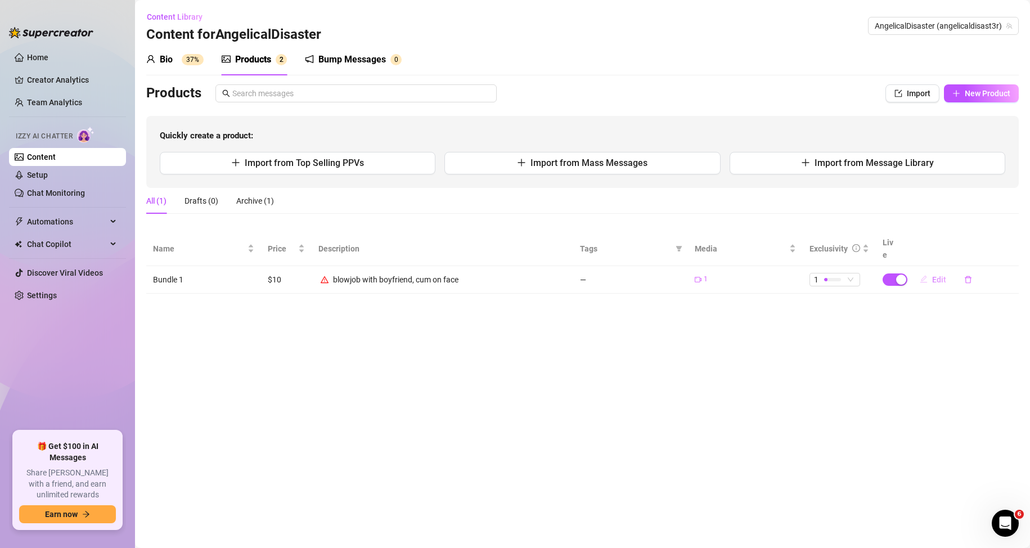
click at [934, 275] on span "Edit" at bounding box center [939, 279] width 14 height 9
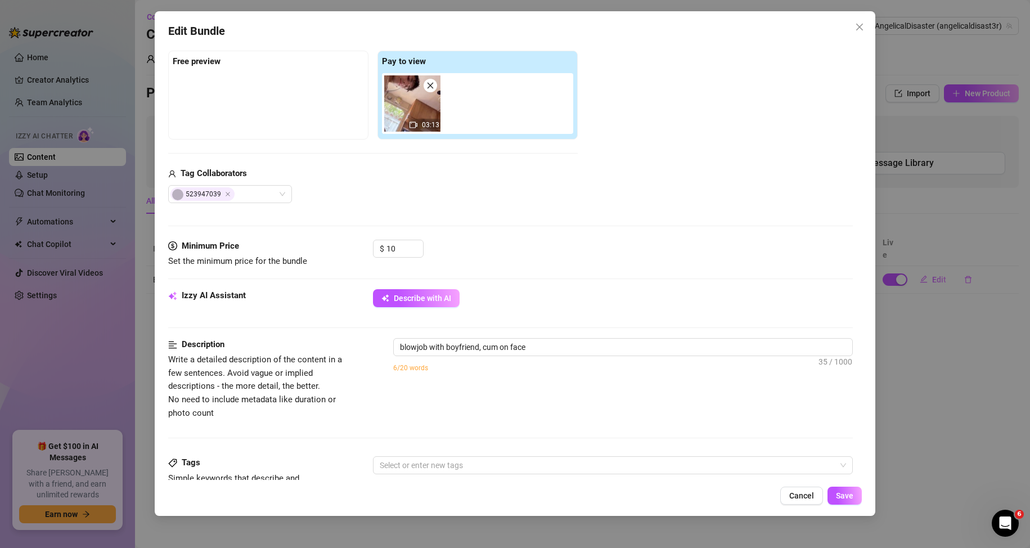
scroll to position [281, 0]
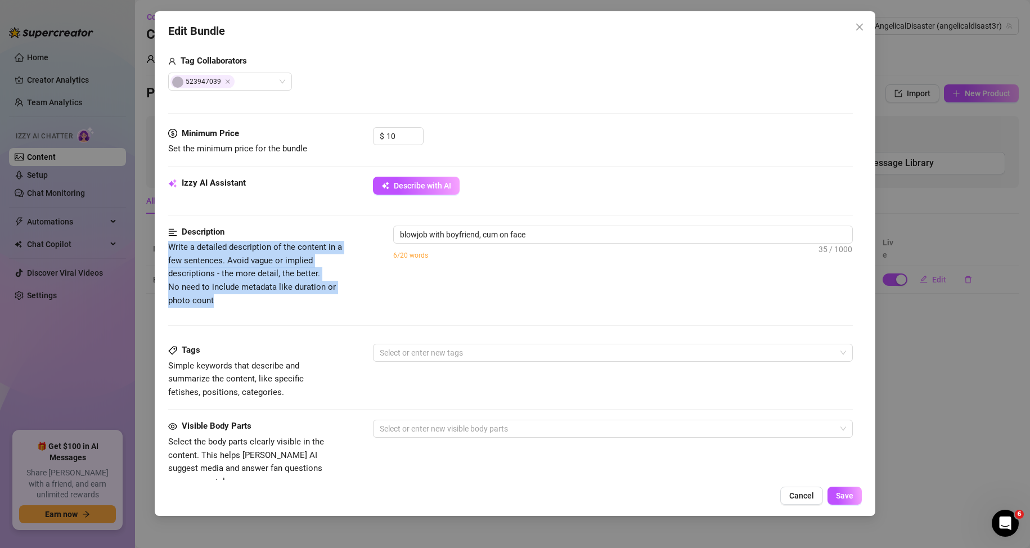
drag, startPoint x: 213, startPoint y: 295, endPoint x: 194, endPoint y: 252, distance: 47.1
click at [164, 249] on div "Edit Bundle Account AngelicalDisaster (@angelicaldisast3r) Name Name is for you…" at bounding box center [515, 263] width 721 height 505
drag, startPoint x: 195, startPoint y: 252, endPoint x: 183, endPoint y: 243, distance: 15.2
click at [183, 243] on span "Write a detailed description of the content in a few sentences. Avoid vague or …" at bounding box center [255, 273] width 174 height 63
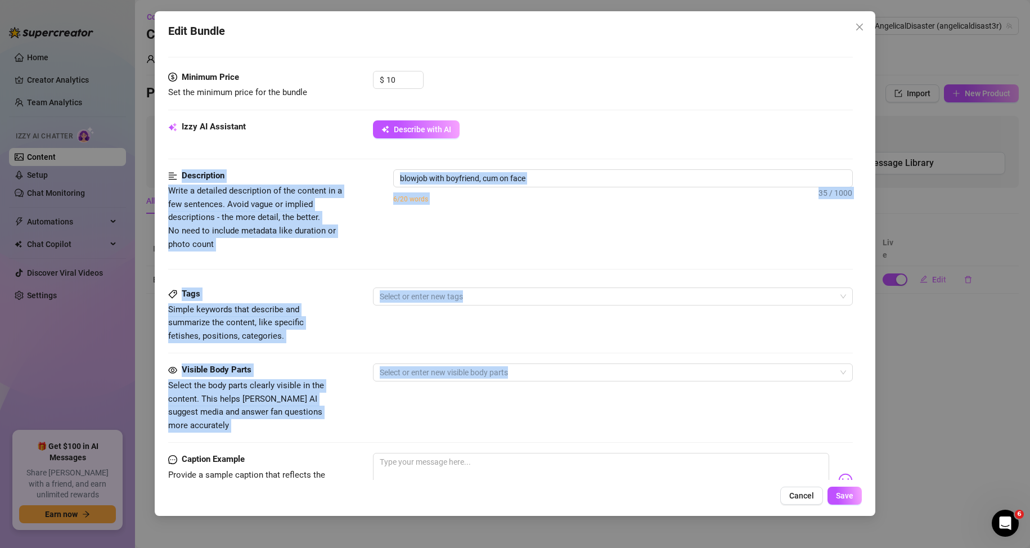
scroll to position [450, 0]
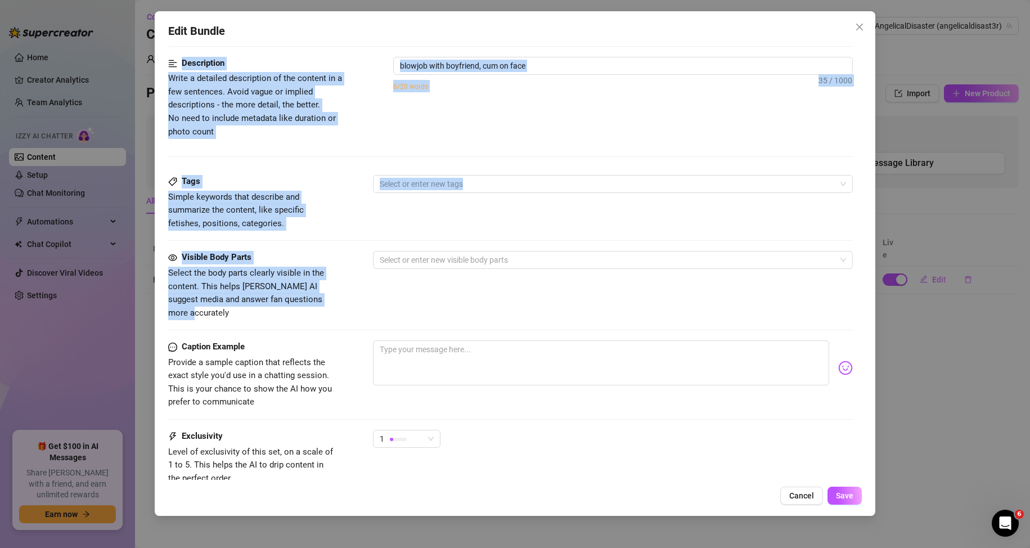
drag, startPoint x: 167, startPoint y: 231, endPoint x: 329, endPoint y: 306, distance: 178.3
click at [330, 306] on div "Edit Bundle Account AngelicalDisaster (@angelicaldisast3r) Name Name is for you…" at bounding box center [515, 263] width 721 height 505
copy form "Description Write a detailed description of the content in a few sentences. Avo…"
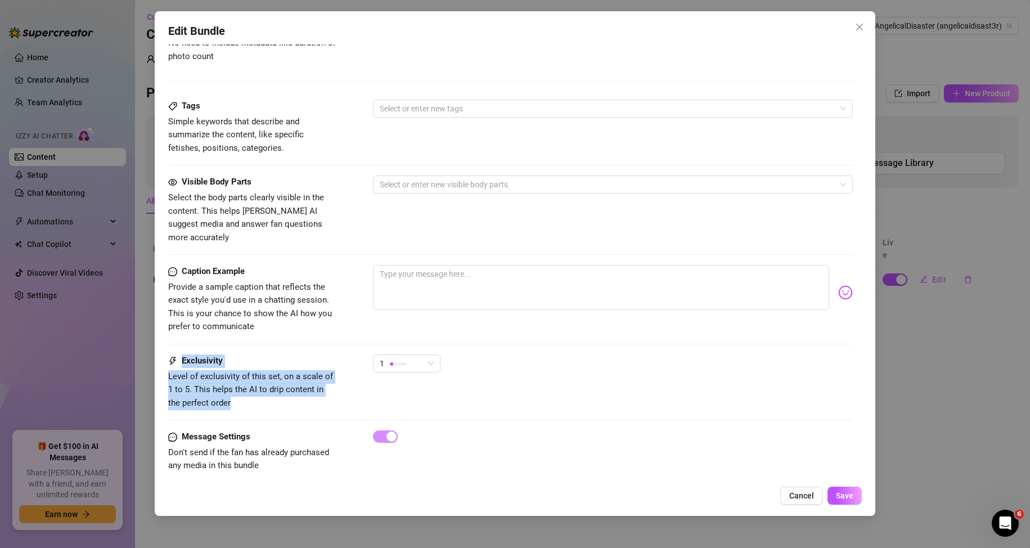
drag, startPoint x: 238, startPoint y: 386, endPoint x: 172, endPoint y: 344, distance: 78.4
click at [172, 355] on div "Exclusivity Level of exclusivity of this set, on a scale of 1 to 5. This helps …" at bounding box center [252, 382] width 169 height 55
copy div "Exclusivity Level of exclusivity of this set, on a scale of 1 to 5. This helps …"
click at [860, 26] on icon "close" at bounding box center [860, 27] width 7 height 7
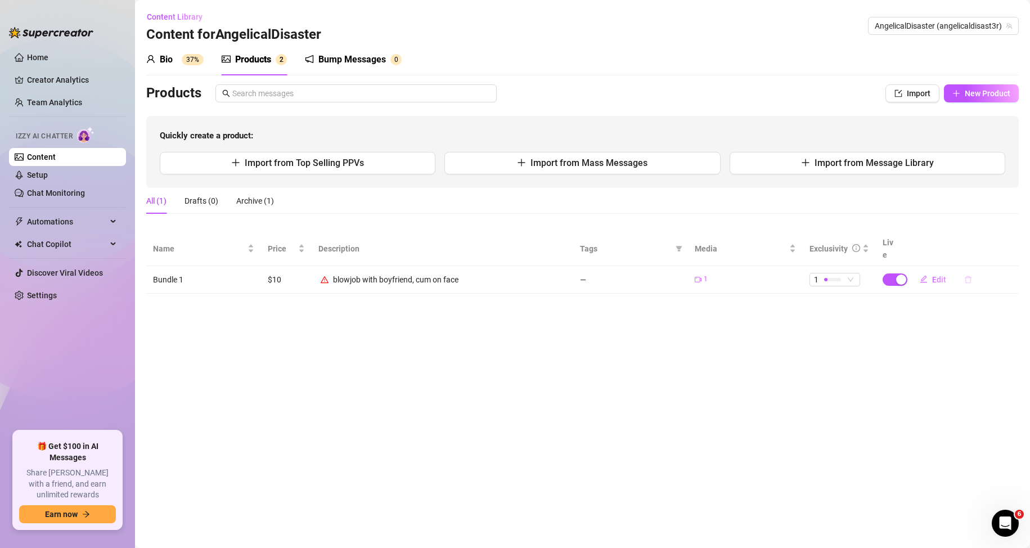
click at [972, 271] on button "button" at bounding box center [969, 280] width 26 height 18
click at [1004, 239] on button "Yes" at bounding box center [1012, 238] width 21 height 14
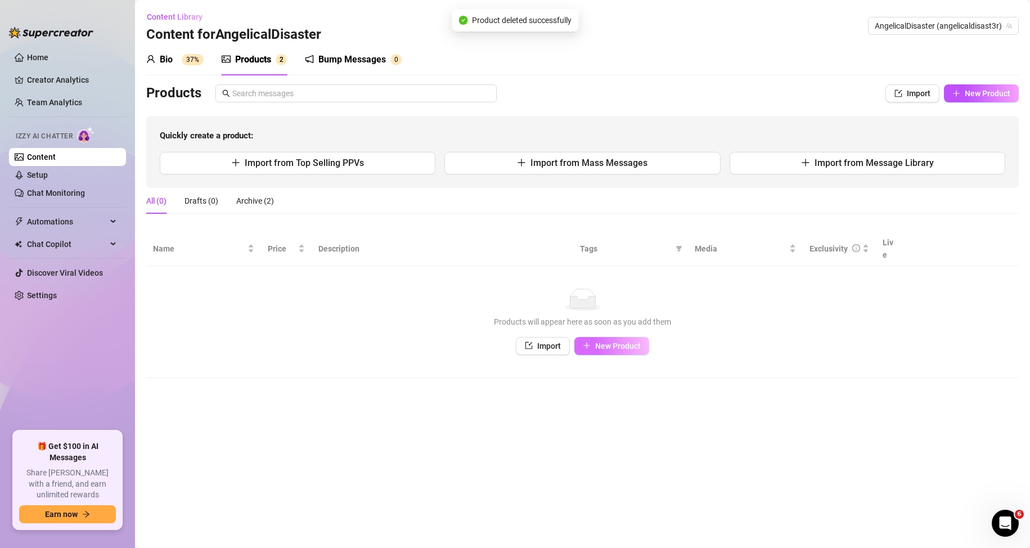
click at [614, 339] on button "New Product" at bounding box center [612, 346] width 75 height 18
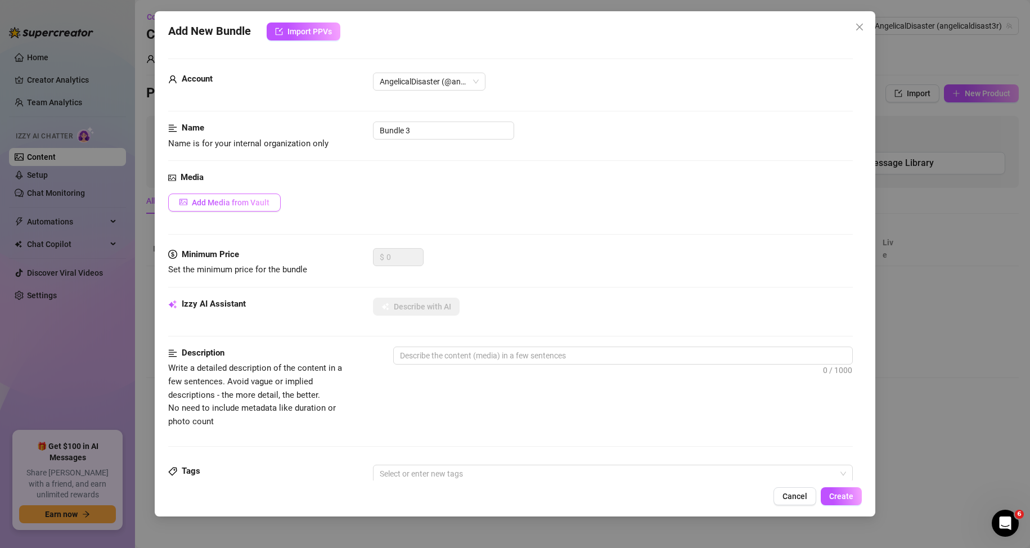
click at [245, 196] on button "Add Media from Vault" at bounding box center [224, 203] width 113 height 18
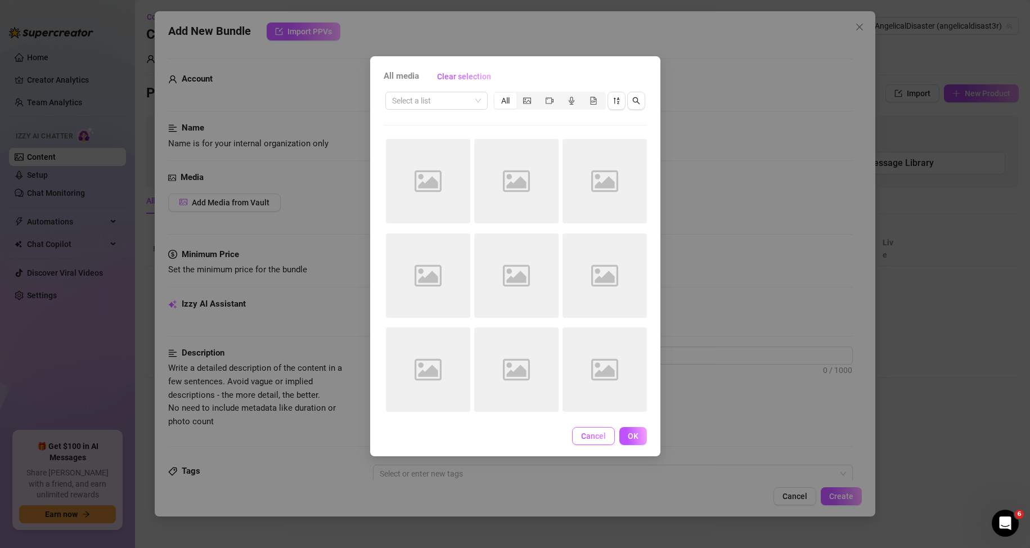
click at [596, 438] on span "Cancel" at bounding box center [593, 436] width 25 height 9
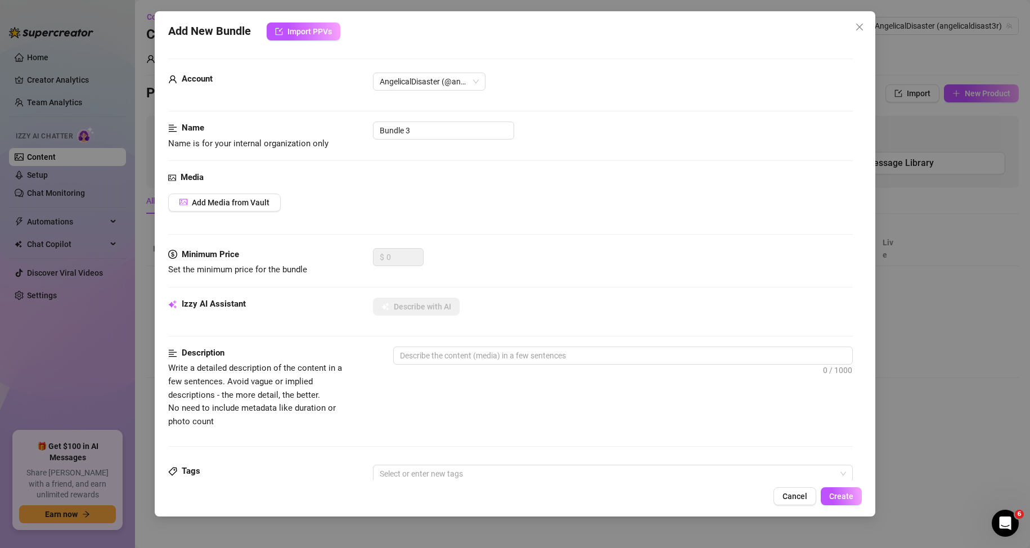
click at [788, 496] on span "Cancel" at bounding box center [795, 496] width 25 height 9
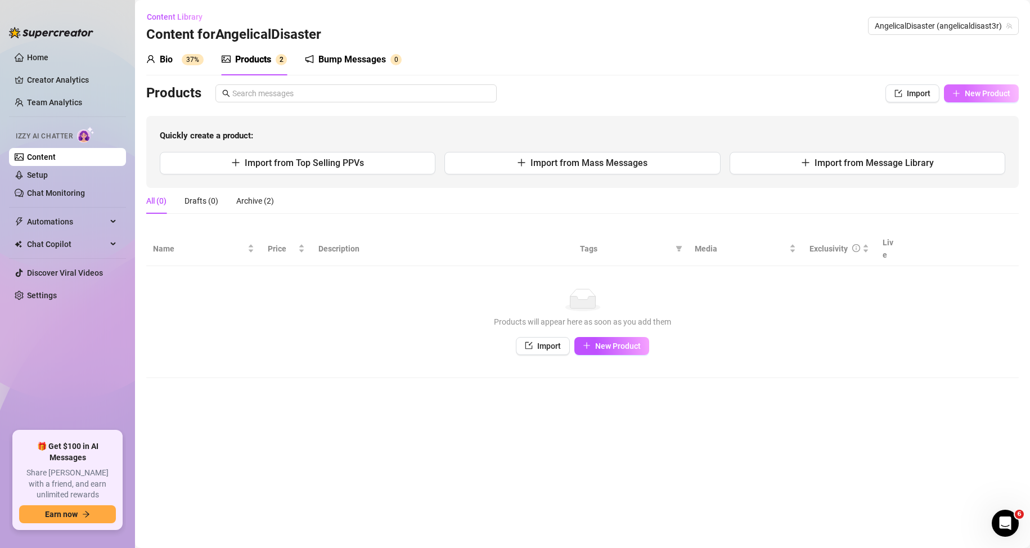
click at [975, 97] on span "New Product" at bounding box center [988, 93] width 46 height 9
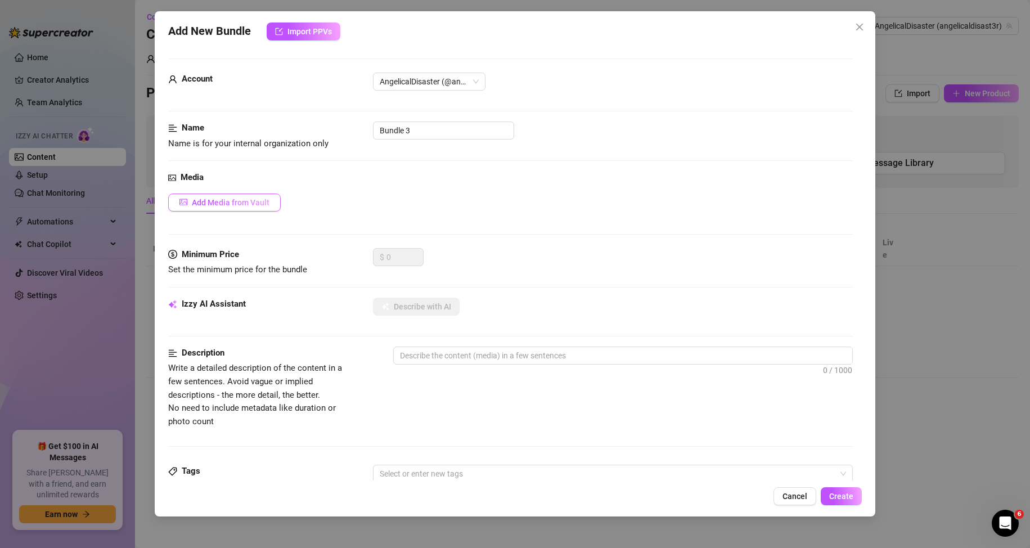
click at [245, 207] on span "Add Media from Vault" at bounding box center [231, 202] width 78 height 9
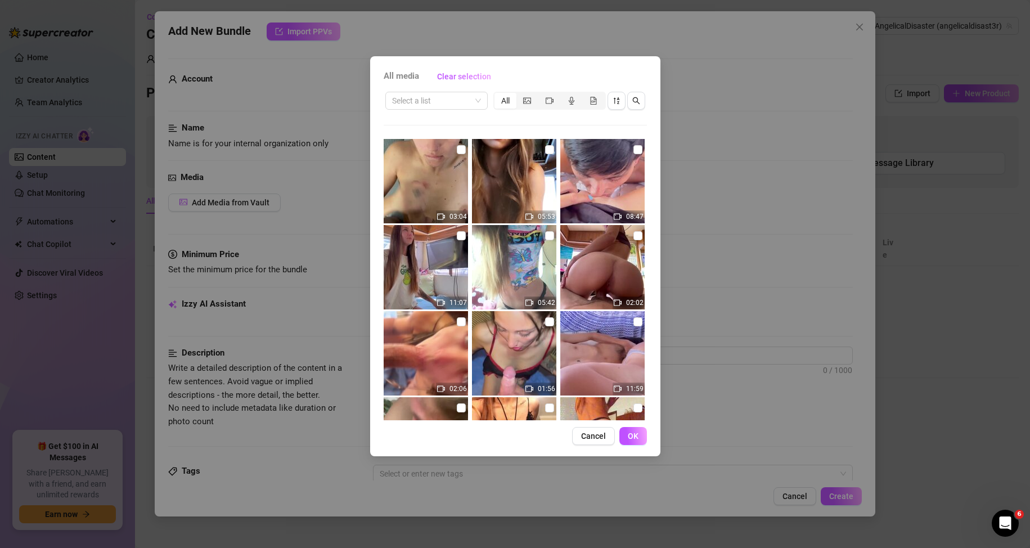
type textarea "Type your message here..."
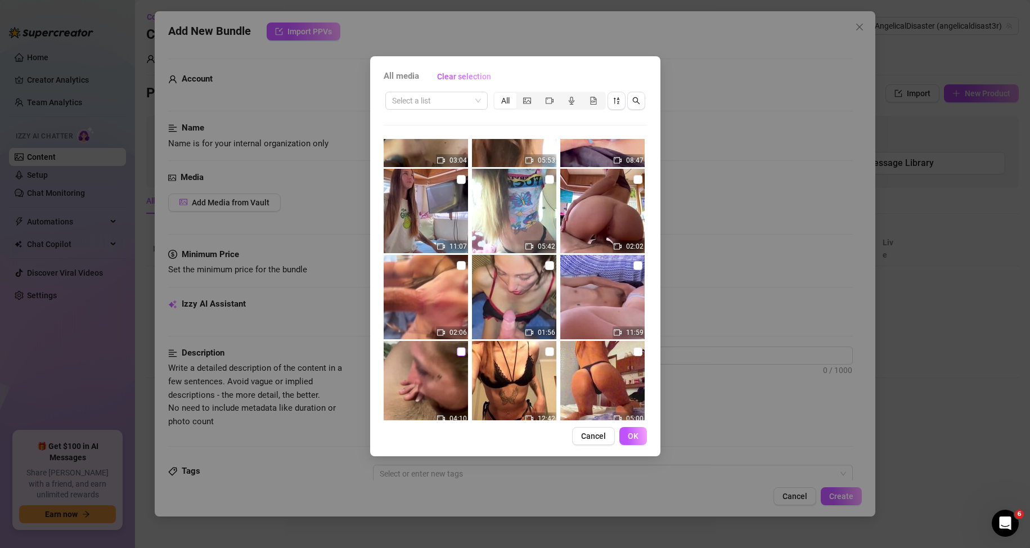
click at [461, 349] on input "checkbox" at bounding box center [461, 351] width 9 height 9
checkbox input "true"
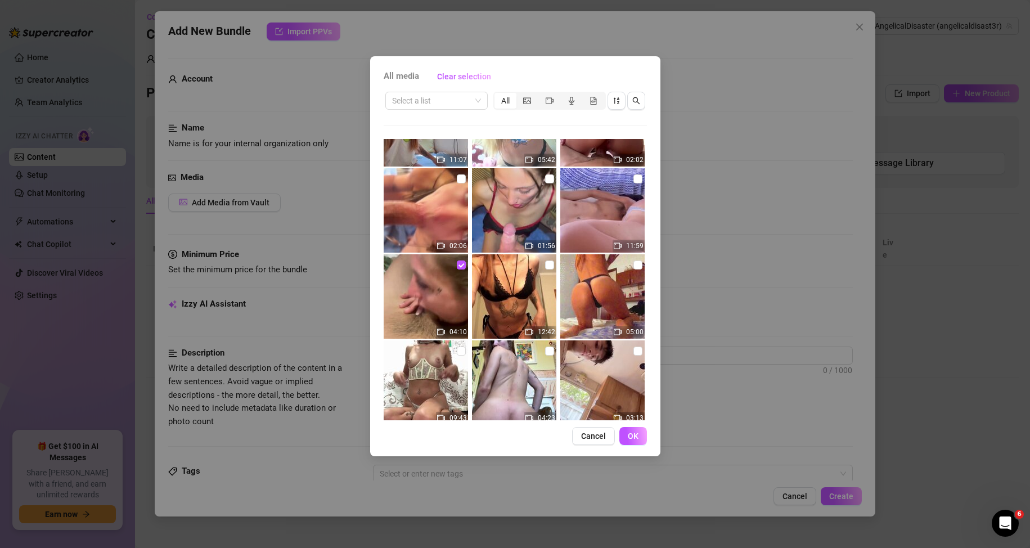
scroll to position [199, 0]
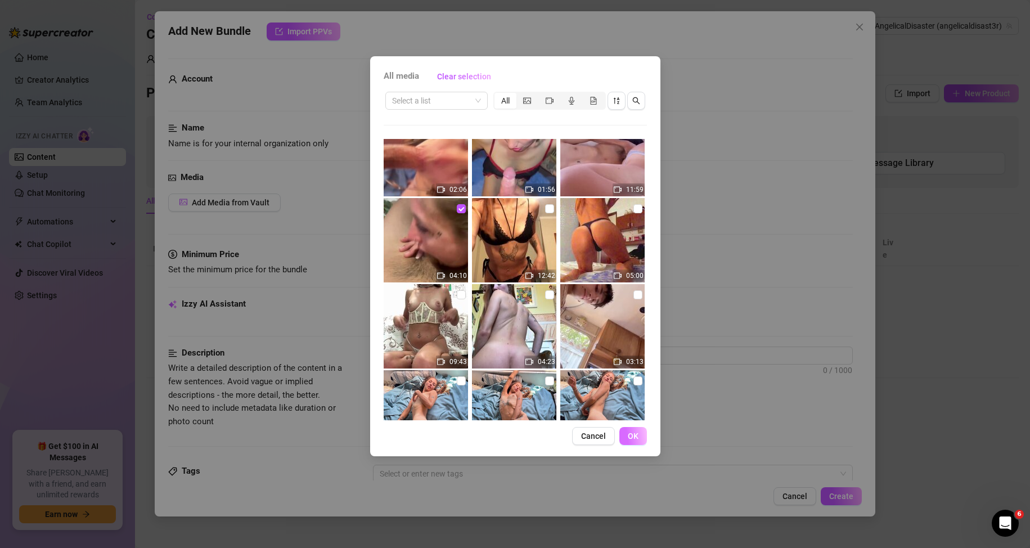
click at [634, 437] on span "OK" at bounding box center [633, 436] width 11 height 9
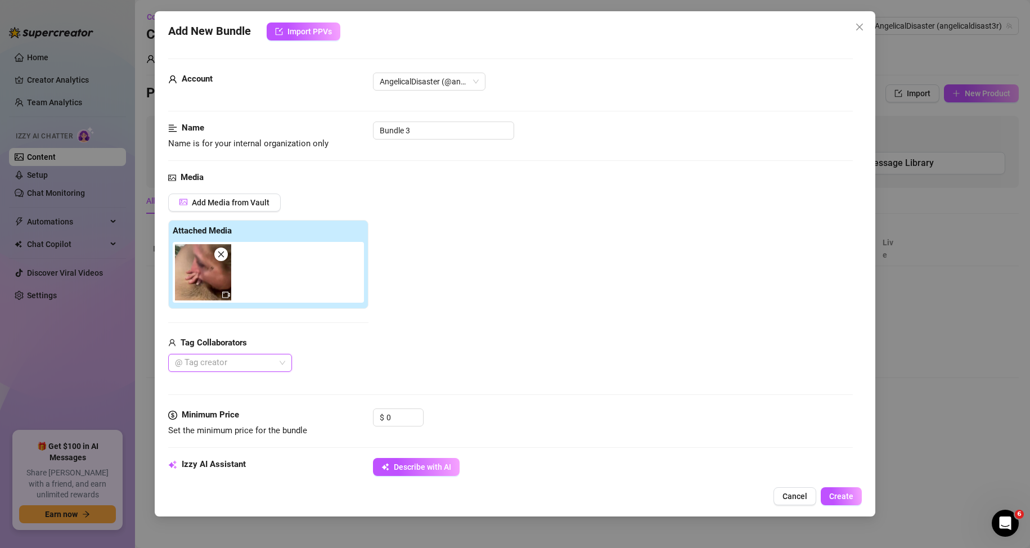
scroll to position [169, 0]
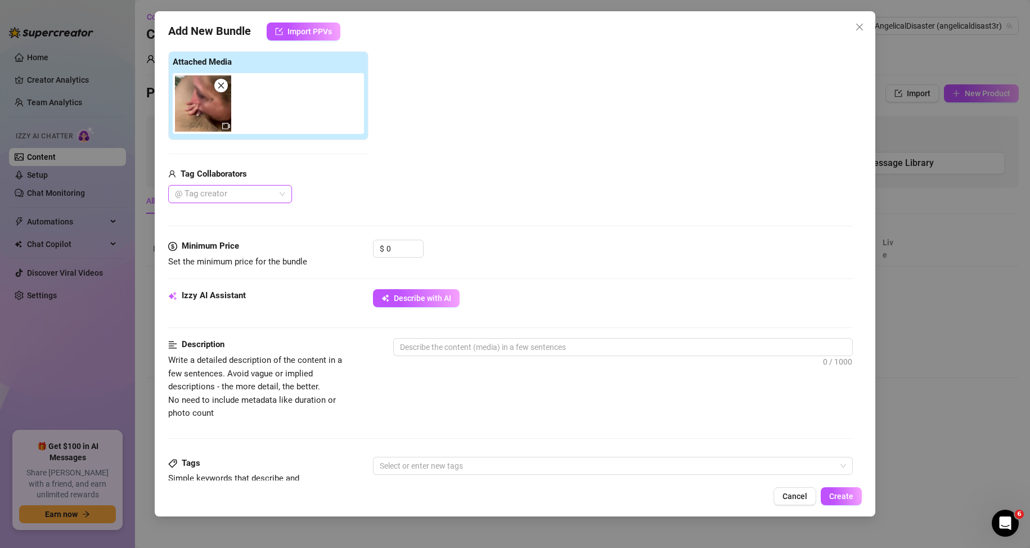
click at [237, 200] on div at bounding box center [224, 194] width 107 height 16
click at [210, 222] on div "[PERSON_NAME]" at bounding box center [230, 216] width 106 height 12
click at [364, 198] on div "[PERSON_NAME]" at bounding box center [268, 194] width 200 height 18
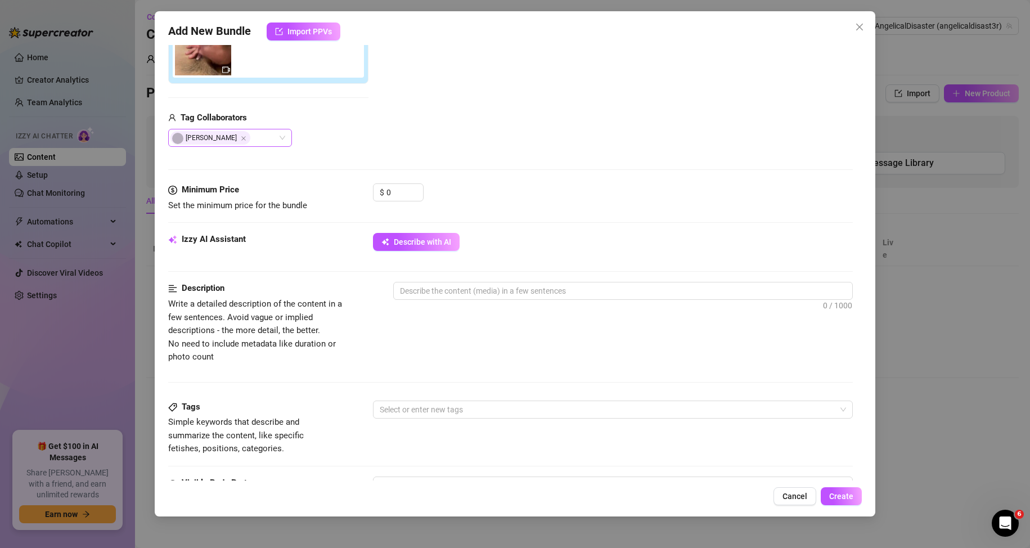
click at [241, 136] on icon "Close" at bounding box center [244, 139] width 6 height 6
click at [448, 130] on div "Add Media from Vault Attached Media Tag Collaborators @ Tag creator" at bounding box center [510, 57] width 685 height 179
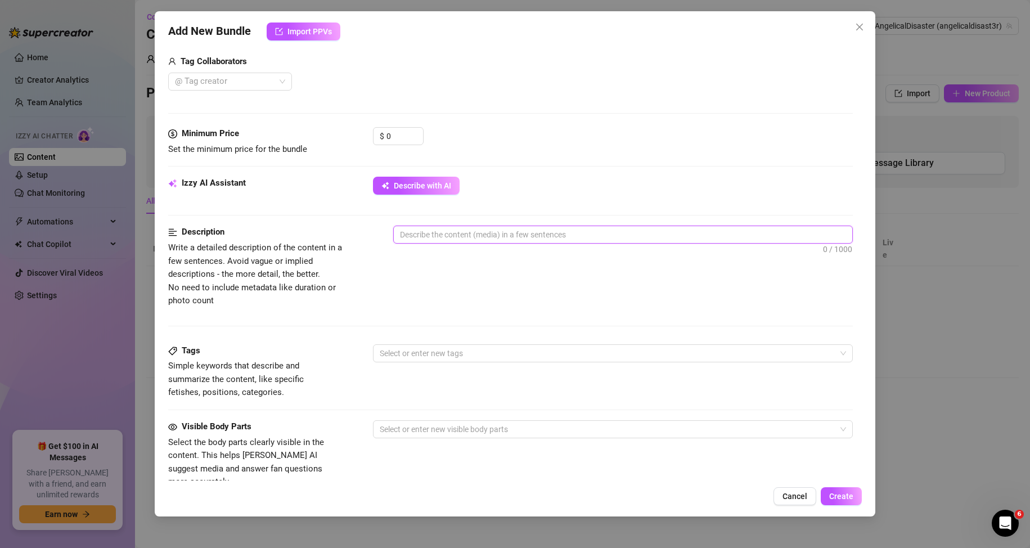
click at [453, 237] on textarea at bounding box center [623, 234] width 459 height 17
paste textarea "The video shows a woman performing oral sex, spitting on the penis, and groanin…"
type textarea "The video shows a woman performing oral sex, spitting on the penis, and groanin…"
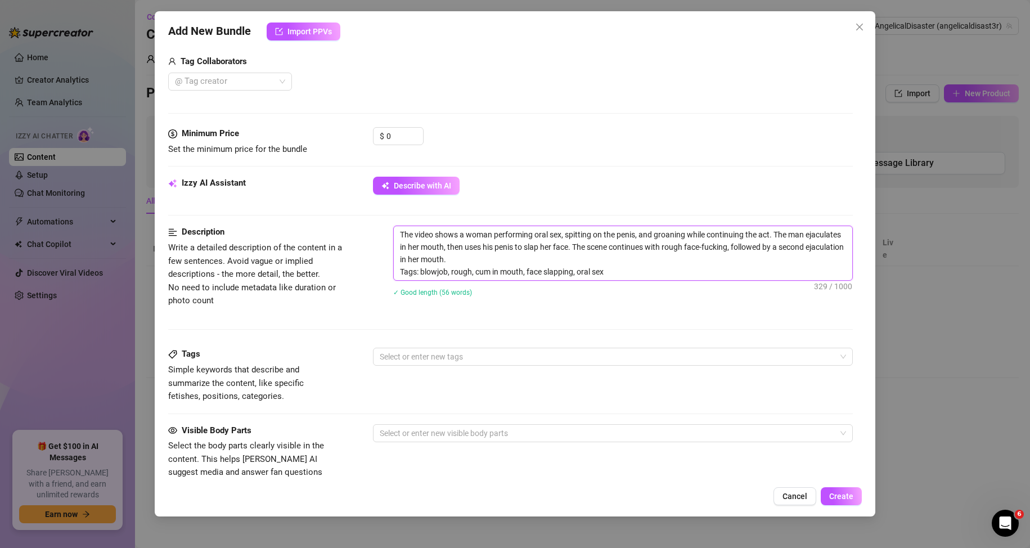
scroll to position [0, 0]
drag, startPoint x: 614, startPoint y: 270, endPoint x: 422, endPoint y: 276, distance: 192.6
click at [422, 276] on textarea "The video shows a woman performing oral sex, spitting on the penis, and groanin…" at bounding box center [623, 253] width 459 height 54
click at [415, 354] on div at bounding box center [607, 357] width 464 height 16
type textarea "The video shows a woman performing oral sex, spitting on the penis, and groanin…"
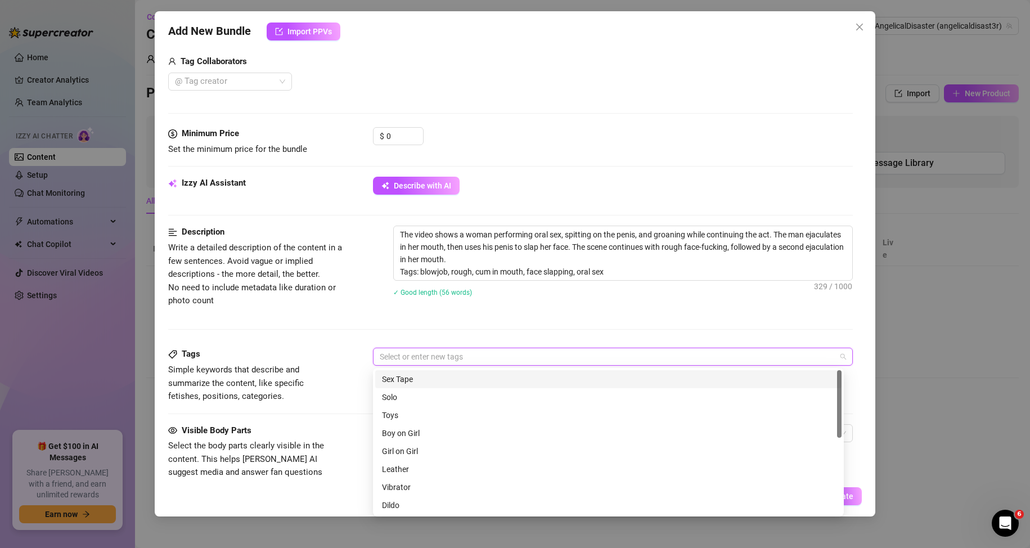
paste input "blowjob, rough, cum in mouth, face slapping, oral sex"
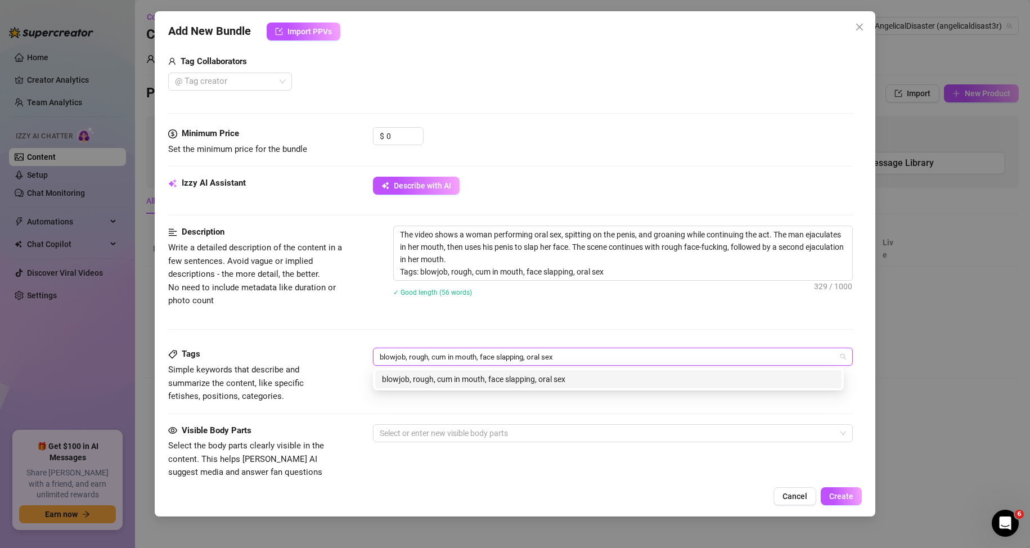
type input "blowjob, rough, cum in mouth, face slapping, oral sex"
click at [434, 333] on div "Description Write a detailed description of the content in a few sentences. Avo…" at bounding box center [510, 287] width 685 height 122
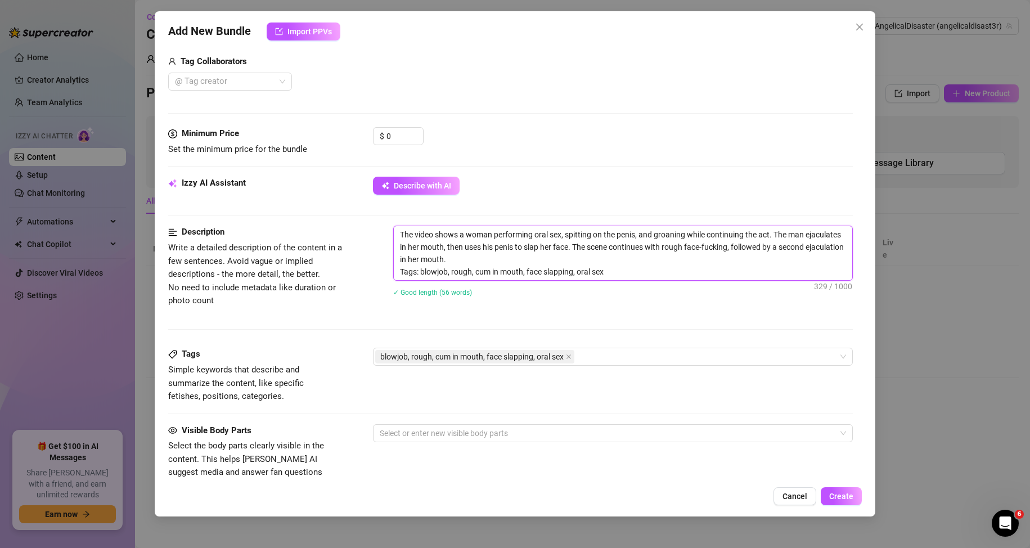
drag, startPoint x: 616, startPoint y: 272, endPoint x: 399, endPoint y: 267, distance: 217.3
click at [399, 267] on textarea "The video shows a woman performing oral sex, spitting on the penis, and groanin…" at bounding box center [623, 253] width 459 height 54
type textarea "The video shows a woman performing oral sex, spitting on the penis, and groanin…"
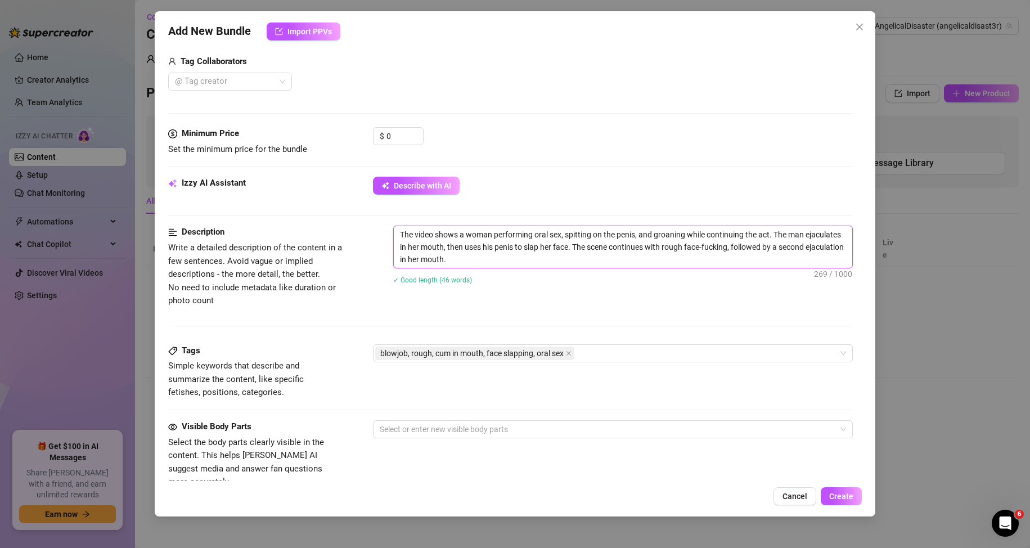
type textarea "The video shows a woman performing oral sex, spitting on the penis, and groanin…"
click at [348, 312] on div "Description Write a detailed description of the content in a few sentences. Avo…" at bounding box center [510, 285] width 685 height 118
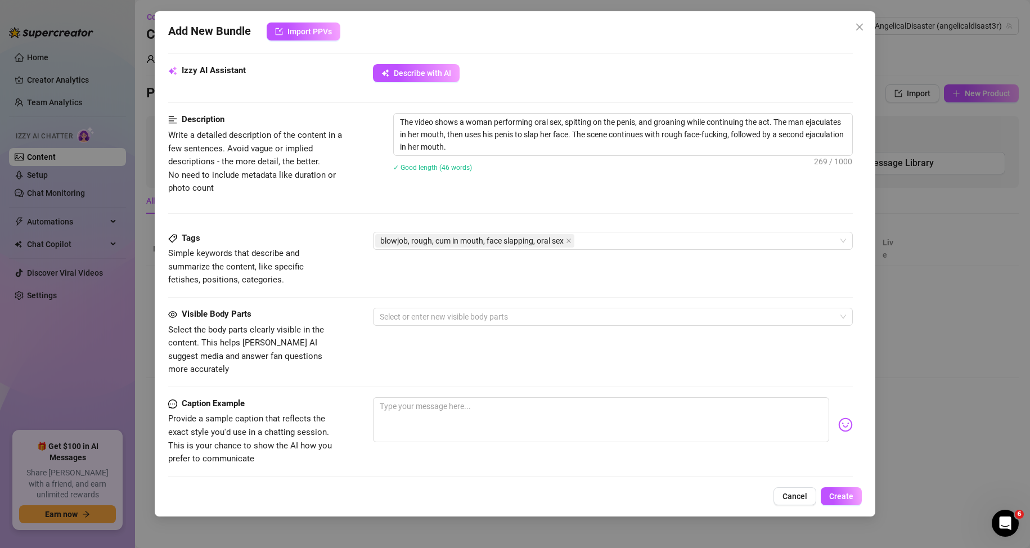
type textarea "The video shows a woman performing oral sex, spitting on the penis, and groanin…"
click at [420, 319] on div at bounding box center [607, 317] width 464 height 16
paste input "mouth, penis, face"
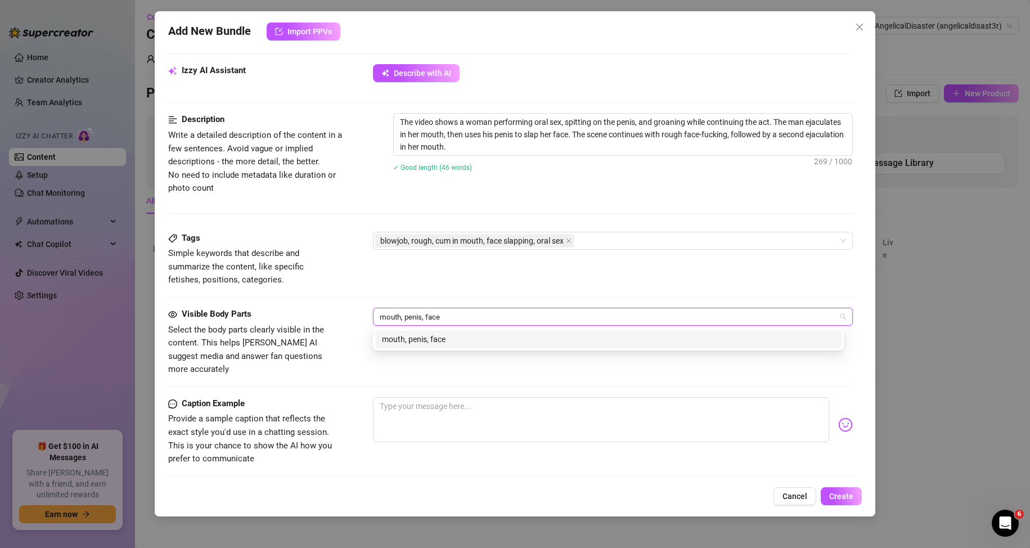
type input "mouth, penis, face"
click at [366, 355] on div "Visible Body Parts Select the body parts clearly visible in the content. This h…" at bounding box center [510, 342] width 685 height 69
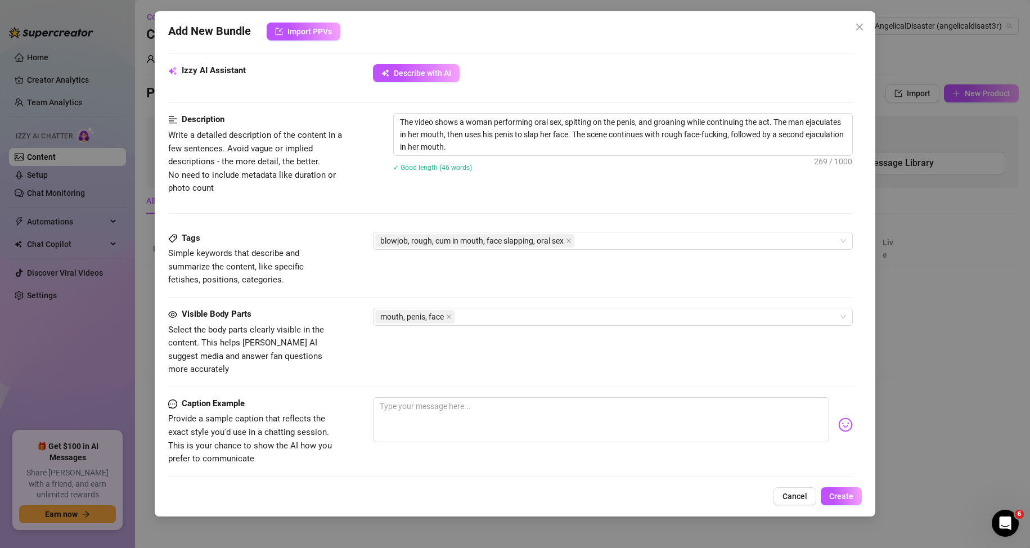
scroll to position [526, 0]
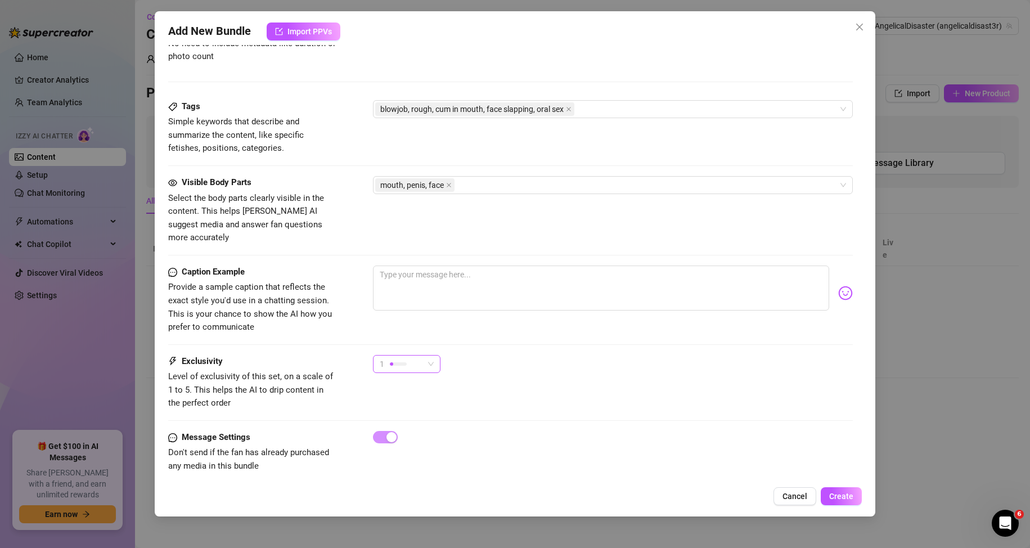
click at [391, 362] on div at bounding box center [391, 363] width 3 height 3
click at [409, 410] on span "3" at bounding box center [418, 409] width 73 height 12
click at [572, 388] on div "Exclusivity Level of exclusivity of this set, on a scale of 1 to 5. This helps …" at bounding box center [510, 382] width 685 height 55
click at [842, 495] on span "Create" at bounding box center [841, 496] width 24 height 9
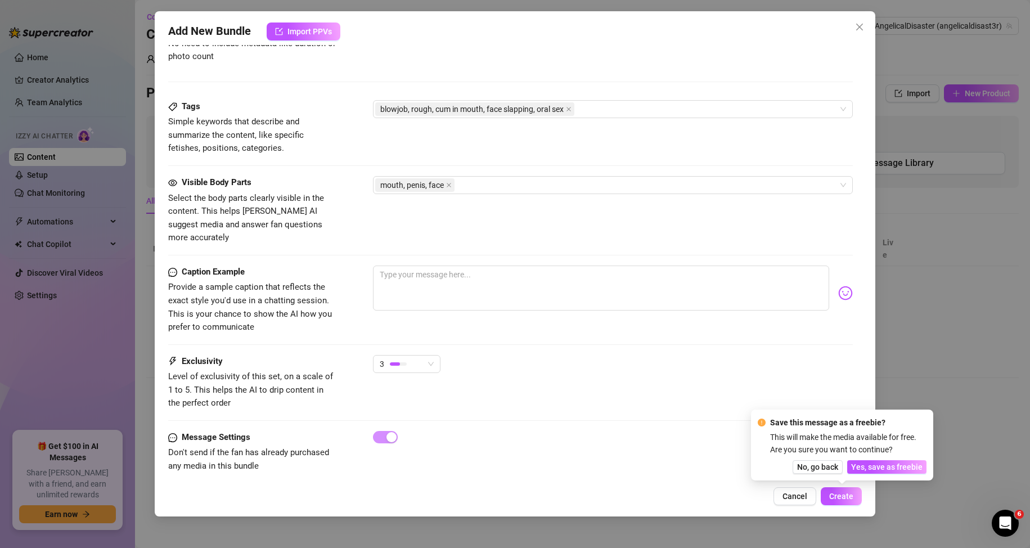
click at [690, 431] on div at bounding box center [613, 437] width 481 height 12
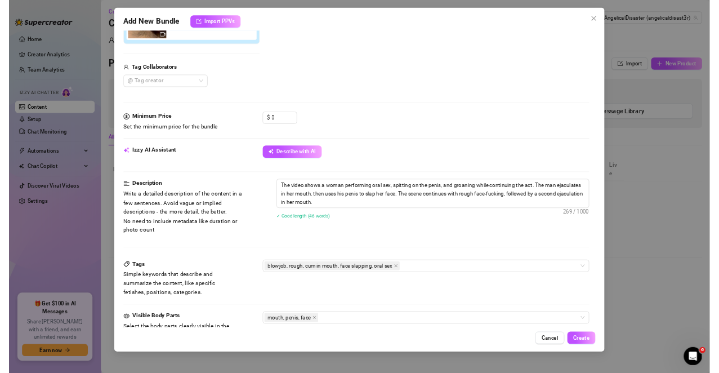
scroll to position [188, 0]
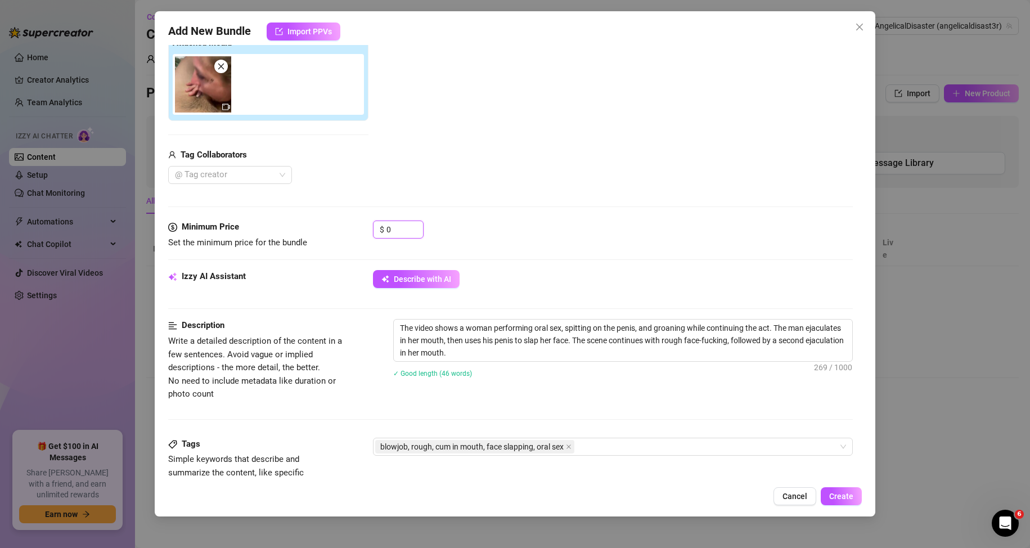
drag, startPoint x: 405, startPoint y: 228, endPoint x: 356, endPoint y: 228, distance: 48.4
click at [356, 228] on div "Minimum Price Set the minimum price for the bundle $ 0" at bounding box center [510, 235] width 685 height 29
type textarea "The video shows a woman performing oral sex, spitting on the penis, and groanin…"
click at [397, 232] on input "0" at bounding box center [405, 229] width 37 height 17
drag, startPoint x: 397, startPoint y: 232, endPoint x: 363, endPoint y: 232, distance: 33.8
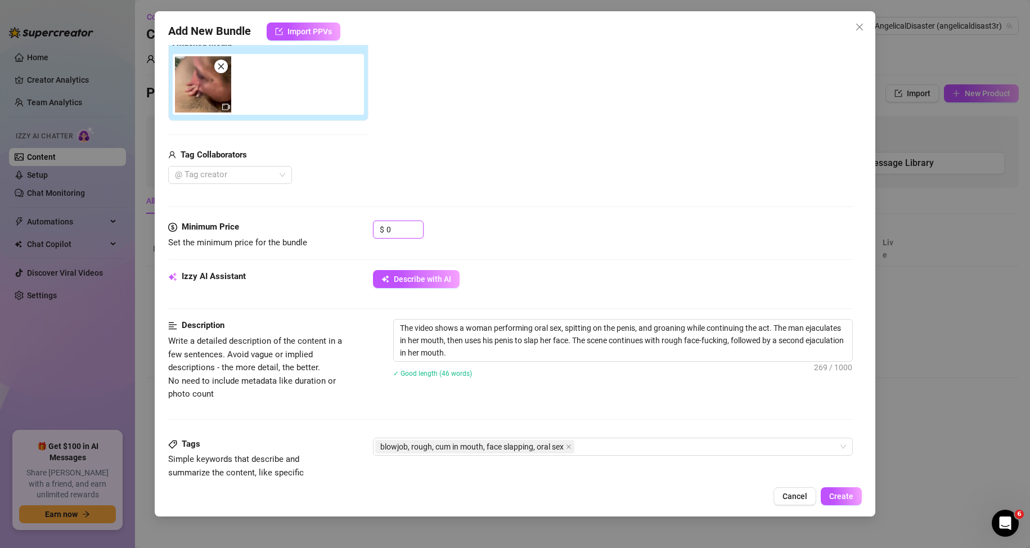
click at [363, 232] on div "Minimum Price Set the minimum price for the bundle $ 0" at bounding box center [510, 235] width 685 height 29
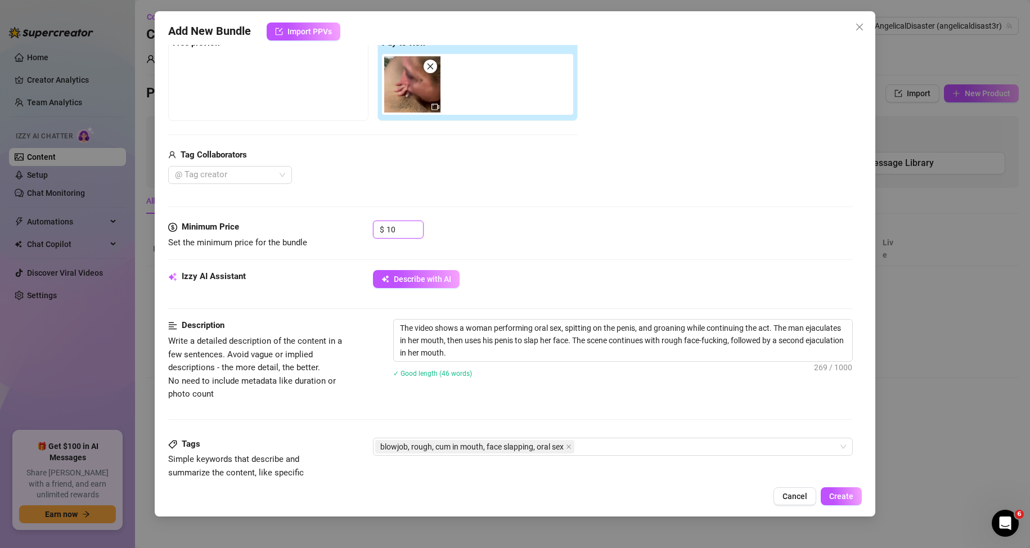
type input "10"
click at [361, 243] on div "Minimum Price Set the minimum price for the bundle $ 10" at bounding box center [510, 235] width 685 height 29
click at [831, 494] on span "Create" at bounding box center [841, 496] width 24 height 9
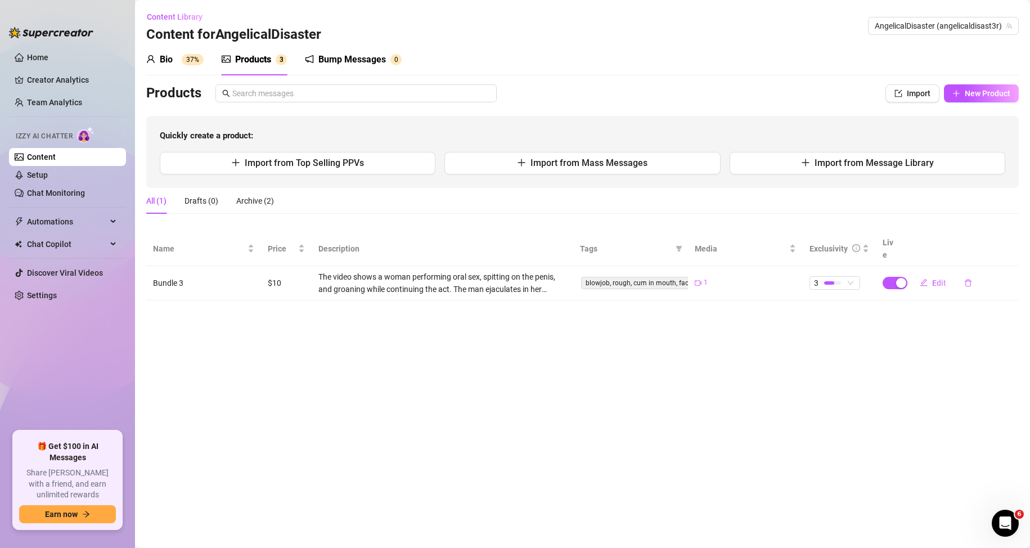
click at [974, 80] on div "Bio 37% Products 3 Bump Messages 0 Products Import New Product Quickly create a…" at bounding box center [582, 172] width 873 height 257
click at [979, 83] on div "Bio 37% Products 3 Bump Messages 0 Products Import New Product Quickly create a…" at bounding box center [582, 172] width 873 height 257
click at [927, 279] on icon "edit" at bounding box center [924, 283] width 8 height 8
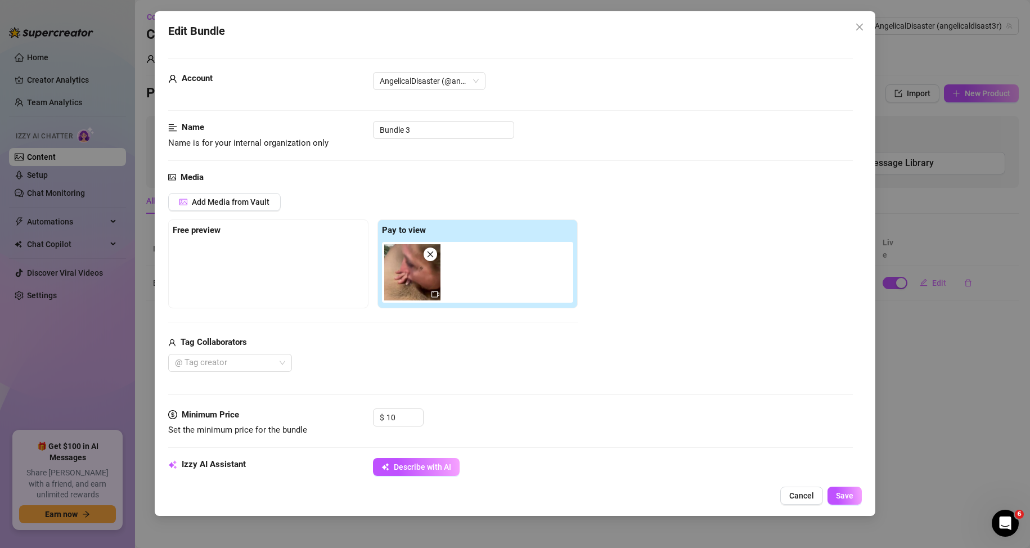
type textarea "The video shows a woman performing oral sex, spitting on the penis, and groanin…"
click at [414, 128] on input "Bundle 3" at bounding box center [443, 130] width 141 height 18
paste input "VID_20250520_140019_460.mp4"
type input "VID_20250520_140019_460.mp4"
click at [835, 492] on button "Save" at bounding box center [845, 496] width 34 height 18
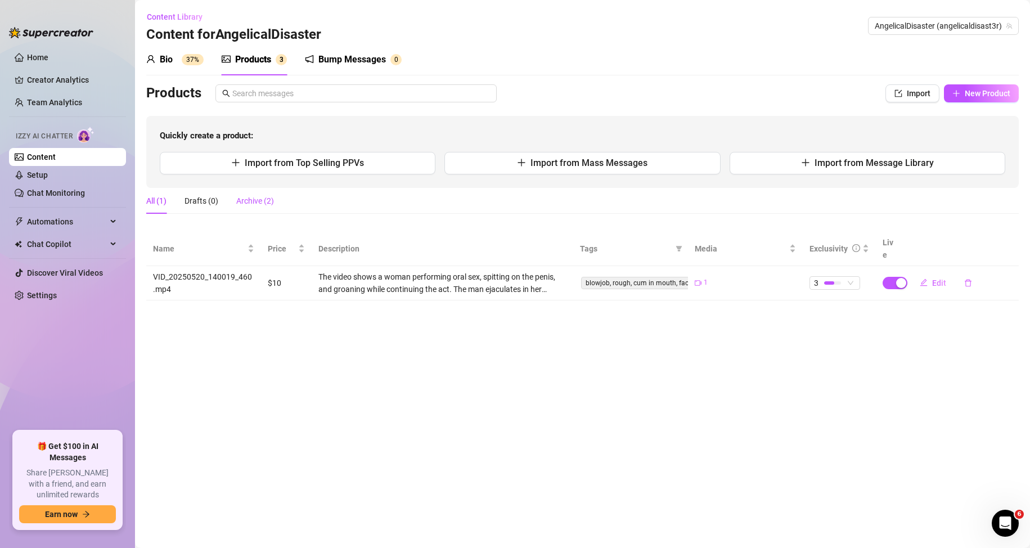
click at [258, 195] on div "Archive (2)" at bounding box center [255, 201] width 38 height 12
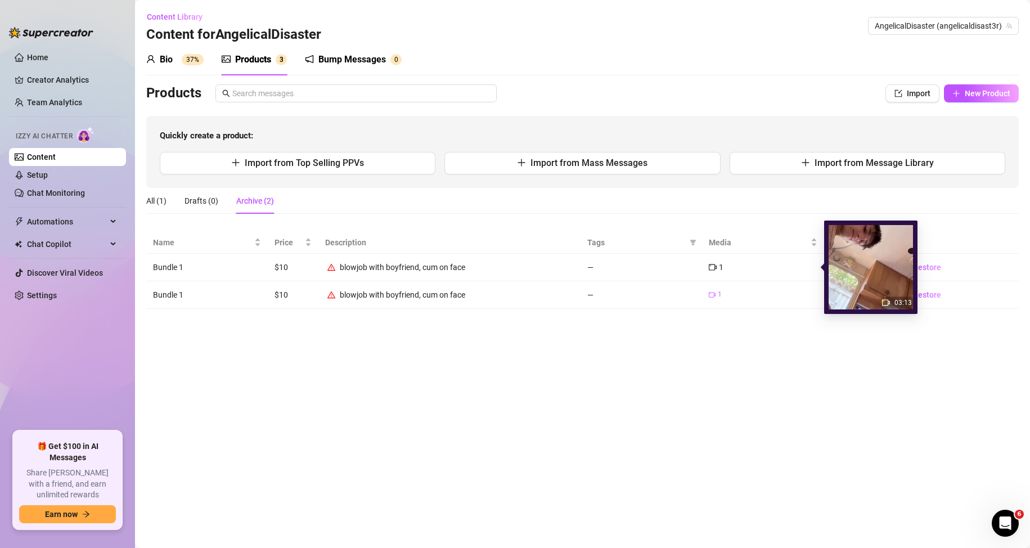
click at [750, 269] on div "1" at bounding box center [763, 267] width 108 height 12
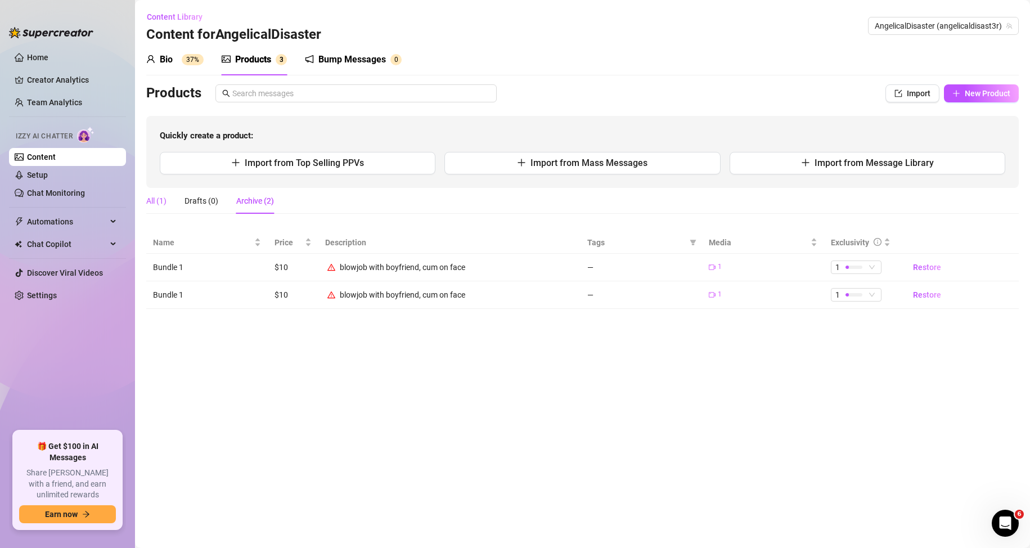
click at [166, 201] on div "All (1)" at bounding box center [156, 201] width 20 height 12
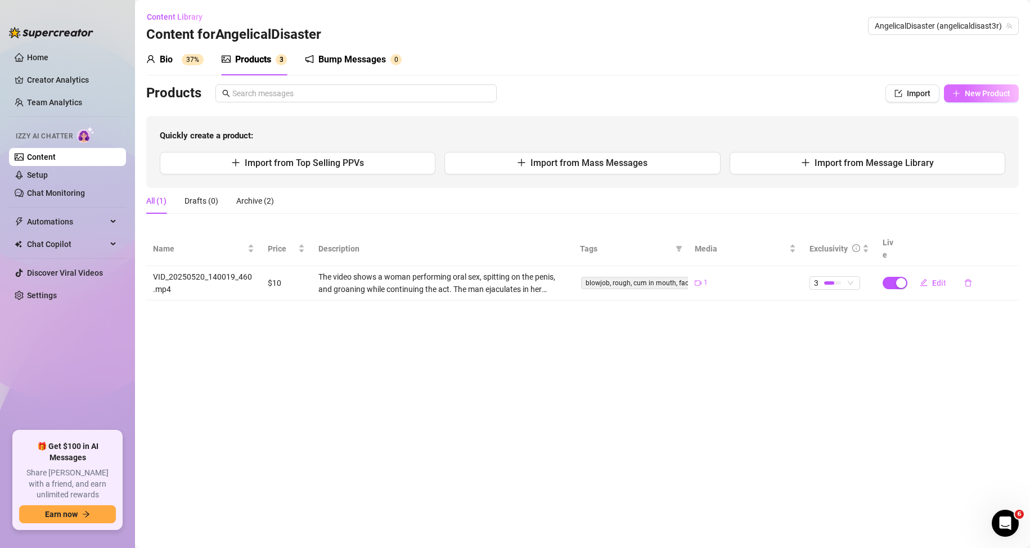
click at [976, 93] on span "New Product" at bounding box center [988, 93] width 46 height 9
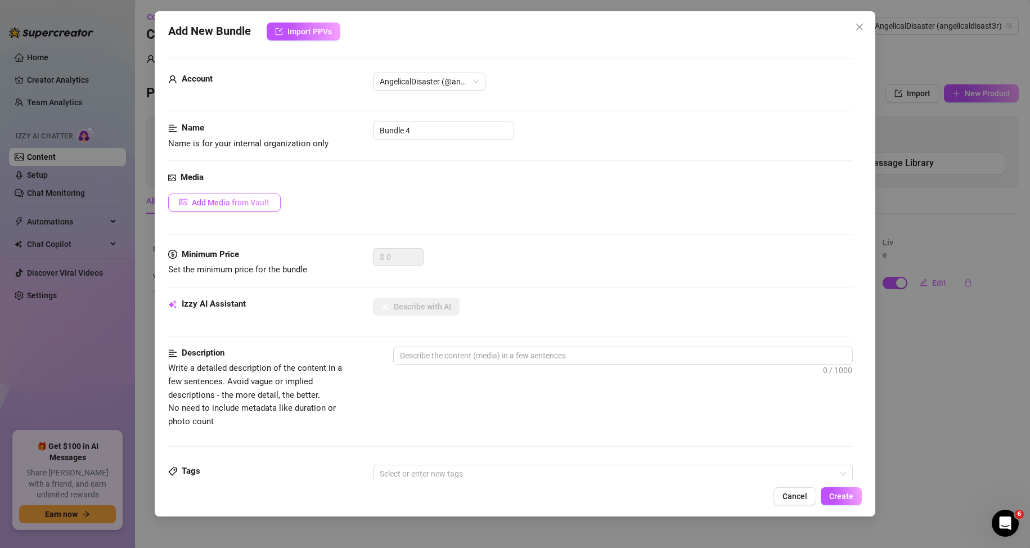
click at [231, 202] on span "Add Media from Vault" at bounding box center [231, 202] width 78 height 9
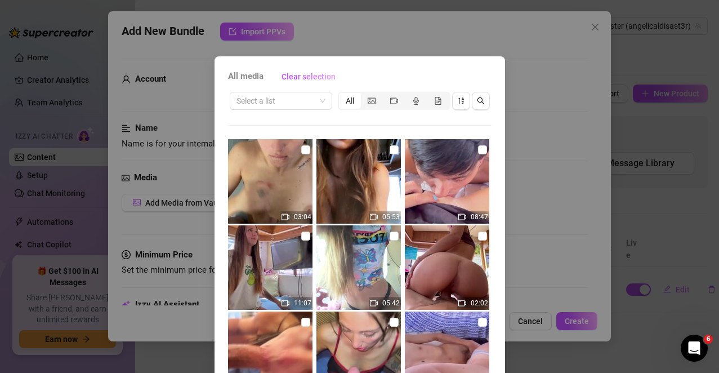
type textarea "Type your message here..."
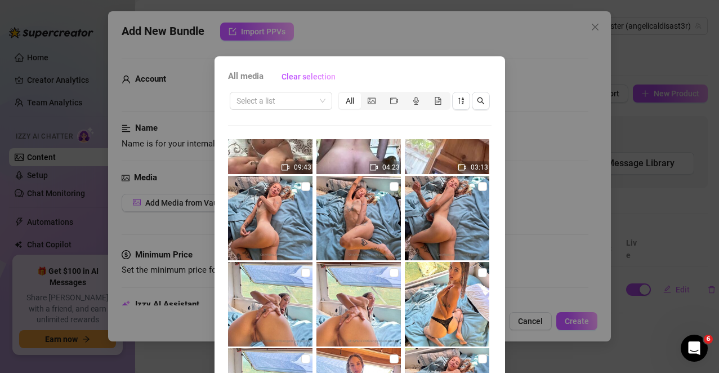
scroll to position [169, 0]
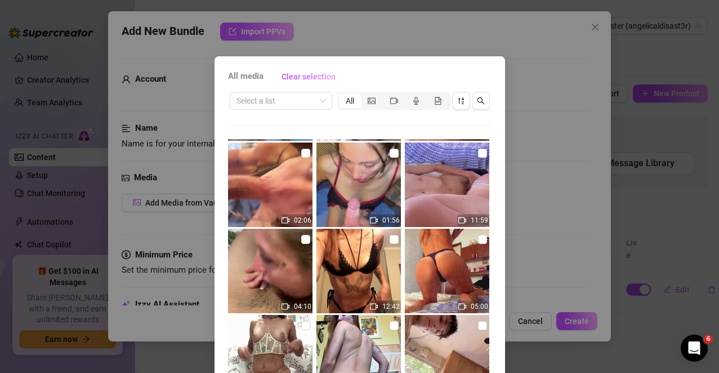
click at [437, 324] on img at bounding box center [447, 357] width 84 height 84
checkbox input "true"
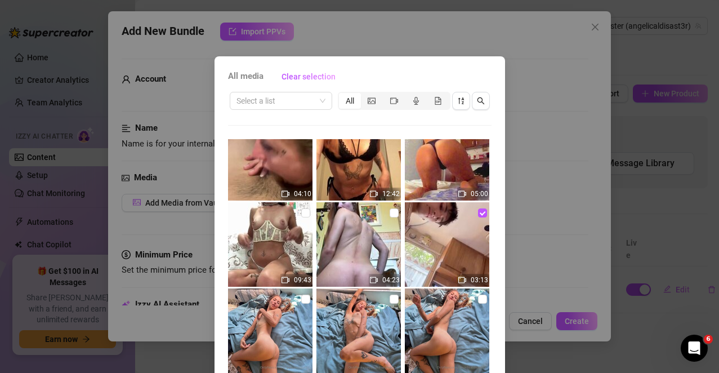
scroll to position [97, 0]
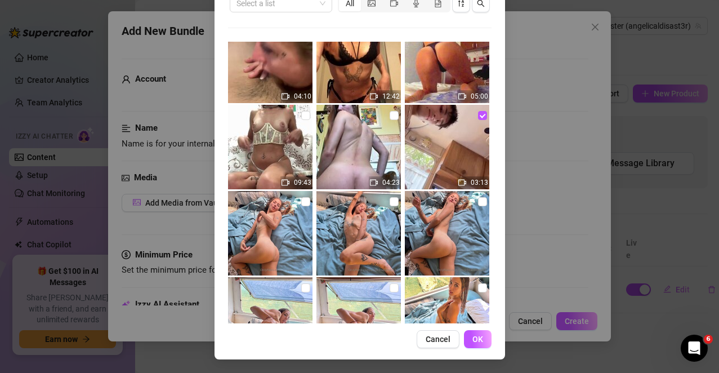
click at [475, 334] on span "OK" at bounding box center [477, 338] width 11 height 9
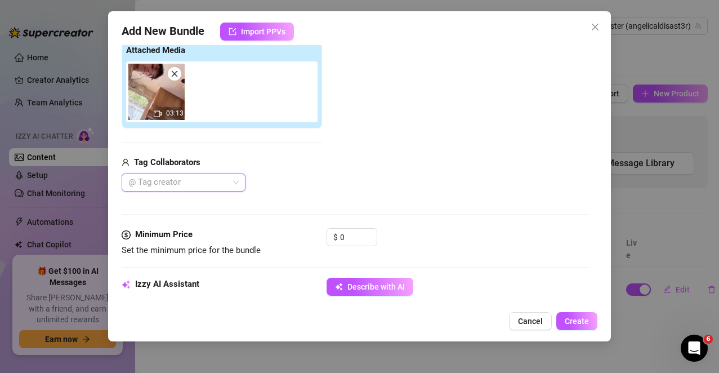
scroll to position [188, 0]
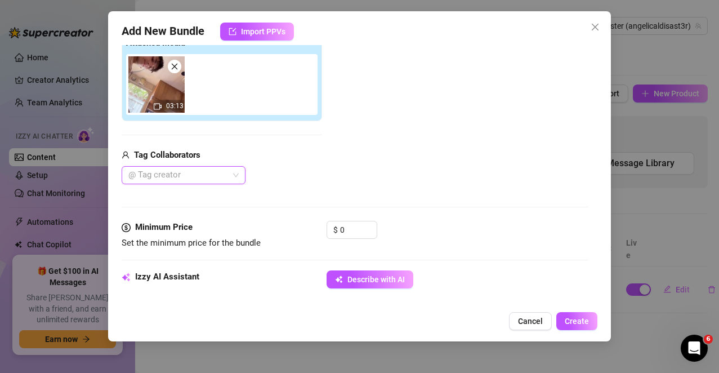
click at [213, 172] on div at bounding box center [177, 175] width 107 height 16
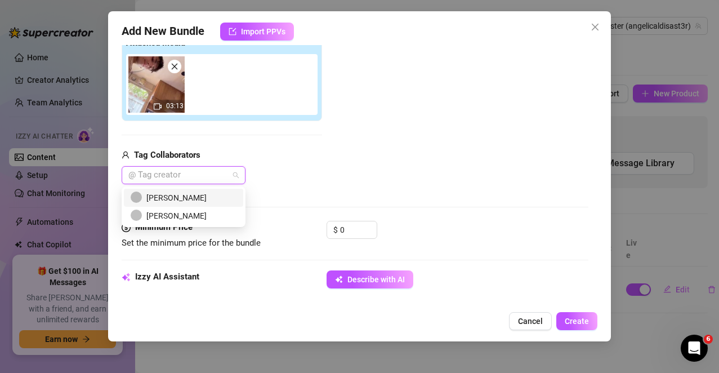
click at [174, 201] on div "[PERSON_NAME]" at bounding box center [184, 197] width 106 height 12
click at [366, 191] on div "Media Add Media from Vault Attached Media 03:13 Tag Collaborators [PERSON_NAME]" at bounding box center [355, 101] width 467 height 237
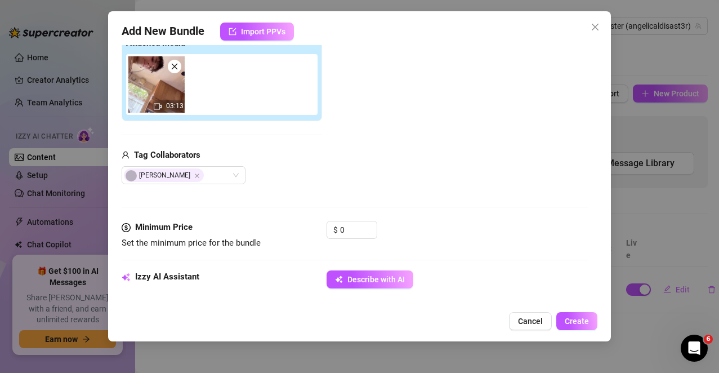
scroll to position [357, 0]
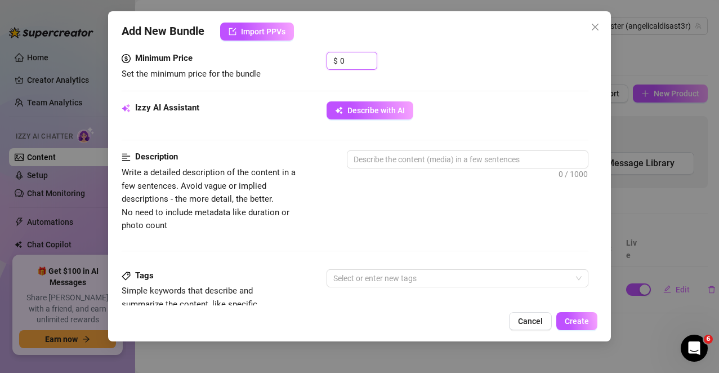
drag, startPoint x: 343, startPoint y: 61, endPoint x: 318, endPoint y: 62, distance: 25.3
click at [318, 62] on div "Minimum Price Set the minimum price for the bundle $ 0" at bounding box center [355, 66] width 467 height 29
type input "10"
click at [381, 160] on textarea at bounding box center [467, 159] width 241 height 17
paste textarea "A horizontal video begins with a woman giving a blowjob. She masturbates hersel…"
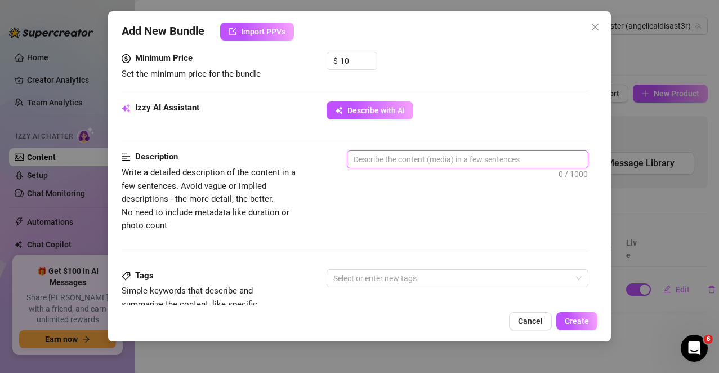
type textarea "A horizontal video begins with a woman giving a blowjob. She masturbates hersel…"
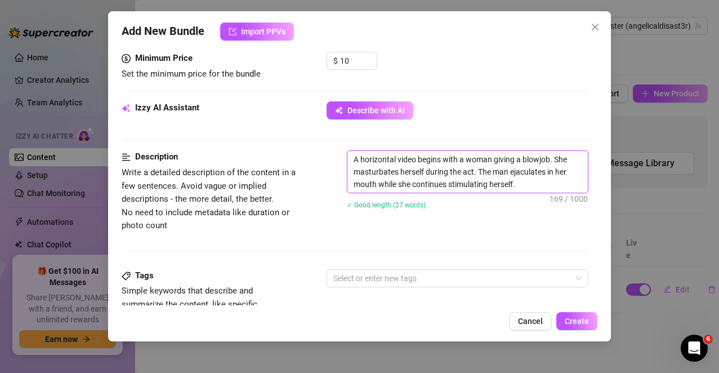
scroll to position [0, 0]
click at [392, 269] on div "Select or enter new tags" at bounding box center [457, 278] width 262 height 18
type textarea "A horizontal video begins with a woman giving a blowjob. She masturbates hersel…"
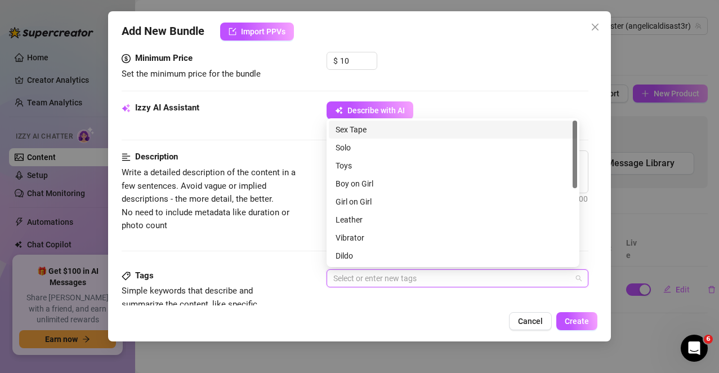
paste input "blowjob, cum in mouth, masturbation, oral sex"
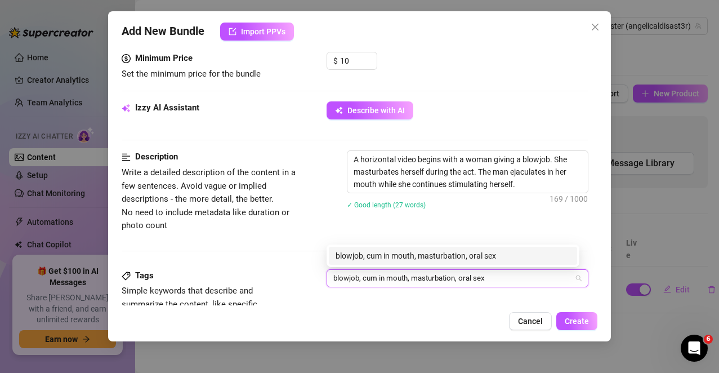
type input "blowjob, cum in mouth, masturbation, oral sex"
click at [275, 262] on div "Description Write a detailed description of the content in a few sentences. Avo…" at bounding box center [355, 209] width 467 height 118
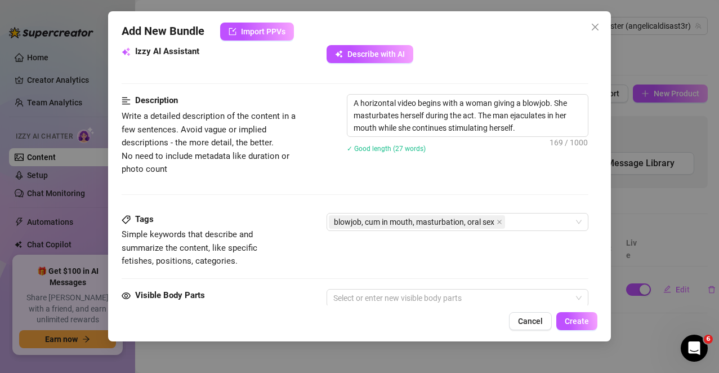
scroll to position [582, 0]
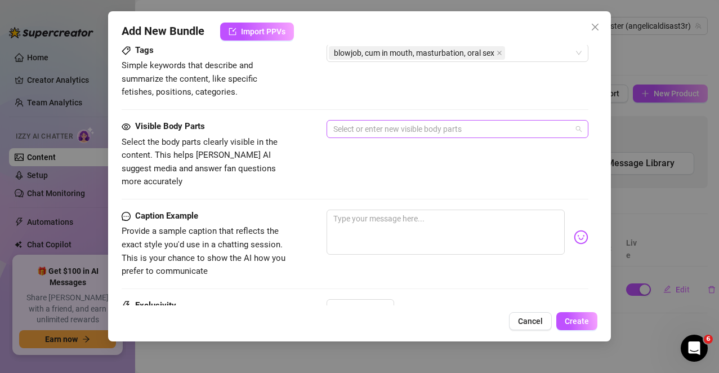
click at [352, 128] on div at bounding box center [452, 129] width 246 height 16
paste input "mouth, penis, vagina, hand"
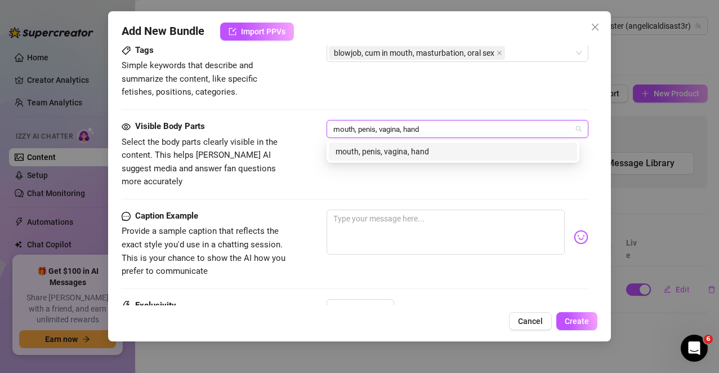
type input "mouth, penis, vagina, hand"
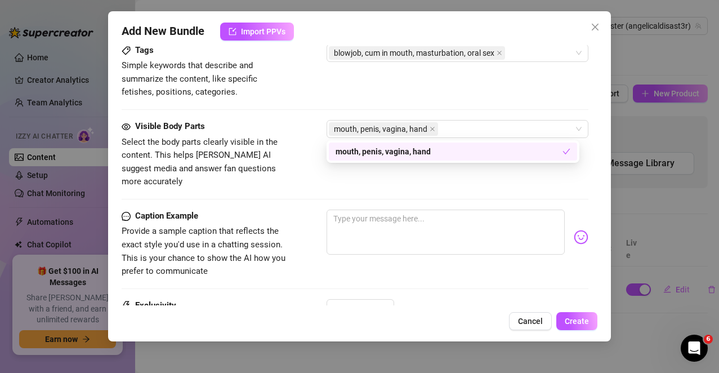
click at [262, 181] on div "Visible Body Parts Select the body parts clearly visible in the content. This h…" at bounding box center [355, 164] width 467 height 89
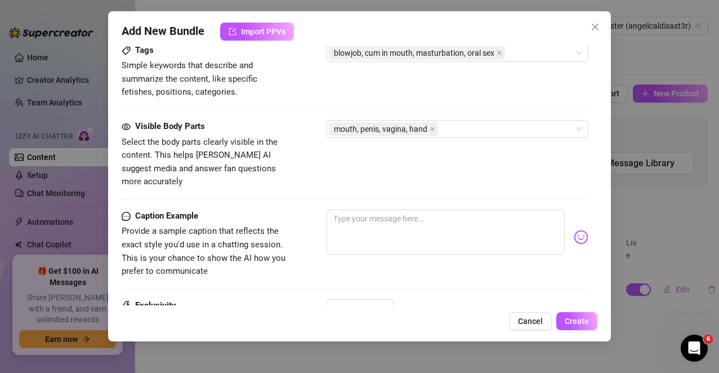
scroll to position [638, 0]
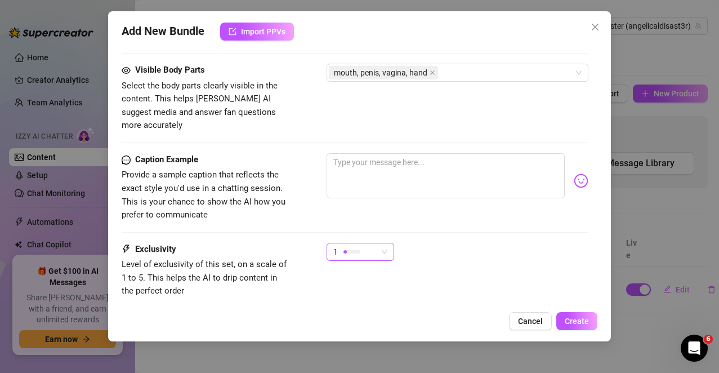
click at [361, 243] on div "1" at bounding box center [355, 251] width 44 height 17
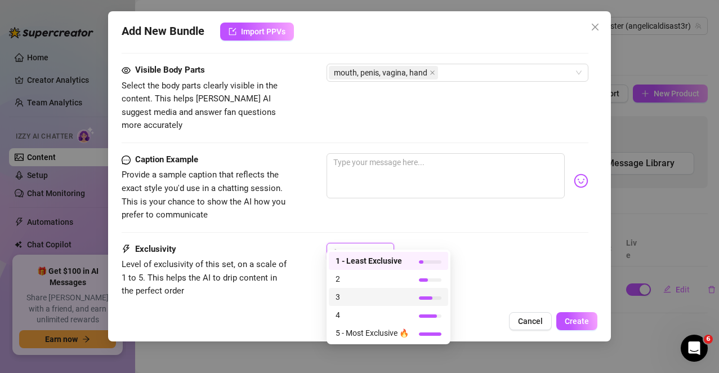
click at [352, 296] on span "3" at bounding box center [371, 296] width 73 height 12
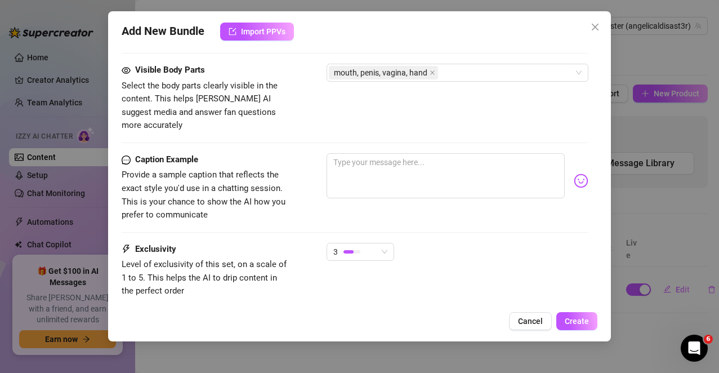
click at [281, 277] on span "Level of exclusivity of this set, on a scale of 1 to 5. This helps the AI to dr…" at bounding box center [206, 278] width 169 height 40
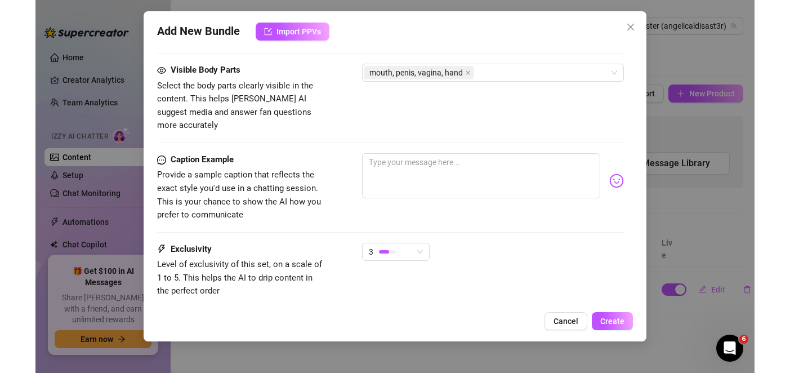
scroll to position [301, 0]
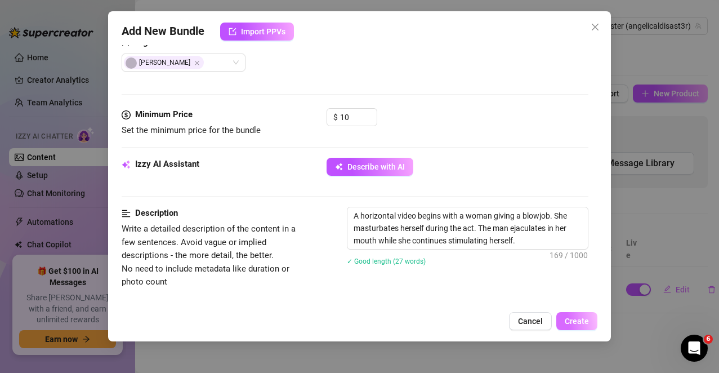
click at [572, 325] on span "Create" at bounding box center [576, 320] width 24 height 9
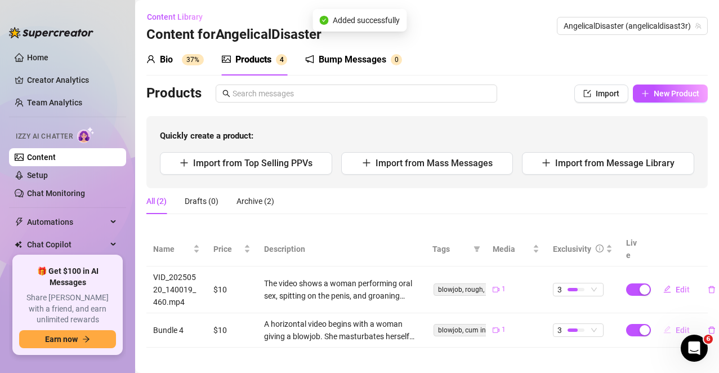
click at [667, 326] on icon "edit" at bounding box center [666, 329] width 7 height 7
type textarea "Type your message here..."
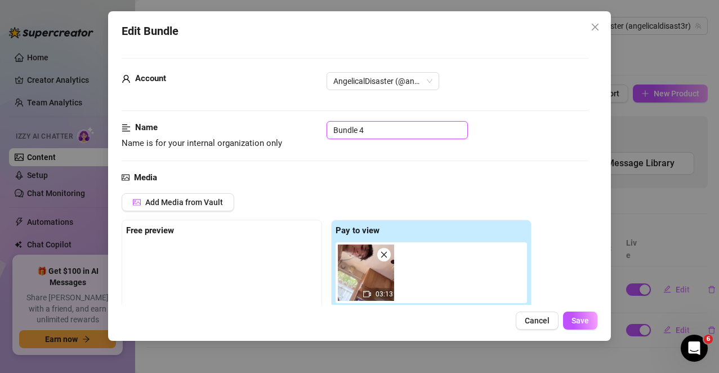
click at [357, 123] on input "Bundle 4" at bounding box center [396, 130] width 141 height 18
paste input "4_5843625532482132382_rev"
type input "4_5843625532482132382_rev"
click at [584, 312] on button "Save" at bounding box center [580, 320] width 34 height 18
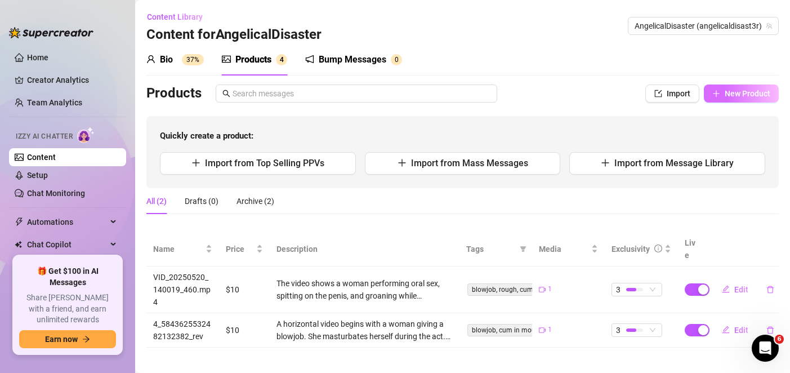
click at [751, 93] on span "New Product" at bounding box center [747, 93] width 46 height 9
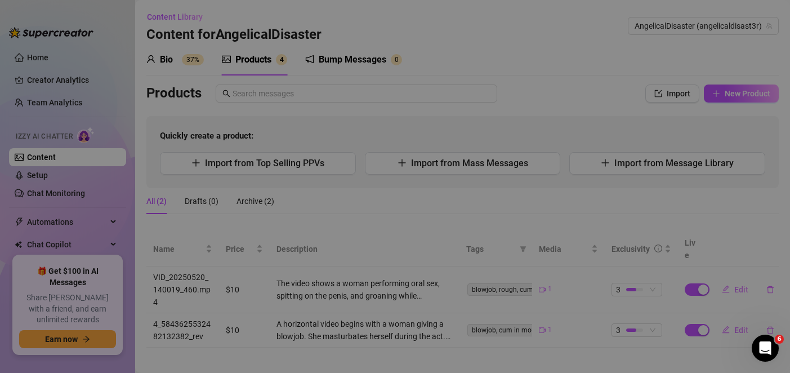
type textarea "Type your message here..."
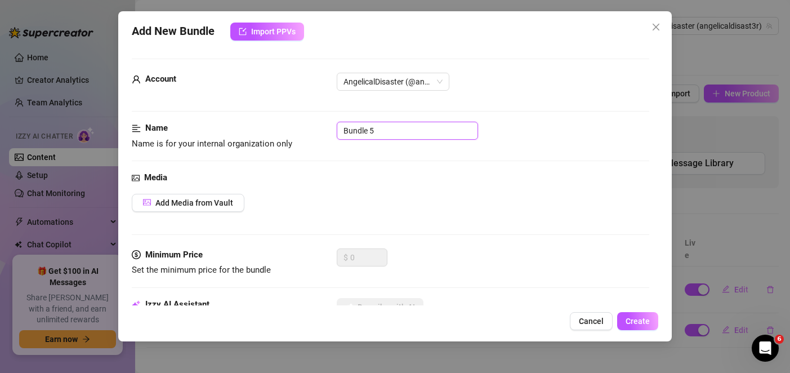
click at [406, 133] on input "Bundle 5" at bounding box center [407, 131] width 141 height 18
paste input "VID_20250520_140019_460.mp4"
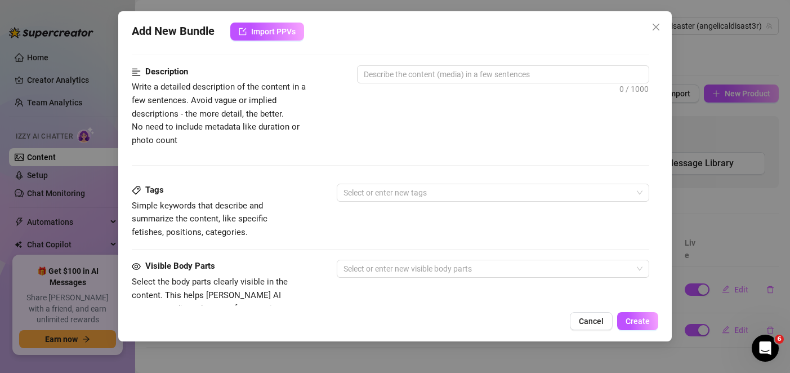
scroll to position [56, 0]
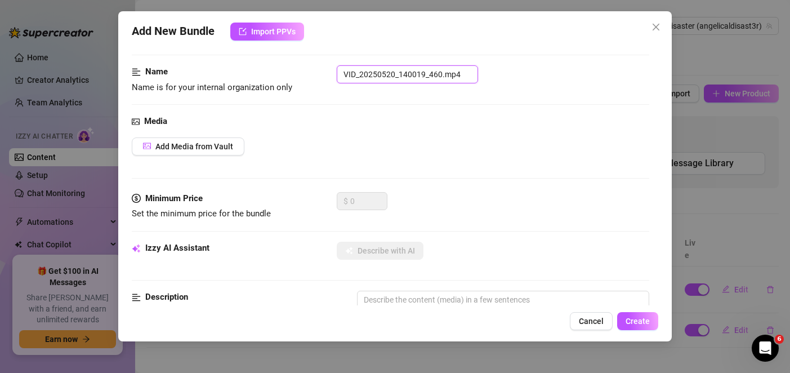
click at [410, 74] on input "VID_20250520_140019_460.mp4" at bounding box center [407, 74] width 141 height 18
paste input "4_005035_657"
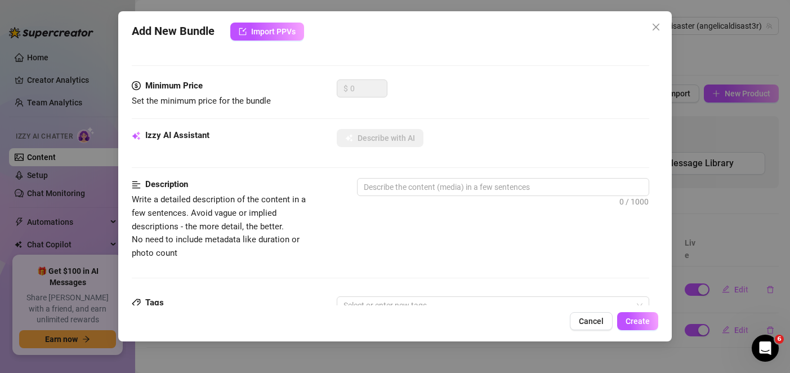
scroll to position [113, 0]
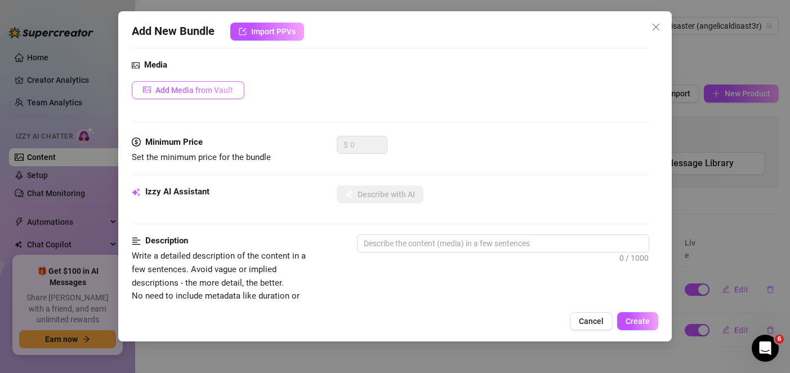
type input "VID_20250524_005035_657.mp4"
click at [187, 87] on span "Add Media from Vault" at bounding box center [194, 90] width 78 height 9
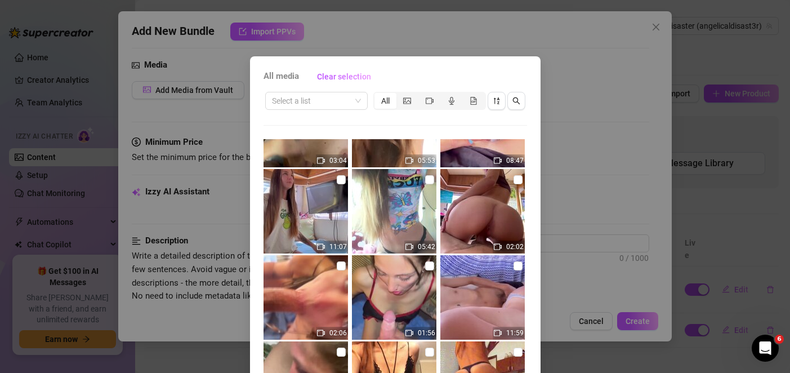
scroll to position [169, 0]
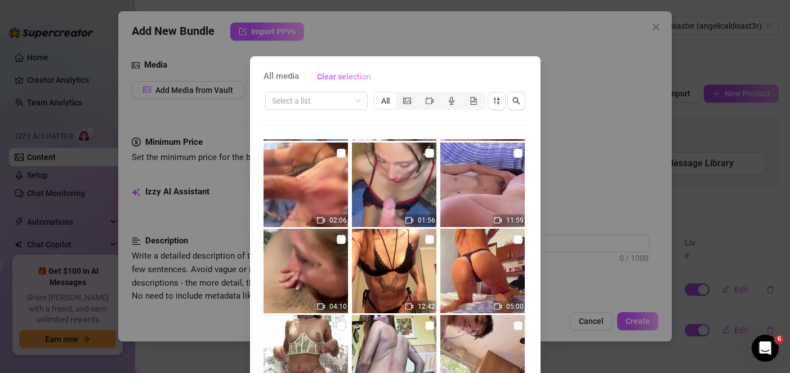
click at [377, 188] on img at bounding box center [394, 184] width 84 height 84
checkbox input "true"
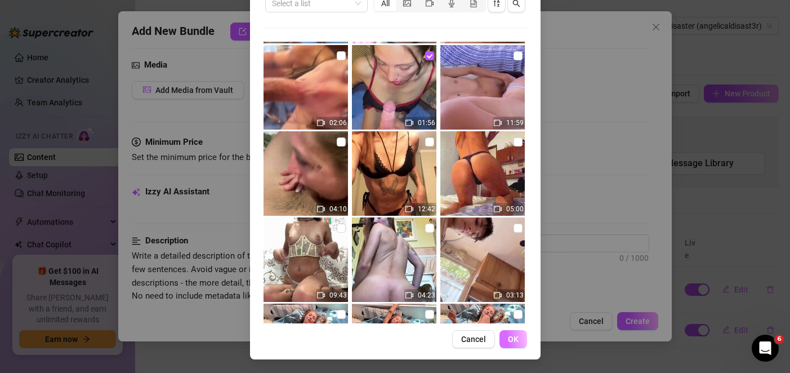
click at [518, 343] on button "OK" at bounding box center [513, 339] width 28 height 18
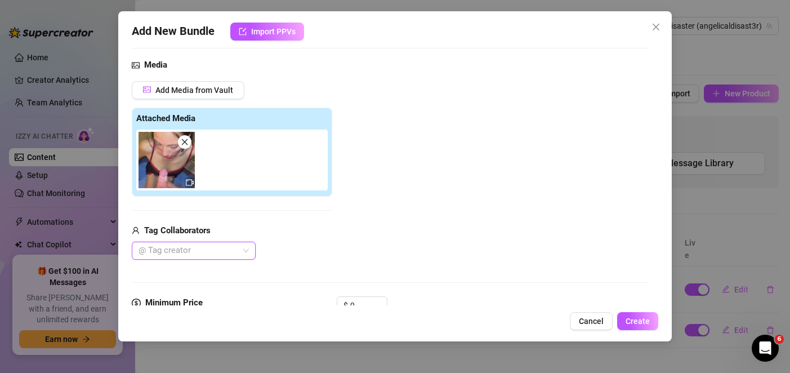
scroll to position [281, 0]
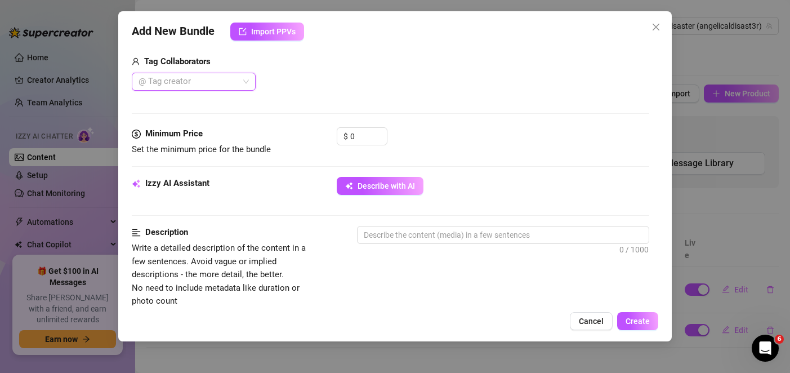
click at [209, 83] on div at bounding box center [187, 82] width 107 height 16
click at [181, 109] on div "[PERSON_NAME]" at bounding box center [194, 104] width 106 height 12
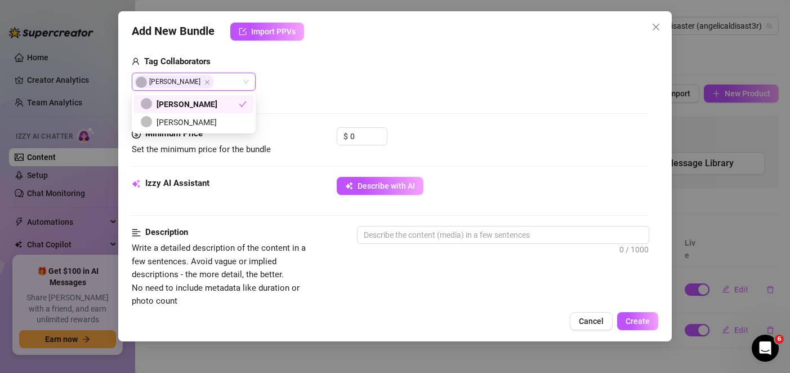
click at [362, 91] on div "Media Add Media from Vault Attached Media Tag Collaborators [PERSON_NAME]" at bounding box center [390, 8] width 517 height 237
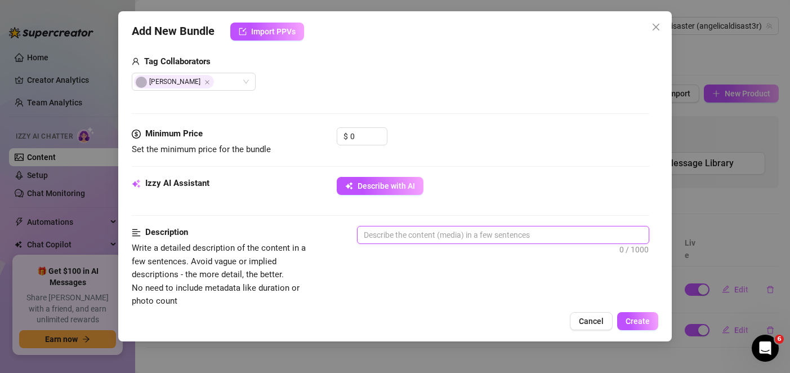
click at [395, 232] on textarea at bounding box center [502, 234] width 290 height 17
paste textarea "The man masturbates in front of a woman’s face while she strips off her clothes…"
type textarea "The man masturbates in front of a woman’s face while she strips off her clothes…"
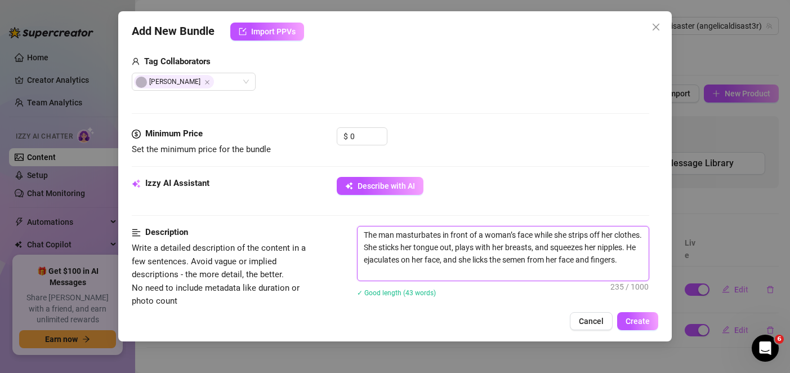
scroll to position [0, 0]
type textarea "The man masturbates in front of a woman’s face while she strips off her clothes…"
click at [326, 249] on div "Description Write a detailed description of the content in a few sentences. Avo…" at bounding box center [390, 269] width 517 height 86
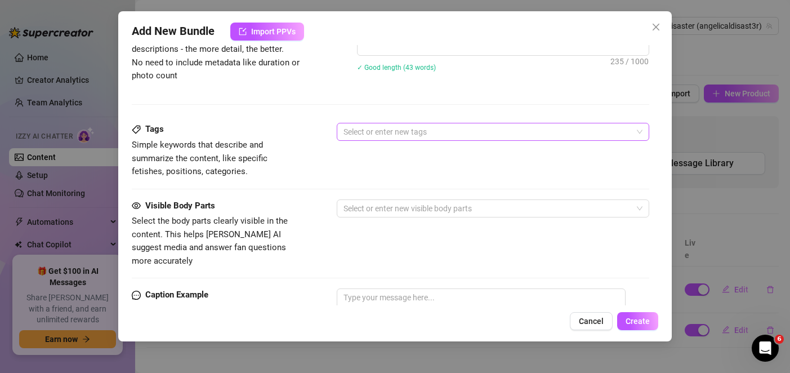
click at [396, 139] on div at bounding box center [486, 132] width 295 height 16
paste input "cum on face, masturbation, striptease, licking, blowjob"
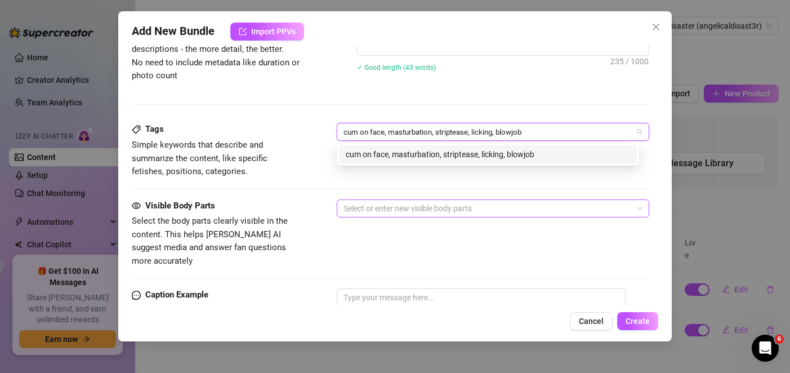
click at [385, 203] on div at bounding box center [486, 208] width 295 height 16
type input "cum on face, masturbation, striptease, licking, blowjob"
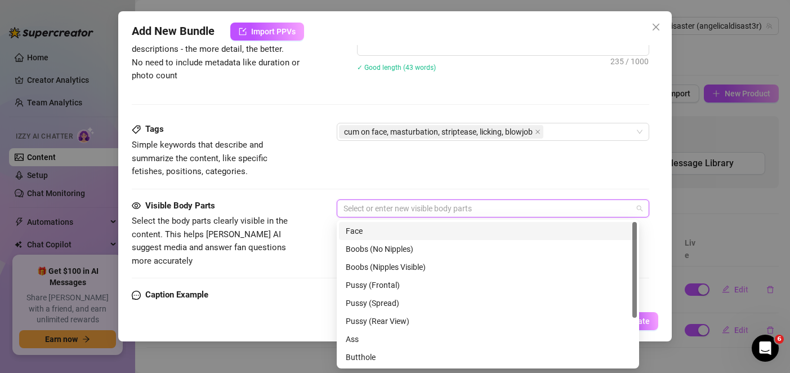
paste input "breasts, nipples, tongue, face, penis, hand"
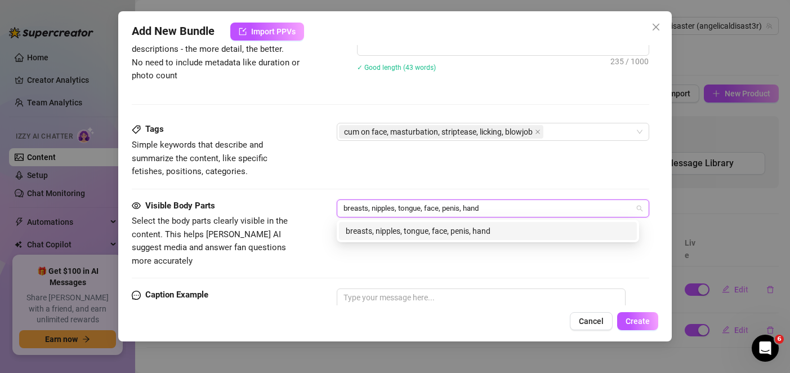
type input "breasts, nipples, tongue, face, penis, hand"
click at [285, 221] on span "Select the body parts clearly visible in the content. This helps [PERSON_NAME] …" at bounding box center [210, 241] width 156 height 50
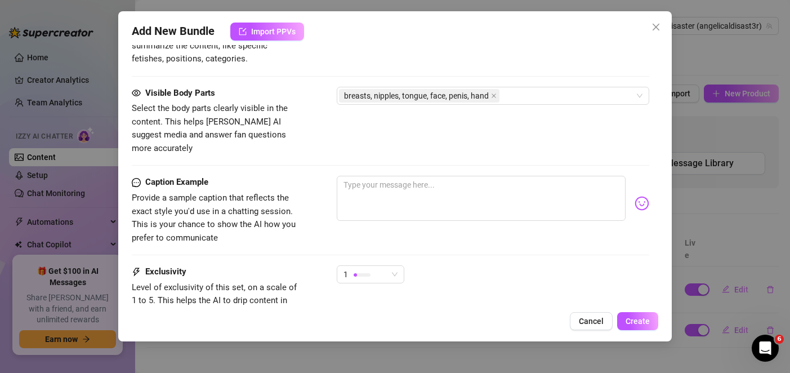
scroll to position [705, 0]
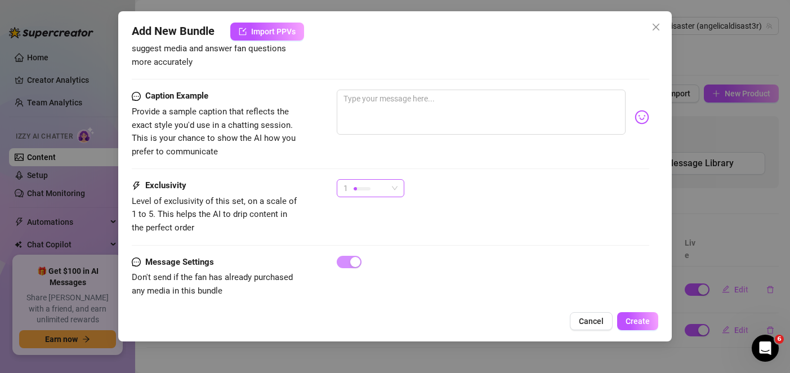
click at [387, 180] on div "1" at bounding box center [365, 188] width 44 height 17
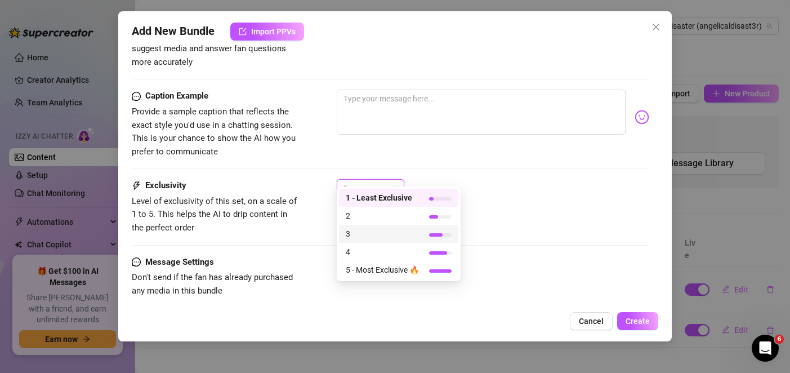
click at [361, 232] on span "3" at bounding box center [382, 233] width 73 height 12
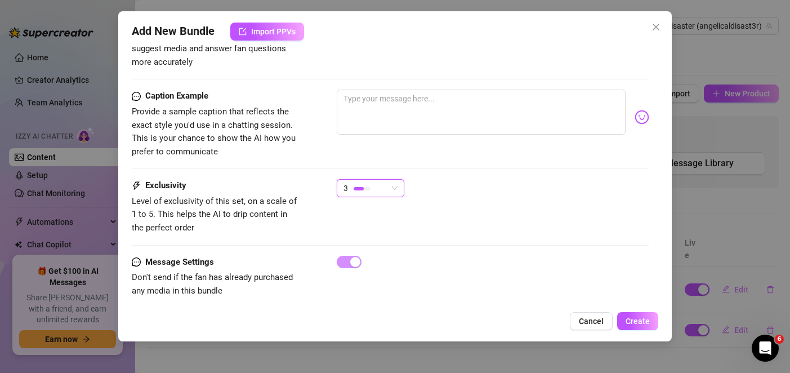
click at [285, 214] on span "Level of exclusivity of this set, on a scale of 1 to 5. This helps the AI to dr…" at bounding box center [216, 215] width 169 height 40
click at [640, 320] on span "Create" at bounding box center [637, 320] width 24 height 9
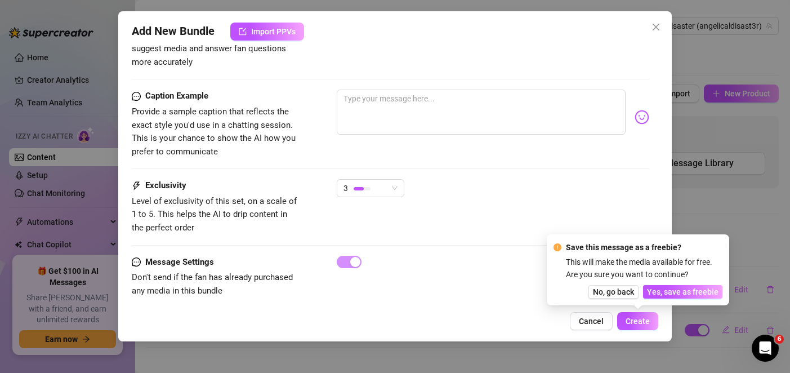
click at [429, 255] on div at bounding box center [493, 261] width 312 height 12
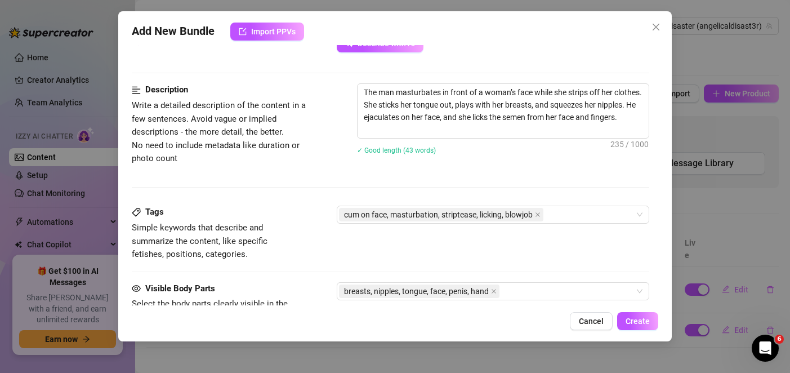
scroll to position [255, 0]
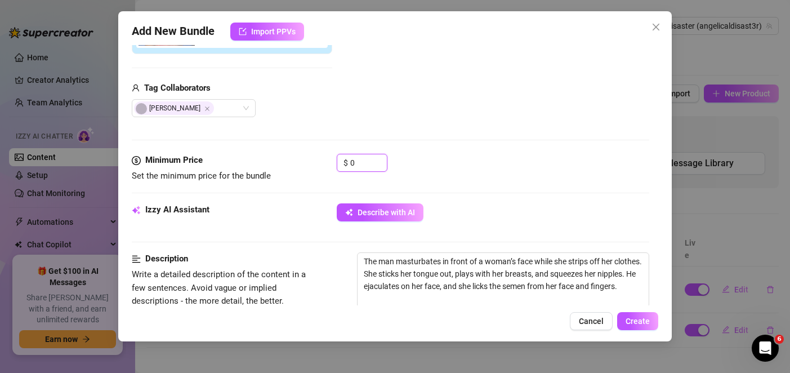
drag, startPoint x: 366, startPoint y: 160, endPoint x: 316, endPoint y: 158, distance: 50.1
click at [316, 158] on div "Minimum Price Set the minimum price for the bundle $ 0" at bounding box center [390, 168] width 517 height 29
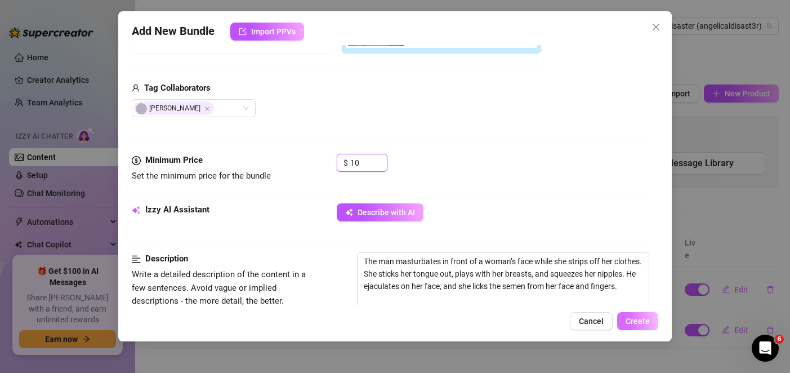
type input "10"
click at [640, 316] on span "Create" at bounding box center [637, 320] width 24 height 9
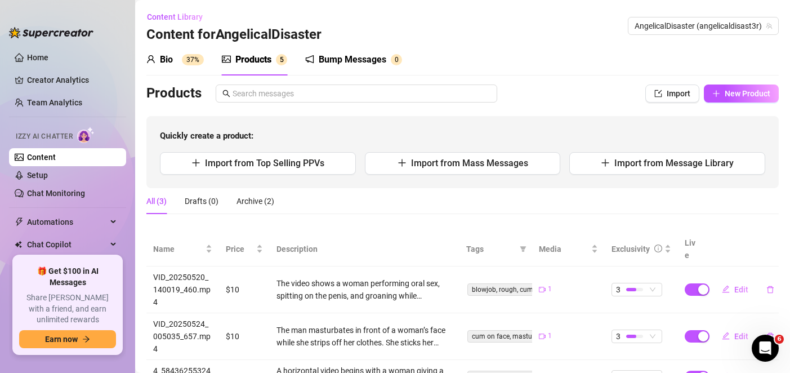
scroll to position [43, 0]
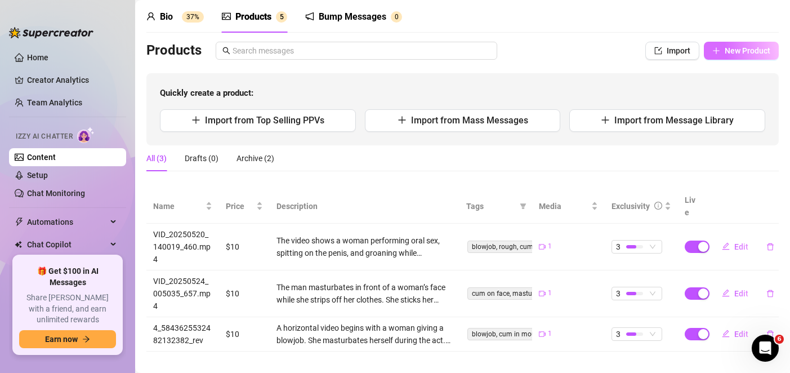
click at [727, 52] on span "New Product" at bounding box center [747, 50] width 46 height 9
type textarea "Type your message here..."
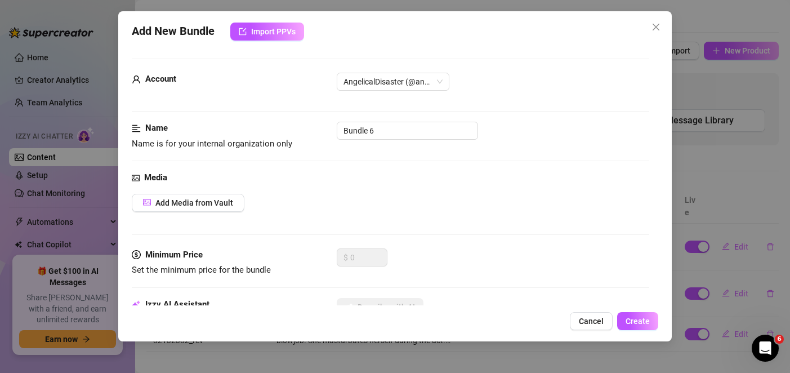
scroll to position [56, 0]
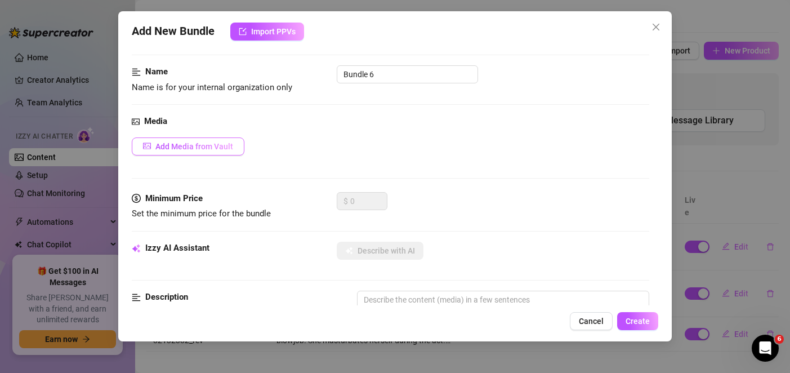
click at [205, 149] on span "Add Media from Vault" at bounding box center [194, 146] width 78 height 9
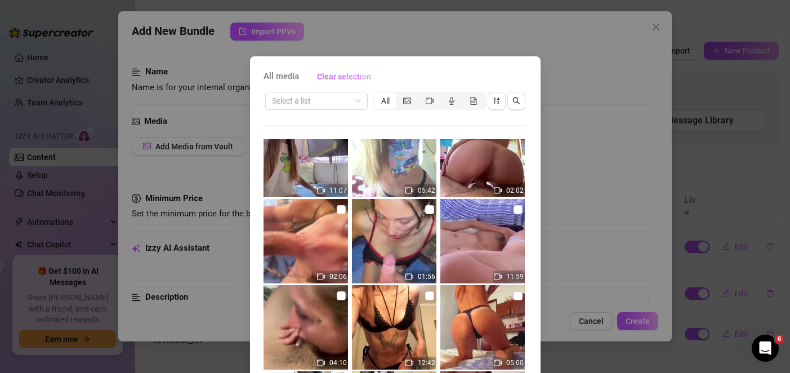
scroll to position [0, 0]
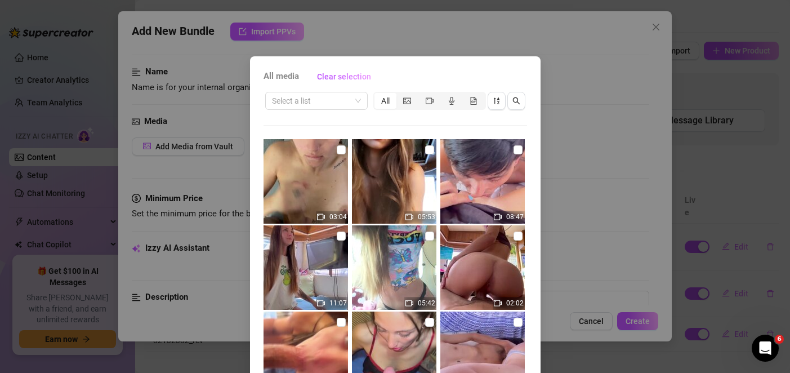
click at [481, 257] on img at bounding box center [482, 267] width 84 height 84
checkbox input "true"
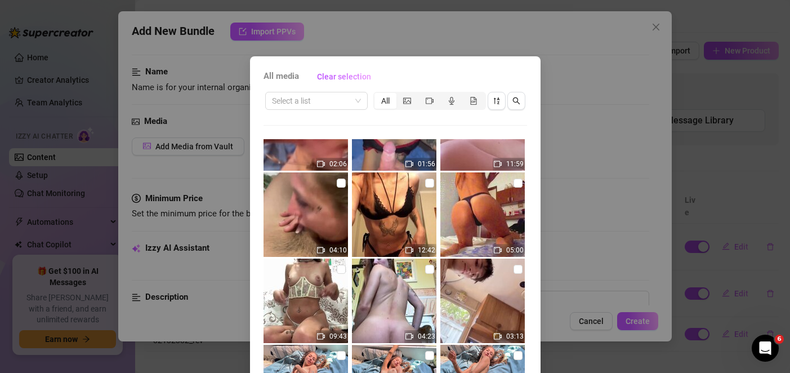
scroll to position [97, 0]
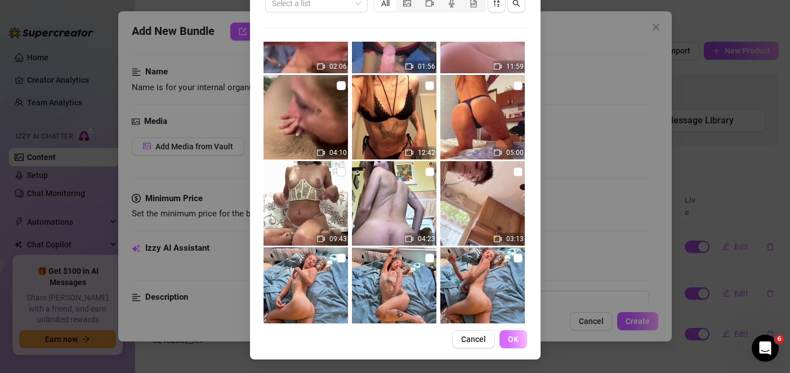
click at [504, 347] on button "OK" at bounding box center [513, 339] width 28 height 18
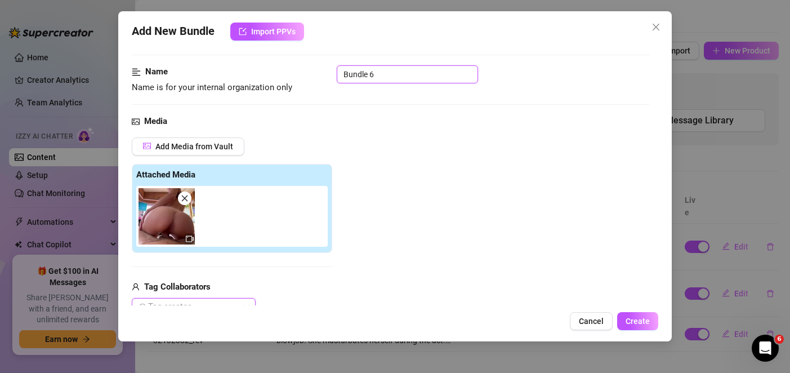
click at [375, 66] on input "Bundle 6" at bounding box center [407, 74] width 141 height 18
paste input "VID_20250818_104227_764.mp4"
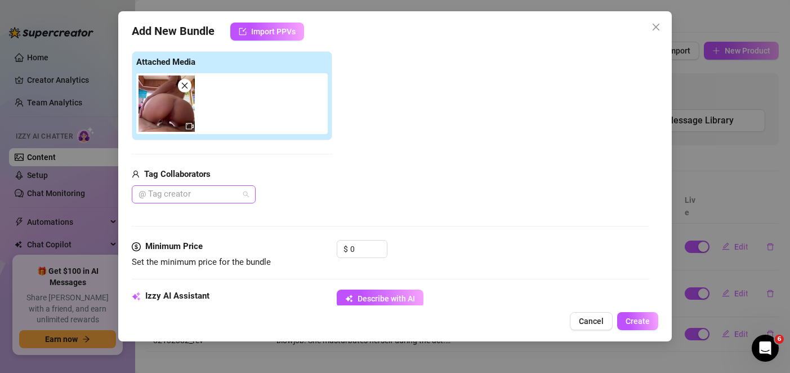
click at [213, 196] on div at bounding box center [187, 194] width 107 height 16
type input "VID_20250818_104227_764.mp4"
click at [184, 221] on div "[PERSON_NAME]" at bounding box center [194, 216] width 106 height 12
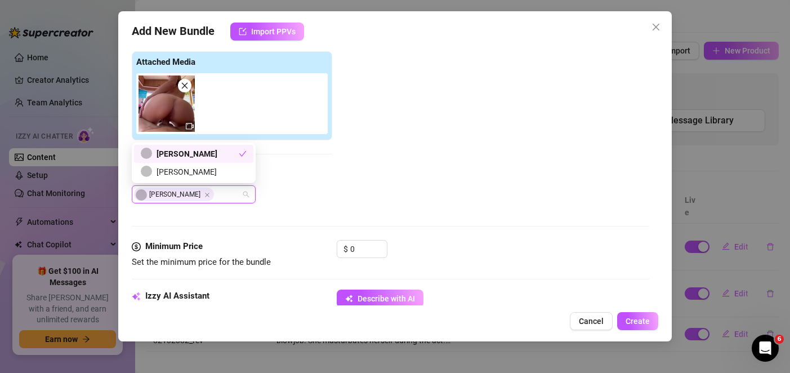
click at [378, 167] on div "Add Media from Vault Attached Media Tag Collaborators [PERSON_NAME]" at bounding box center [390, 114] width 517 height 179
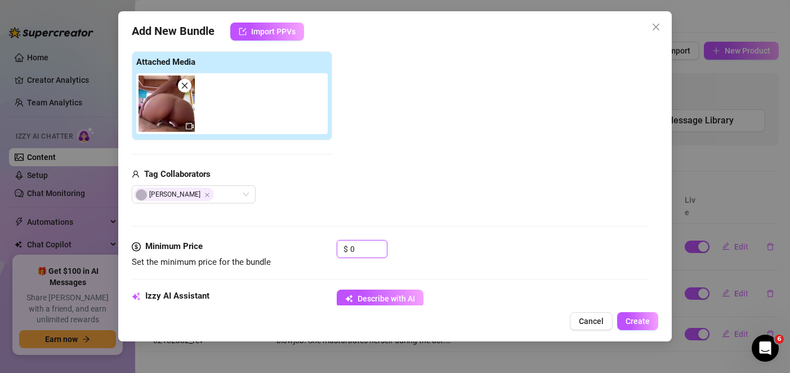
drag, startPoint x: 367, startPoint y: 246, endPoint x: 315, endPoint y: 247, distance: 52.9
click at [315, 247] on div "Minimum Price Set the minimum price for the bundle $ 0" at bounding box center [390, 254] width 517 height 29
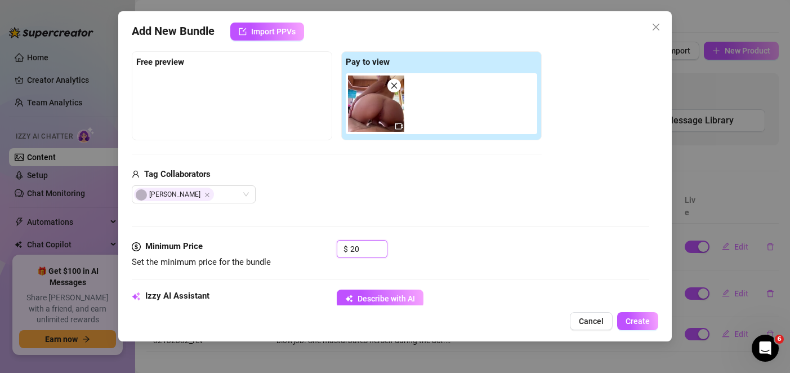
scroll to position [281, 0]
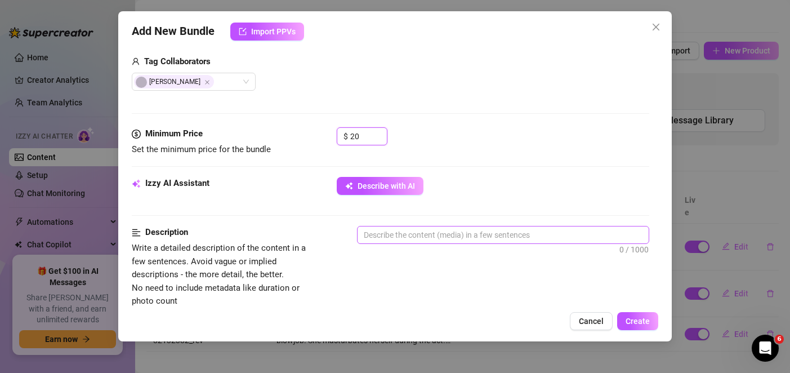
type input "20"
click at [400, 235] on textarea at bounding box center [502, 234] width 290 height 17
paste textarea "The scene starts with sex in reverse cowgirl, intensifying until the man ejacul…"
type textarea "The scene starts with sex in reverse cowgirl, intensifying until the man ejacul…"
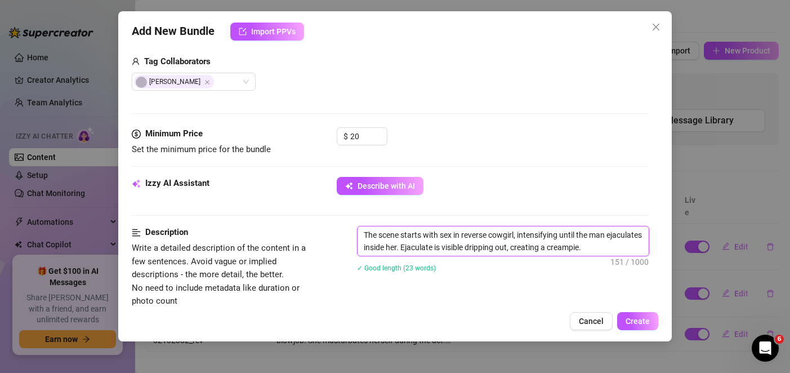
scroll to position [394, 0]
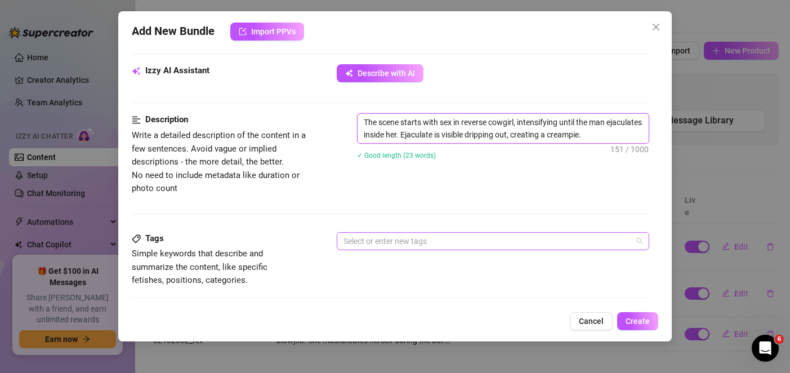
click at [419, 244] on div at bounding box center [486, 241] width 295 height 16
type textarea "The scene starts with sex in reverse cowgirl, intensifying until the man ejacul…"
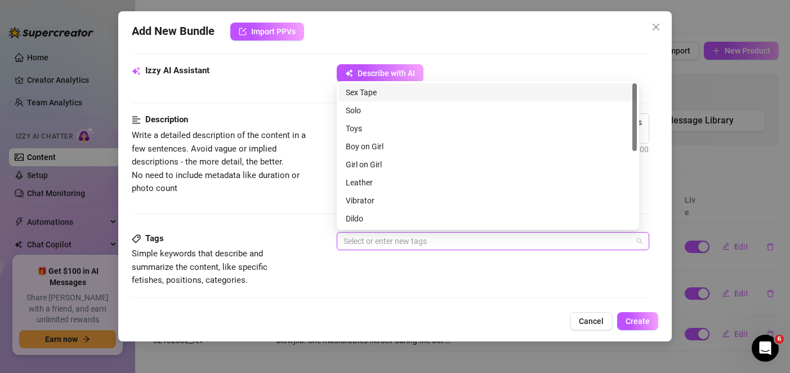
paste input "reverse cowgirl, creampie, vaginal sex"
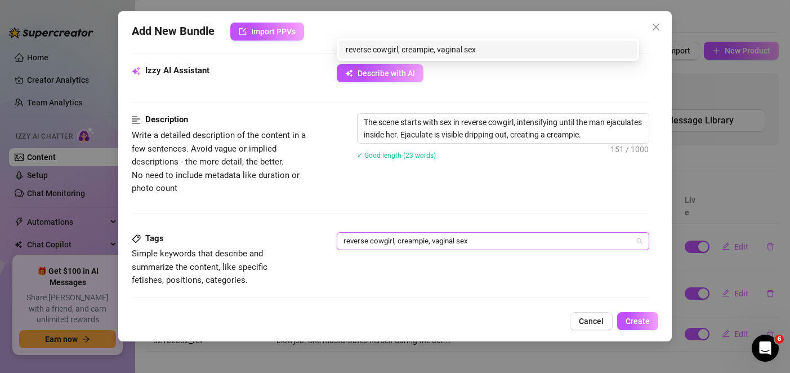
scroll to position [563, 0]
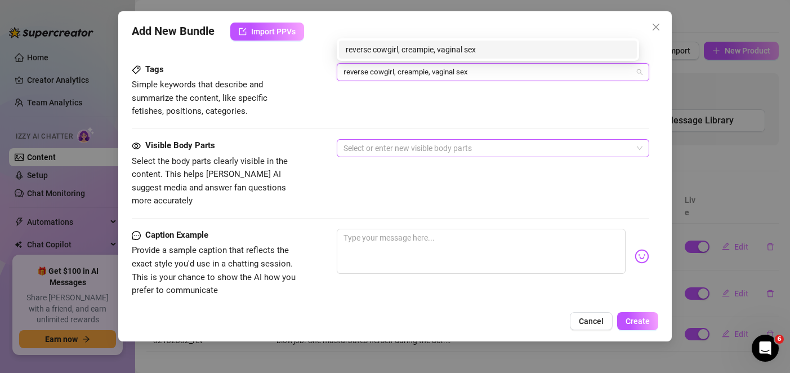
click at [397, 146] on div at bounding box center [486, 148] width 295 height 16
type input "reverse cowgirl, creampie, vaginal sex"
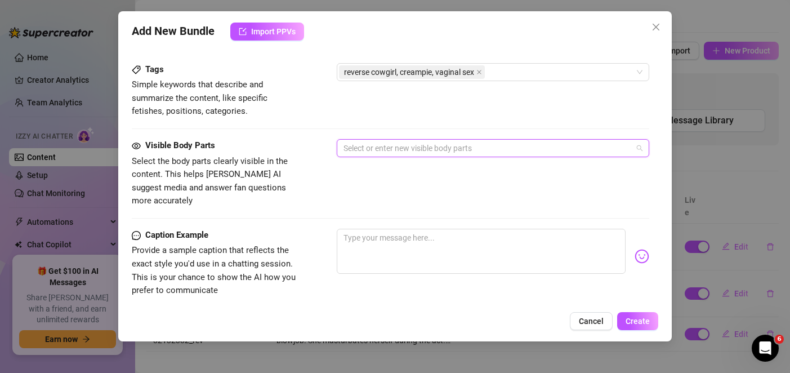
paste input "penis, vagina, buttocks"
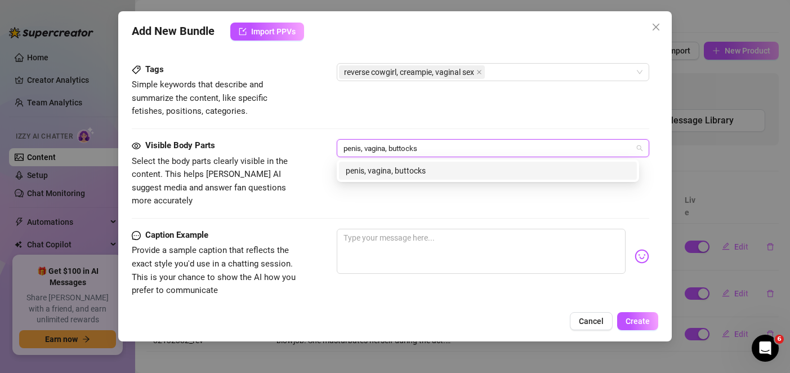
type input "penis, vagina, buttocks"
click at [299, 228] on div "Caption Example" at bounding box center [216, 235] width 169 height 14
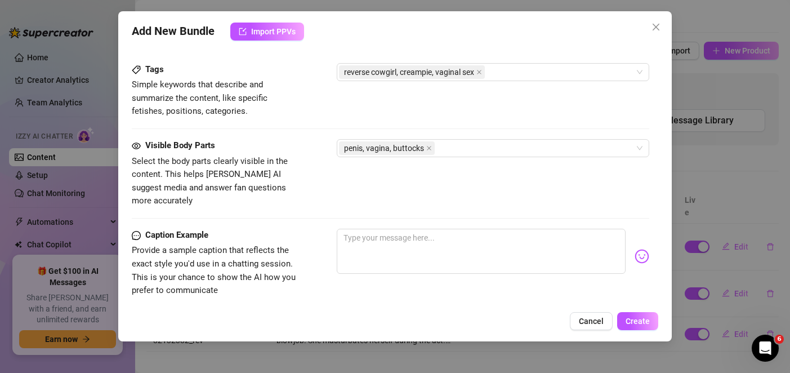
scroll to position [675, 0]
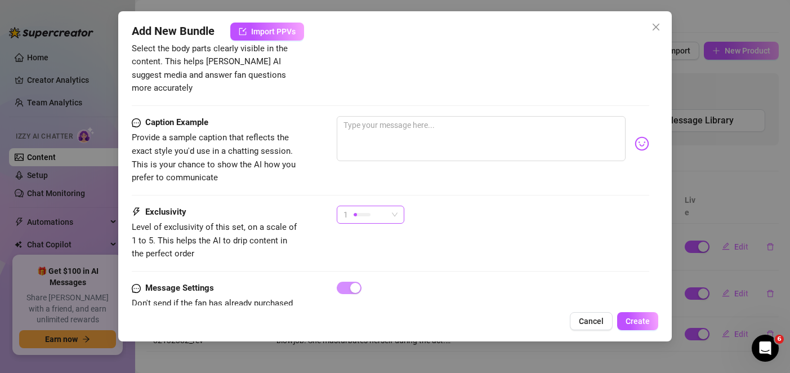
click at [388, 206] on span "1" at bounding box center [370, 214] width 54 height 17
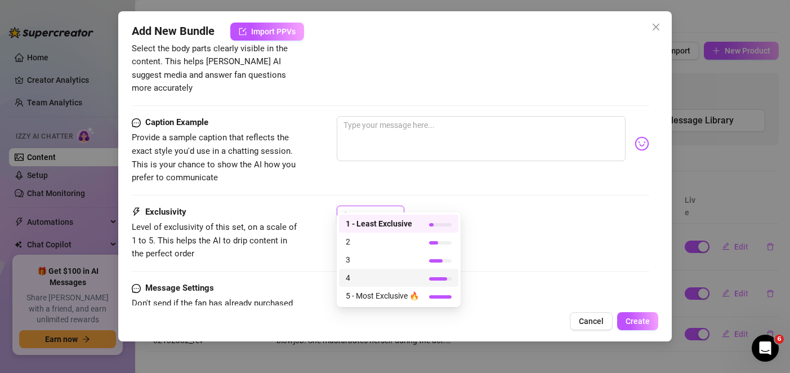
click at [381, 279] on span "4" at bounding box center [382, 277] width 73 height 12
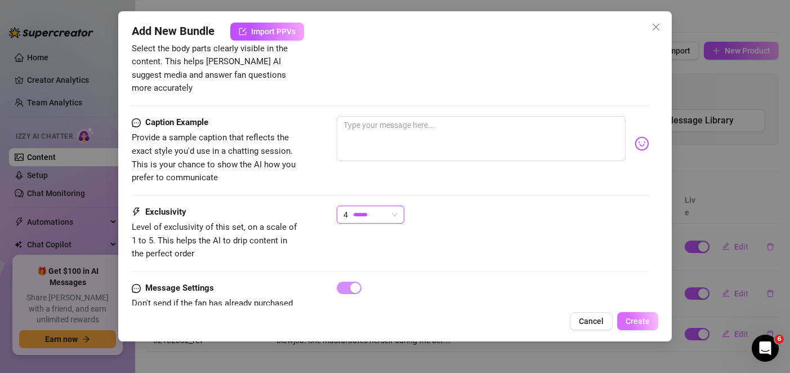
click at [640, 322] on span "Create" at bounding box center [637, 320] width 24 height 9
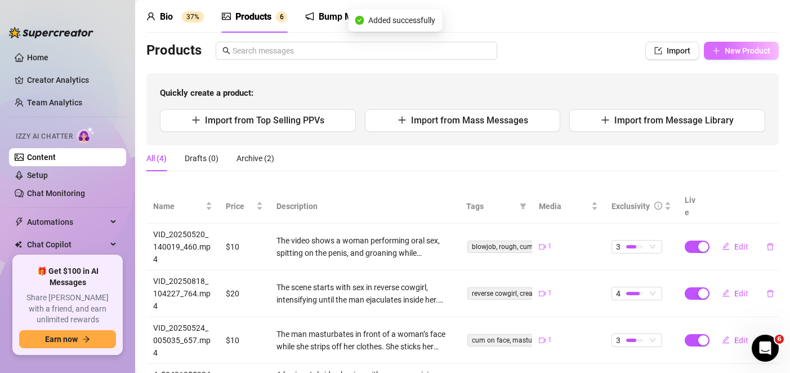
click at [724, 51] on span "New Product" at bounding box center [747, 50] width 46 height 9
type textarea "Type your message here..."
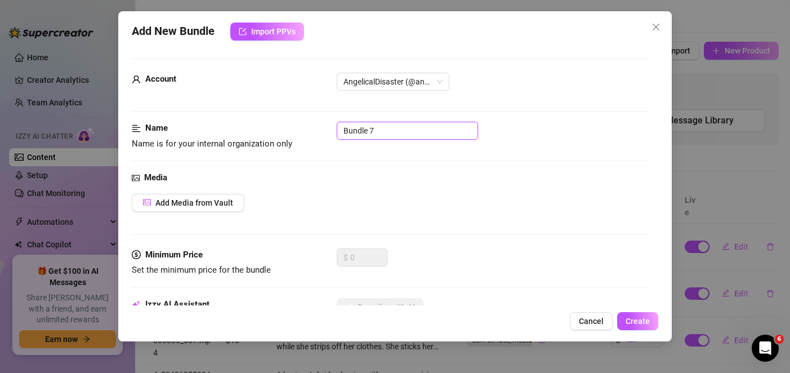
click at [405, 138] on input "Bundle 7" at bounding box center [407, 131] width 141 height 18
paste input "VID_20250818_103429_942.mp4"
type input "VID_20250818_103429_942.mp4"
click at [181, 196] on button "Add Media from Vault" at bounding box center [188, 203] width 113 height 18
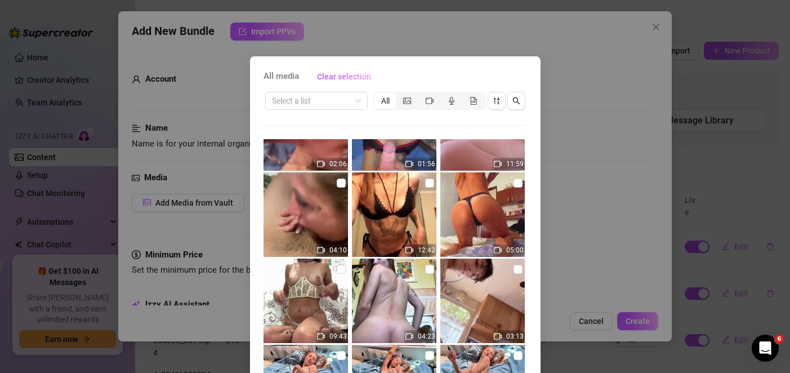
scroll to position [169, 0]
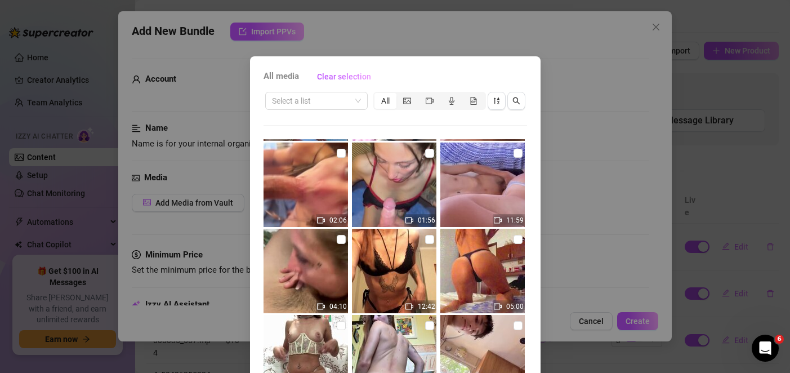
click at [303, 276] on img at bounding box center [305, 270] width 84 height 84
click at [312, 262] on img at bounding box center [305, 270] width 84 height 84
checkbox input "false"
click at [315, 187] on img at bounding box center [305, 184] width 84 height 84
checkbox input "true"
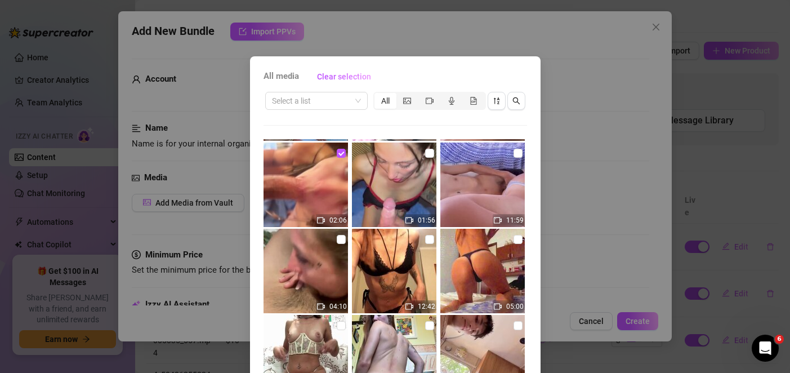
scroll to position [97, 0]
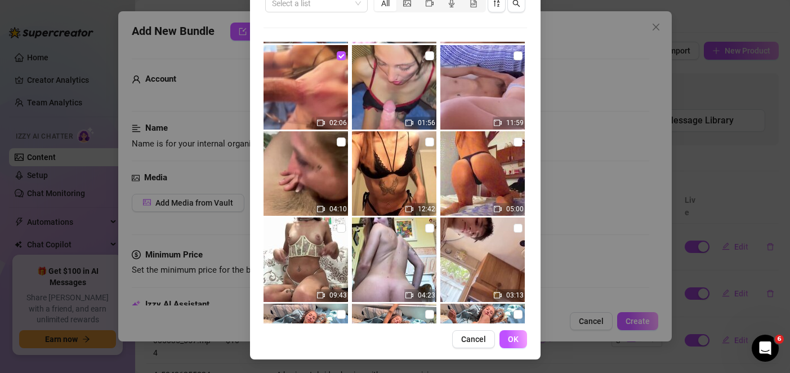
click at [501, 343] on button "OK" at bounding box center [513, 339] width 28 height 18
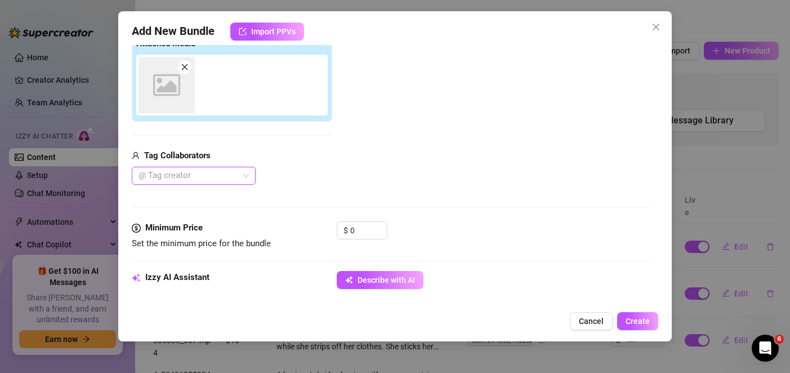
scroll to position [188, 0]
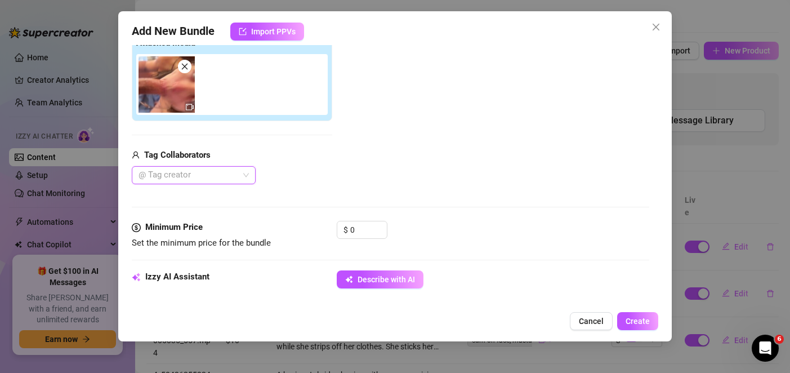
click at [205, 177] on div at bounding box center [187, 175] width 107 height 16
click at [180, 198] on div "[PERSON_NAME]" at bounding box center [194, 197] width 106 height 12
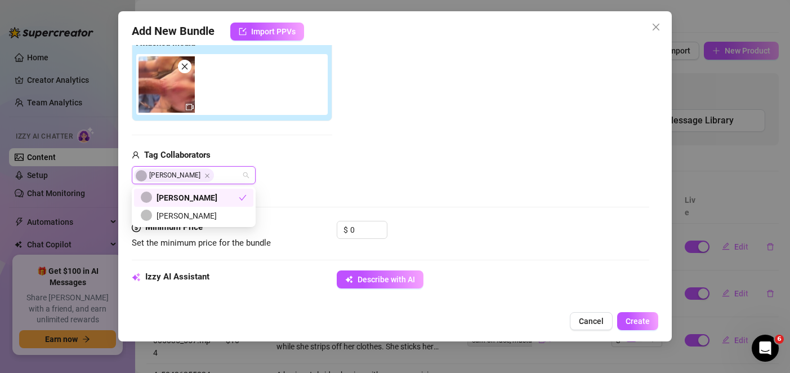
click at [377, 204] on div "Media Add Media from Vault Attached Media Tag Collaborators [PERSON_NAME]" at bounding box center [390, 101] width 517 height 237
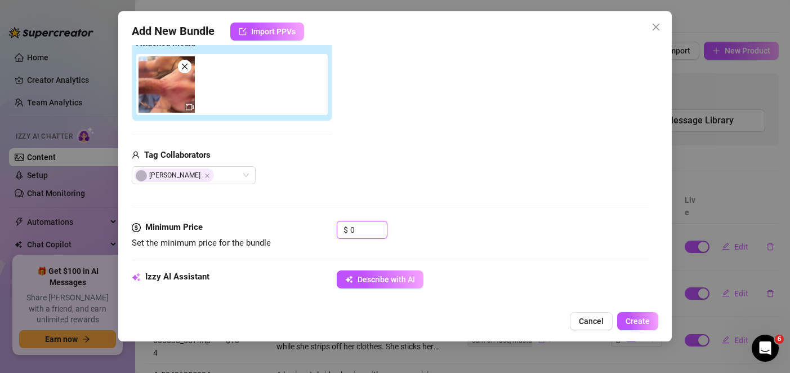
drag, startPoint x: 363, startPoint y: 234, endPoint x: 299, endPoint y: 232, distance: 64.2
click at [299, 232] on div "Minimum Price Set the minimum price for the bundle $ 0" at bounding box center [390, 235] width 517 height 29
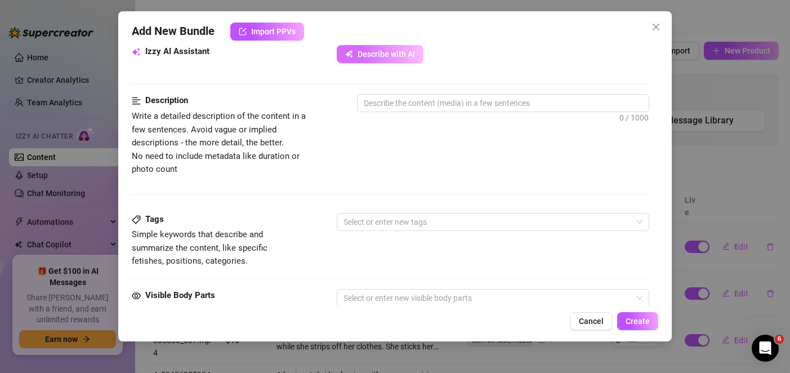
scroll to position [301, 0]
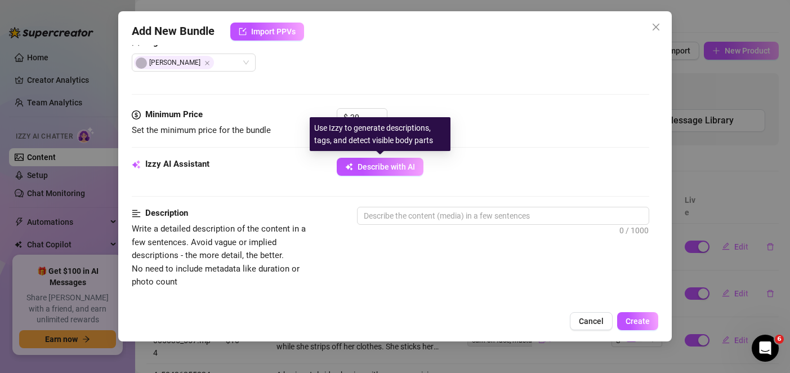
click at [351, 119] on div "Use Izzy to generate descriptions, tags, and detect visible body parts" at bounding box center [380, 134] width 141 height 34
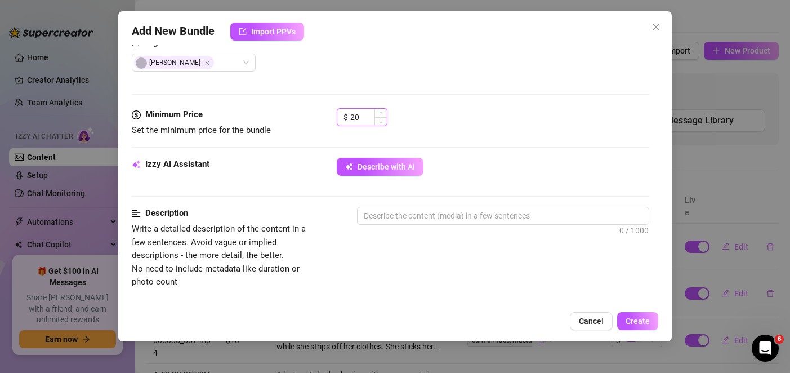
drag, startPoint x: 353, startPoint y: 113, endPoint x: 347, endPoint y: 114, distance: 6.8
click at [347, 114] on div "$ 20" at bounding box center [362, 117] width 51 height 18
type input "10"
click at [403, 212] on textarea at bounding box center [502, 215] width 290 height 17
paste textarea "The woman gives oral sex while masturbating. She spits on the penis and continu…"
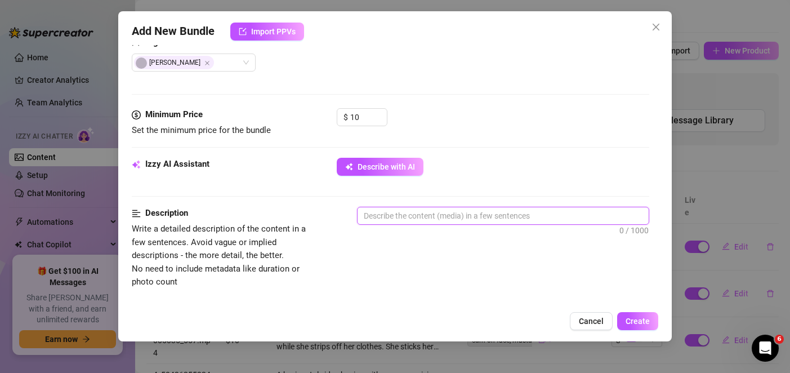
type textarea "The woman gives oral sex while masturbating. She spits on the penis and continu…"
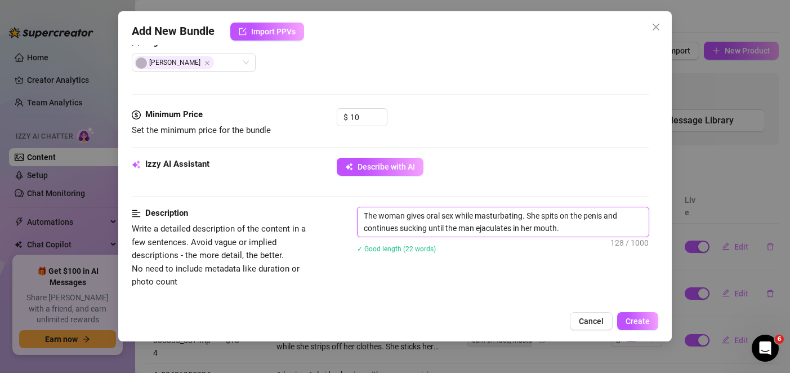
scroll to position [469, 0]
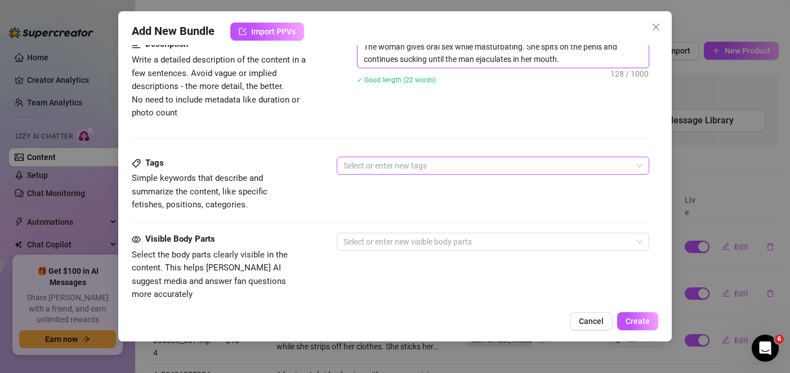
click at [398, 167] on div at bounding box center [486, 166] width 295 height 16
type textarea "The woman gives oral sex while masturbating. She spits on the penis and continu…"
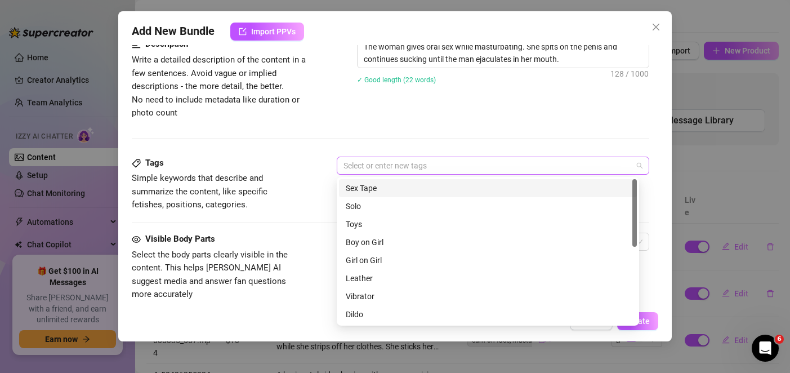
paste input "blowjob, cum in mouth, masturbation, oral sex"
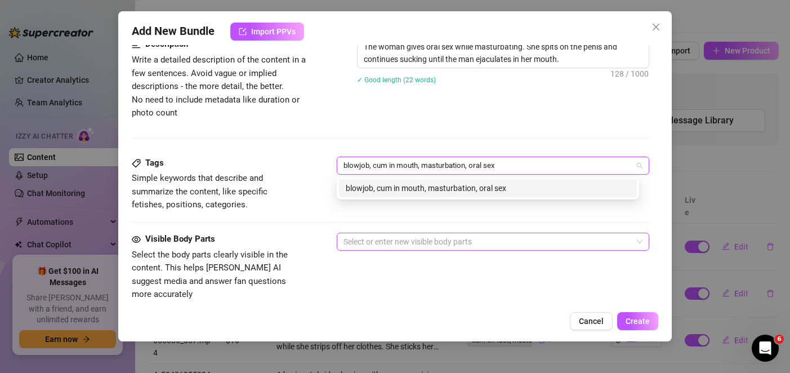
click at [382, 241] on div at bounding box center [486, 242] width 295 height 16
type input "blowjob, cum in mouth, masturbation, oral sex"
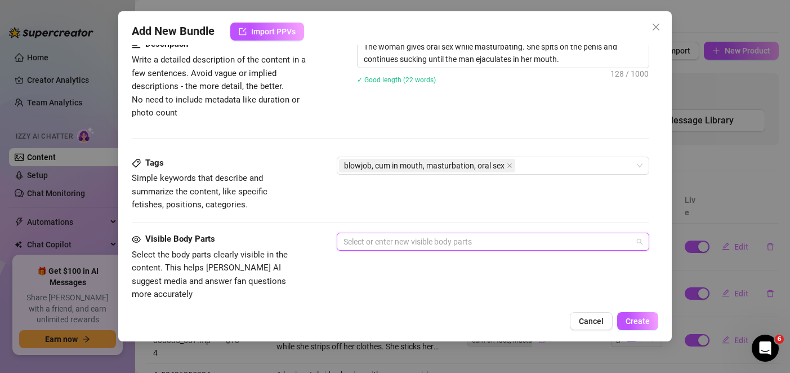
paste input "mouth, penis, vagina, hand"
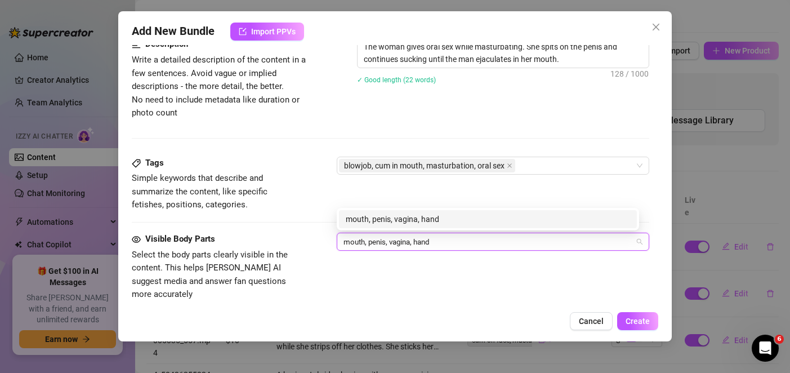
type input "mouth, penis, vagina, hand"
click at [227, 225] on div "Tags Simple keywords that describe and summarize the content, like specific fet…" at bounding box center [390, 194] width 517 height 76
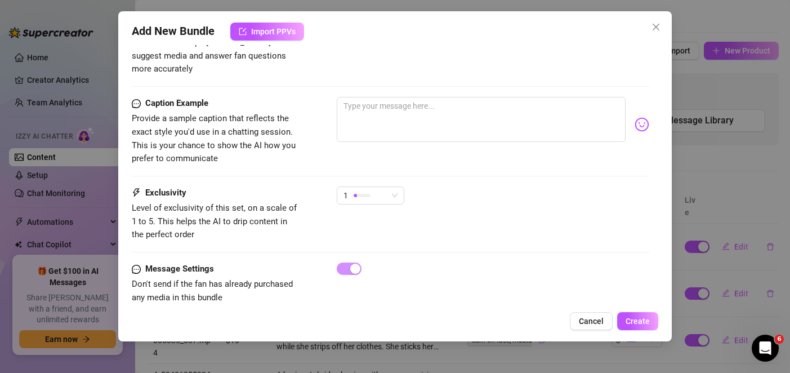
scroll to position [701, 0]
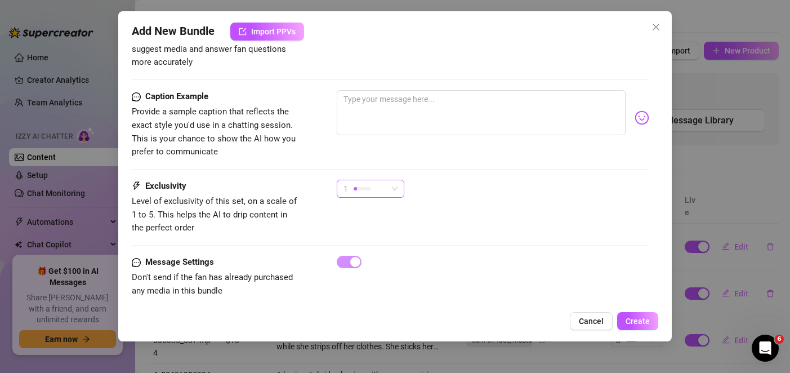
click at [367, 180] on div "1" at bounding box center [365, 188] width 44 height 17
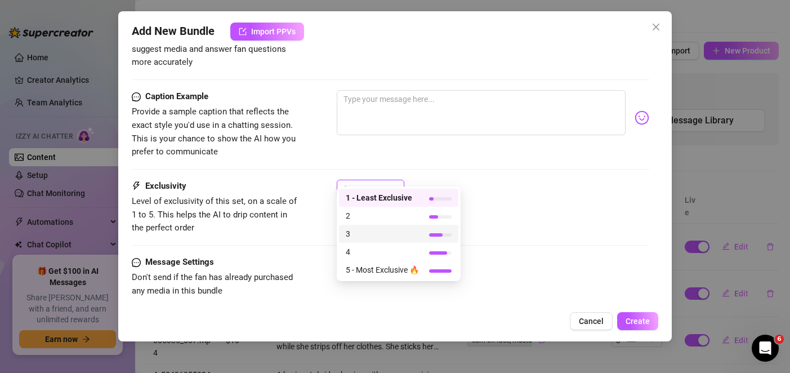
click at [378, 235] on span "3" at bounding box center [382, 233] width 73 height 12
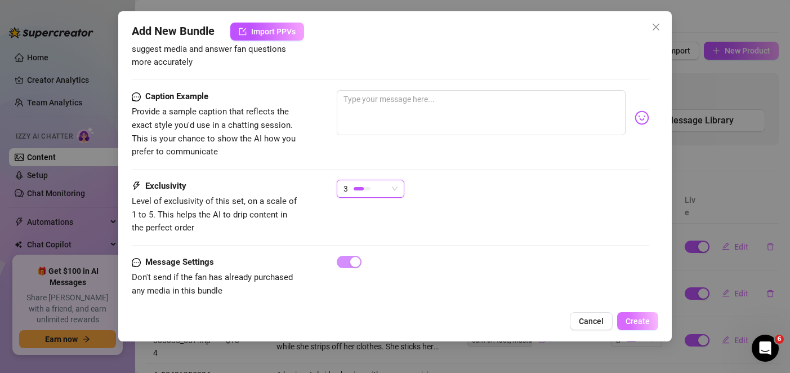
click at [644, 322] on span "Create" at bounding box center [637, 320] width 24 height 9
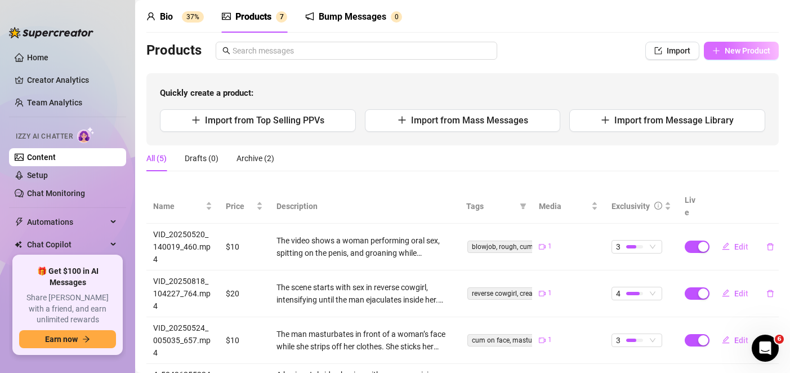
click at [724, 50] on span "New Product" at bounding box center [747, 50] width 46 height 9
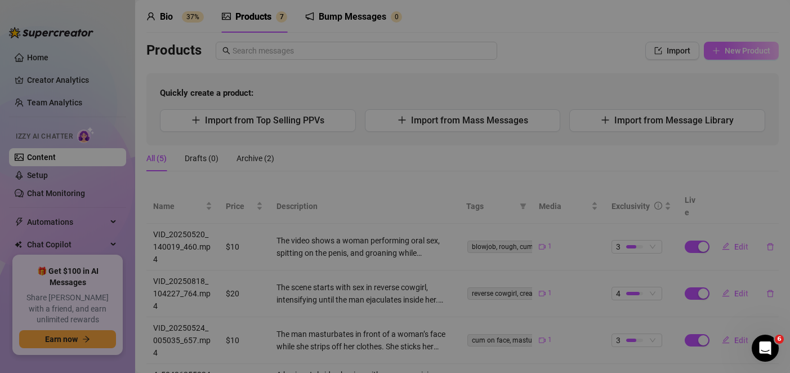
type textarea "Type your message here..."
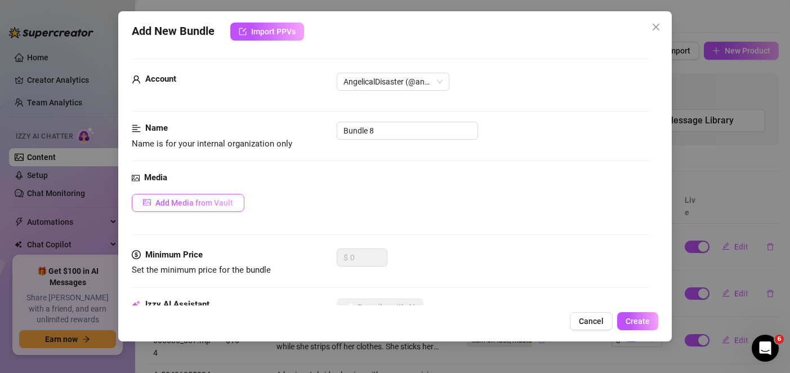
click at [161, 205] on span "Add Media from Vault" at bounding box center [194, 202] width 78 height 9
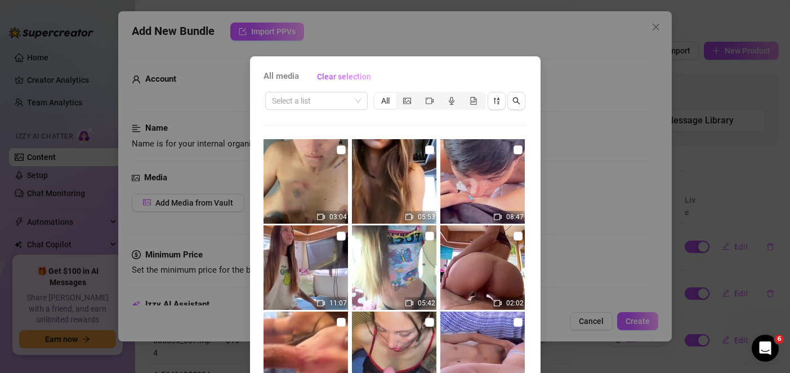
click at [322, 197] on img at bounding box center [305, 181] width 84 height 84
checkbox input "true"
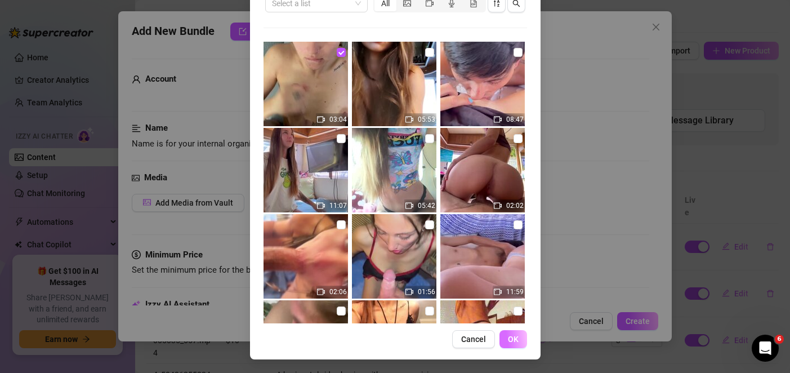
click at [510, 335] on span "OK" at bounding box center [513, 338] width 11 height 9
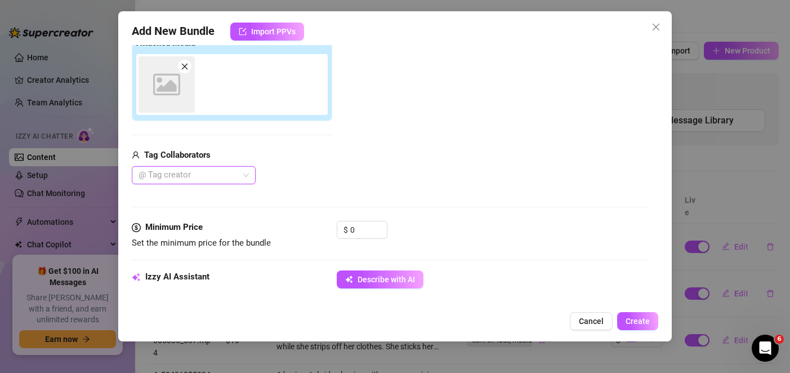
scroll to position [188, 0]
click at [164, 183] on div "@ Tag creator" at bounding box center [194, 175] width 124 height 18
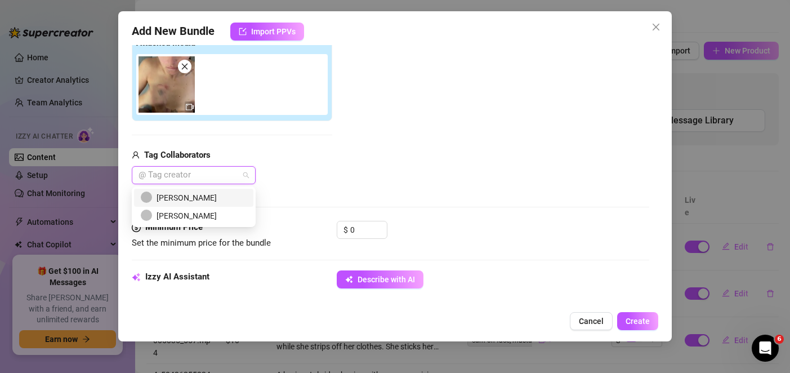
click at [168, 194] on div "[PERSON_NAME]" at bounding box center [194, 197] width 106 height 12
click at [382, 190] on div "Media Add Media from Vault Attached Media Tag Collaborators [PERSON_NAME]" at bounding box center [390, 101] width 517 height 237
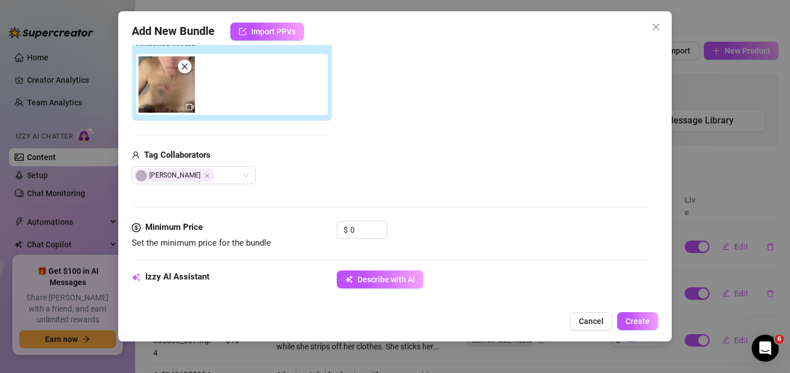
scroll to position [357, 0]
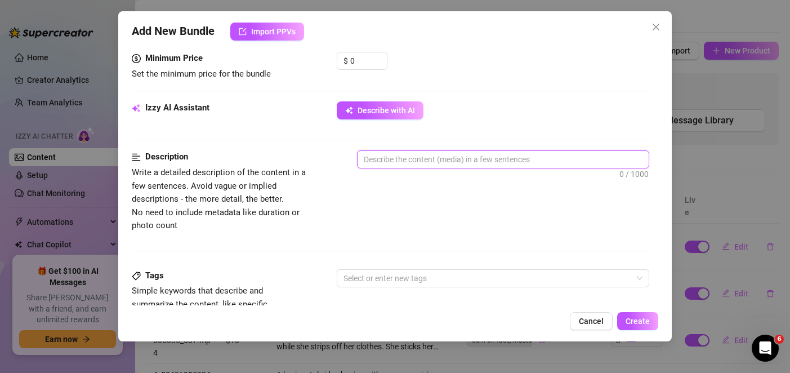
click at [404, 160] on textarea at bounding box center [502, 159] width 290 height 17
paste textarea "The woman gives a handjob while sitting on top of the man and masturbates him t…"
type textarea "The woman gives a handjob while sitting on top of the man and masturbates him t…"
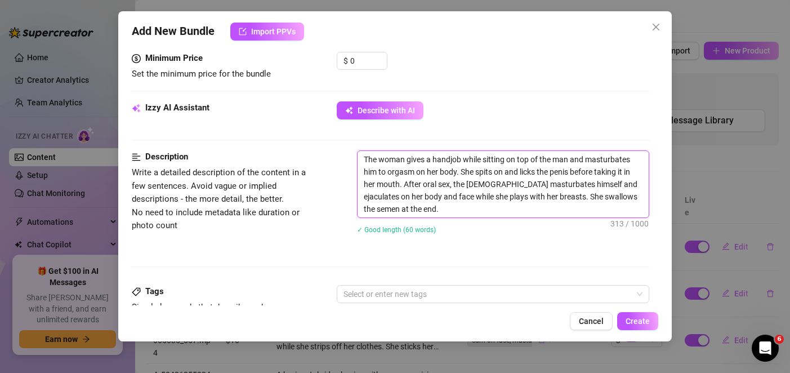
scroll to position [0, 0]
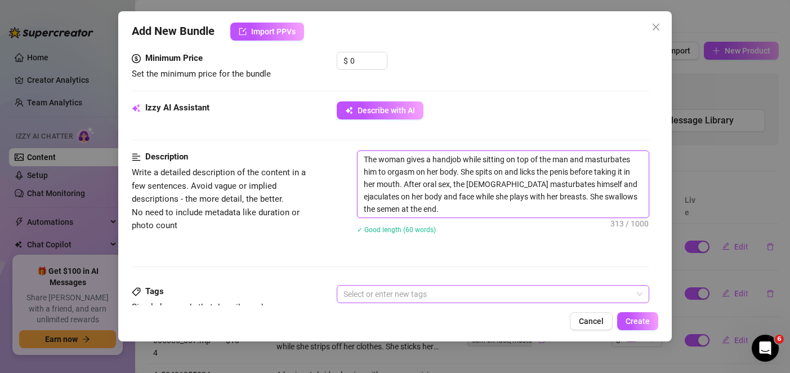
click at [387, 285] on div "Select or enter new tags" at bounding box center [493, 294] width 312 height 18
type textarea "The woman gives a handjob while sitting on top of the man and masturbates him t…"
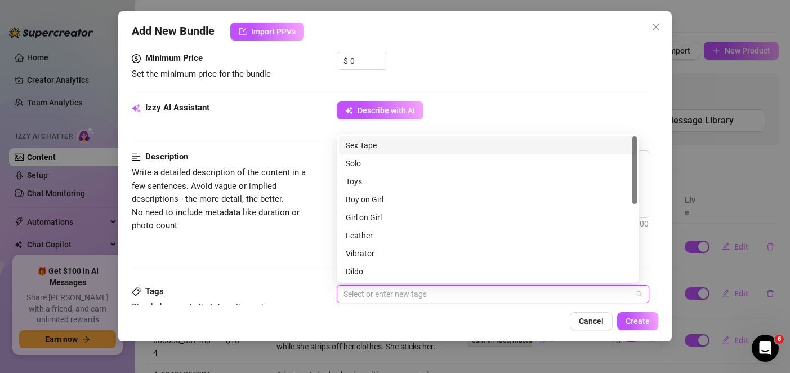
paste input "handjob, blowjob, cum on body, cum on face, swallowing, masturbation"
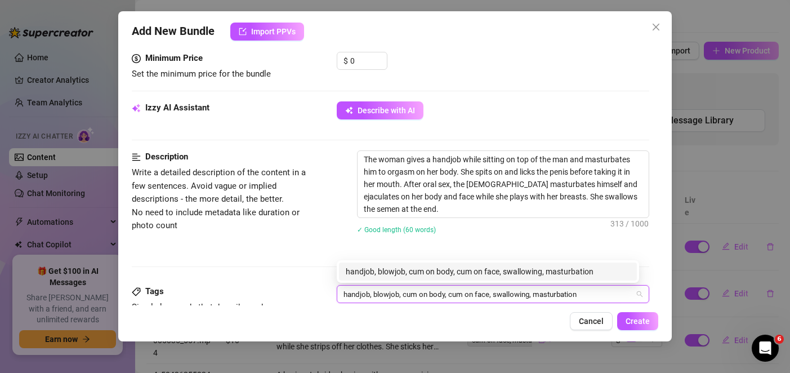
type input "handjob, blowjob, cum on body, cum on face, swallowing, masturbation"
click at [482, 246] on div "The woman gives a handjob while sitting on top of the man and masturbates him t…" at bounding box center [503, 199] width 292 height 98
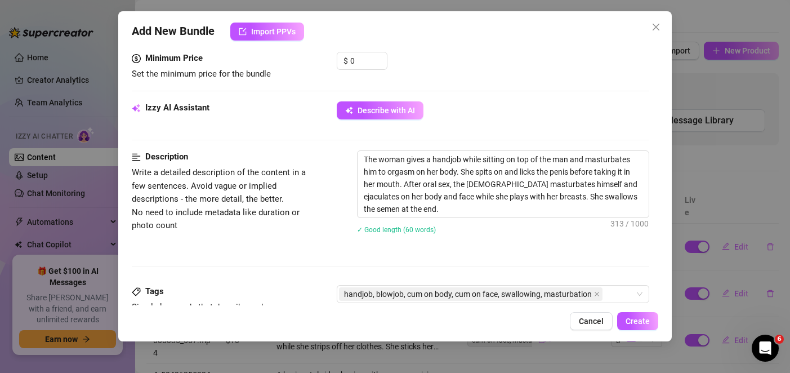
scroll to position [526, 0]
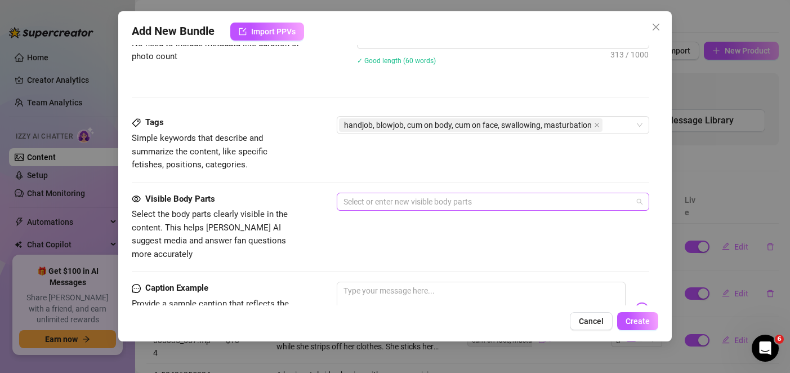
click at [385, 200] on div at bounding box center [486, 202] width 295 height 16
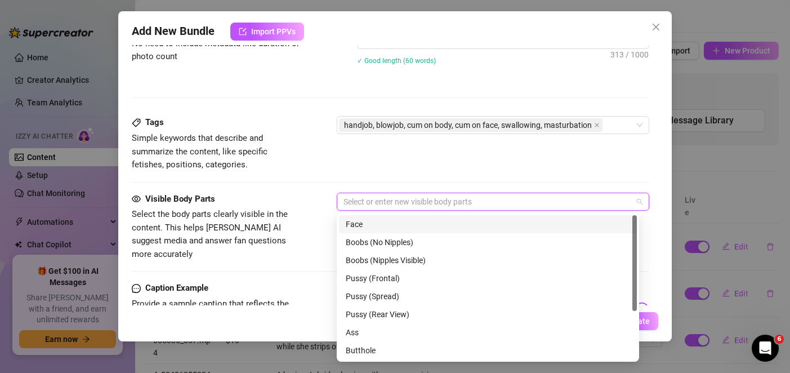
paste input "penis, breasts, nipples, face, tongue, hand"
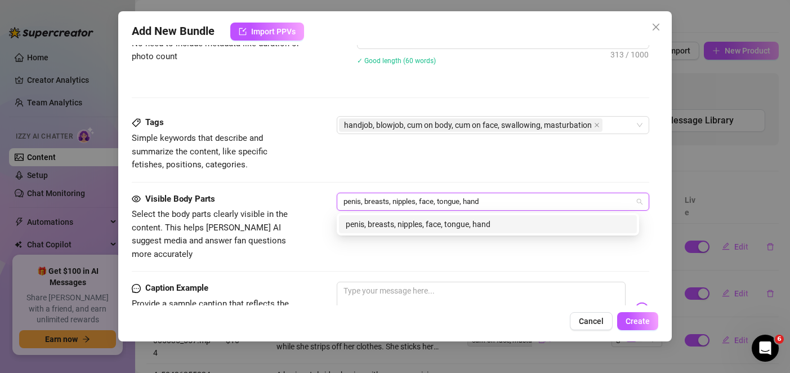
type input "penis, breasts, nipples, face, tongue, hand"
click at [400, 174] on div "Tags Simple keywords that describe and summarize the content, like specific fet…" at bounding box center [390, 154] width 517 height 76
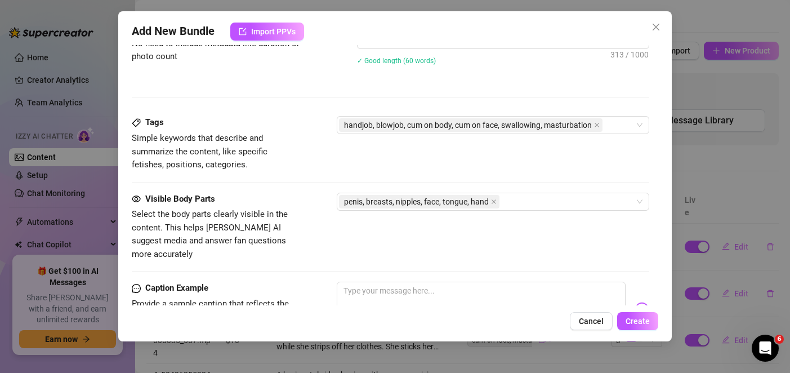
scroll to position [694, 0]
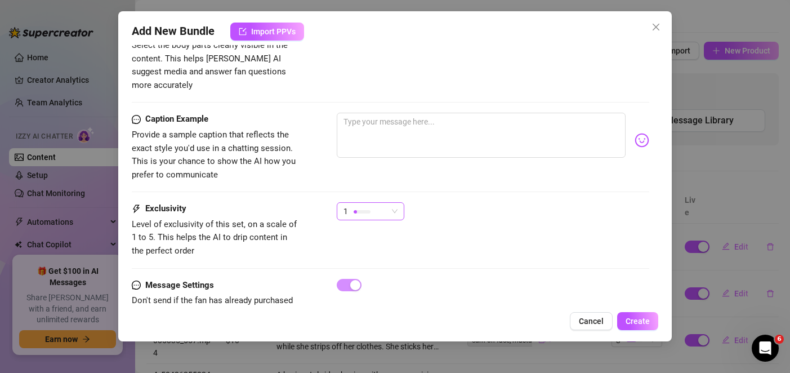
click at [382, 203] on div "1" at bounding box center [365, 211] width 44 height 17
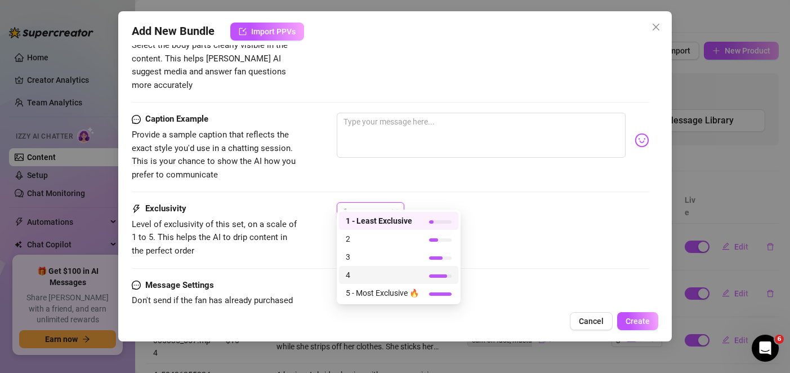
click at [369, 271] on span "4" at bounding box center [382, 274] width 73 height 12
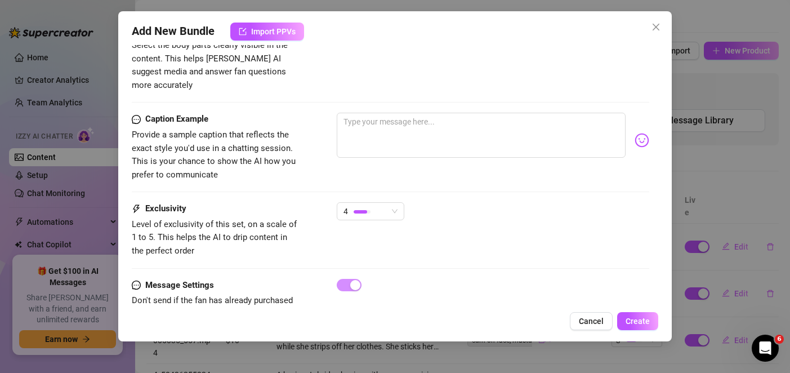
click at [506, 243] on div "Exclusivity Level of exclusivity of this set, on a scale of 1 to 5. This helps …" at bounding box center [390, 229] width 517 height 55
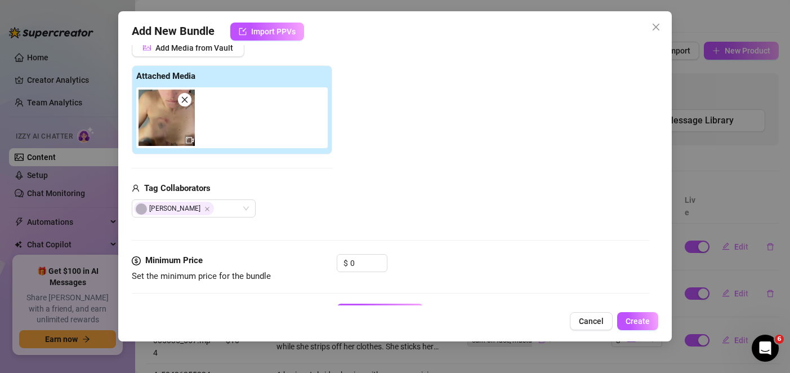
scroll to position [0, 0]
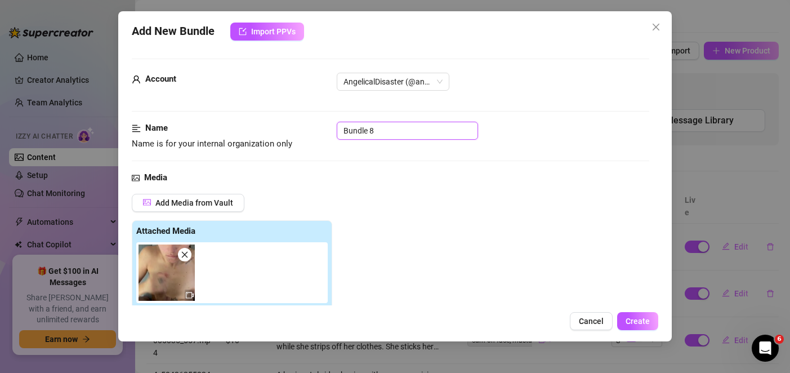
click at [372, 129] on input "Bundle 8" at bounding box center [407, 131] width 141 height 18
paste input "YouCut_20250616_140302184_rev"
type input "YouCut_20250616_140302184_rev"
click at [467, 213] on div "Add Media from Vault Attached Media Tag Collaborators [PERSON_NAME]" at bounding box center [390, 283] width 517 height 179
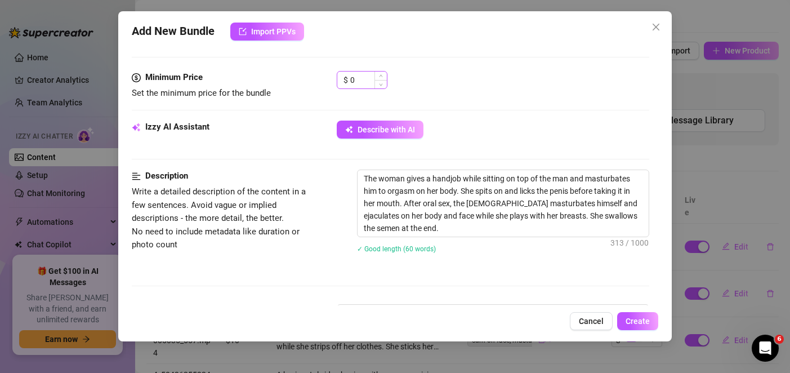
scroll to position [281, 0]
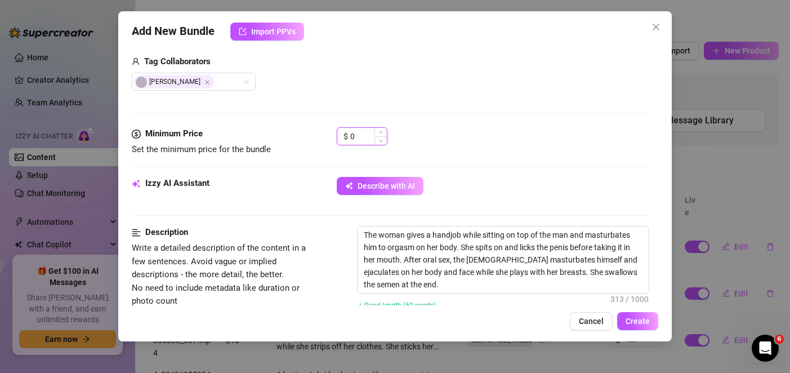
drag, startPoint x: 361, startPoint y: 135, endPoint x: 339, endPoint y: 133, distance: 22.0
click at [339, 133] on div "$ 0" at bounding box center [362, 136] width 51 height 18
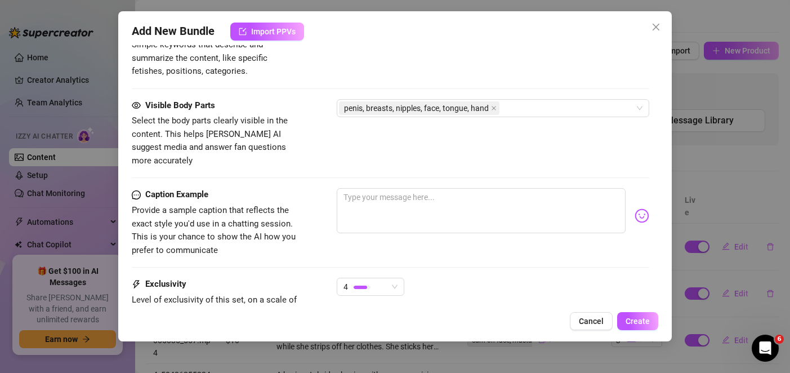
scroll to position [718, 0]
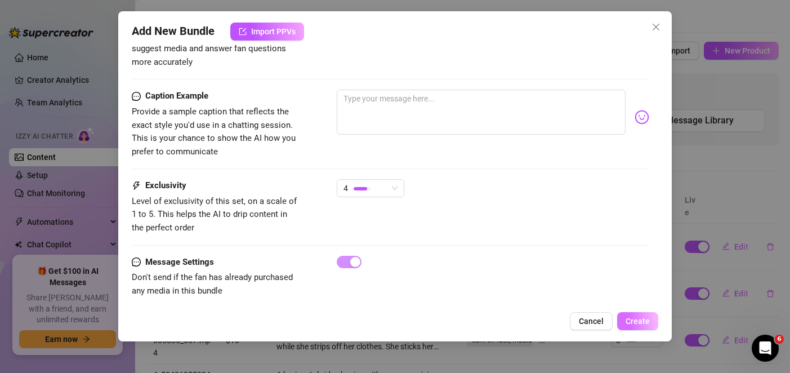
type input "20"
click at [640, 320] on span "Create" at bounding box center [637, 320] width 24 height 9
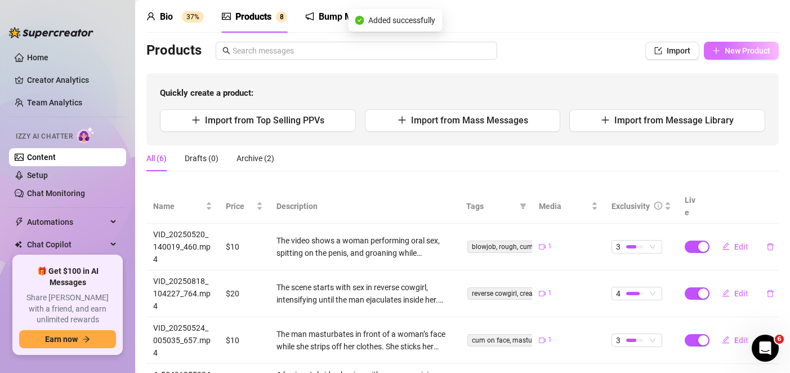
click at [725, 53] on span "New Product" at bounding box center [747, 50] width 46 height 9
type textarea "Type your message here..."
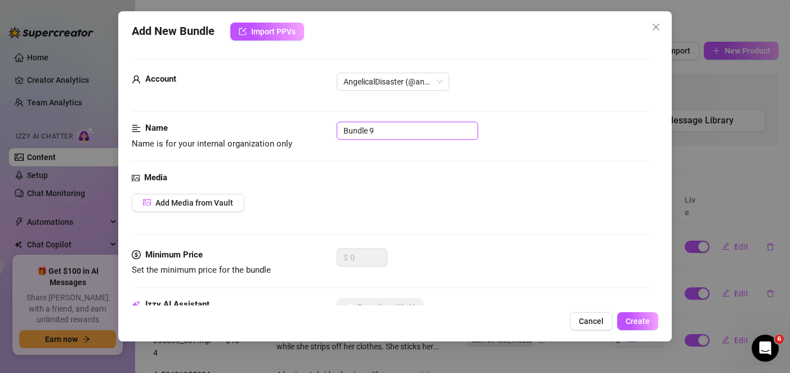
click at [371, 126] on input "Bundle 9" at bounding box center [407, 131] width 141 height 18
paste input "IMG_7052"
type input "IMG_7052"
click at [217, 204] on span "Add Media from Vault" at bounding box center [194, 202] width 78 height 9
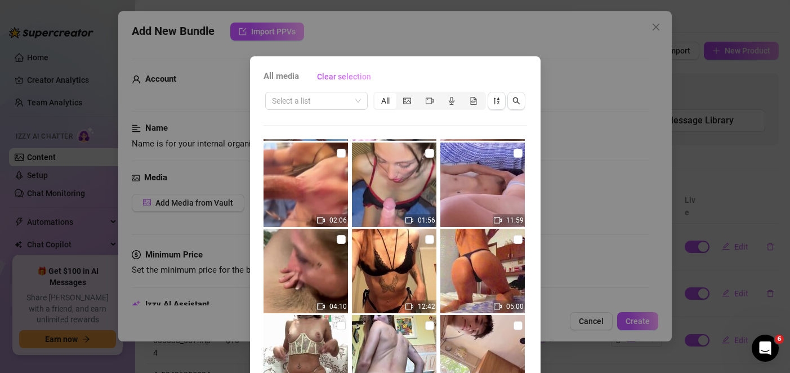
scroll to position [225, 0]
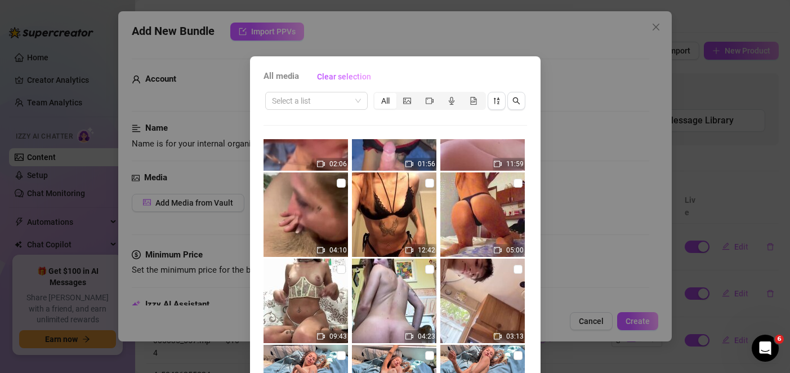
click at [369, 296] on img at bounding box center [394, 300] width 84 height 84
checkbox input "true"
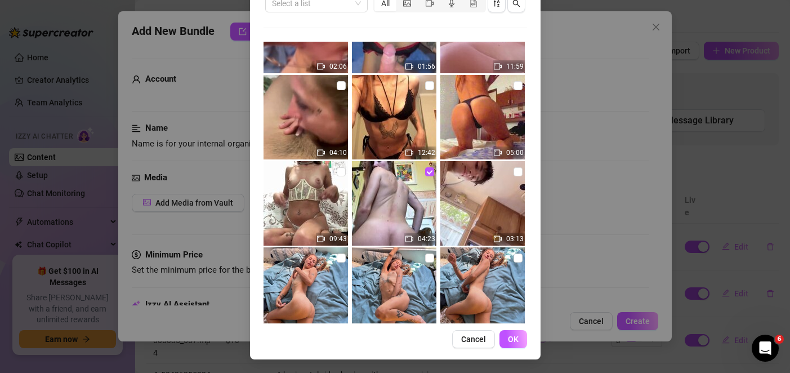
click at [512, 333] on button "OK" at bounding box center [513, 339] width 28 height 18
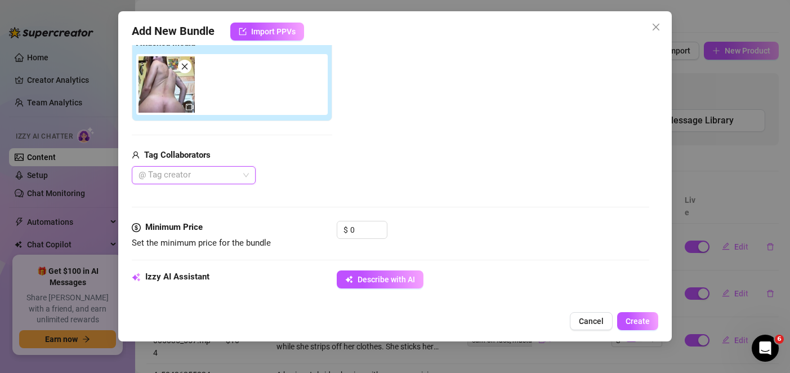
scroll to position [301, 0]
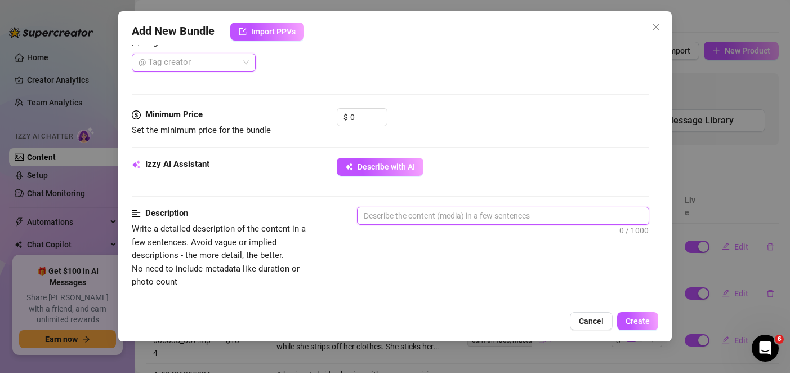
click at [388, 210] on textarea at bounding box center [502, 215] width 290 height 17
paste textarea "A solo masturbation video where the woman uses a small wand and an anal plug. S…"
type textarea "A solo masturbation video where the woman uses a small wand and an anal plug. S…"
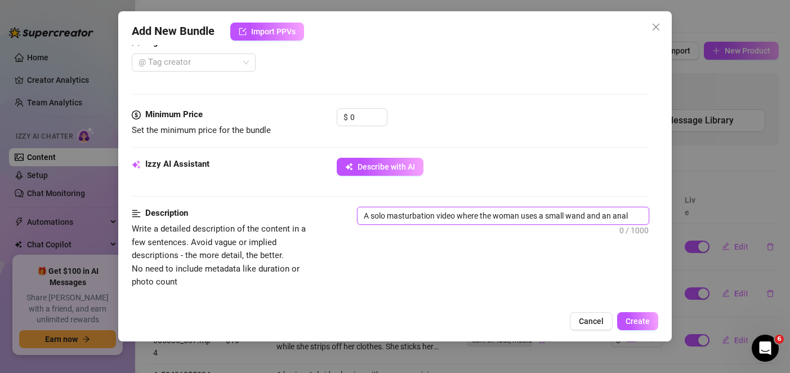
type textarea "A solo masturbation video where the woman uses a small wand and an anal plug. S…"
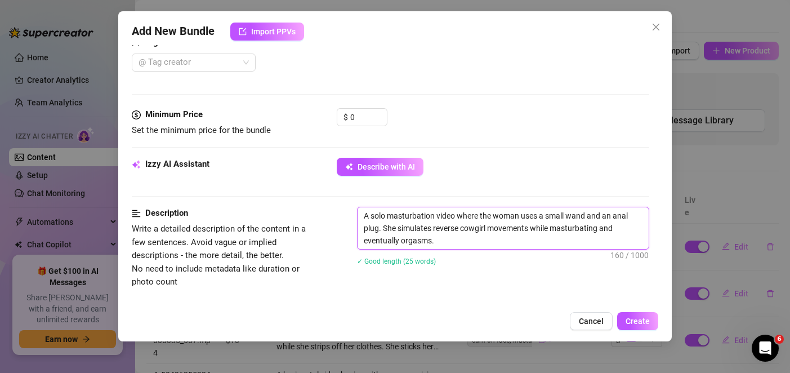
scroll to position [0, 0]
type textarea "A solo masturbation video where the woman uses a small wand and an anal plug. S…"
drag, startPoint x: 360, startPoint y: 113, endPoint x: 322, endPoint y: 113, distance: 37.1
click at [322, 113] on div "Minimum Price Set the minimum price for the bundle $ 0" at bounding box center [390, 122] width 517 height 29
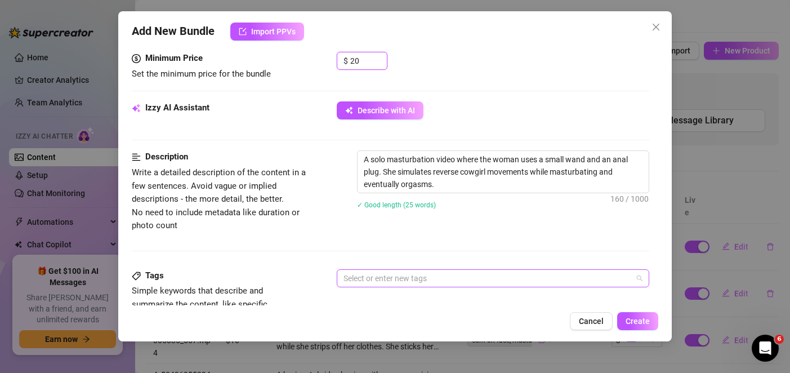
click at [388, 280] on div at bounding box center [486, 278] width 295 height 16
type input "20"
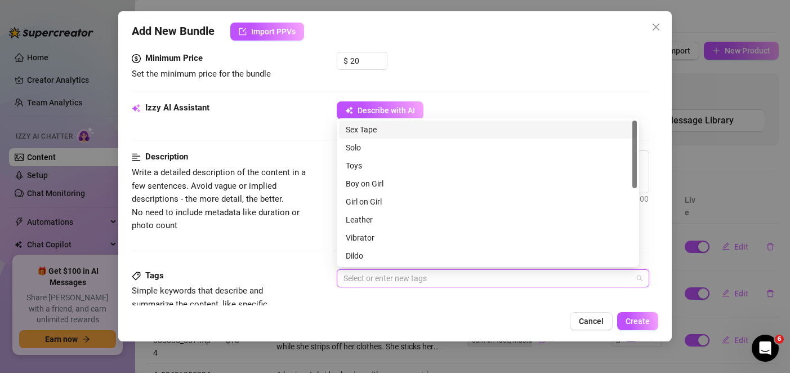
paste input "masturbation, anal plug, sex toy, reverse cowgirl, orgasm"
type input "masturbation, anal plug, sex toy, reverse cowgirl, orgasm"
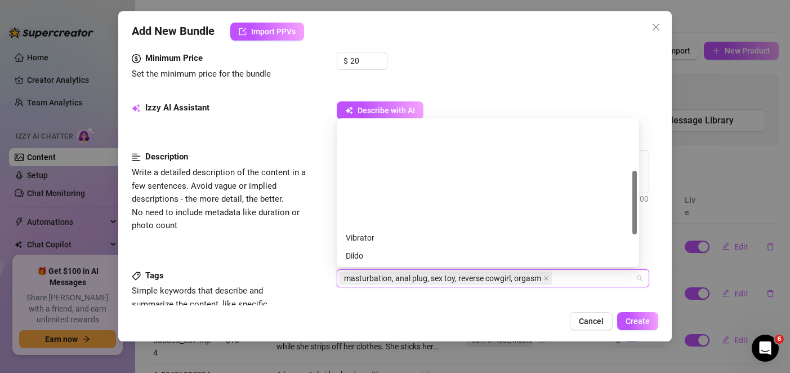
scroll to position [169, 0]
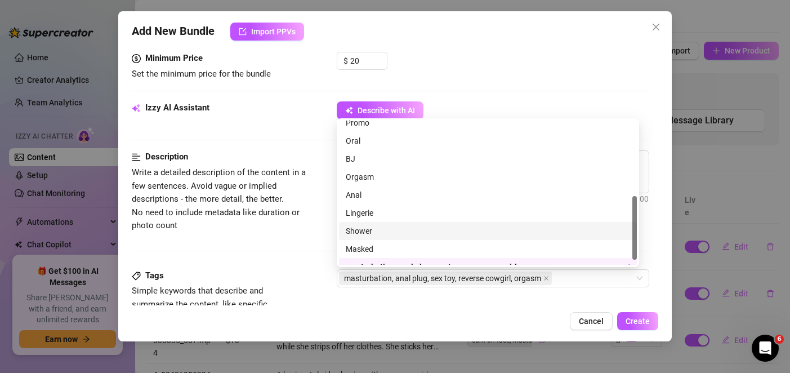
click at [302, 252] on div "Description Write a detailed description of the content in a few sentences. Avo…" at bounding box center [390, 209] width 517 height 118
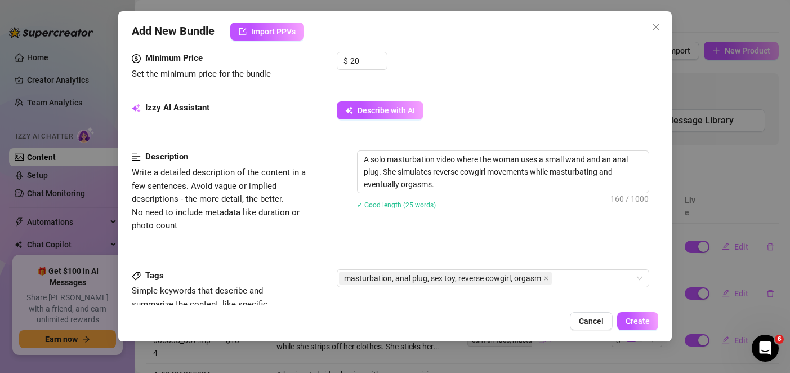
scroll to position [469, 0]
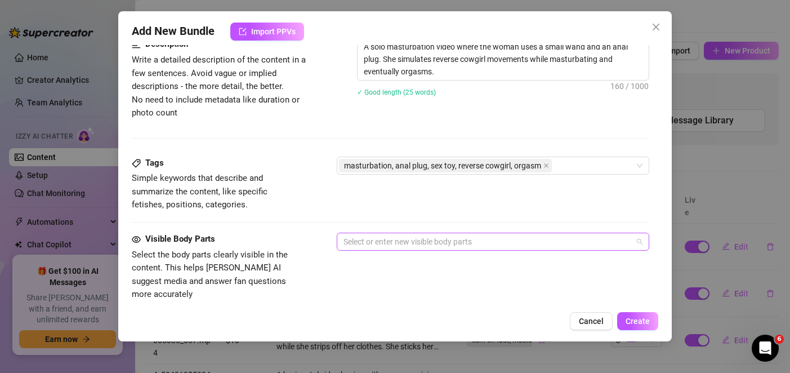
click at [374, 239] on div at bounding box center [486, 242] width 295 height 16
paste input "vagina, anus, buttocks, breasts"
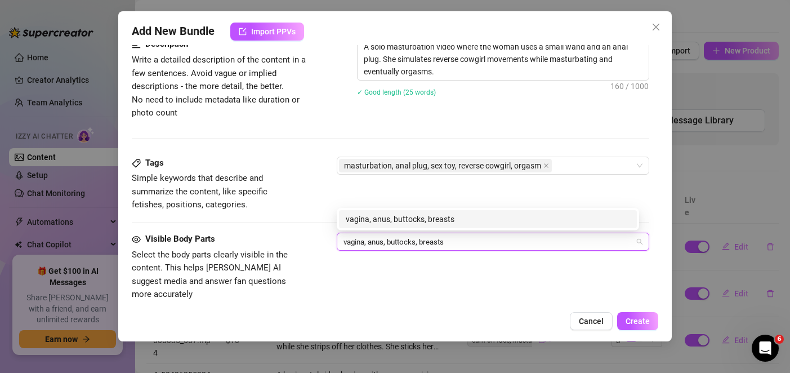
type input "vagina, anus, buttocks, breasts"
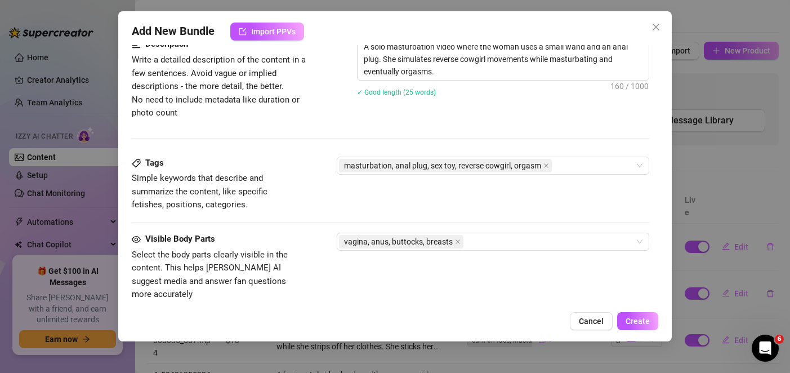
click at [281, 241] on div "Visible Body Parts" at bounding box center [216, 239] width 169 height 14
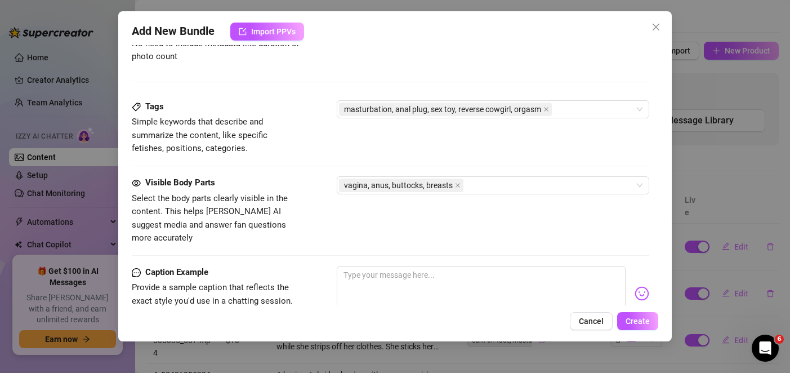
scroll to position [694, 0]
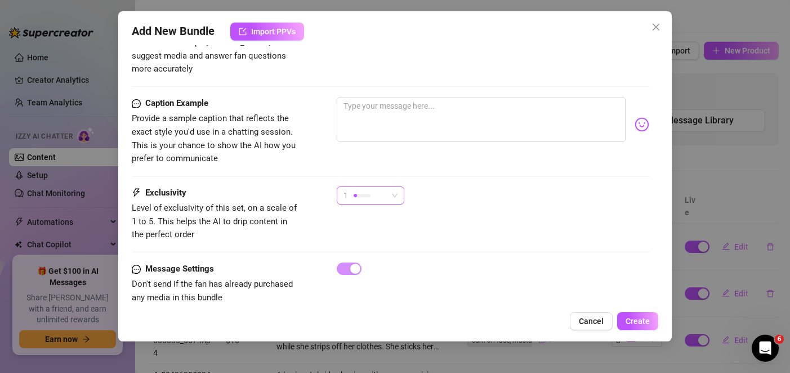
click at [357, 190] on div at bounding box center [361, 195] width 17 height 11
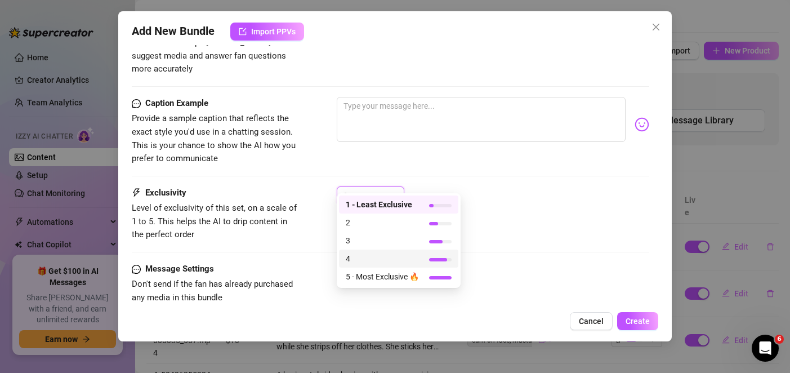
click at [372, 258] on span "4" at bounding box center [382, 258] width 73 height 12
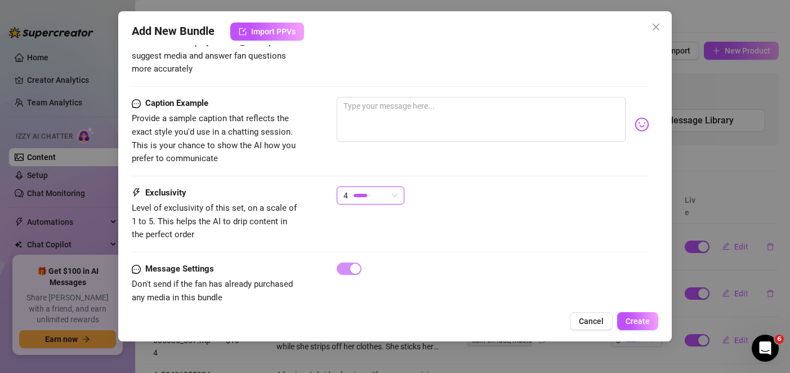
click at [567, 264] on div "Message Settings Don't send if the fan has already purchased any media in this …" at bounding box center [390, 283] width 517 height 42
click at [643, 321] on span "Create" at bounding box center [637, 320] width 24 height 9
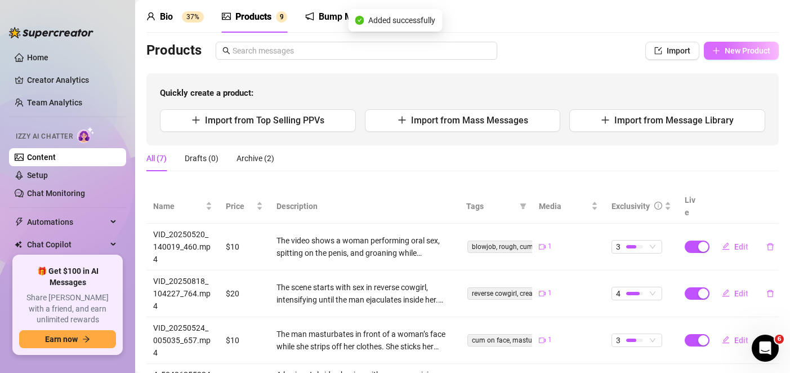
click at [727, 56] on button "New Product" at bounding box center [740, 51] width 75 height 18
type textarea "Type your message here..."
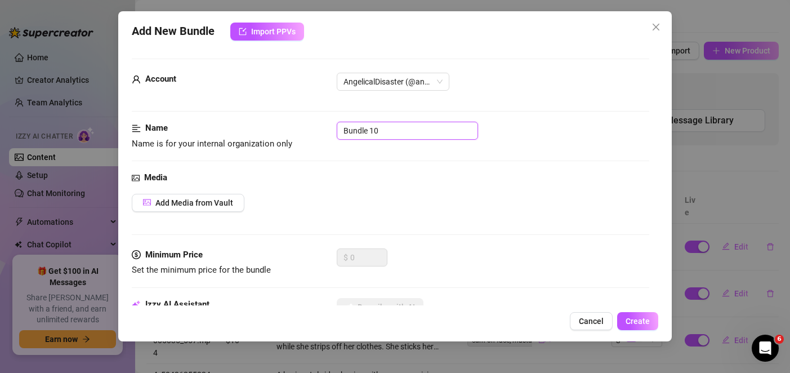
click at [379, 128] on input "Bundle 10" at bounding box center [407, 131] width 141 height 18
paste input "O meu filme 5"
type input "O meu filme 5"
click at [432, 167] on div "Name Name is for your internal organization only O meu filme 5" at bounding box center [390, 147] width 517 height 50
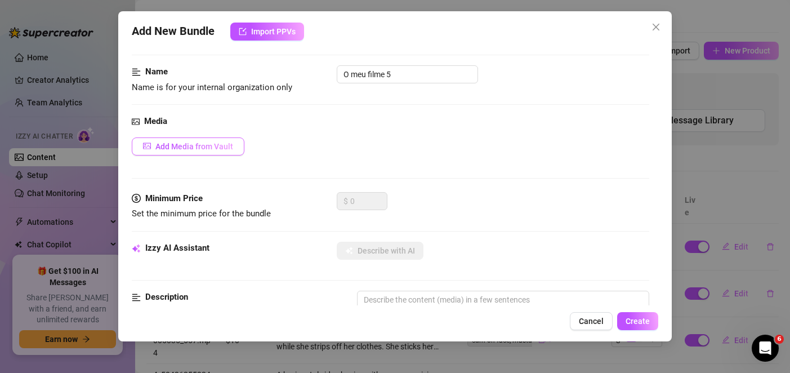
click at [231, 146] on span "Add Media from Vault" at bounding box center [194, 146] width 78 height 9
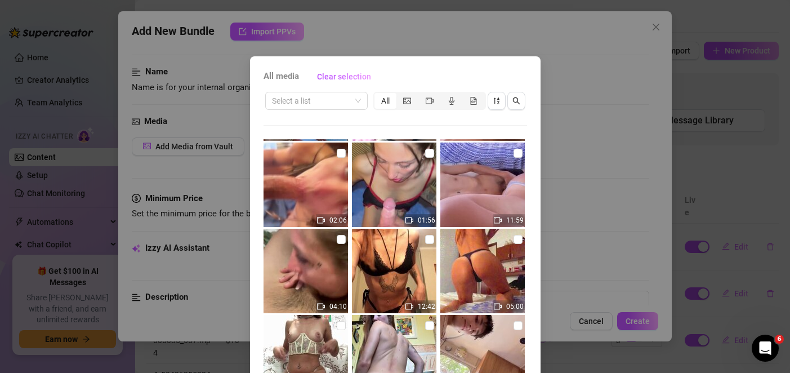
scroll to position [225, 0]
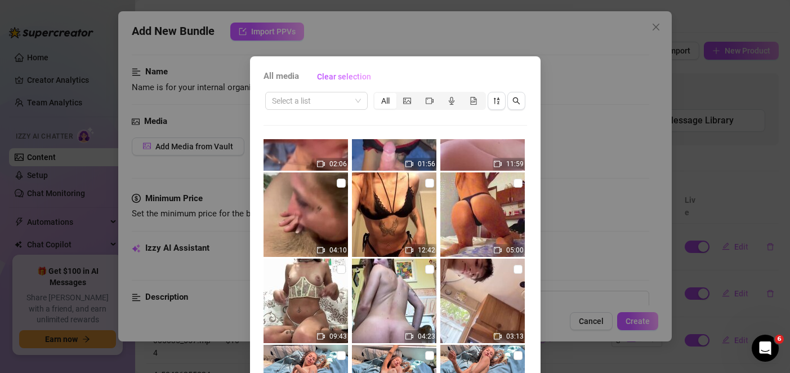
click at [471, 208] on img at bounding box center [482, 214] width 84 height 84
checkbox input "true"
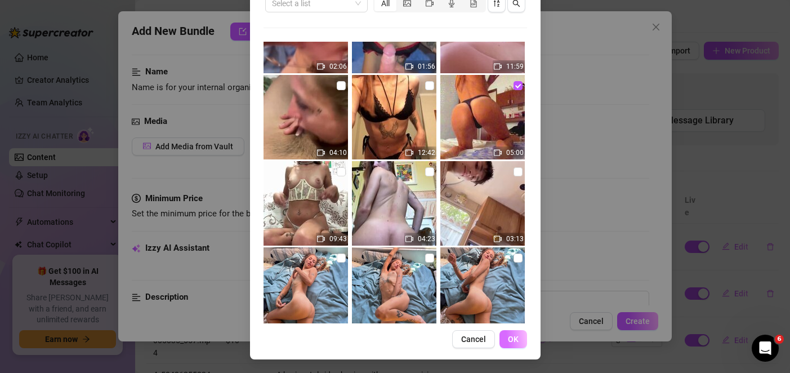
click at [514, 344] on button "OK" at bounding box center [513, 339] width 28 height 18
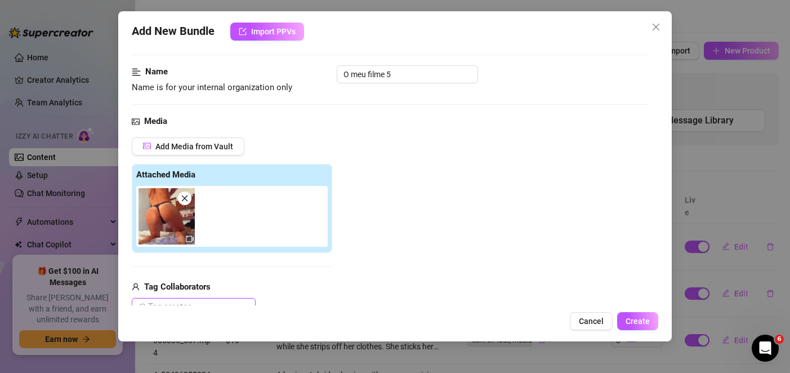
scroll to position [225, 0]
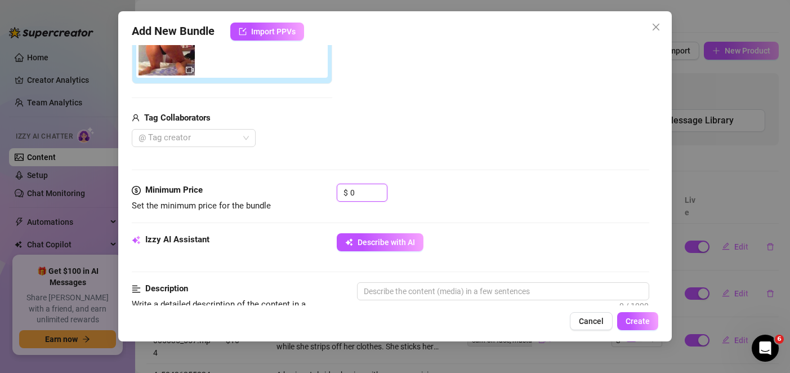
drag, startPoint x: 364, startPoint y: 190, endPoint x: 333, endPoint y: 189, distance: 30.4
click at [333, 189] on div "Minimum Price Set the minimum price for the bundle $ 0" at bounding box center [390, 197] width 517 height 29
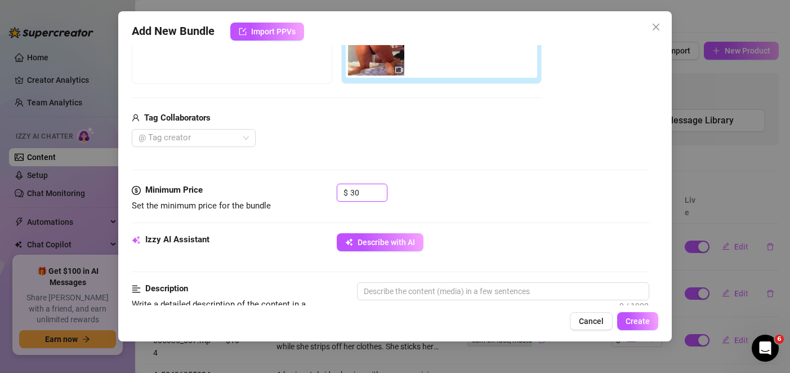
type input "30"
click at [430, 153] on div "Media Add Media from Vault Free preview Pay to view Tag Collaborators @ Tag cre…" at bounding box center [390, 64] width 517 height 237
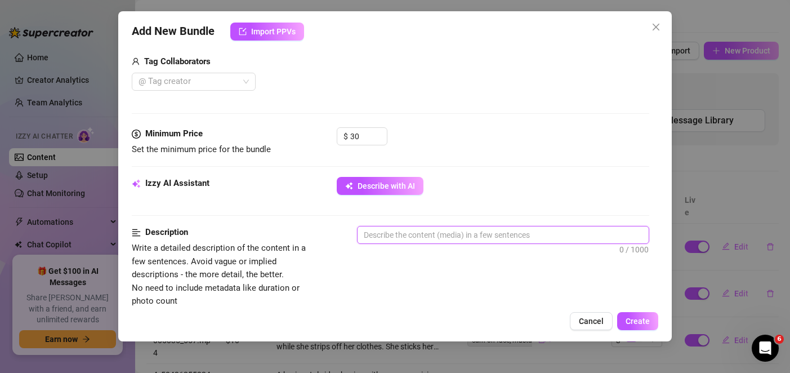
click at [407, 231] on textarea at bounding box center [502, 234] width 290 height 17
paste textarea "A solo video beginning with the woman in transparent panties teasing and slappi…"
type textarea "A solo video beginning with the woman in transparent panties teasing and slappi…"
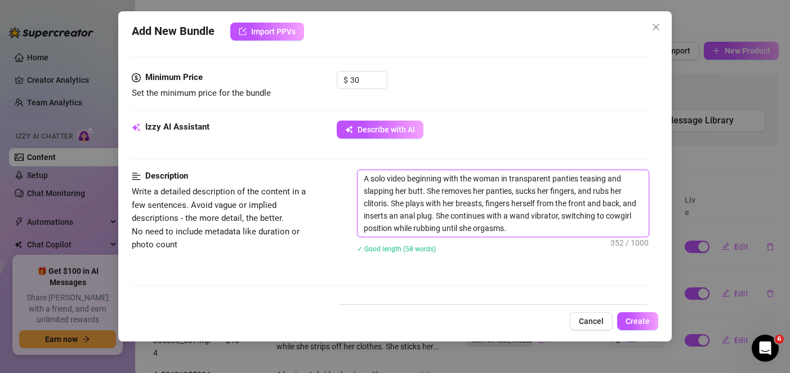
scroll to position [394, 0]
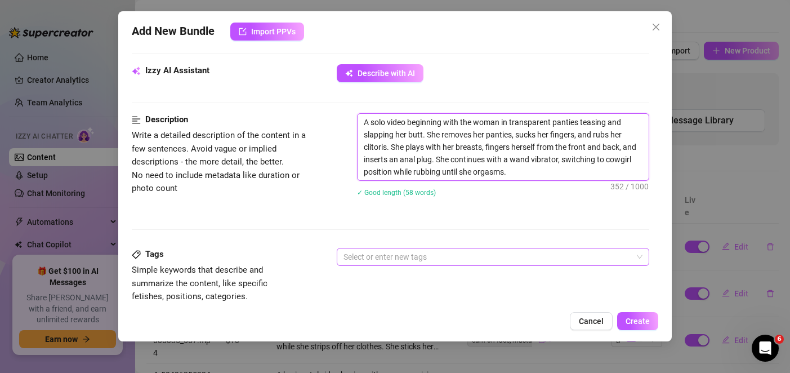
click at [396, 262] on div at bounding box center [486, 257] width 295 height 16
type textarea "A solo video beginning with the woman in transparent panties teasing and slappi…"
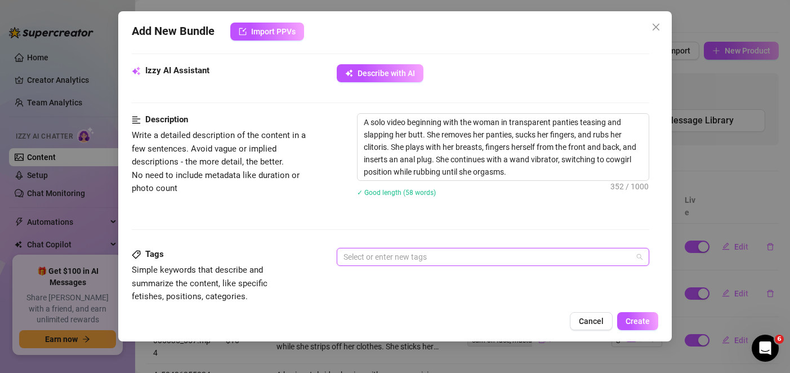
paste input "solo, masturbation, anal plug, wand vibrator, fingering, striptease"
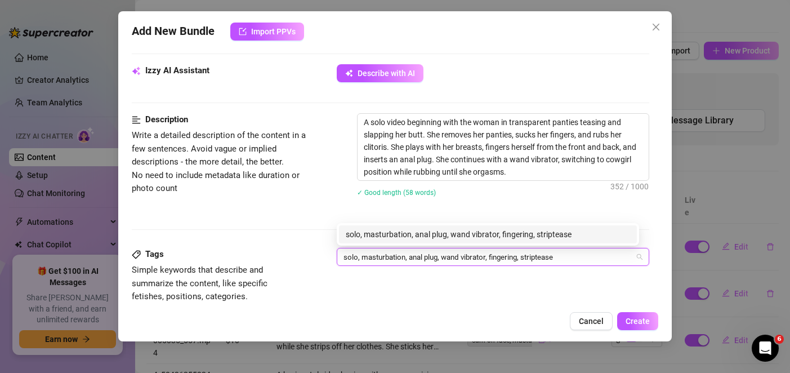
type input "solo, masturbation, anal plug, wand vibrator, fingering, striptease"
click at [442, 273] on div "Tags Simple keywords that describe and summarize the content, like specific fet…" at bounding box center [390, 275] width 517 height 55
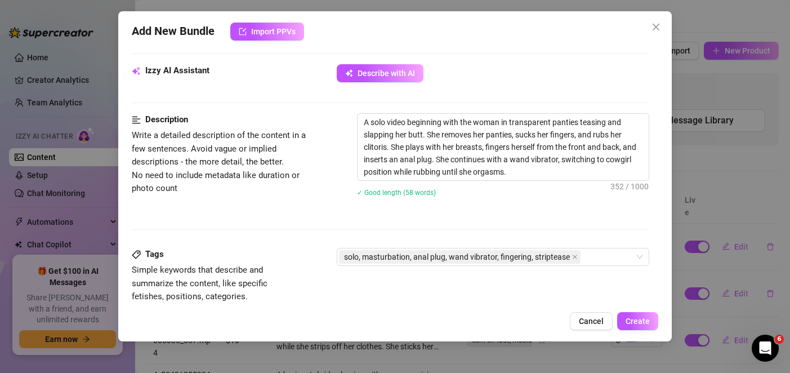
scroll to position [619, 0]
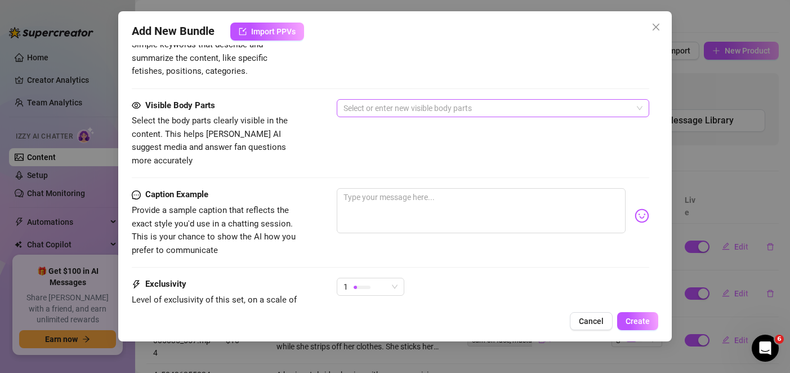
click at [376, 115] on div at bounding box center [486, 108] width 295 height 16
paste input "vagina, anus, buttocks, breasts, nipples, feet, mouth"
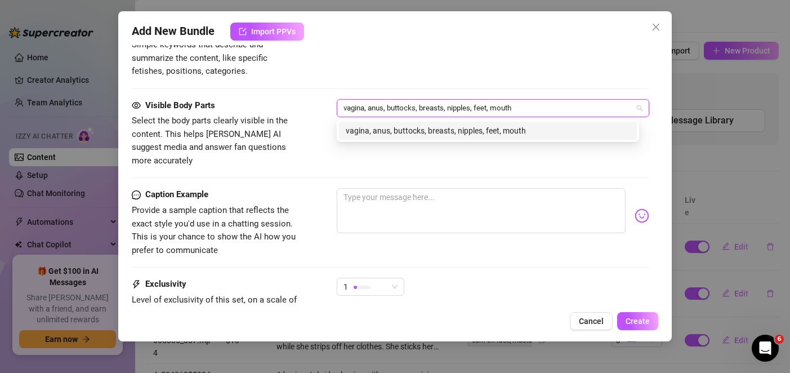
type input "vagina, anus, buttocks, breasts, nipples, feet, mouth"
click at [279, 188] on div "Caption Example" at bounding box center [216, 195] width 169 height 14
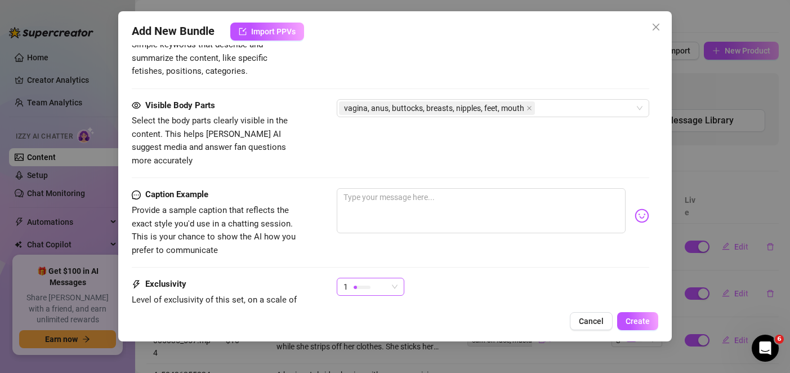
click at [365, 278] on div "1" at bounding box center [365, 286] width 44 height 17
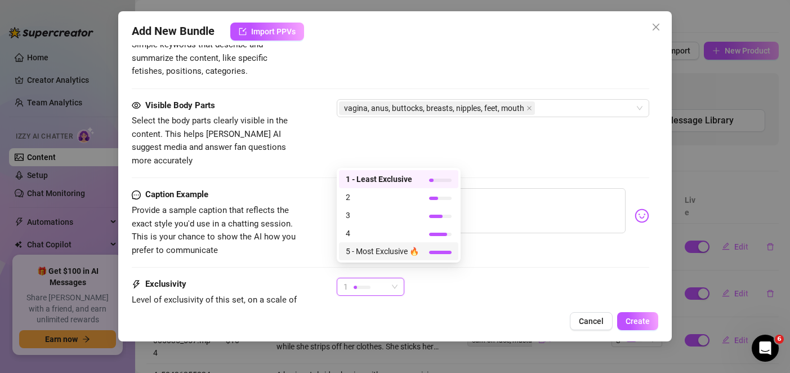
click at [366, 247] on span "5 - Most Exclusive 🔥" at bounding box center [382, 251] width 73 height 12
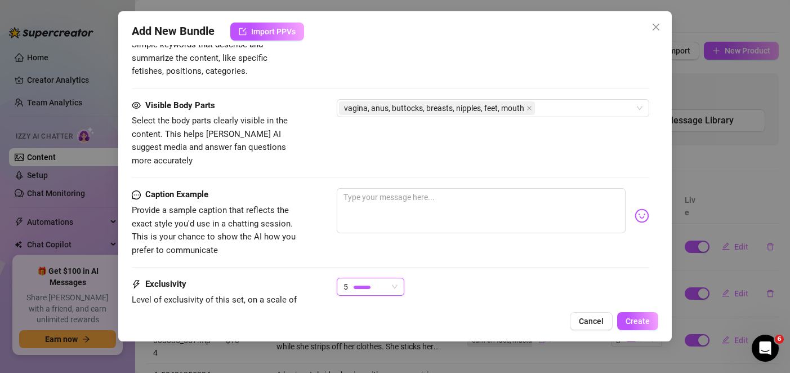
click at [288, 244] on div "Caption Example Provide a sample caption that reflects the exact style you'd us…" at bounding box center [390, 232] width 517 height 89
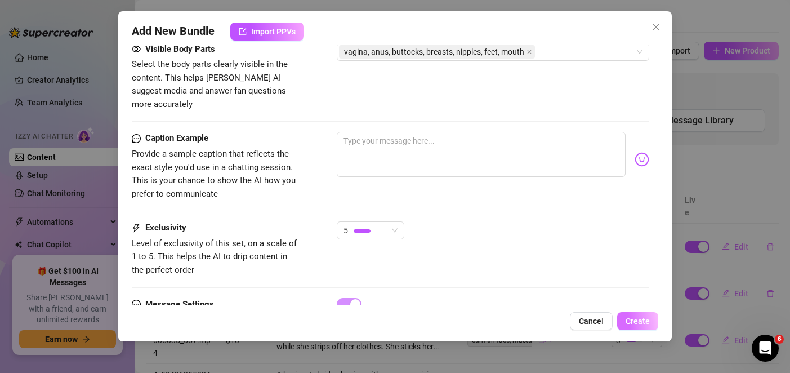
click at [628, 319] on span "Create" at bounding box center [637, 320] width 24 height 9
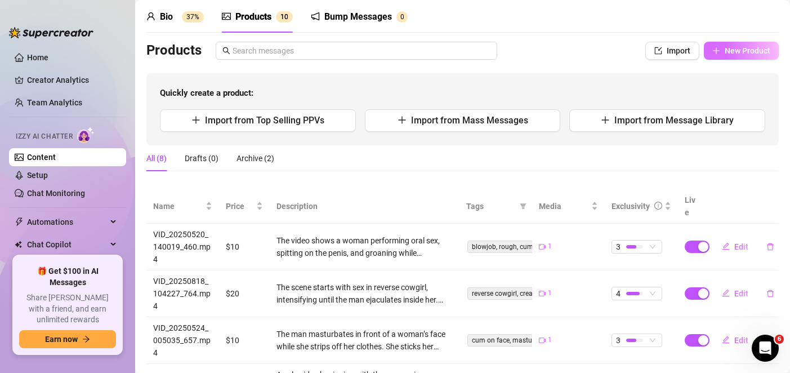
click at [730, 51] on span "New Product" at bounding box center [747, 50] width 46 height 9
type textarea "Type your message here..."
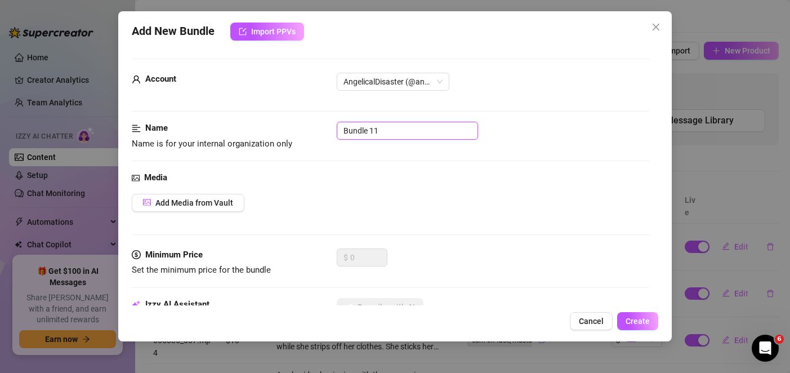
click at [396, 130] on input "Bundle 11" at bounding box center [407, 131] width 141 height 18
paste input "VID_20250831_143022_rev"
type input "VID_20250831_143022_rev"
click at [171, 199] on span "Add Media from Vault" at bounding box center [194, 202] width 78 height 9
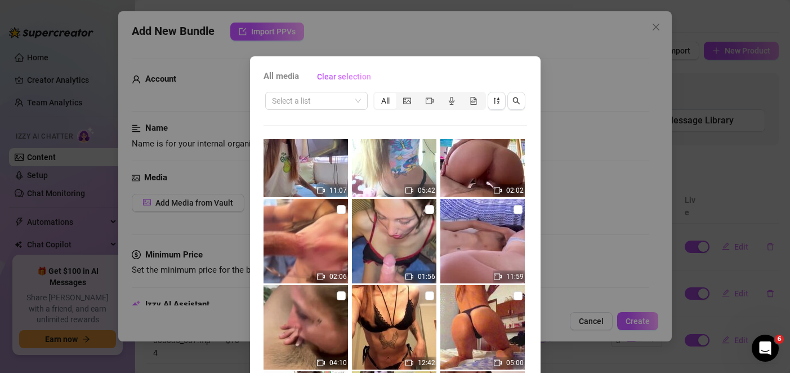
scroll to position [0, 0]
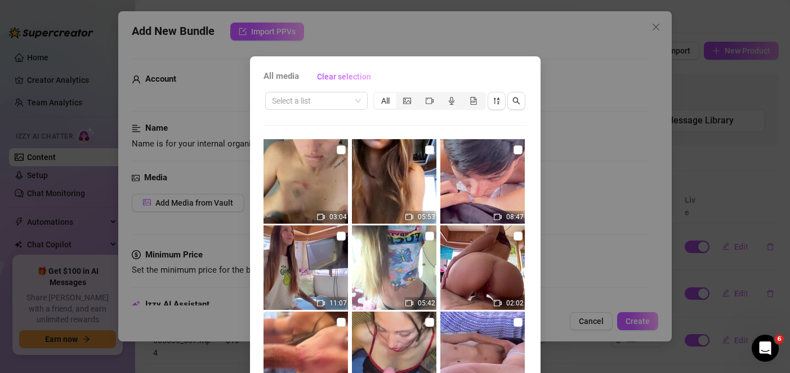
click at [368, 258] on img at bounding box center [394, 267] width 84 height 84
checkbox input "true"
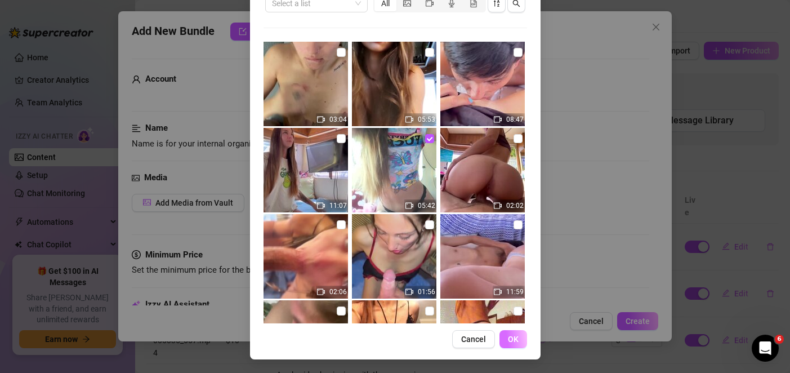
click at [508, 340] on span "OK" at bounding box center [513, 338] width 11 height 9
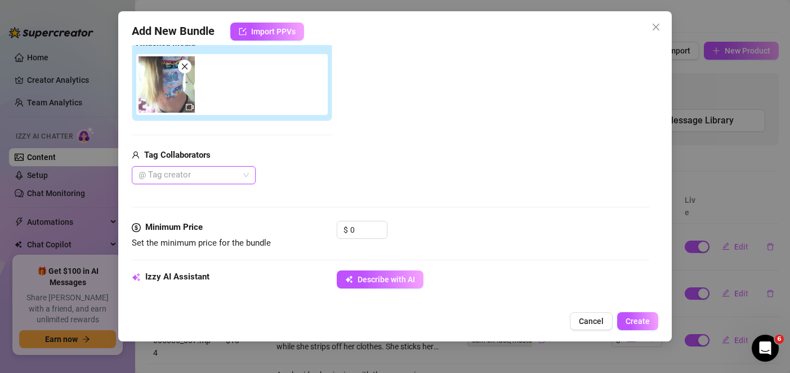
scroll to position [301, 0]
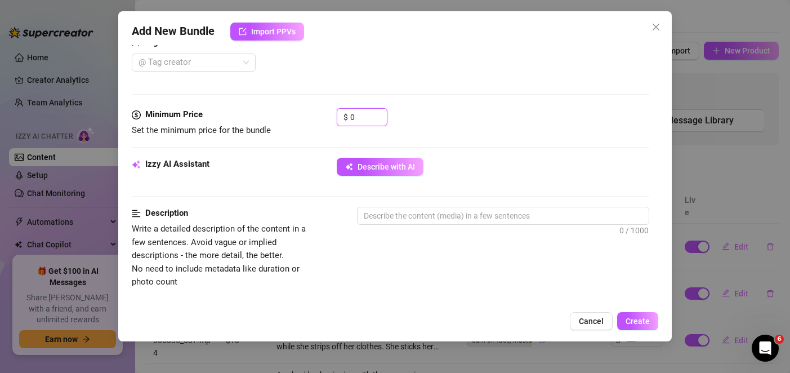
drag, startPoint x: 365, startPoint y: 118, endPoint x: 311, endPoint y: 110, distance: 54.0
click at [311, 110] on div "Minimum Price Set the minimum price for the bundle $ 0" at bounding box center [390, 122] width 517 height 29
type input "20"
click at [383, 217] on textarea at bounding box center [502, 215] width 290 height 17
paste textarea "The woman sits on a bed wearing panties and a top, playing with her lingerie. S…"
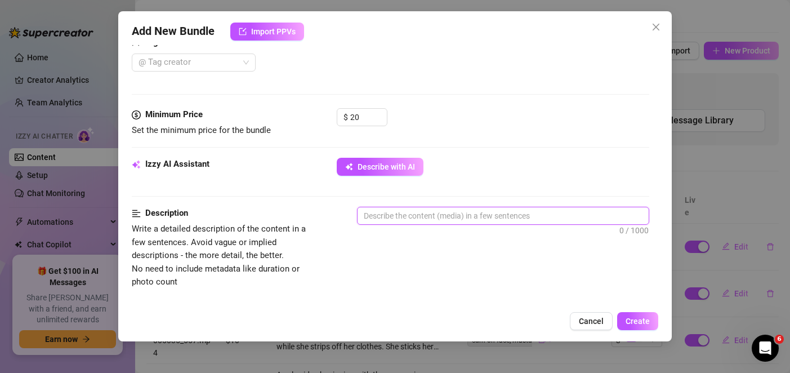
type textarea "The woman sits on a bed wearing panties and a top, playing with her lingerie. S…"
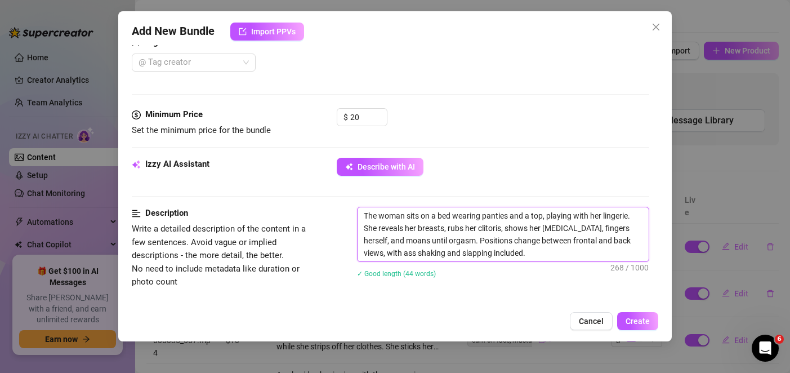
scroll to position [413, 0]
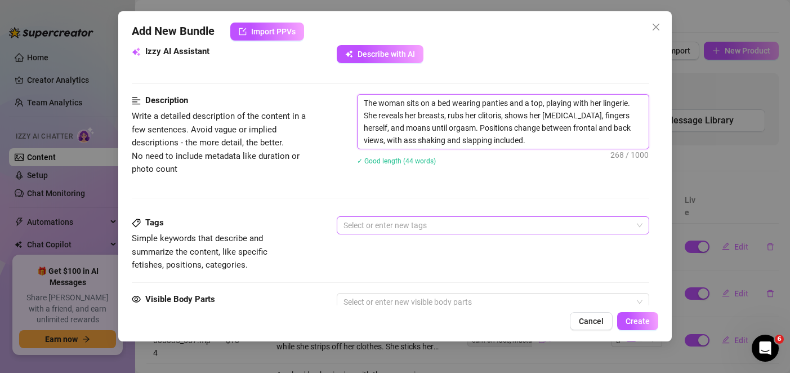
click at [397, 228] on div at bounding box center [486, 225] width 295 height 16
type textarea "The woman sits on a bed wearing panties and a top, playing with her lingerie. S…"
paste input "masturbation, fingering, striptease, solo, orgasm"
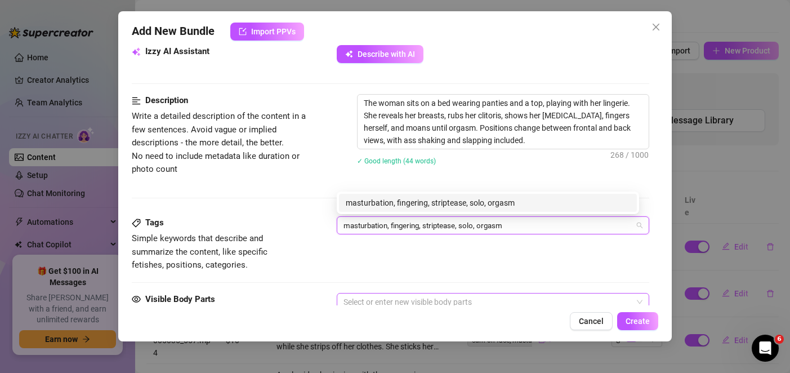
click at [375, 299] on div at bounding box center [486, 302] width 295 height 16
type input "masturbation, fingering, striptease, solo, orgasm"
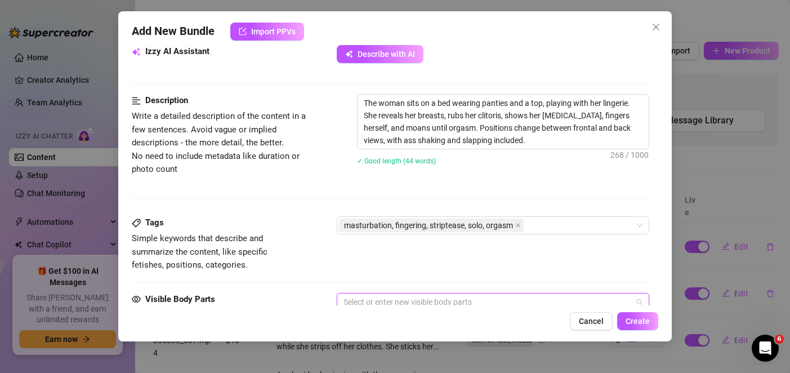
scroll to position [416, 0]
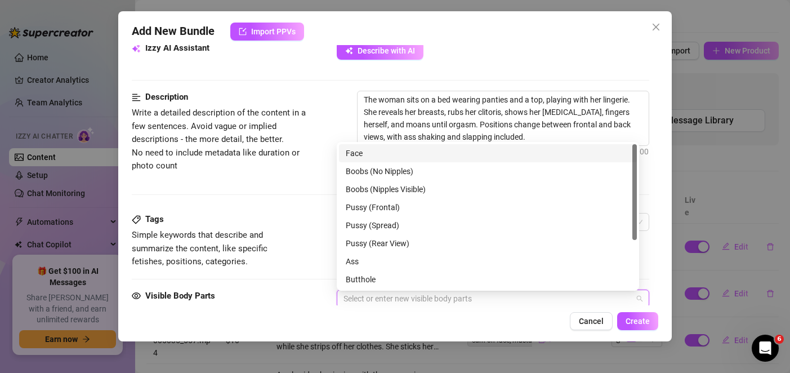
paste input "breasts, nipples, vagina, vulva, buttocks, face, hand"
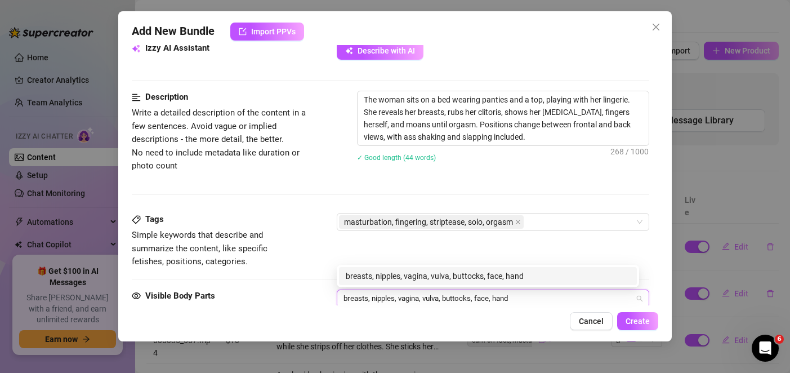
type input "breasts, nipples, vagina, vulva, buttocks, face, hand"
click at [313, 290] on div "Visible Body Parts Select the body parts clearly visible in the content. This h…" at bounding box center [390, 323] width 517 height 69
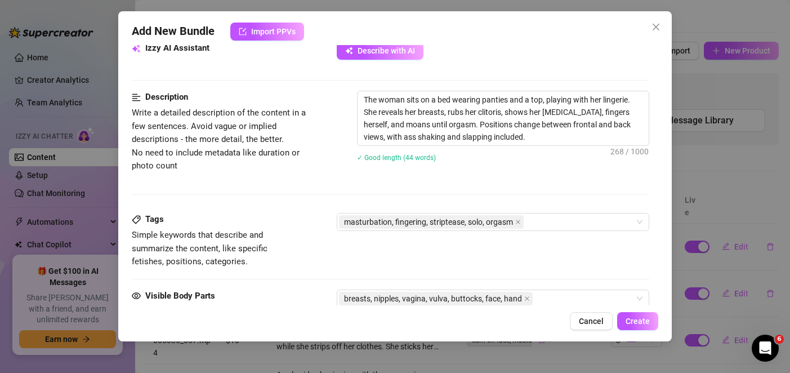
scroll to position [642, 0]
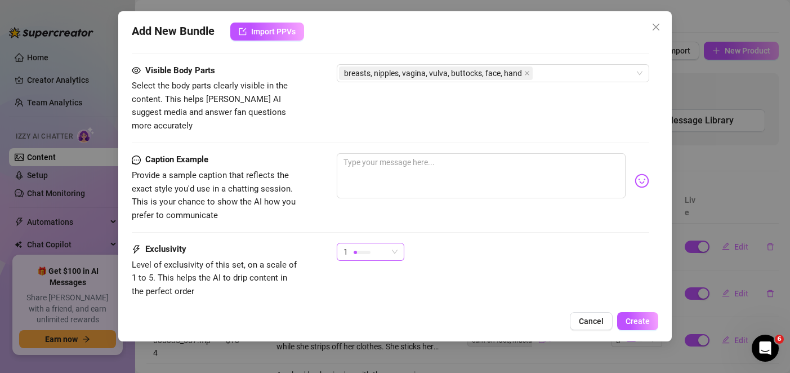
click at [397, 246] on span "1" at bounding box center [370, 251] width 54 height 17
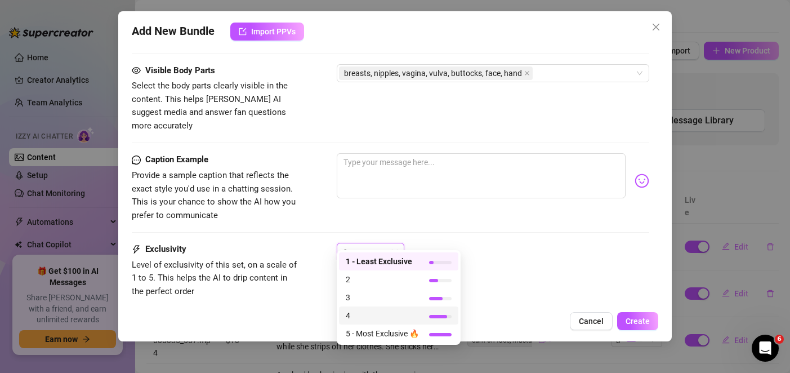
click at [364, 314] on span "4" at bounding box center [382, 315] width 73 height 12
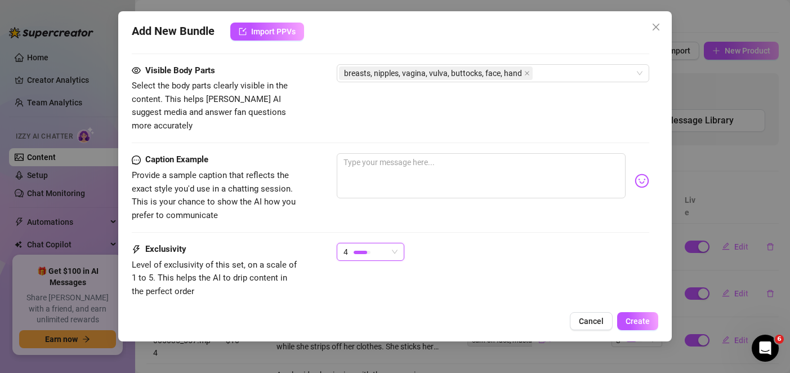
click at [285, 285] on div "Exclusivity Level of exclusivity of this set, on a scale of 1 to 5. This helps …" at bounding box center [390, 281] width 517 height 76
click at [395, 303] on div "Exclusivity Level of exclusivity of this set, on a scale of 1 to 5. This helps …" at bounding box center [390, 281] width 517 height 76
click at [644, 322] on span "Create" at bounding box center [637, 320] width 24 height 9
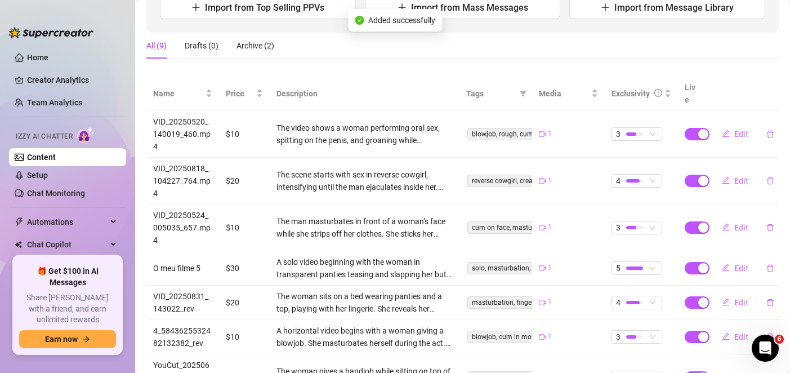
scroll to position [43, 0]
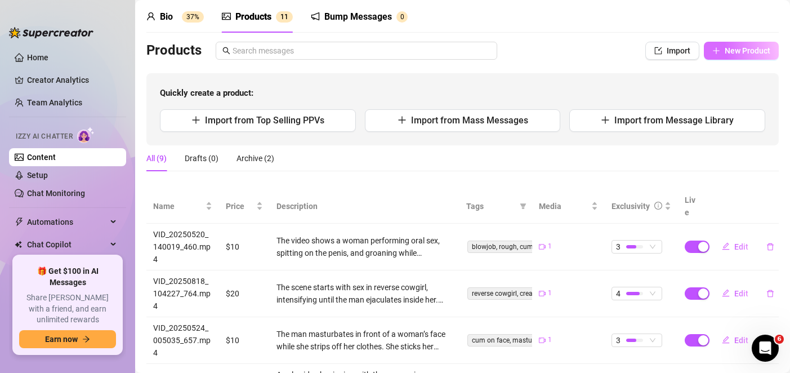
click at [756, 47] on span "New Product" at bounding box center [747, 50] width 46 height 9
type textarea "Type your message here..."
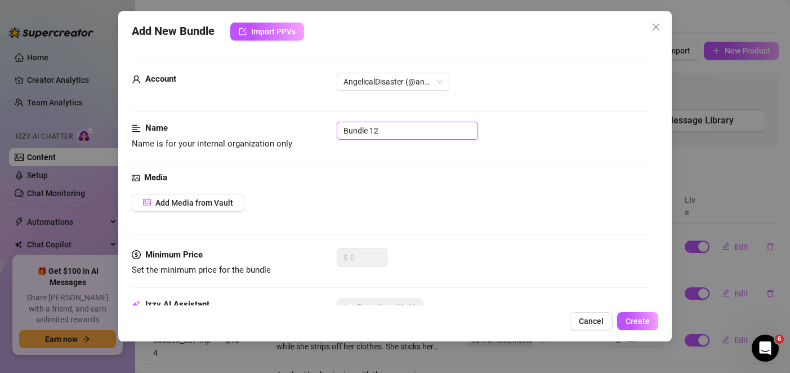
click at [384, 127] on input "Bundle 12" at bounding box center [407, 131] width 141 height 18
paste input "YouCut_20250612_215918589_rev"
type input "YouCut_20250612_215918589_rev"
click at [231, 195] on button "Add Media from Vault" at bounding box center [188, 203] width 113 height 18
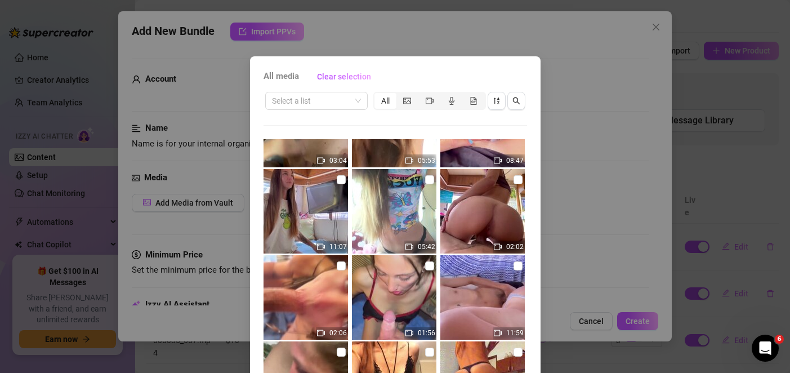
scroll to position [0, 0]
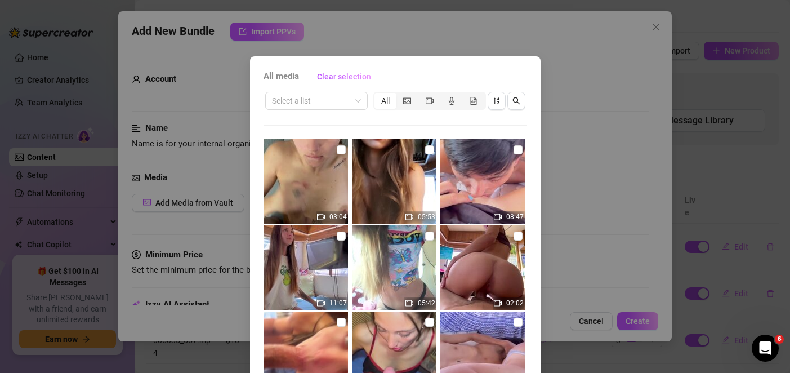
click at [391, 187] on img at bounding box center [394, 181] width 84 height 84
checkbox input "true"
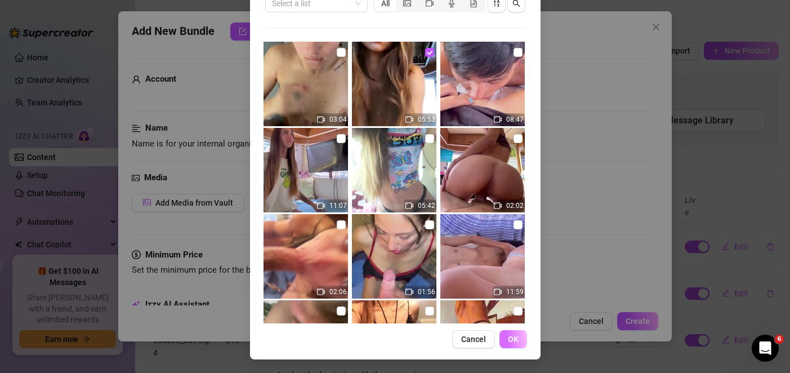
click at [510, 337] on span "OK" at bounding box center [513, 338] width 11 height 9
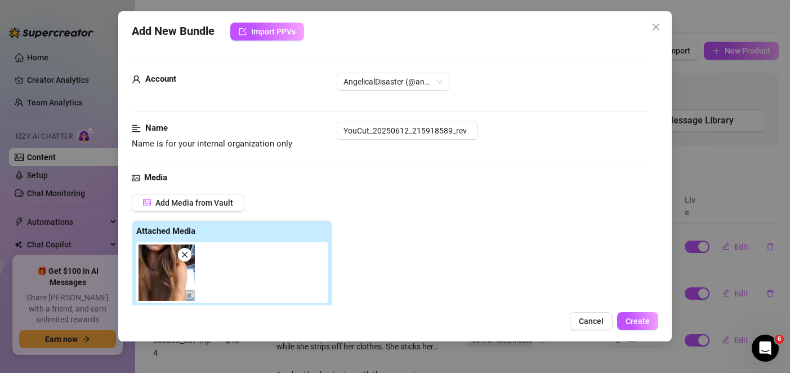
scroll to position [281, 0]
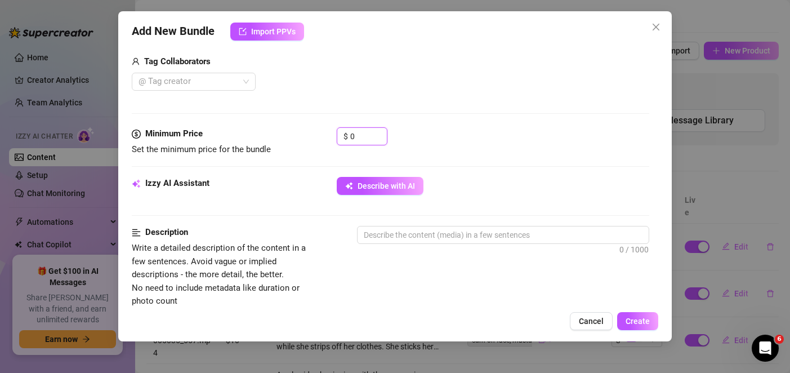
drag, startPoint x: 364, startPoint y: 137, endPoint x: 321, endPoint y: 133, distance: 43.6
click at [321, 133] on div "Minimum Price Set the minimum price for the bundle $ 0" at bounding box center [390, 141] width 517 height 29
type input "20"
click at [394, 246] on div at bounding box center [503, 255] width 292 height 18
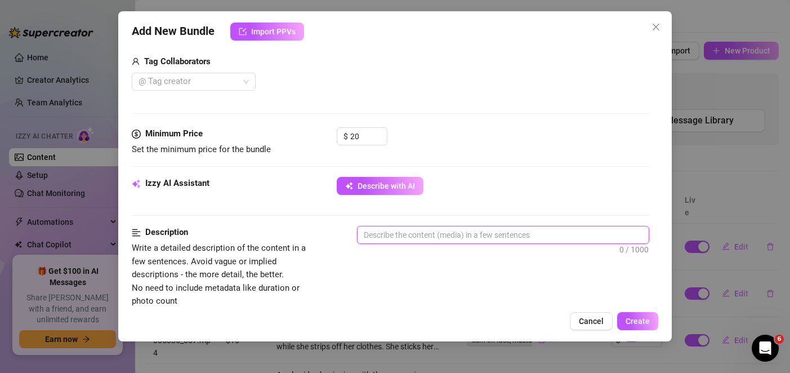
click at [396, 237] on textarea at bounding box center [502, 234] width 290 height 17
paste textarea "The woman begins in a see-through dress, gradually removing it to reveal her br…"
type textarea "The woman begins in a see-through dress, gradually removing it to reveal her br…"
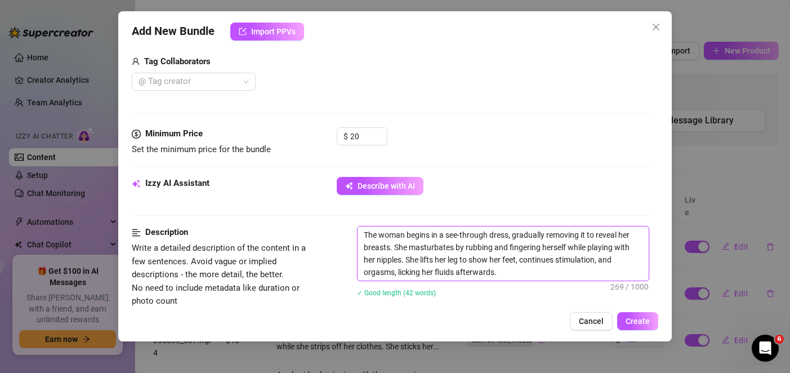
scroll to position [394, 0]
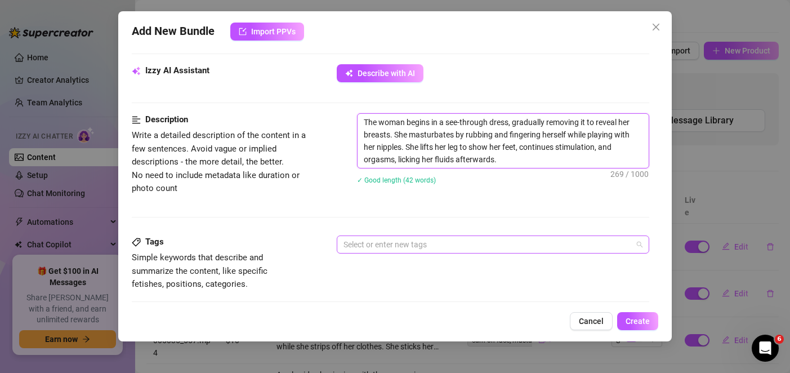
click at [370, 248] on div at bounding box center [486, 244] width 295 height 16
type textarea "The woman begins in a see-through dress, gradually removing it to reveal her br…"
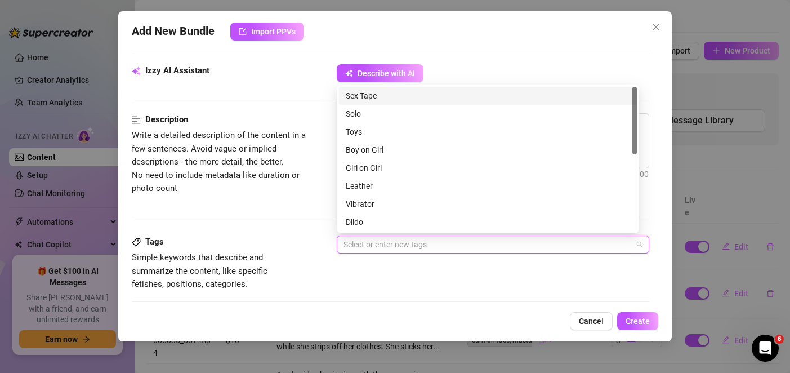
paste input "masturbation, fingering, striptease, feet, orgasm"
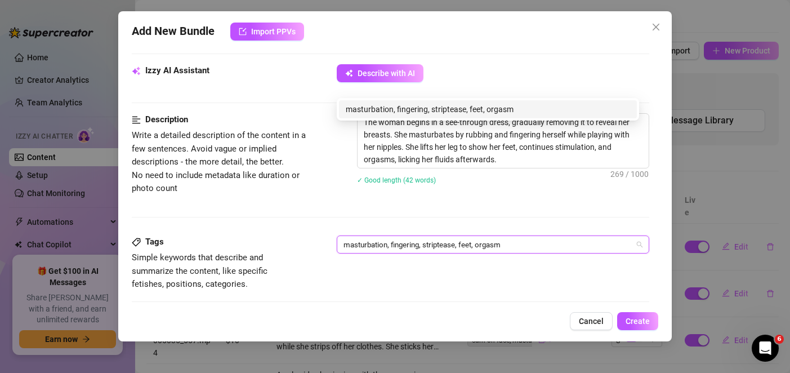
scroll to position [563, 0]
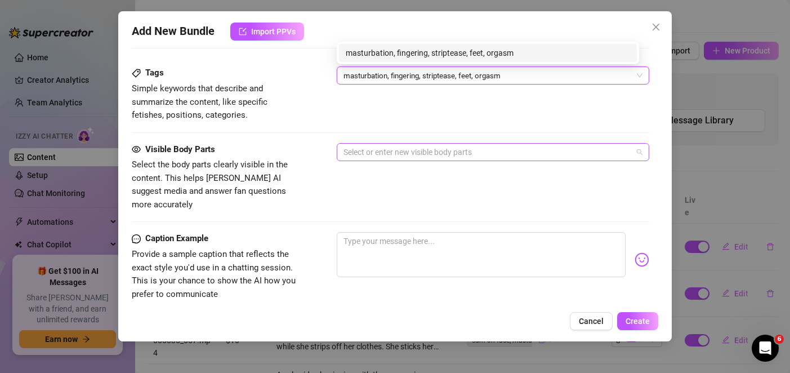
click at [381, 145] on div at bounding box center [486, 152] width 295 height 16
type input "masturbation, fingering, striptease, feet, orgasm"
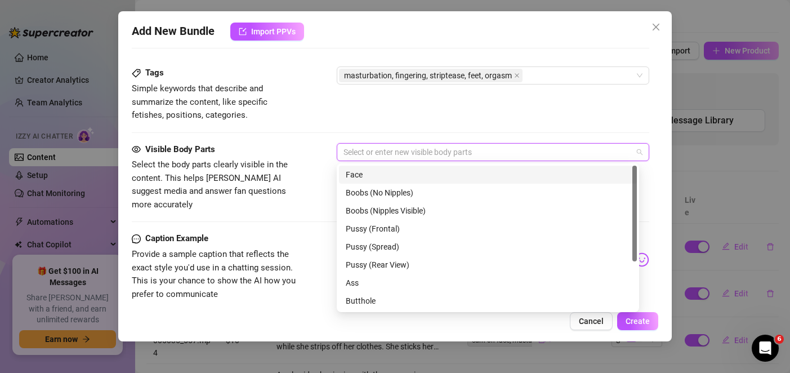
paste input "breasts, nipples, vagina, [MEDICAL_DATA], feet, hand, mouth"
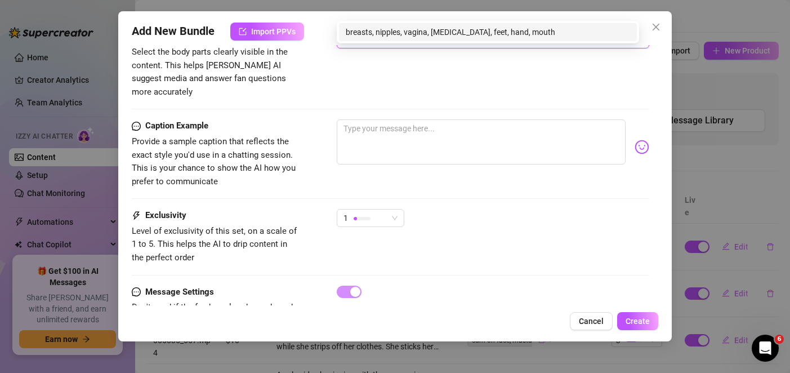
type input "breasts, nipples, vagina, [MEDICAL_DATA], feet, hand, mouth"
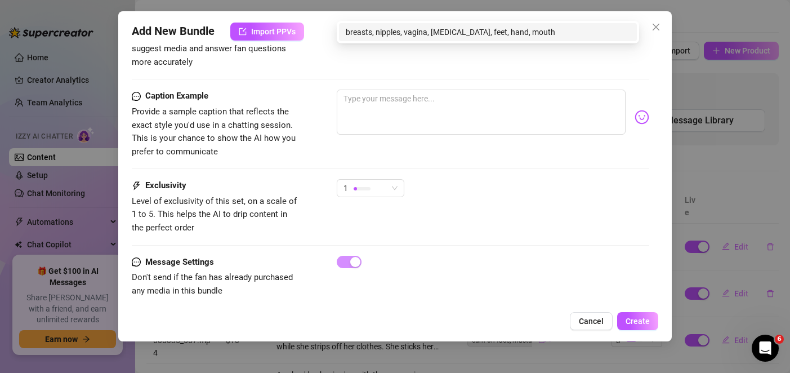
click at [277, 226] on div "Exclusivity Level of exclusivity of this set, on a scale of 1 to 5. This helps …" at bounding box center [390, 217] width 517 height 76
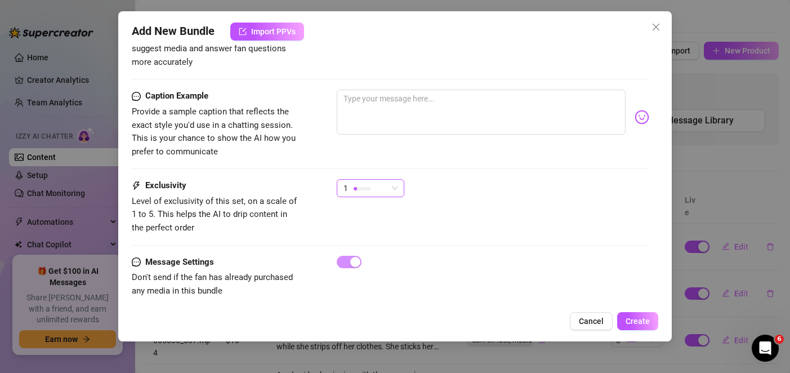
click at [363, 187] on div at bounding box center [361, 188] width 17 height 3
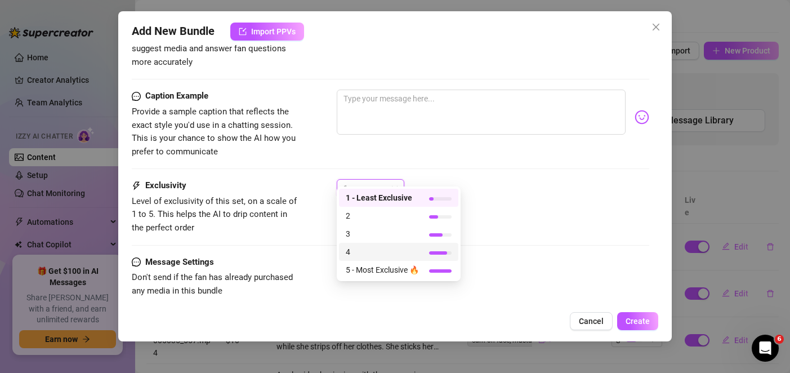
click at [362, 246] on span "4" at bounding box center [382, 251] width 73 height 12
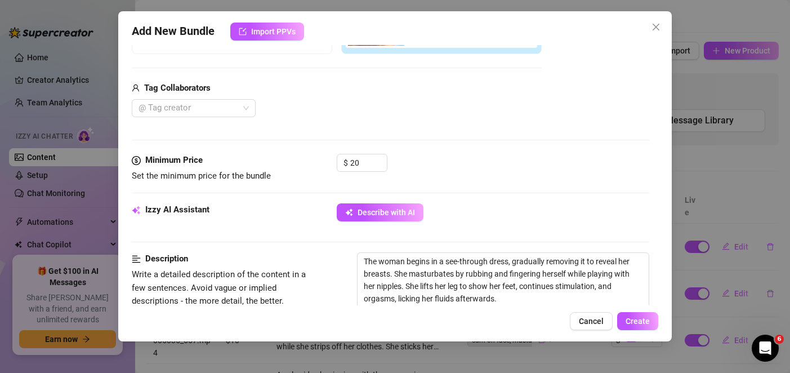
scroll to position [86, 0]
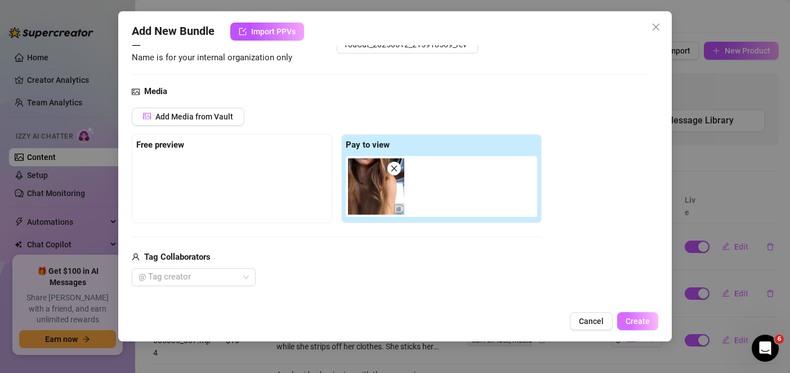
click at [647, 326] on button "Create" at bounding box center [637, 321] width 41 height 18
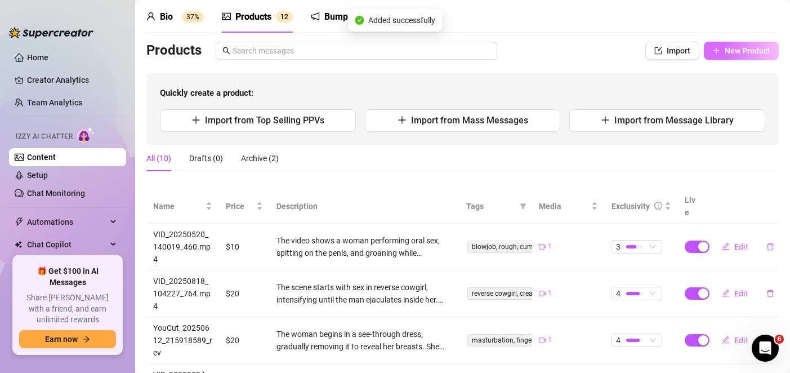
click at [724, 48] on span "New Product" at bounding box center [747, 50] width 46 height 9
type textarea "Type your message here..."
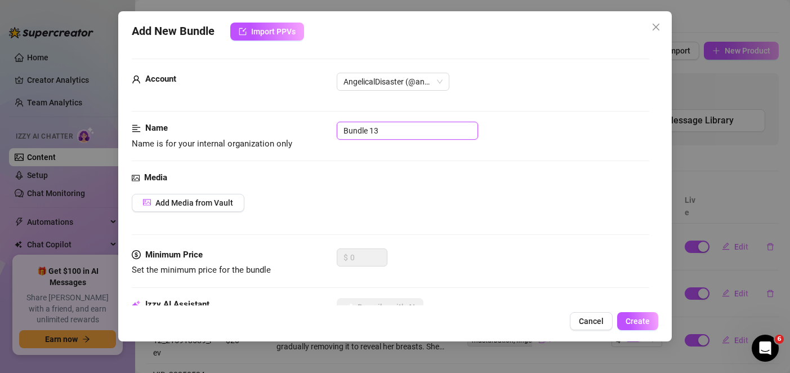
click at [400, 124] on input "Bundle 13" at bounding box center [407, 131] width 141 height 18
paste input "YouCut_20250603_153155997_rev"
type input "YouCut_20250603_153155997_rev"
click at [216, 204] on span "Add Media from Vault" at bounding box center [194, 202] width 78 height 9
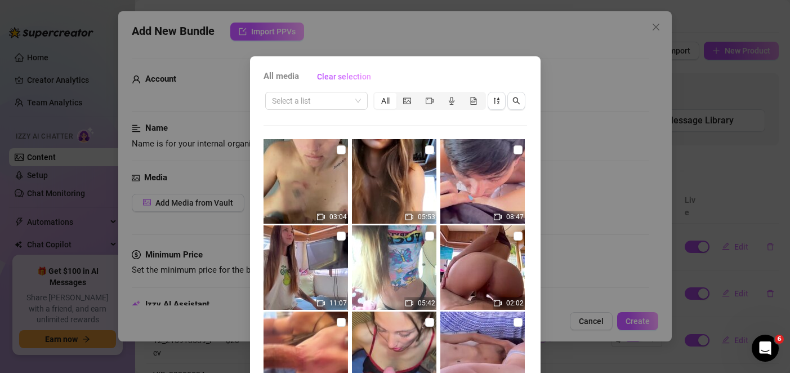
click at [486, 180] on img at bounding box center [482, 181] width 84 height 84
checkbox input "true"
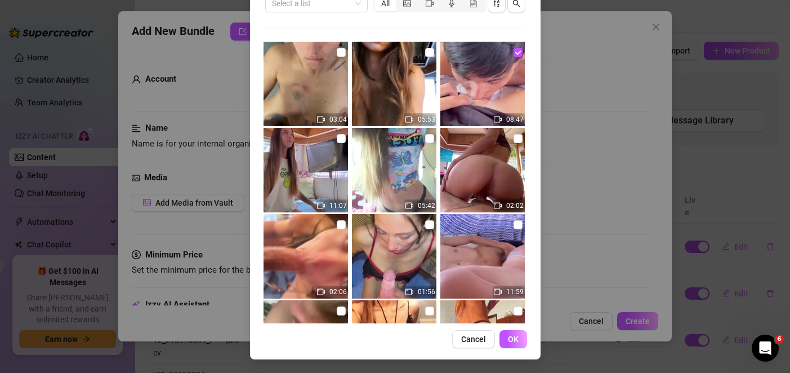
click at [504, 333] on button "OK" at bounding box center [513, 339] width 28 height 18
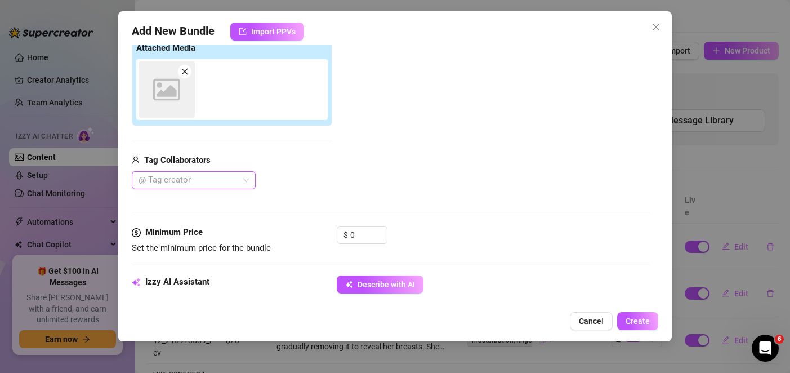
scroll to position [188, 0]
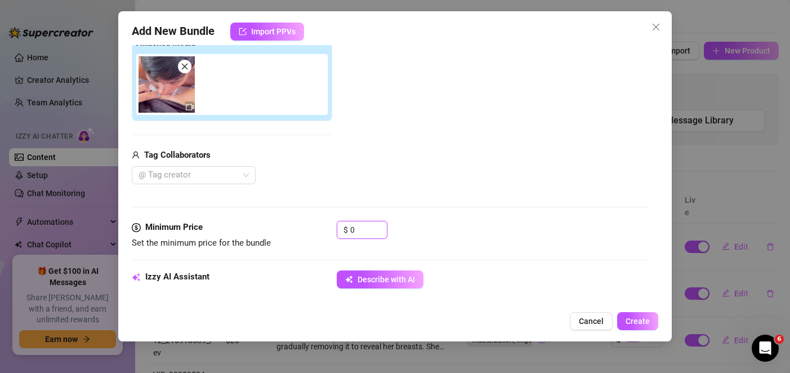
drag, startPoint x: 370, startPoint y: 232, endPoint x: 329, endPoint y: 232, distance: 41.6
click at [329, 232] on div "Minimum Price Set the minimum price for the bundle $ 0" at bounding box center [390, 235] width 517 height 29
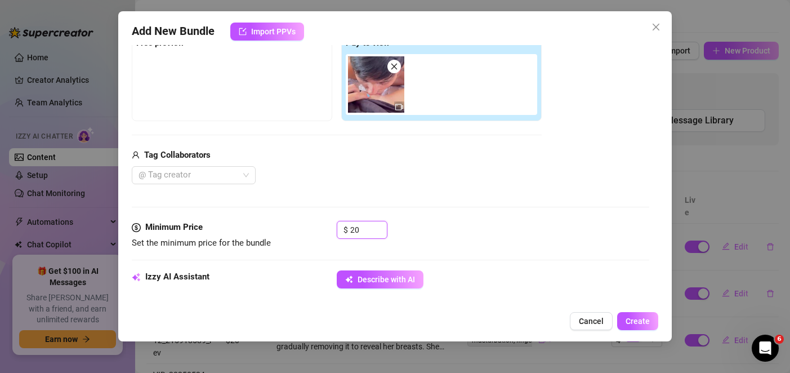
type input "20"
click at [483, 237] on div "$ 20" at bounding box center [493, 235] width 312 height 28
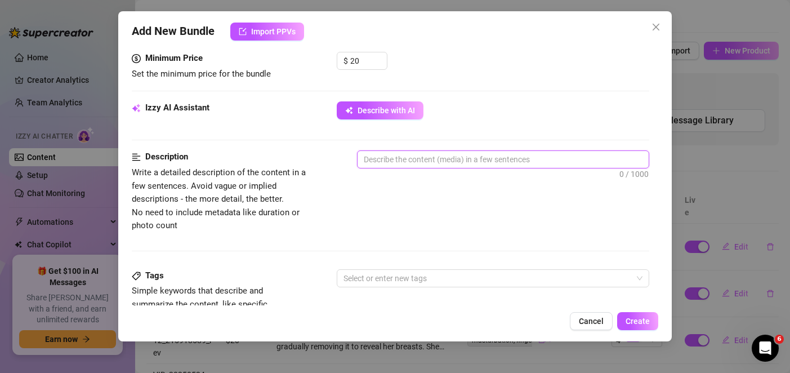
click at [428, 163] on textarea at bounding box center [502, 159] width 290 height 17
paste textarea "The video begins with cunnilingus, followed by penetrative sex. The [DEMOGRAPHI…"
type textarea "The video begins with cunnilingus, followed by penetrative sex. The [DEMOGRAPHI…"
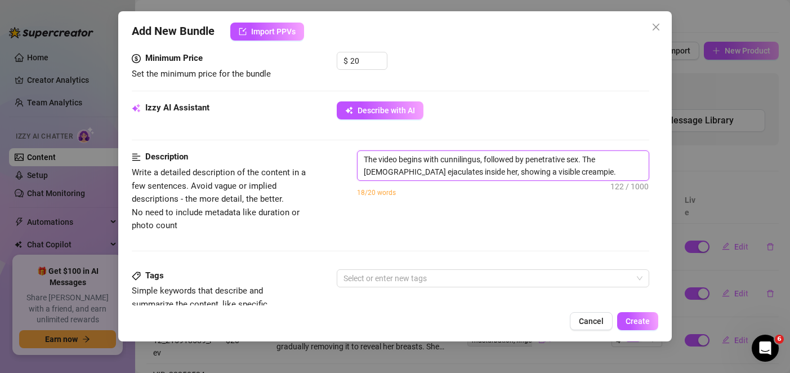
scroll to position [469, 0]
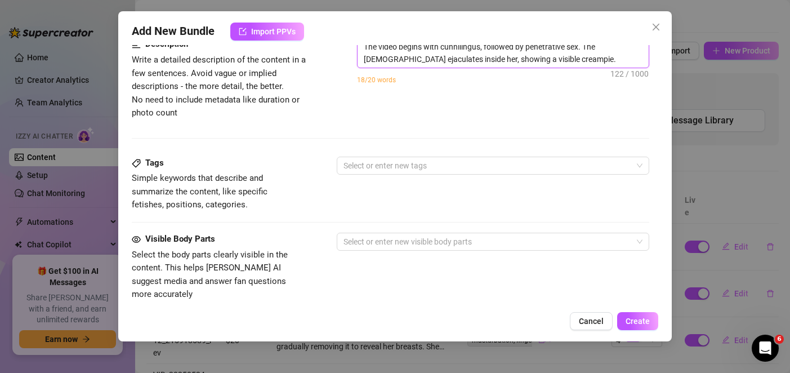
type textarea "The video begins with cunnilingus, followed by penetrative sex. The [DEMOGRAPHI…"
click at [388, 155] on div "Description Write a detailed description of the content in a few sentences. Avo…" at bounding box center [390, 97] width 517 height 118
click at [395, 163] on div at bounding box center [486, 166] width 295 height 16
paste input "cunnilingus, vaginal sex, creampie, oral sex"
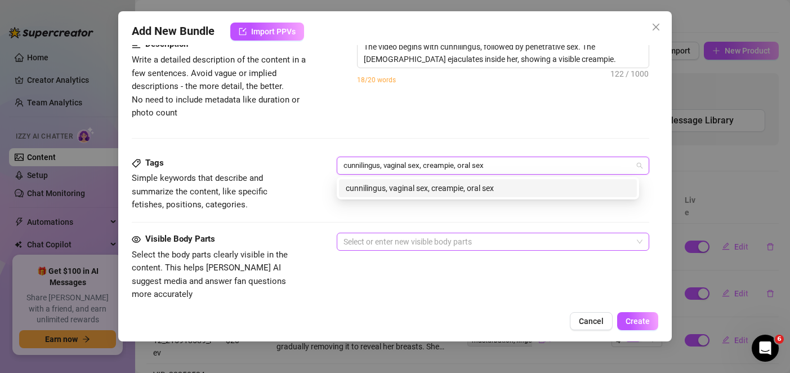
click at [391, 243] on div at bounding box center [486, 242] width 295 height 16
type input "cunnilingus, vaginal sex, creampie, oral sex"
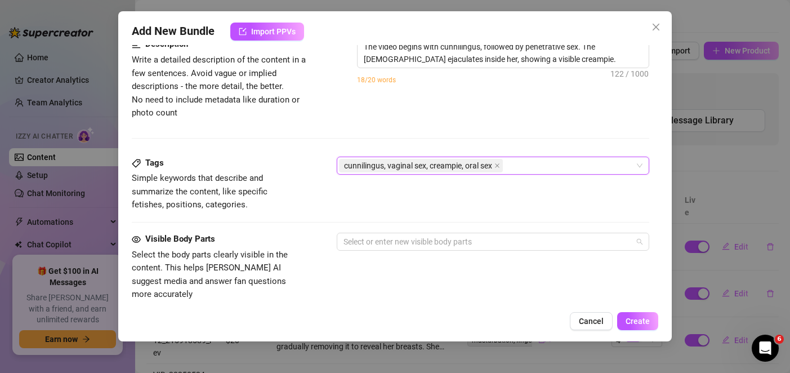
paste input "penis, vagina, mouth, buttocks"
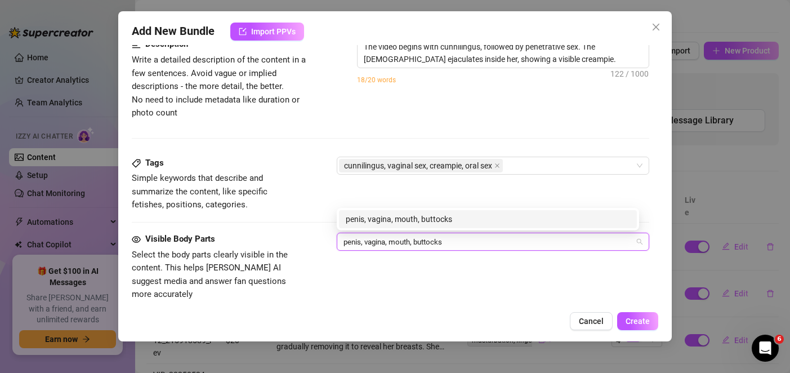
type input "penis, vagina, mouth, buttocks"
click at [242, 276] on span "Select the body parts clearly visible in the content. This helps [PERSON_NAME] …" at bounding box center [210, 274] width 156 height 50
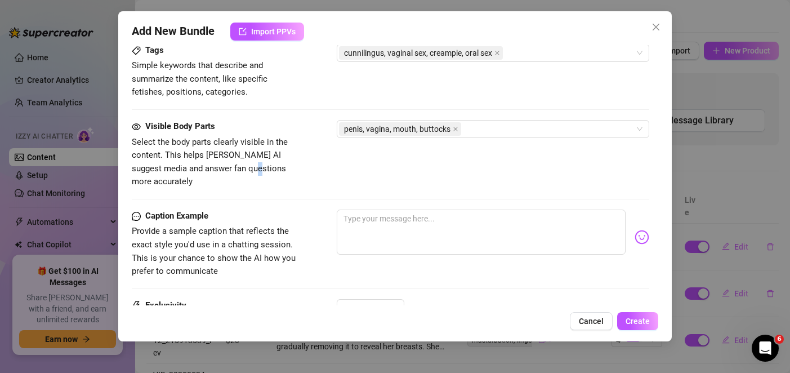
scroll to position [694, 0]
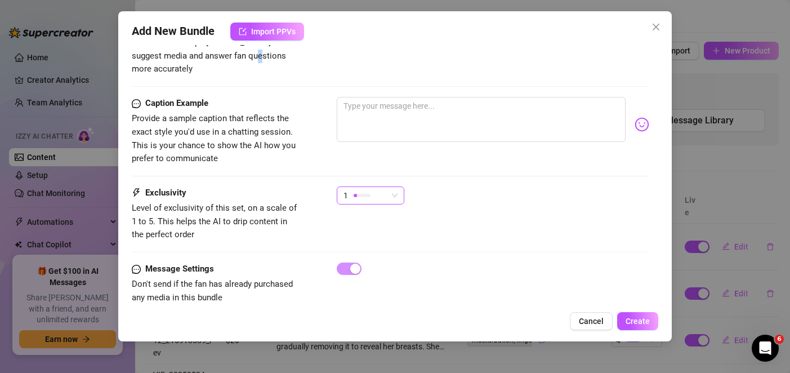
click at [371, 187] on div "1" at bounding box center [365, 195] width 44 height 17
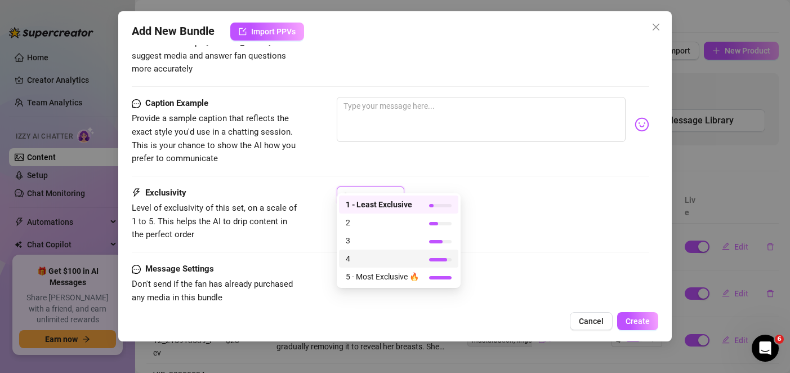
click at [379, 259] on span "4" at bounding box center [382, 258] width 73 height 12
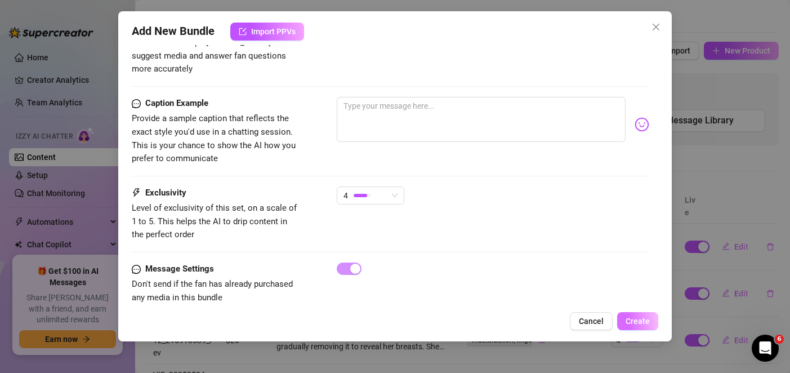
click at [629, 322] on span "Create" at bounding box center [637, 320] width 24 height 9
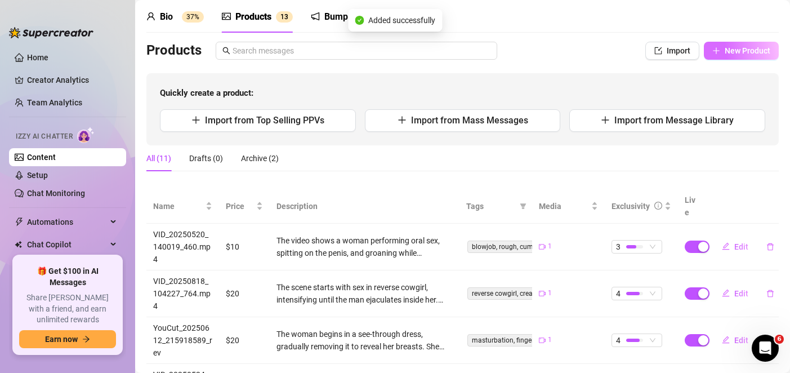
click at [745, 54] on span "New Product" at bounding box center [747, 50] width 46 height 9
type textarea "Type your message here..."
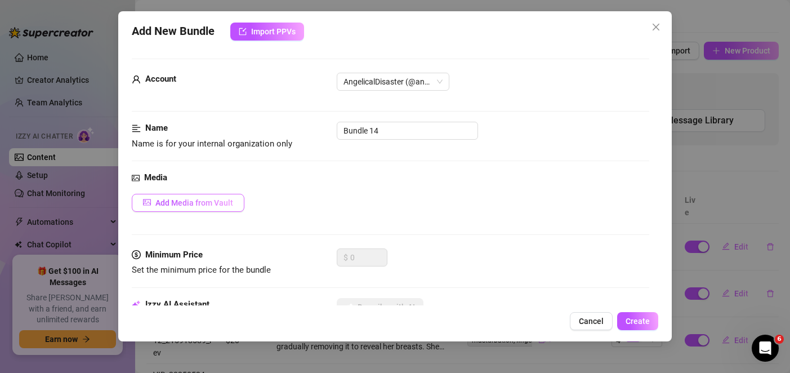
click at [218, 196] on button "Add Media from Vault" at bounding box center [188, 203] width 113 height 18
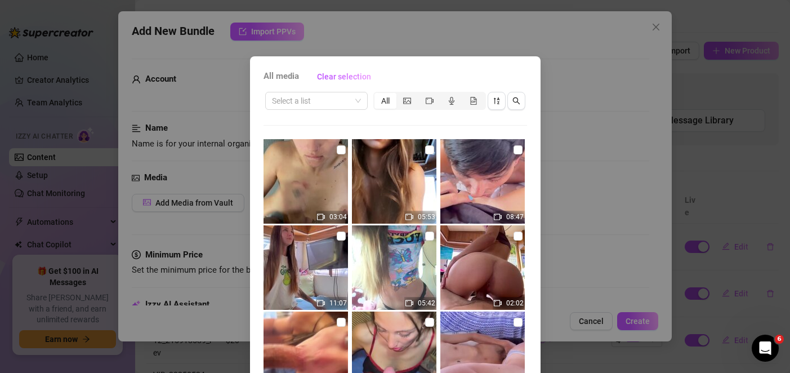
click at [318, 252] on img at bounding box center [305, 267] width 84 height 84
checkbox input "true"
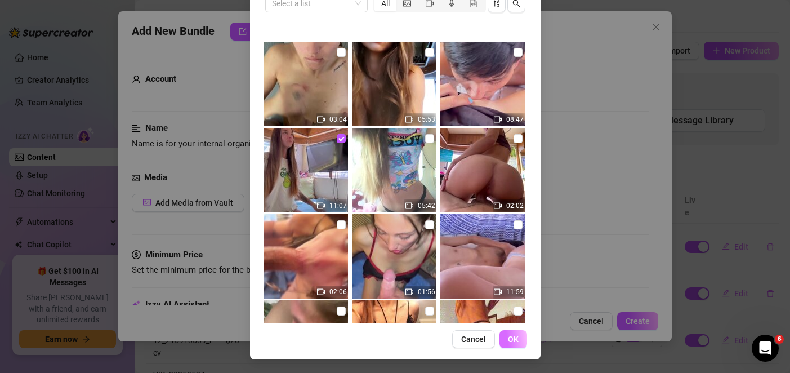
click at [510, 338] on span "OK" at bounding box center [513, 338] width 11 height 9
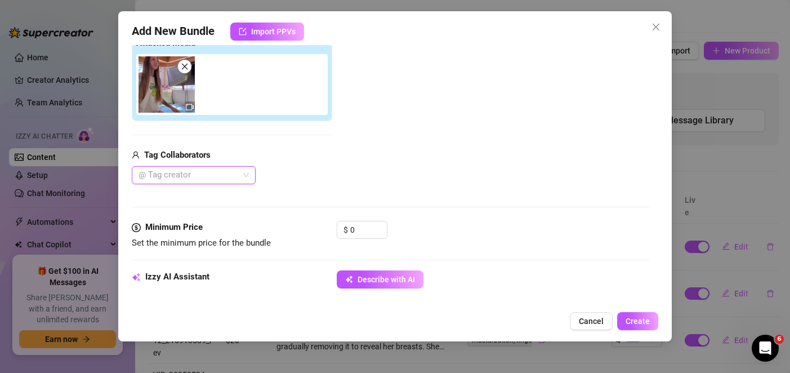
scroll to position [19, 0]
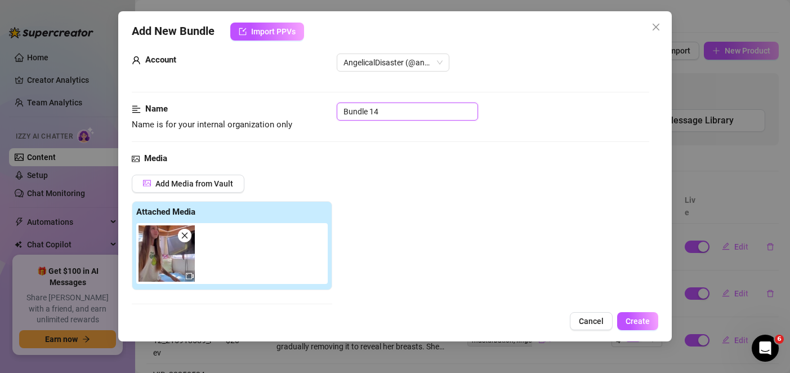
click at [367, 104] on input "Bundle 14" at bounding box center [407, 111] width 141 height 18
paste input "[URL][DOMAIN_NAME]"
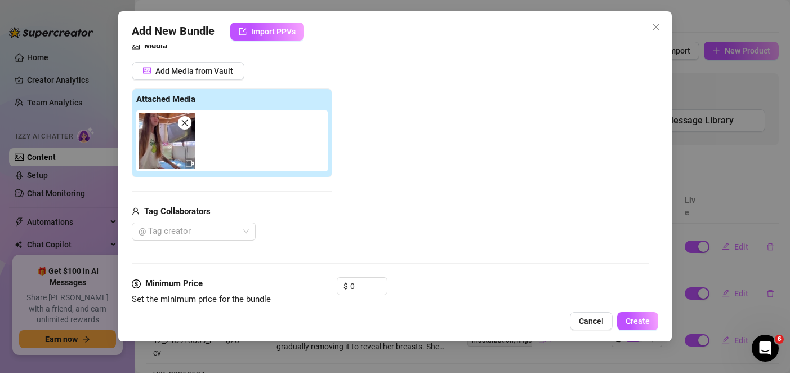
scroll to position [301, 0]
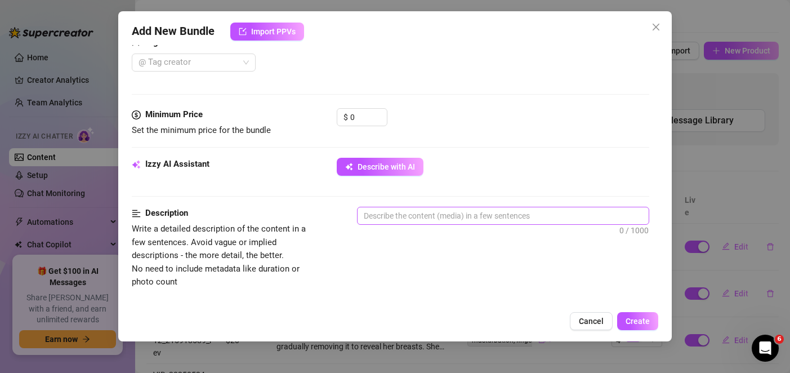
type input "VID_20250908_131710_526.mp4"
click at [380, 219] on textarea at bounding box center [502, 215] width 290 height 17
paste textarea "A horizontal video starts with passionate kissing while clothed. She massages h…"
type textarea "A horizontal video starts with passionate kissing while clothed. She massages h…"
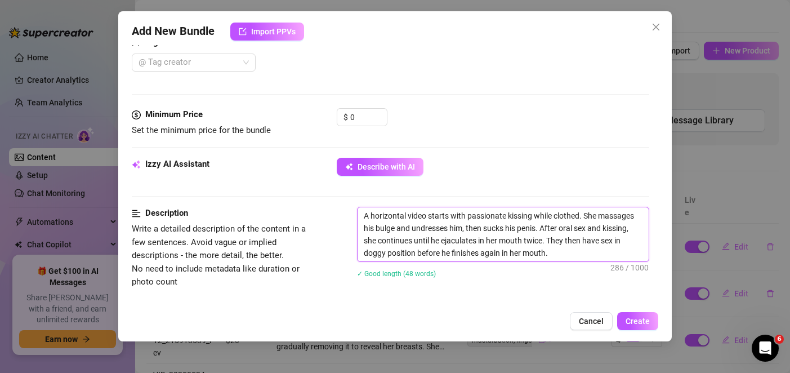
scroll to position [0, 0]
type textarea "A horizontal video starts with passionate kissing while clothed. She massages h…"
drag, startPoint x: 355, startPoint y: 112, endPoint x: 321, endPoint y: 110, distance: 33.2
click at [321, 110] on div "Minimum Price Set the minimum price for the bundle $ 0" at bounding box center [390, 122] width 517 height 29
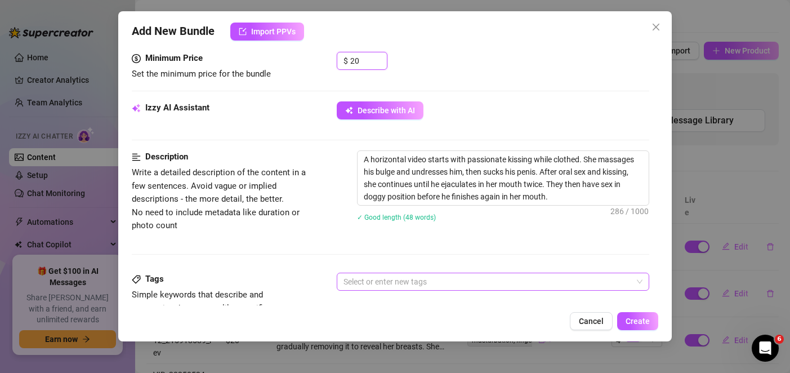
click at [399, 281] on div at bounding box center [486, 281] width 295 height 16
type input "20"
paste input "kissing, blowjob, cum in mouth, doggy style, oral sex, passion"
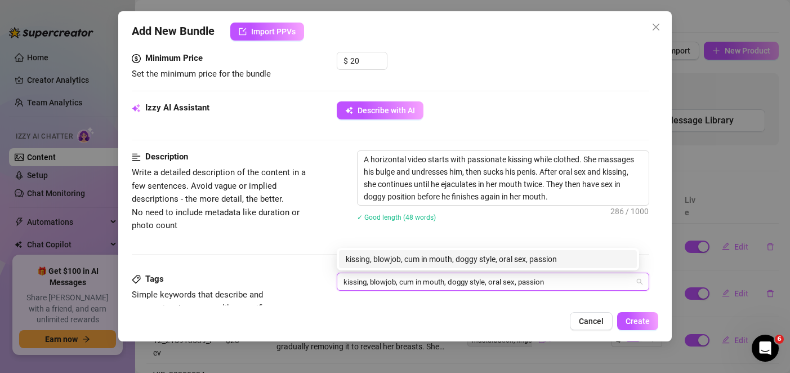
scroll to position [469, 0]
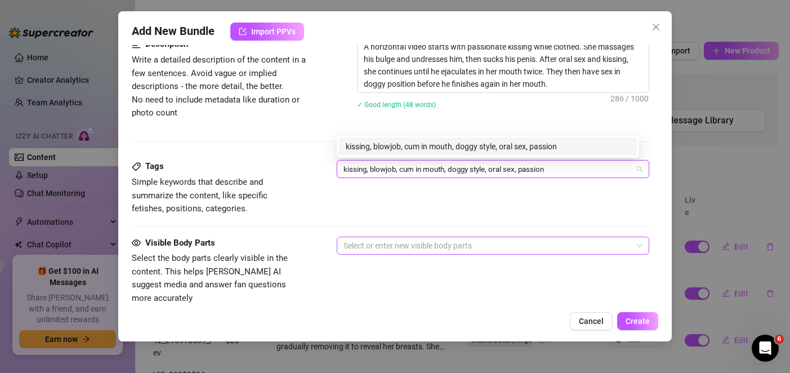
click at [367, 243] on div at bounding box center [486, 245] width 295 height 16
type input "kissing, blowjob, cum in mouth, doggy style, oral sex, passion"
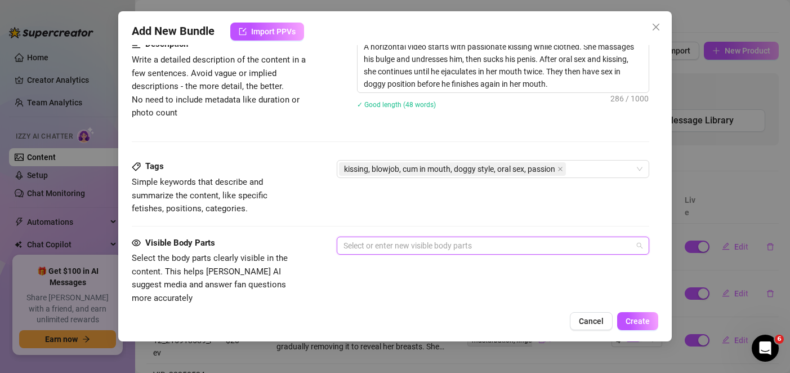
paste input "breasts, nipples, penis, mouth, face, buttocks"
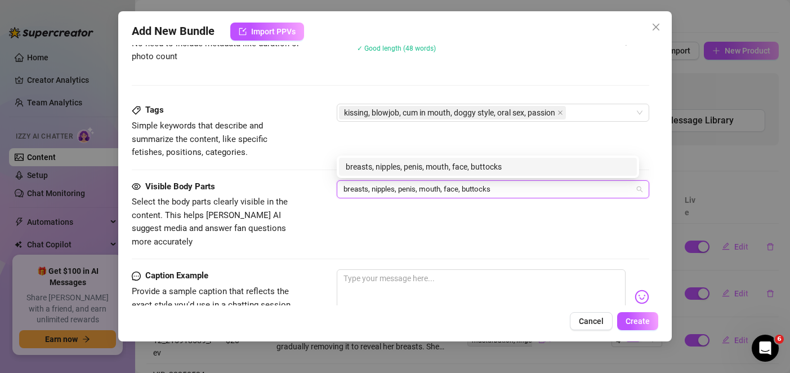
scroll to position [705, 0]
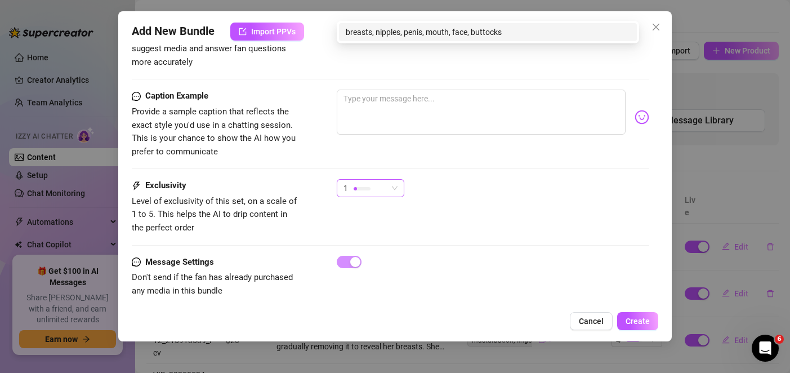
click at [366, 183] on div at bounding box center [361, 188] width 17 height 11
type input "breasts, nipples, penis, mouth, face, buttocks"
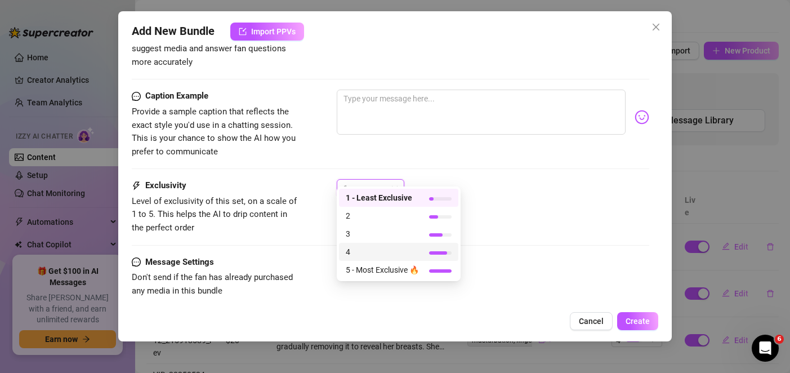
click at [373, 248] on span "4" at bounding box center [382, 251] width 73 height 12
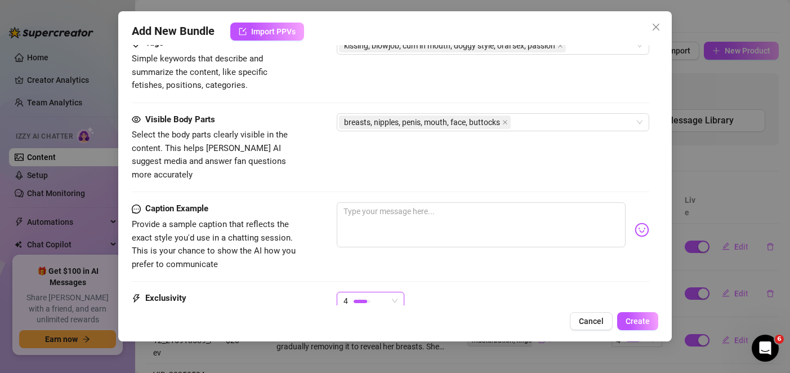
scroll to position [367, 0]
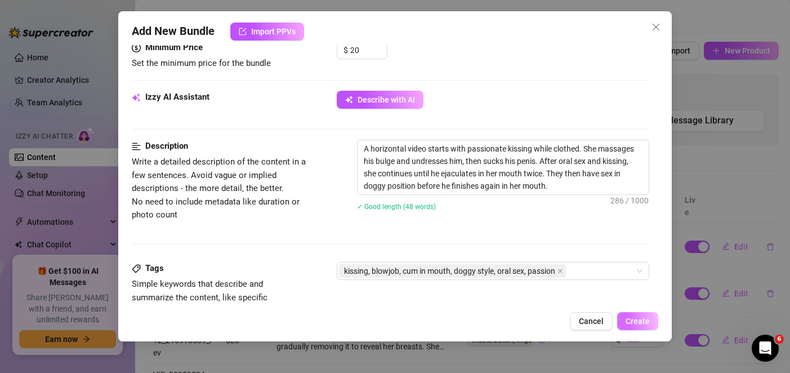
click at [637, 322] on span "Create" at bounding box center [637, 320] width 24 height 9
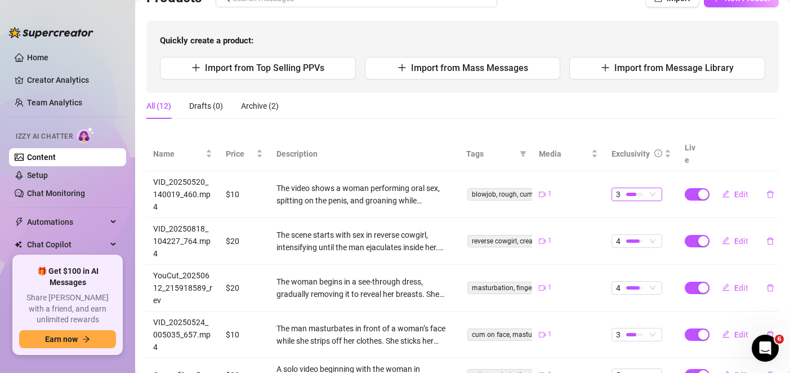
scroll to position [39, 0]
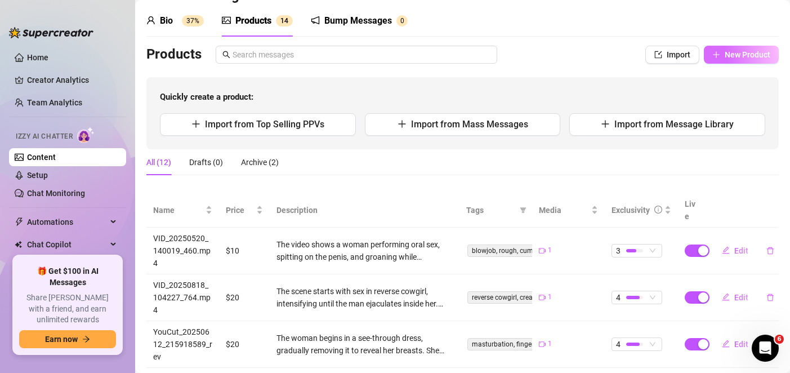
click at [710, 62] on button "New Product" at bounding box center [740, 55] width 75 height 18
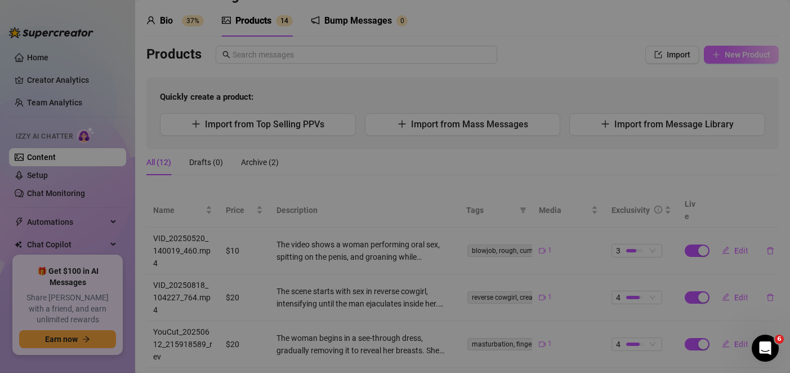
type textarea "Type your message here..."
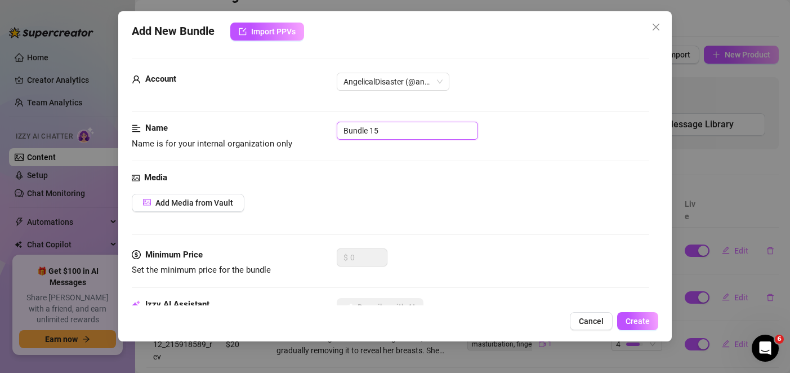
click at [379, 122] on input "Bundle 15" at bounding box center [407, 131] width 141 height 18
paste input "O meu filme 5 (1)"
type input "O meu filme 5 (1)"
click at [210, 205] on span "Add Media from Vault" at bounding box center [194, 202] width 78 height 9
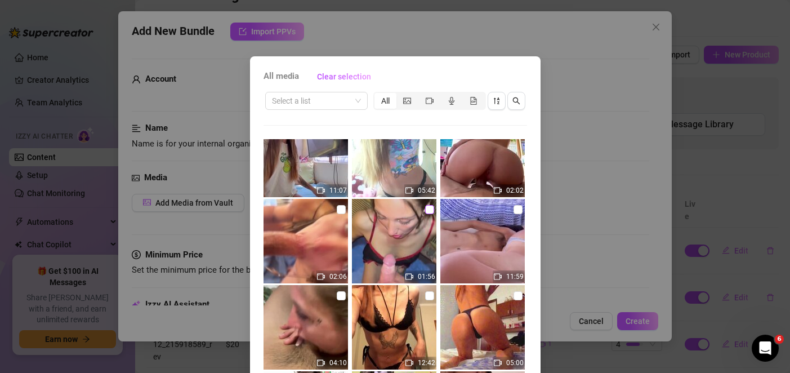
scroll to position [225, 0]
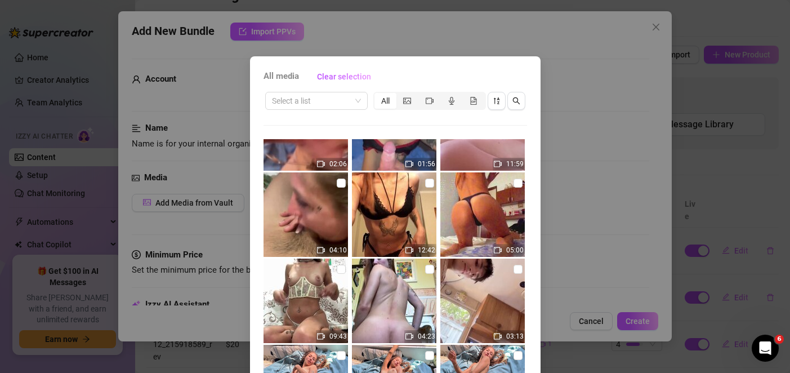
click at [286, 270] on img at bounding box center [305, 300] width 84 height 84
checkbox input "true"
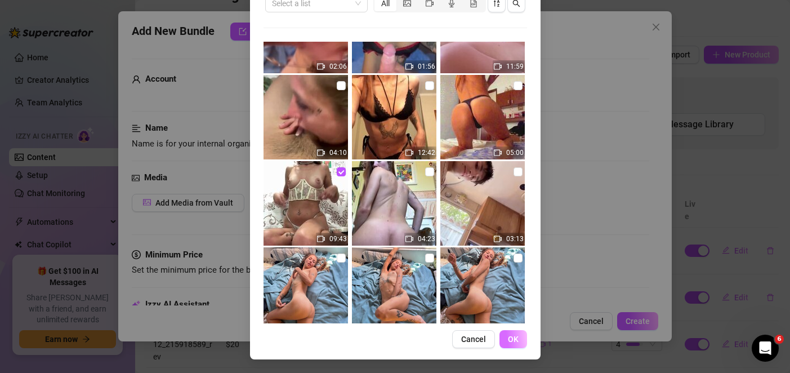
click at [508, 341] on span "OK" at bounding box center [513, 338] width 11 height 9
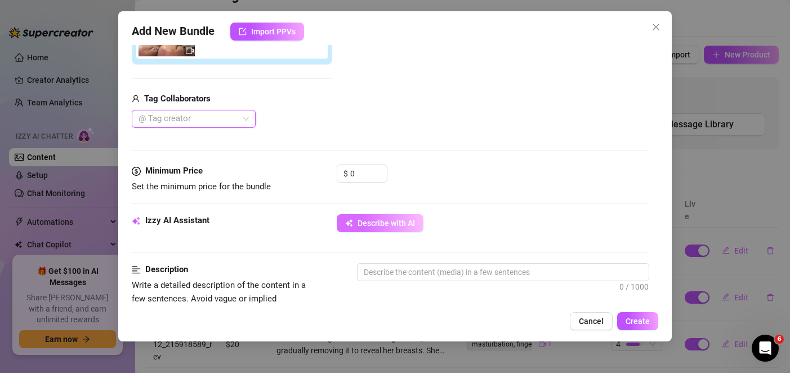
scroll to position [301, 0]
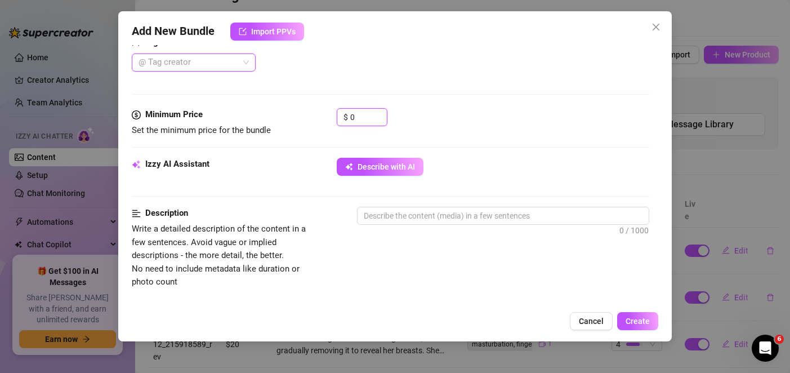
drag, startPoint x: 365, startPoint y: 115, endPoint x: 311, endPoint y: 113, distance: 53.5
click at [311, 113] on div "Minimum Price Set the minimum price for the bundle $ 0" at bounding box center [390, 122] width 517 height 29
type input "30"
drag, startPoint x: 496, startPoint y: 133, endPoint x: 437, endPoint y: 182, distance: 76.8
click at [496, 133] on div "$ 30" at bounding box center [493, 122] width 312 height 28
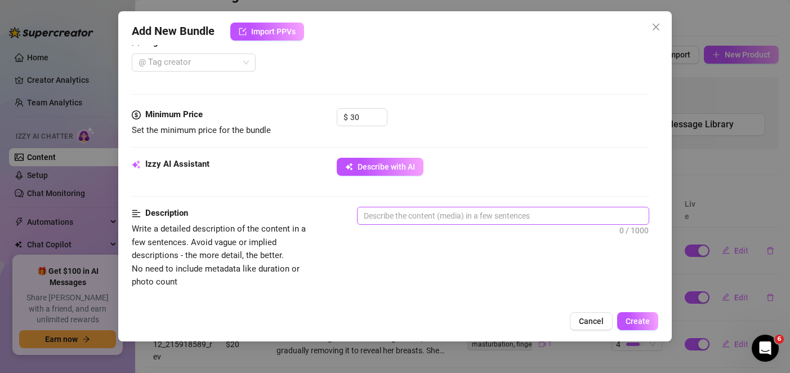
click at [378, 225] on div "0 / 1000" at bounding box center [503, 231] width 292 height 48
click at [383, 222] on textarea at bounding box center [502, 215] width 290 height 17
click at [463, 225] on span "0 / 1000" at bounding box center [503, 216] width 292 height 18
click at [464, 219] on textarea at bounding box center [502, 215] width 290 height 17
paste textarea "The woman begins in white lingerie with breasts exposed. She spits on her breas…"
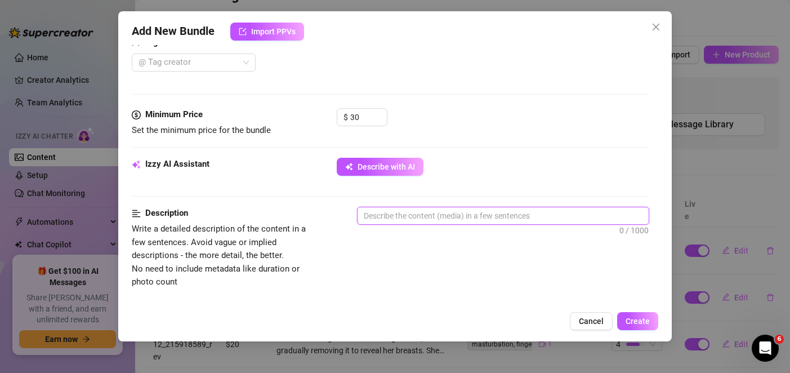
type textarea "The woman begins in white lingerie with breasts exposed. She spits on her breas…"
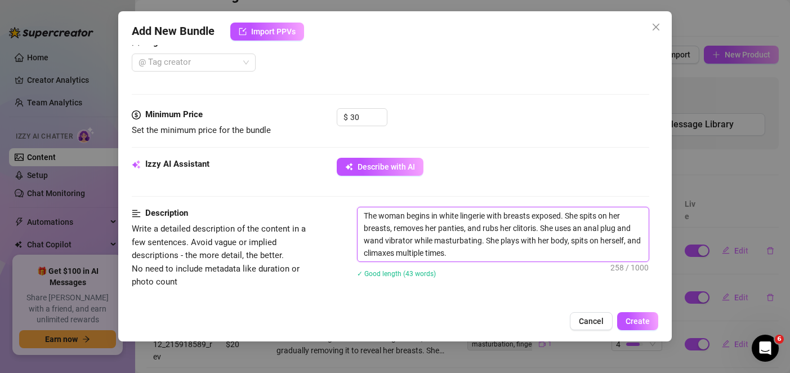
scroll to position [469, 0]
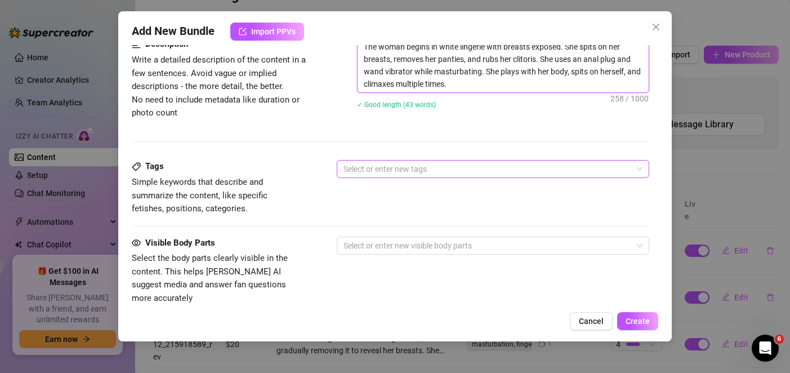
click at [396, 170] on div at bounding box center [486, 169] width 295 height 16
type textarea "The woman begins in white lingerie with breasts exposed. She spits on her breas…"
paste input "solo, masturbation, anal plug, wand vibrator, fingering, striptease, orgasm"
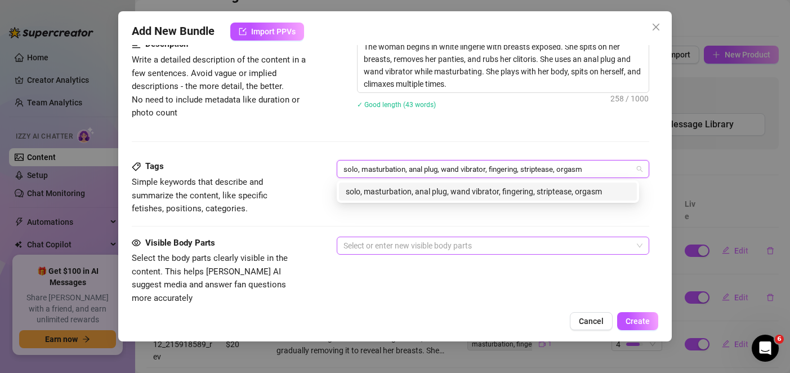
click at [365, 242] on div at bounding box center [486, 245] width 295 height 16
type input "solo, masturbation, anal plug, wand vibrator, fingering, striptease, orgasm"
paste input "breasts, nipples, vagina, anus, mouth, feet, hands"
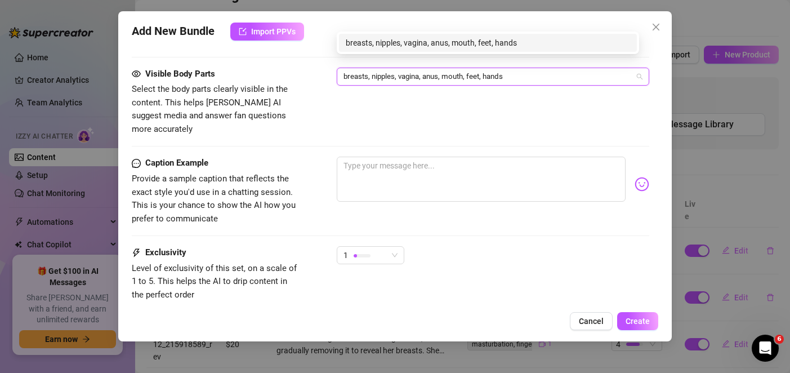
scroll to position [694, 0]
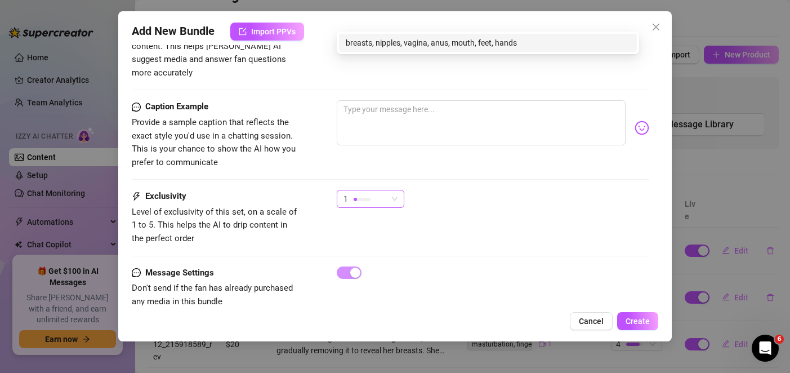
click at [375, 190] on div "1" at bounding box center [365, 198] width 44 height 17
type input "breasts, nipples, vagina, anus, mouth, feet, hands"
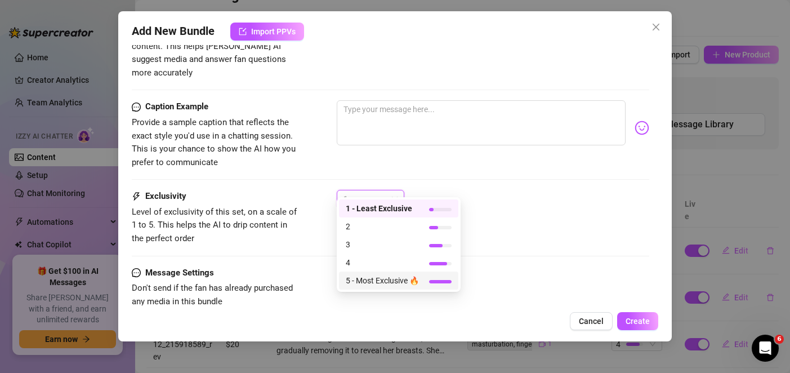
click at [375, 284] on span "5 - Most Exclusive 🔥" at bounding box center [382, 280] width 73 height 12
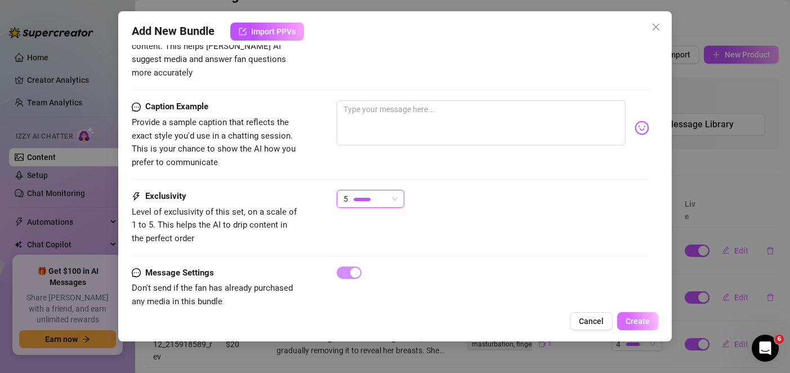
click at [637, 322] on span "Create" at bounding box center [637, 320] width 24 height 9
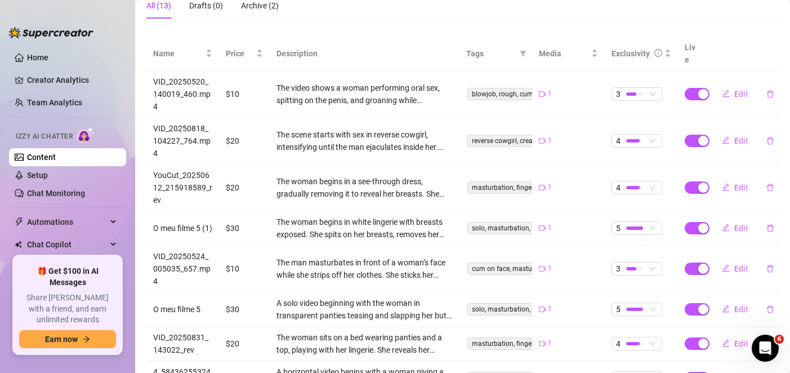
scroll to position [0, 0]
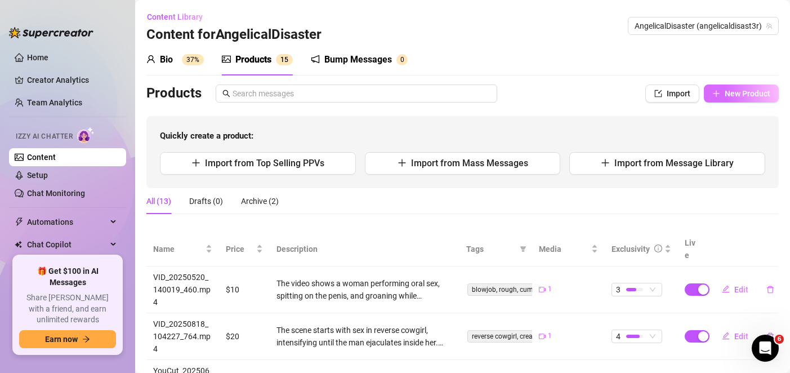
click at [735, 92] on span "New Product" at bounding box center [747, 93] width 46 height 9
type textarea "Type your message here..."
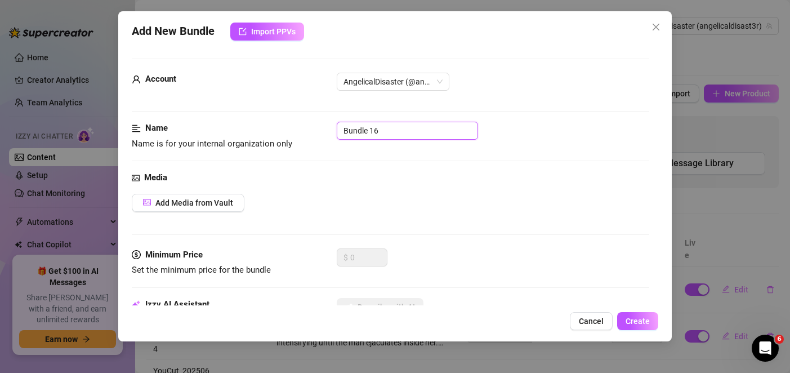
click at [378, 131] on input "Bundle 16" at bounding box center [407, 131] width 141 height 18
paste input "VID_20250520_140108_624.mp4"
type input "VID_20250520_140108_624.mp4"
click at [221, 201] on span "Add Media from Vault" at bounding box center [194, 202] width 78 height 9
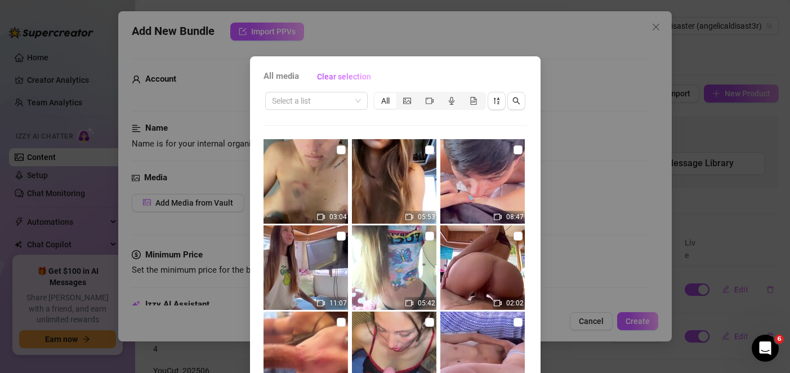
scroll to position [56, 0]
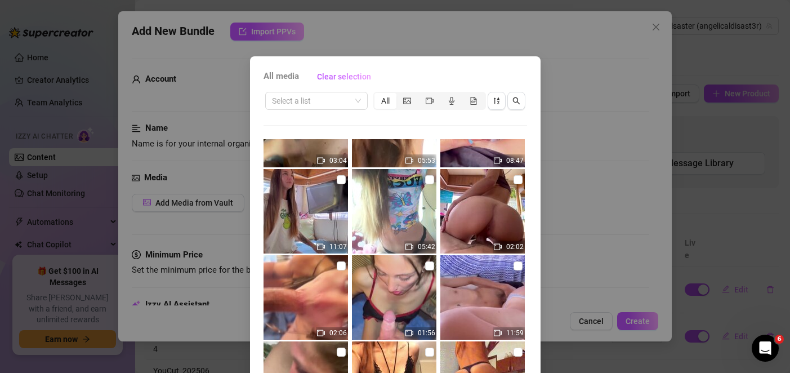
click at [471, 264] on img at bounding box center [482, 297] width 84 height 84
checkbox input "true"
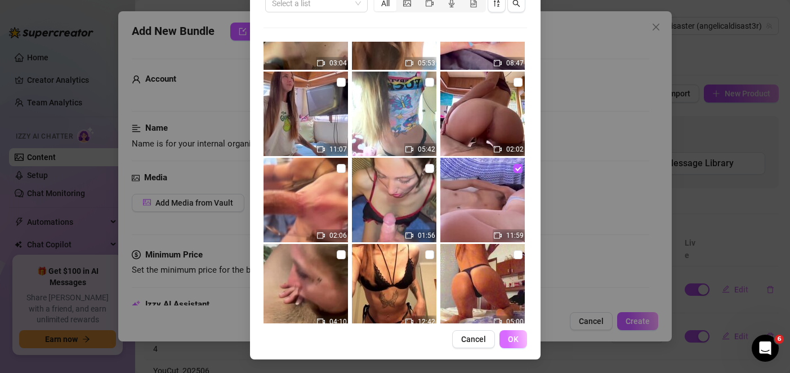
click at [507, 331] on button "OK" at bounding box center [513, 339] width 28 height 18
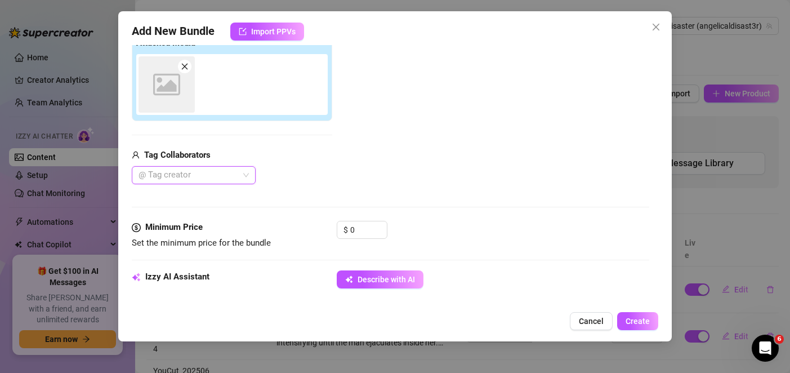
scroll to position [188, 0]
click at [214, 173] on div at bounding box center [187, 175] width 107 height 16
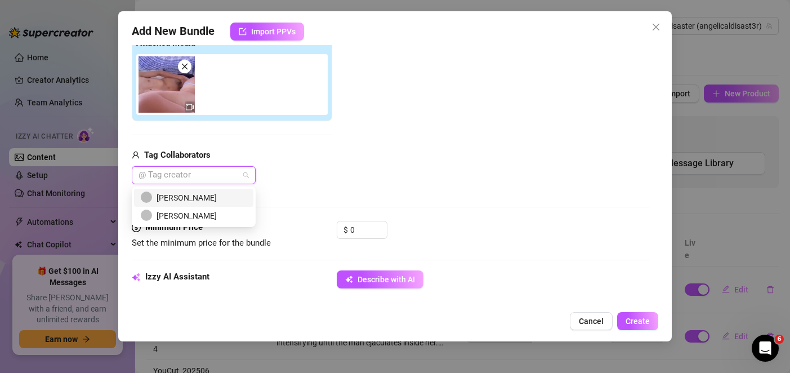
click at [192, 199] on div "[PERSON_NAME]" at bounding box center [194, 197] width 106 height 12
click at [361, 186] on div "Media Add Media from Vault Attached Media Tag Collaborators [PERSON_NAME]" at bounding box center [390, 101] width 517 height 237
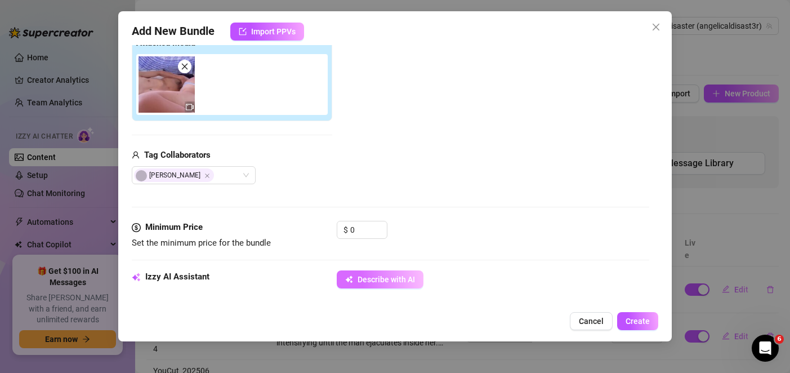
scroll to position [244, 0]
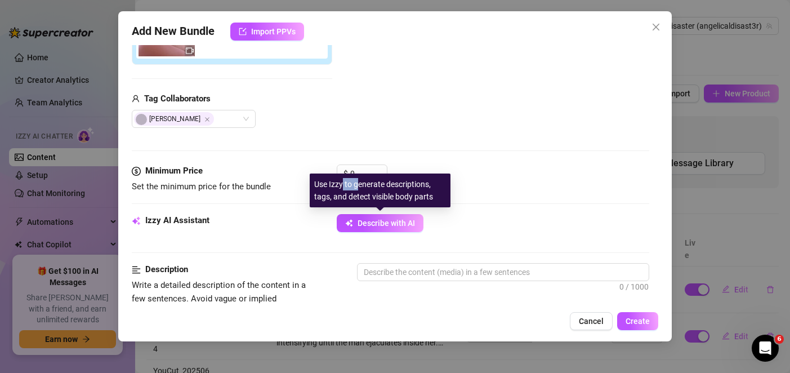
drag, startPoint x: 360, startPoint y: 178, endPoint x: 353, endPoint y: 174, distance: 7.3
click at [343, 177] on div "Use Izzy to generate descriptions, tags, and detect visible body parts" at bounding box center [380, 190] width 141 height 34
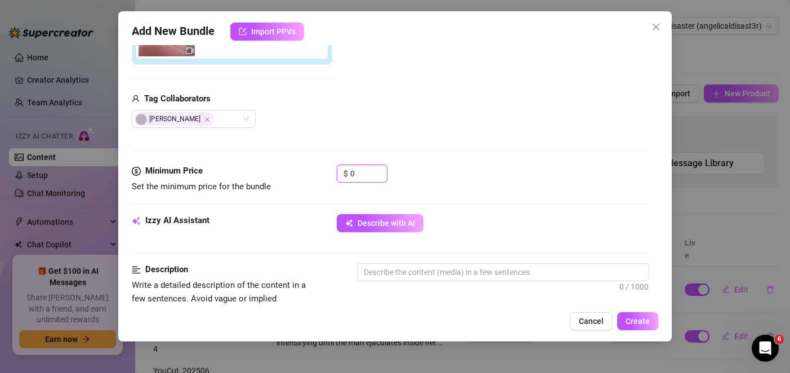
drag, startPoint x: 361, startPoint y: 172, endPoint x: 332, endPoint y: 172, distance: 28.7
click at [332, 172] on div "Minimum Price Set the minimum price for the bundle $ 0" at bounding box center [390, 178] width 517 height 29
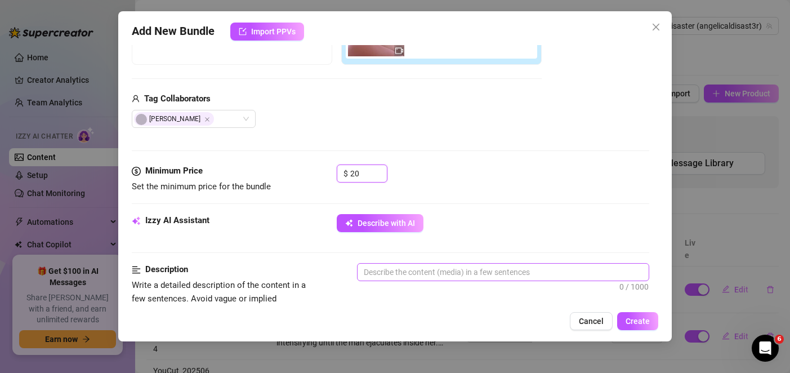
type input "20"
click at [427, 267] on textarea at bounding box center [502, 271] width 290 height 17
paste textarea "The video shows penetrative sex in multiple positions. It begins with back pene…"
type textarea "The video shows penetrative sex in multiple positions. It begins with back pene…"
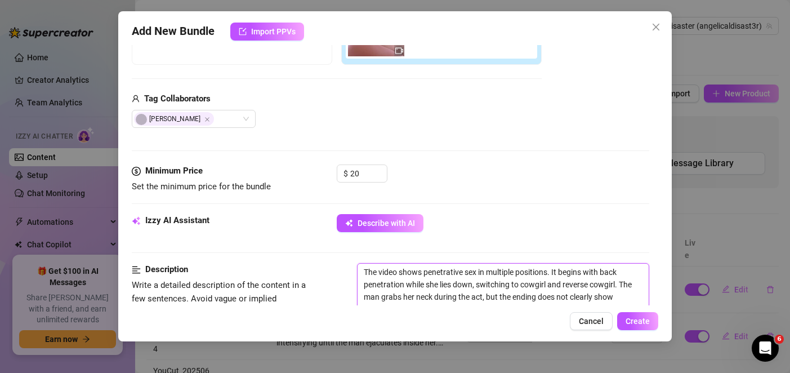
scroll to position [357, 0]
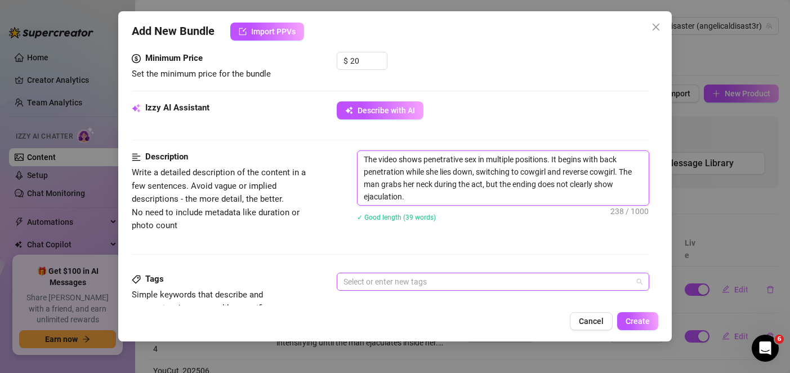
click at [383, 276] on div at bounding box center [486, 281] width 295 height 16
type textarea "The video shows penetrative sex in multiple positions. It begins with back pene…"
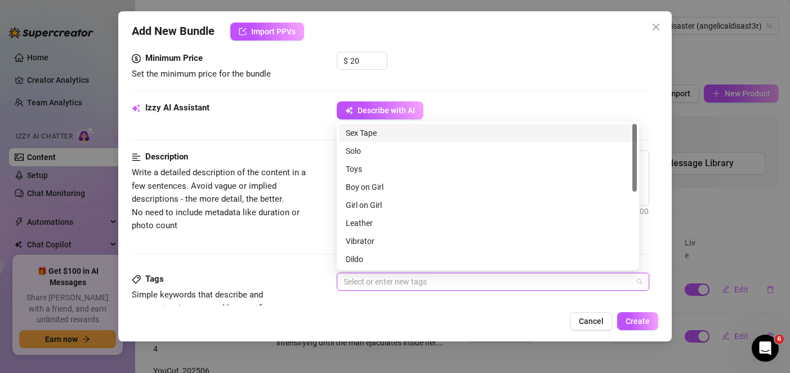
paste input "vaginal sex, cowgirl, reverse cowgirl, rough"
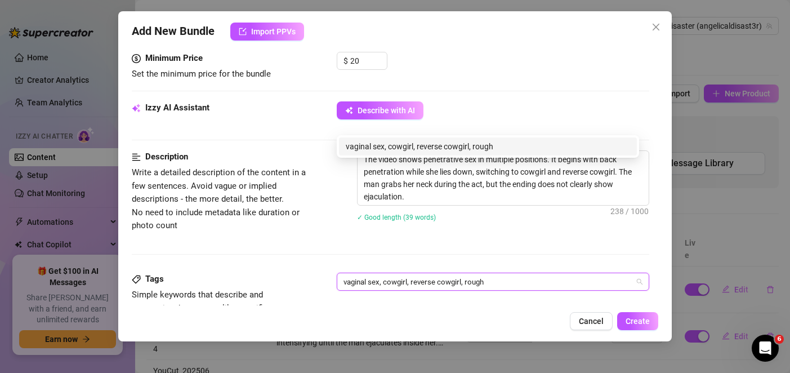
scroll to position [469, 0]
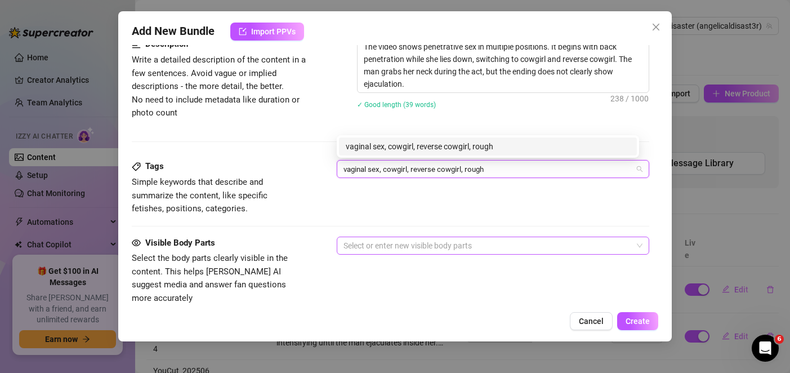
click at [360, 239] on div at bounding box center [486, 245] width 295 height 16
type input "vaginal sex, cowgirl, reverse cowgirl, rough"
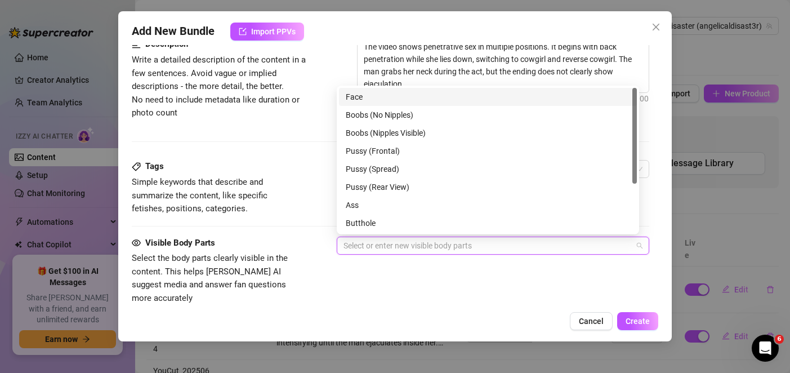
paste input "penis, vagina, breasts, face, buttocks"
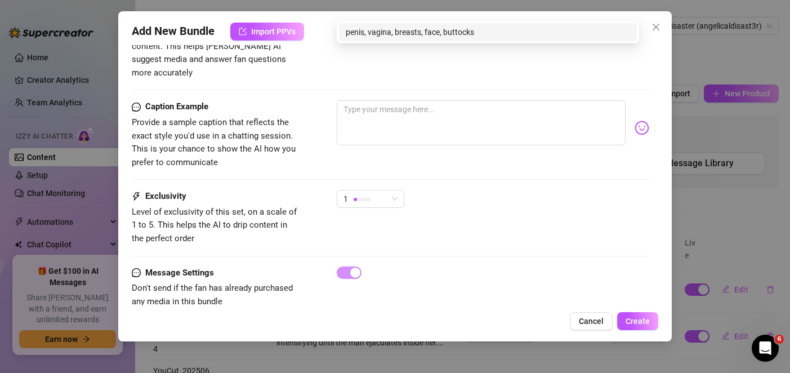
scroll to position [705, 0]
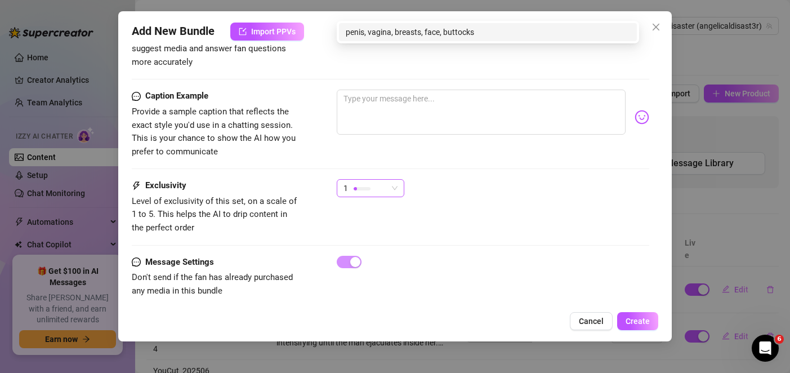
click at [362, 183] on div at bounding box center [361, 188] width 17 height 11
type input "penis, vagina, breasts, face, buttocks"
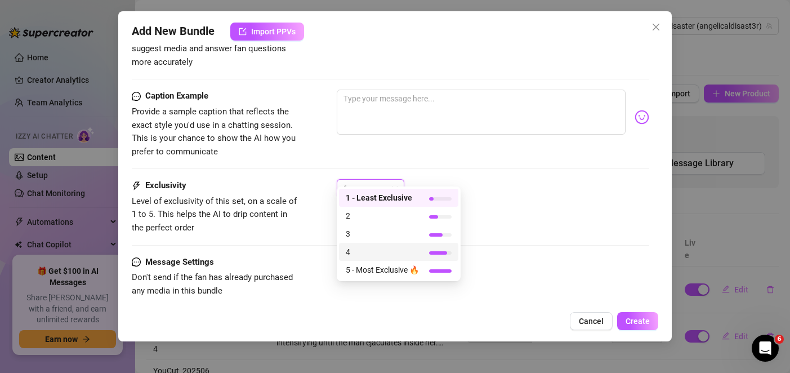
click at [369, 251] on span "4" at bounding box center [382, 251] width 73 height 12
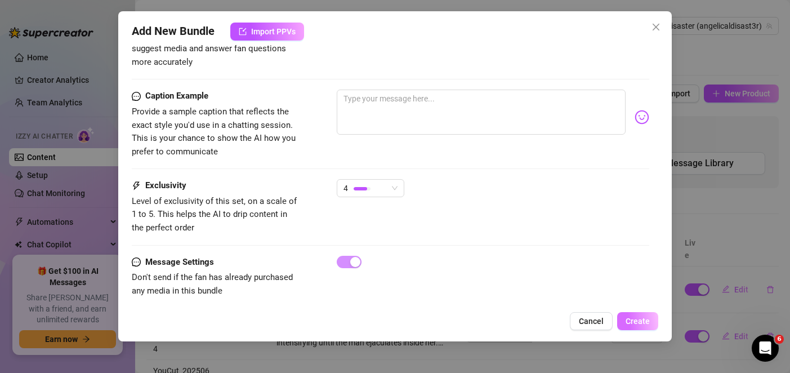
click at [635, 319] on span "Create" at bounding box center [637, 320] width 24 height 9
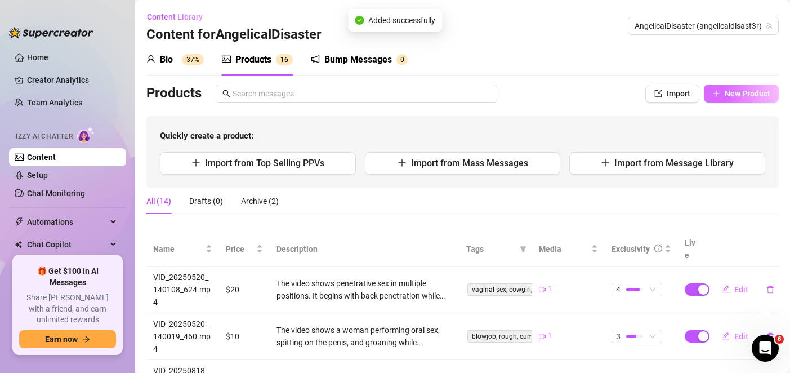
click at [724, 92] on span "New Product" at bounding box center [747, 93] width 46 height 9
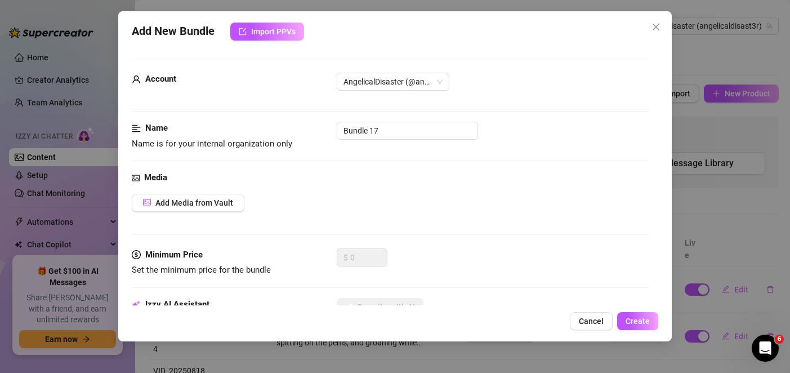
scroll to position [113, 0]
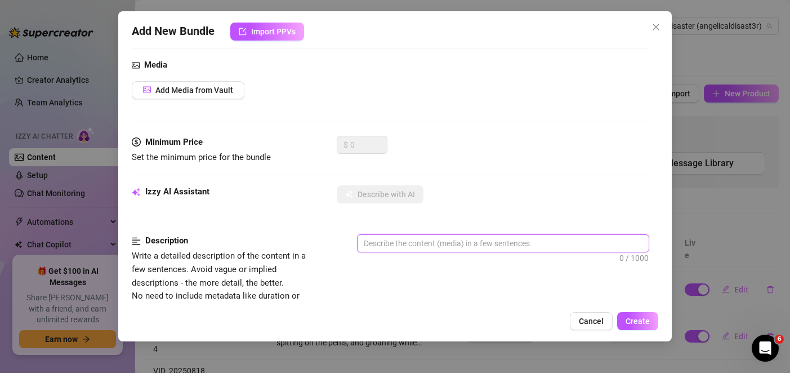
click at [411, 242] on textarea at bounding box center [502, 243] width 290 height 17
paste textarea "The woman dances in black lingerie, shakes her butt, rubs herself, and plays wi…"
type textarea "The woman dances in black lingerie, shakes her butt, rubs herself, and plays wi…"
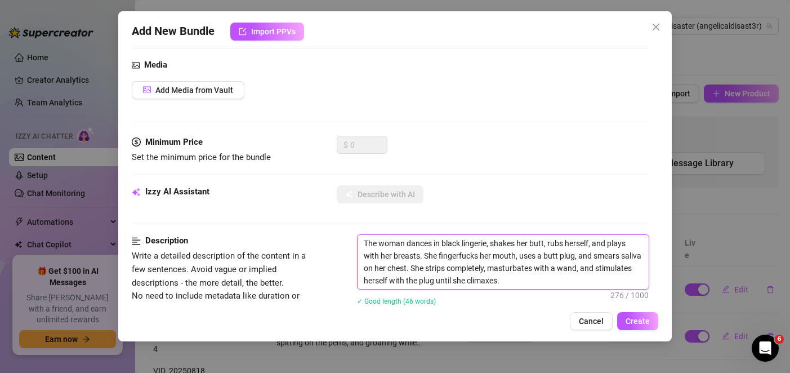
scroll to position [338, 0]
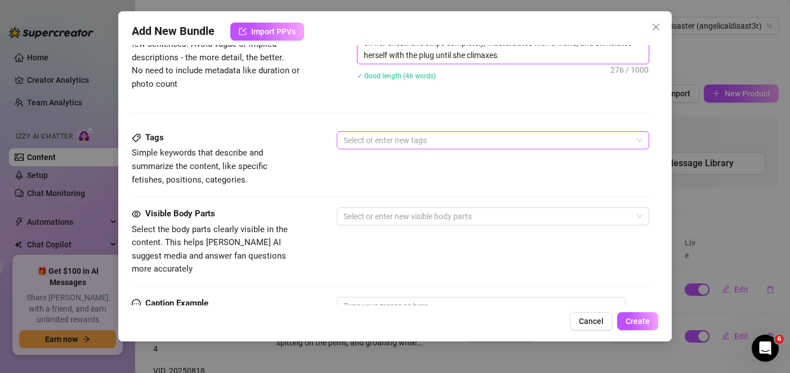
click at [400, 142] on div at bounding box center [486, 140] width 295 height 16
type textarea "The woman dances in black lingerie, shakes her butt, rubs herself, and plays wi…"
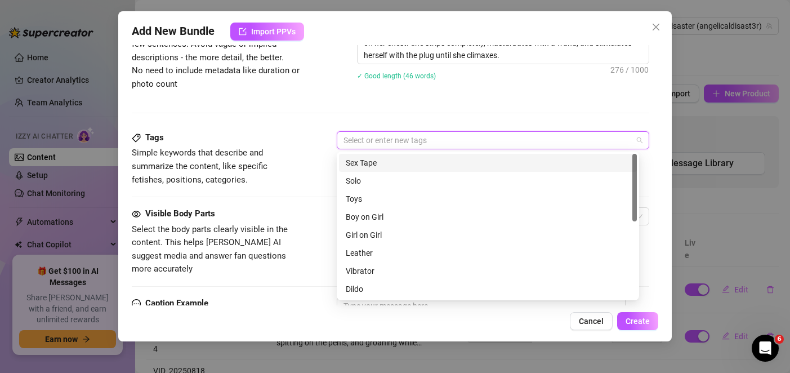
paste input "solo, striptease, masturbation, anal plug, wand vibrator, orgasm, saliva play"
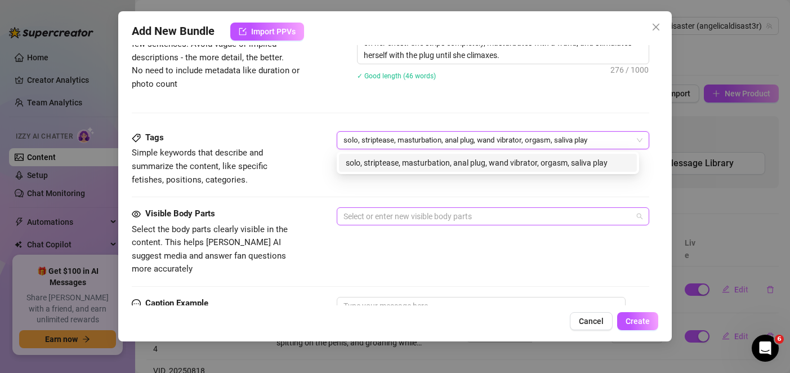
click at [358, 216] on div at bounding box center [486, 216] width 295 height 16
type input "solo, striptease, masturbation, anal plug, wand vibrator, orgasm, saliva play"
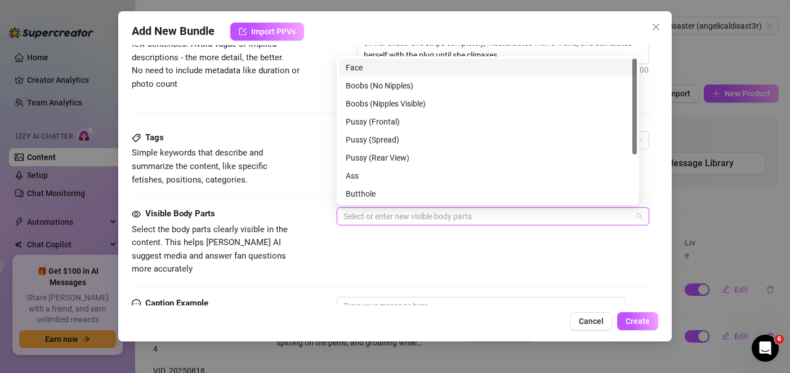
paste input "breasts, nipples, vagina, anus, buttocks, mouth, tongue, hand"
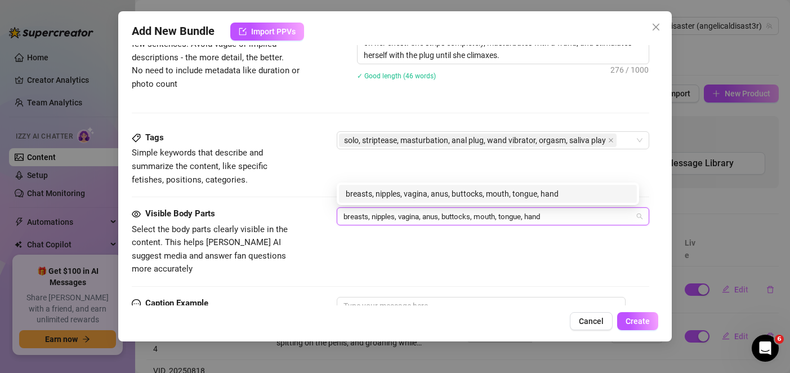
type input "breasts, nipples, vagina, anus, buttocks, mouth, tongue, hand"
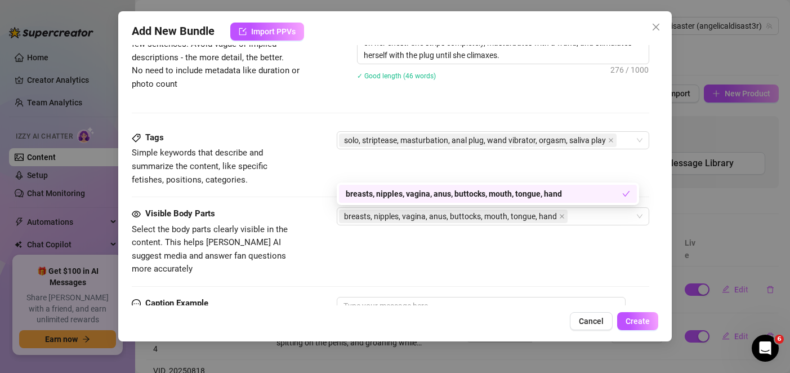
click at [294, 222] on div "Visible Body Parts Select the body parts clearly visible in the content. This h…" at bounding box center [216, 241] width 169 height 69
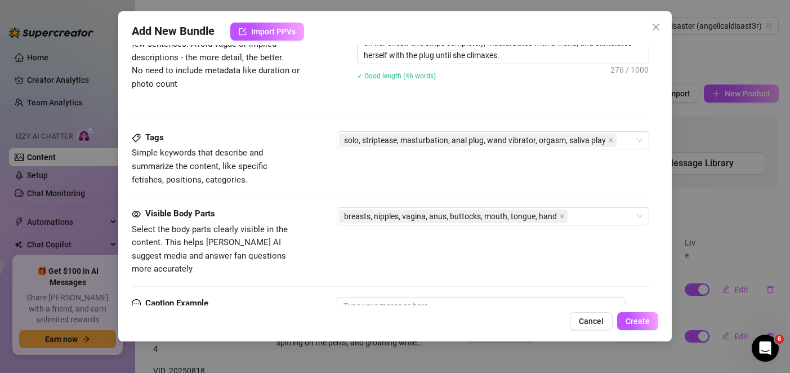
scroll to position [506, 0]
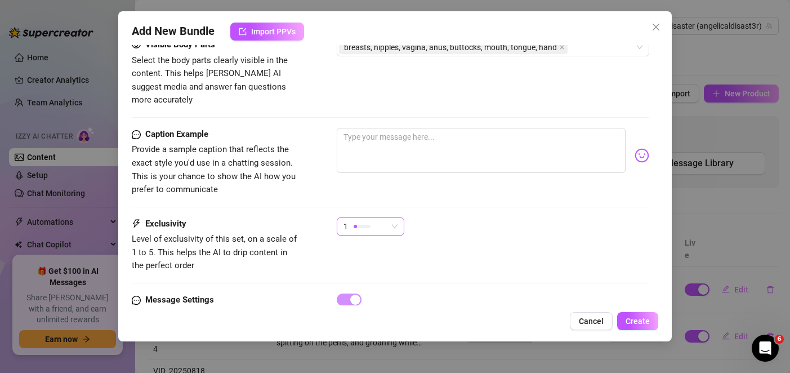
click at [370, 221] on div at bounding box center [361, 226] width 17 height 11
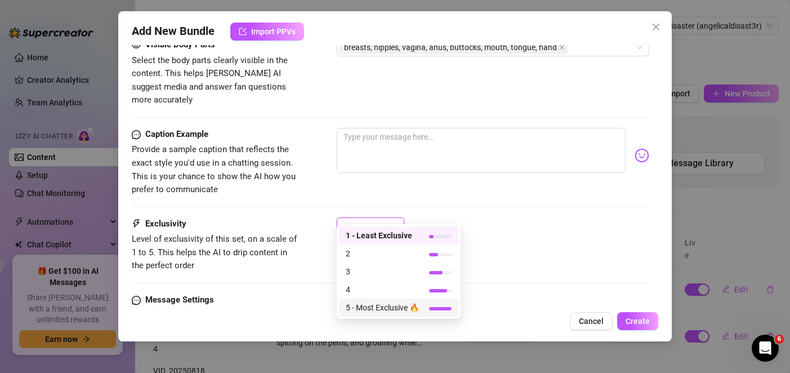
click at [385, 302] on span "5 - Most Exclusive 🔥" at bounding box center [382, 307] width 73 height 12
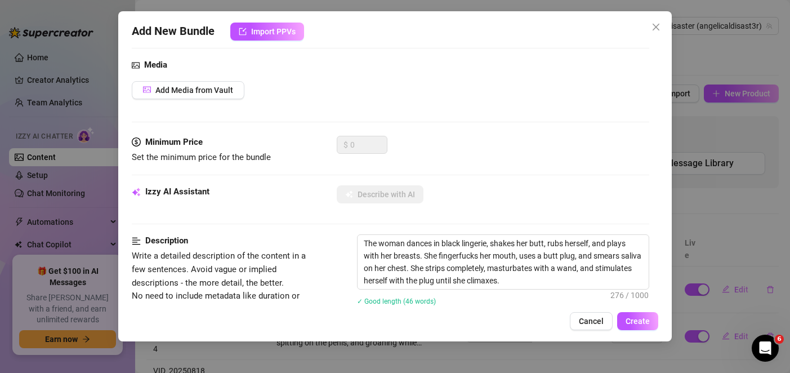
scroll to position [0, 0]
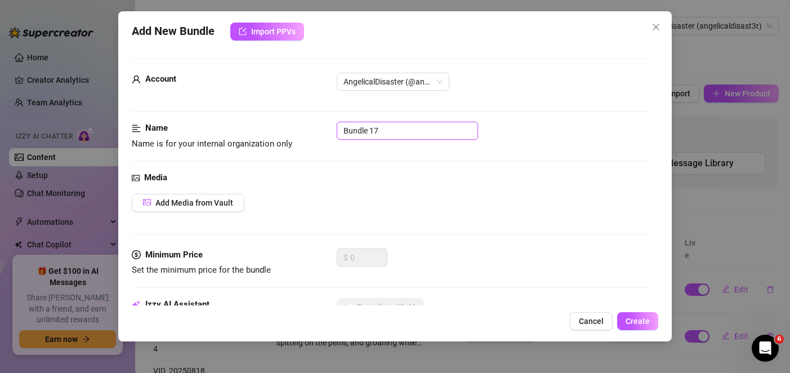
click at [371, 138] on input "Bundle 17" at bounding box center [407, 131] width 141 height 18
paste input "O meu filme 8"
type input "O meu filme 8"
click at [223, 194] on button "Add Media from Vault" at bounding box center [188, 203] width 113 height 18
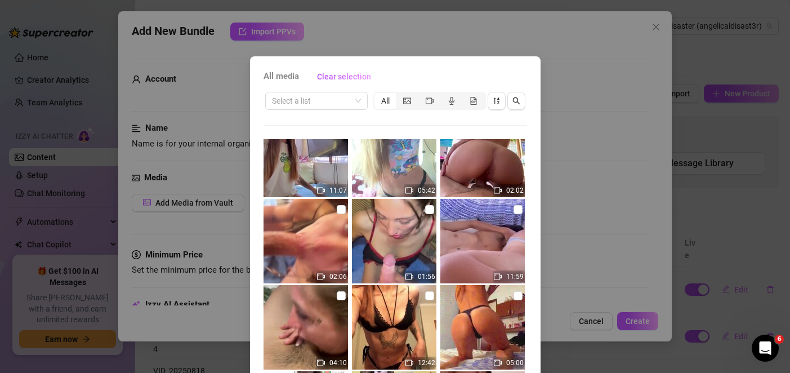
scroll to position [169, 0]
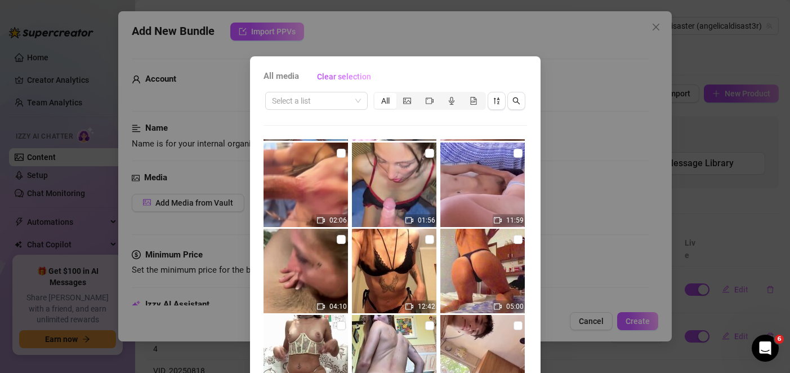
click at [393, 237] on img at bounding box center [394, 270] width 84 height 84
checkbox input "true"
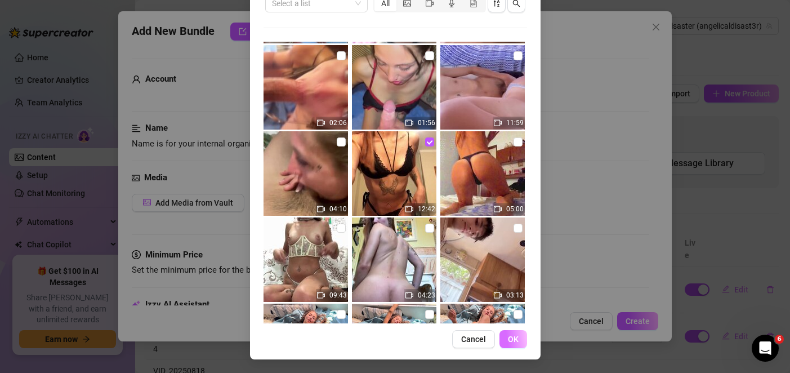
click at [520, 336] on button "OK" at bounding box center [513, 339] width 28 height 18
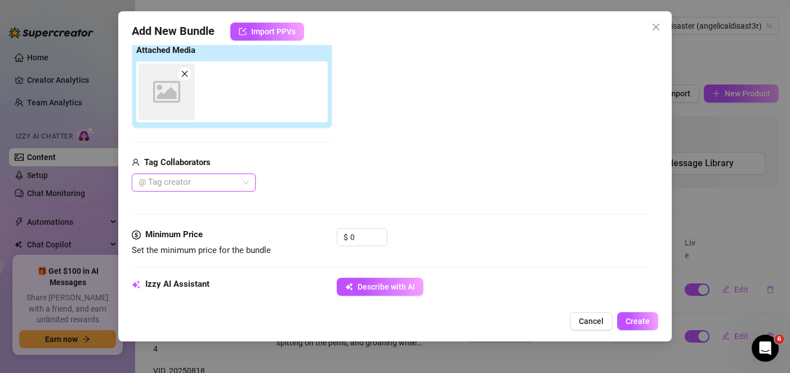
scroll to position [188, 0]
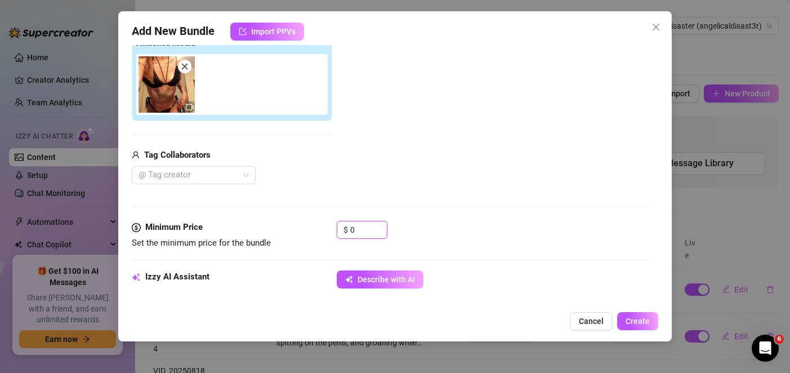
drag, startPoint x: 353, startPoint y: 228, endPoint x: 328, endPoint y: 228, distance: 25.9
click at [328, 228] on div "Minimum Price Set the minimum price for the bundle $ 0" at bounding box center [390, 235] width 517 height 29
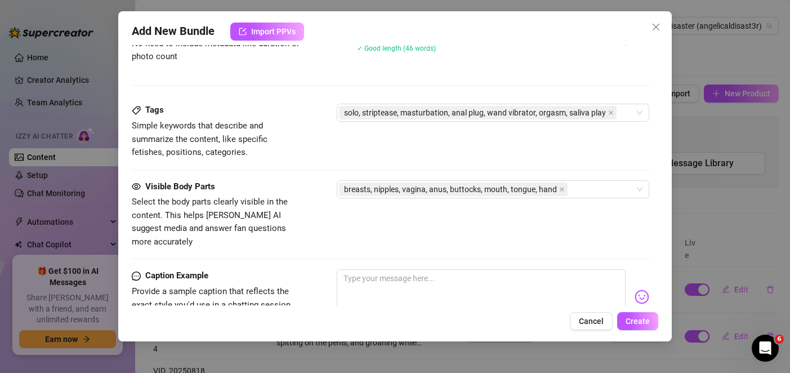
scroll to position [705, 0]
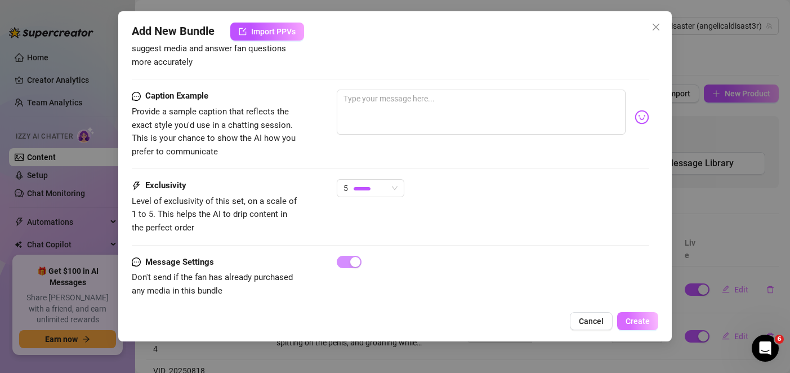
type input "30"
click at [642, 321] on span "Create" at bounding box center [637, 320] width 24 height 9
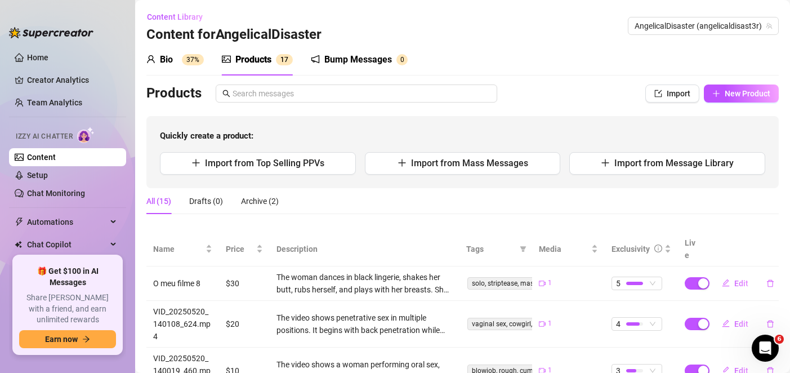
click at [56, 159] on link "Content" at bounding box center [41, 157] width 29 height 9
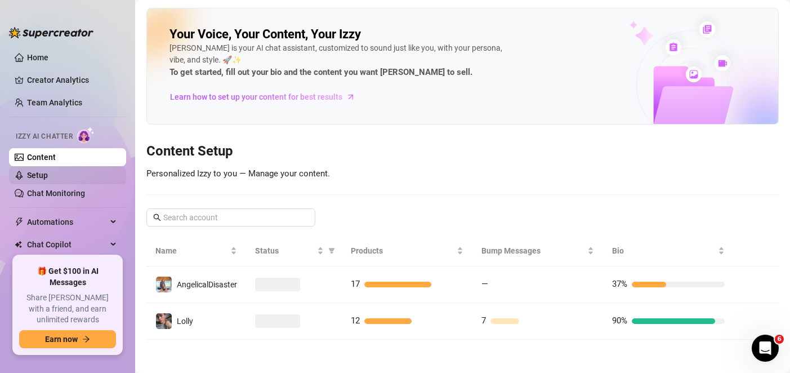
click at [48, 174] on link "Setup" at bounding box center [37, 175] width 21 height 9
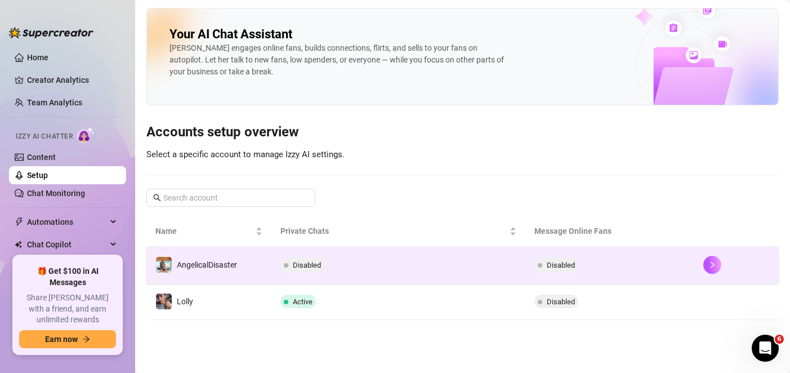
click at [387, 277] on td "Disabled" at bounding box center [397, 264] width 253 height 37
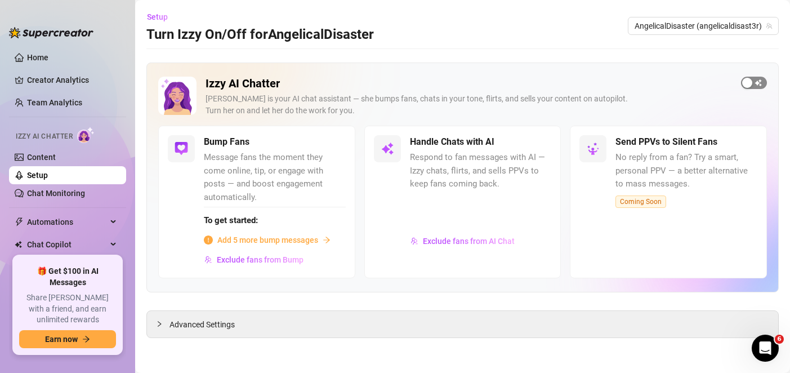
click at [756, 82] on span "button" at bounding box center [754, 83] width 26 height 12
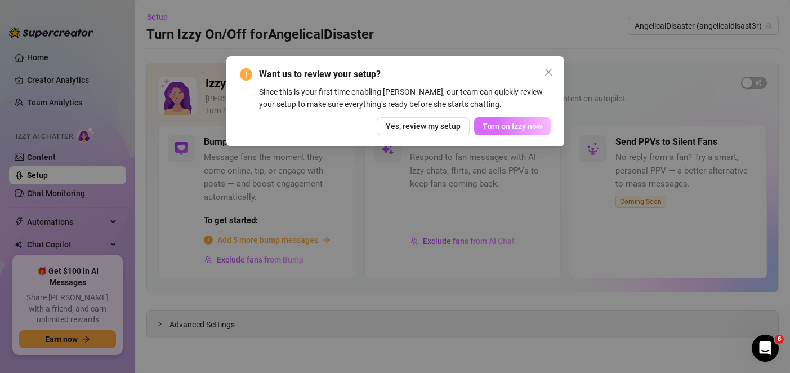
click at [503, 127] on span "Turn on Izzy now" at bounding box center [512, 126] width 60 height 9
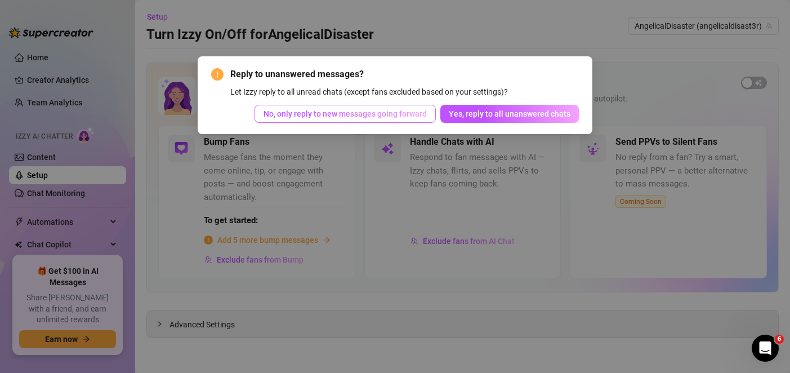
click at [410, 114] on span "No, only reply to new messages going forward" at bounding box center [344, 113] width 163 height 9
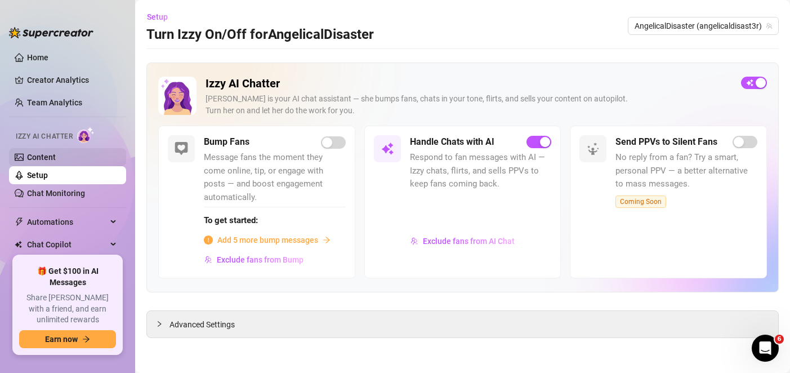
click at [51, 158] on link "Content" at bounding box center [41, 157] width 29 height 9
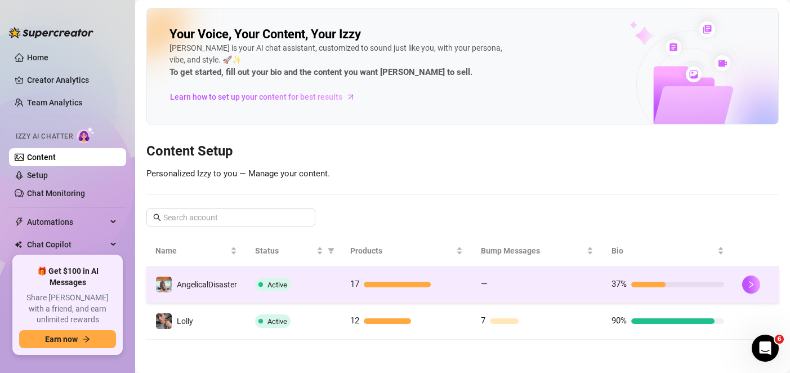
click at [717, 277] on td "37%" at bounding box center [667, 284] width 131 height 37
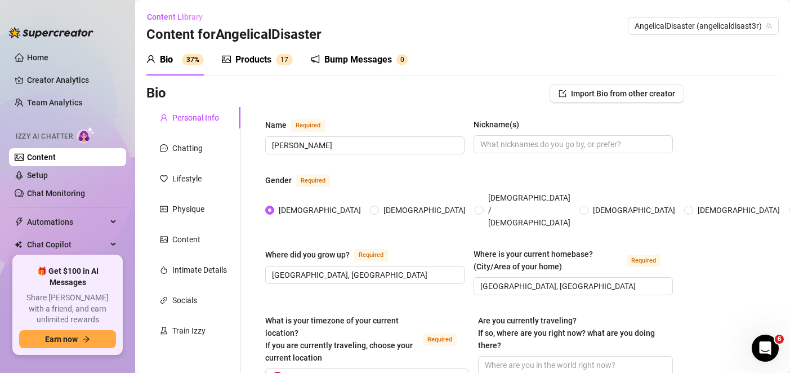
scroll to position [56, 0]
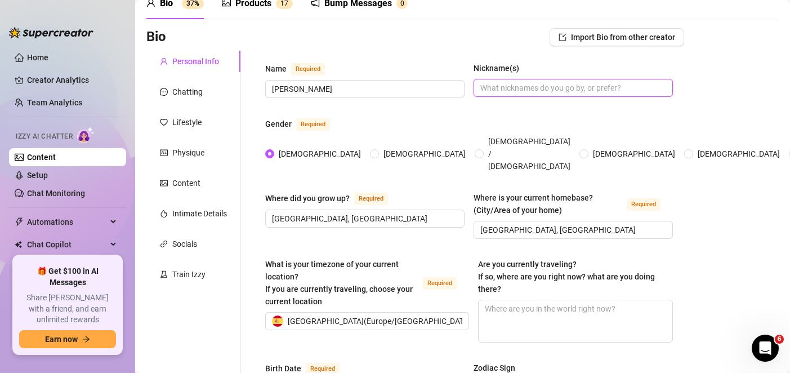
click at [542, 92] on input "Nickname(s)" at bounding box center [571, 88] width 183 height 12
type input "Angel"
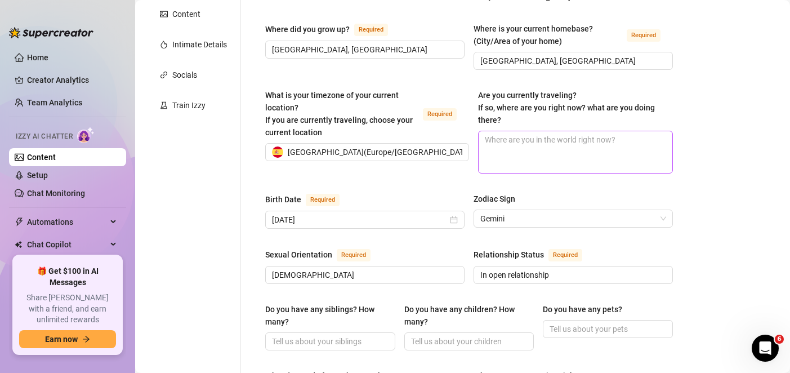
scroll to position [281, 0]
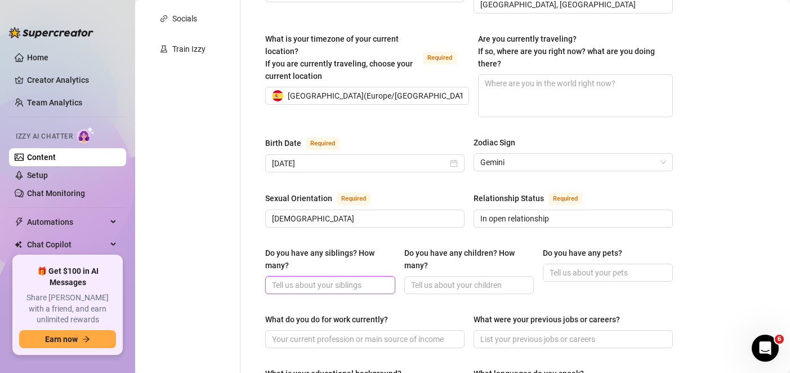
click at [375, 279] on input "Do you have any siblings? How many?" at bounding box center [329, 285] width 114 height 12
type input "None"
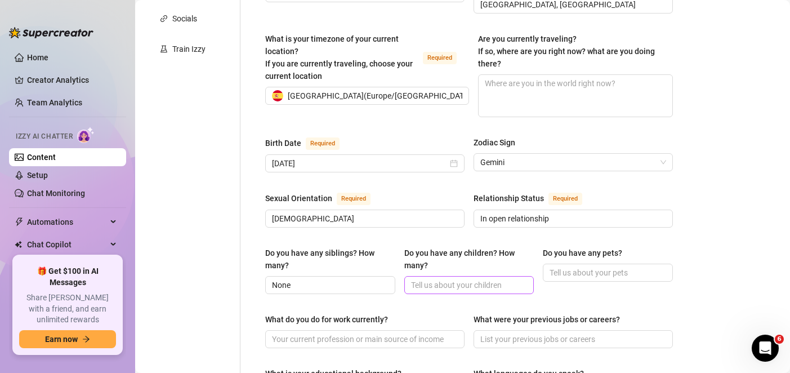
click at [462, 277] on span at bounding box center [469, 285] width 130 height 18
click at [471, 279] on input "Do you have any children? How many?" at bounding box center [468, 285] width 114 height 12
type input "None"
click at [586, 266] on input "Do you have any pets?" at bounding box center [606, 272] width 114 height 12
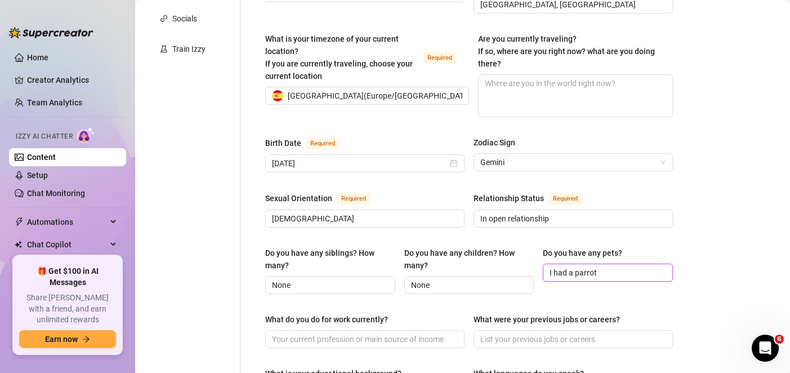
type input "I had a parrot"
click at [687, 248] on div "Bio Import Bio from other creator Personal Info Chatting Lifestyle Physique Con…" at bounding box center [462, 330] width 632 height 1055
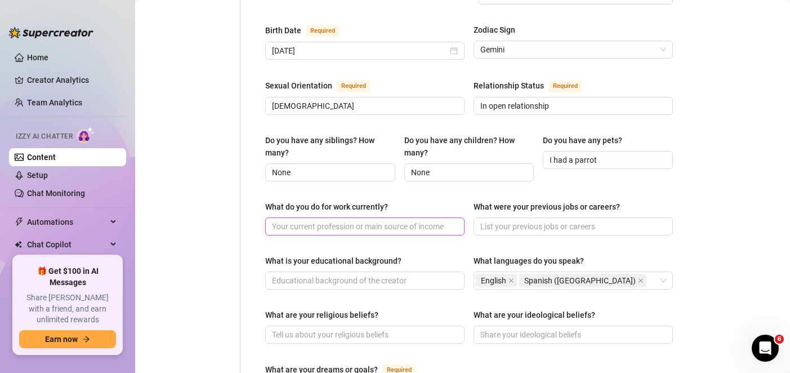
click at [388, 220] on input "What do you do for work currently?" at bounding box center [363, 226] width 183 height 12
type input "Bartender"
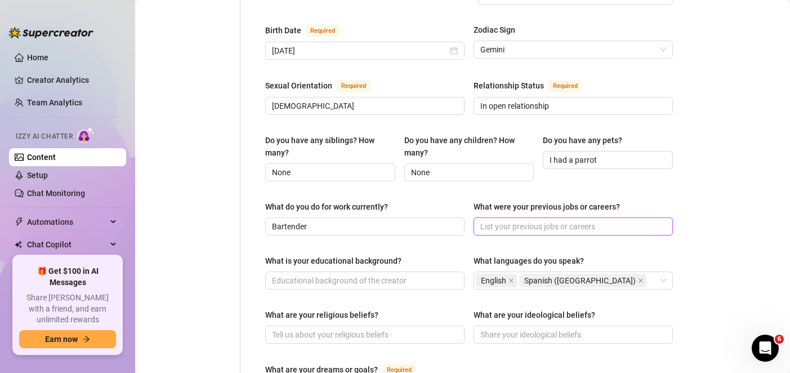
click at [551, 220] on input "What were your previous jobs or careers?" at bounding box center [571, 226] width 183 height 12
type input "I was studying"
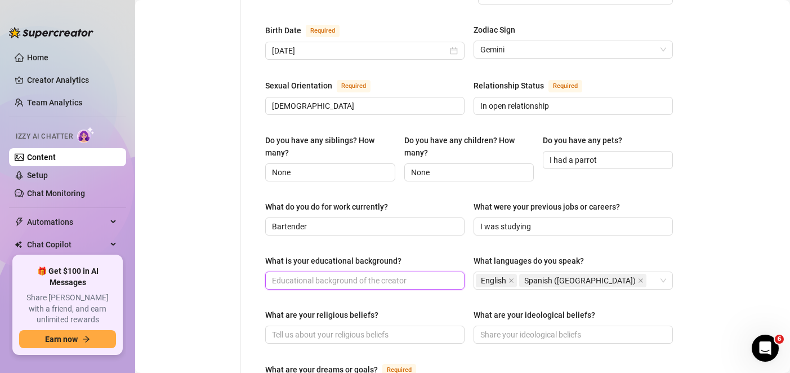
click at [324, 274] on input "What is your educational background?" at bounding box center [363, 280] width 183 height 12
type input "Marketing"
click at [381, 309] on div "What are your religious beliefs?" at bounding box center [364, 316] width 199 height 17
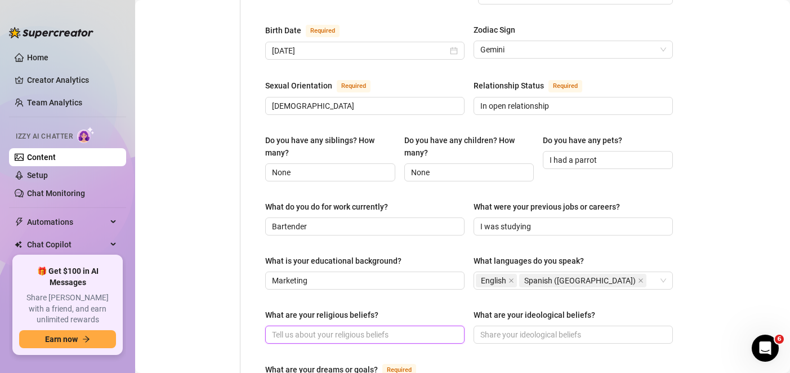
click at [385, 328] on input "What are your religious beliefs?" at bounding box center [363, 334] width 183 height 12
type input "[DEMOGRAPHIC_DATA]"
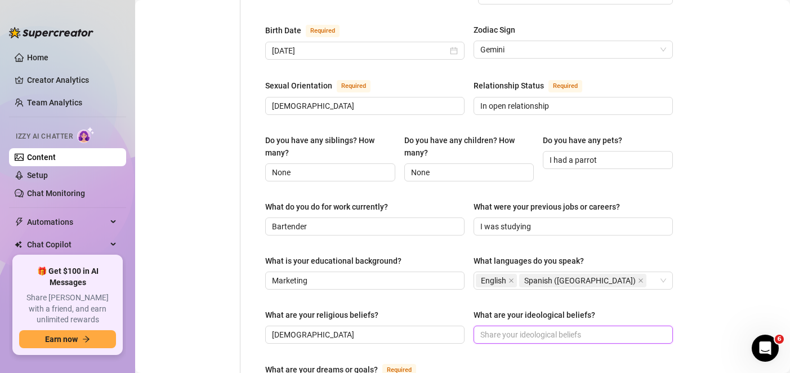
click at [510, 328] on input "What are your ideological beliefs?" at bounding box center [571, 334] width 183 height 12
type input "O"
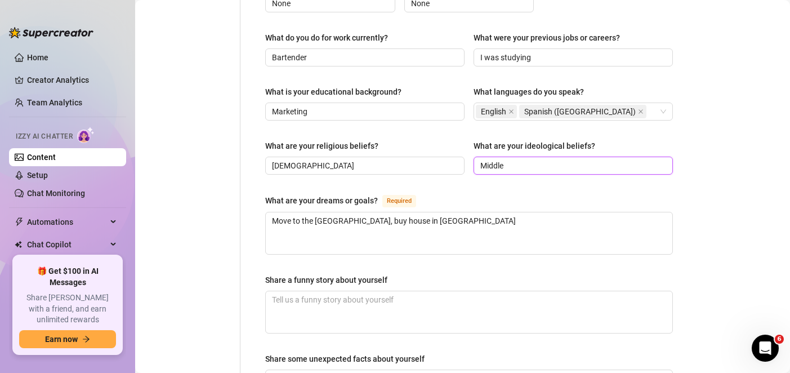
scroll to position [675, 0]
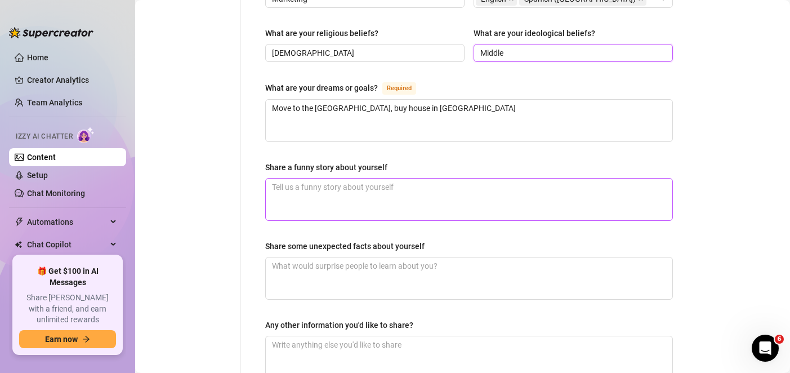
type input "Middle"
click at [385, 195] on textarea "Share a funny story about yourself" at bounding box center [469, 199] width 406 height 42
paste textarea "Responded to my own craigslist ad looking for a roommate.. i literally thought …"
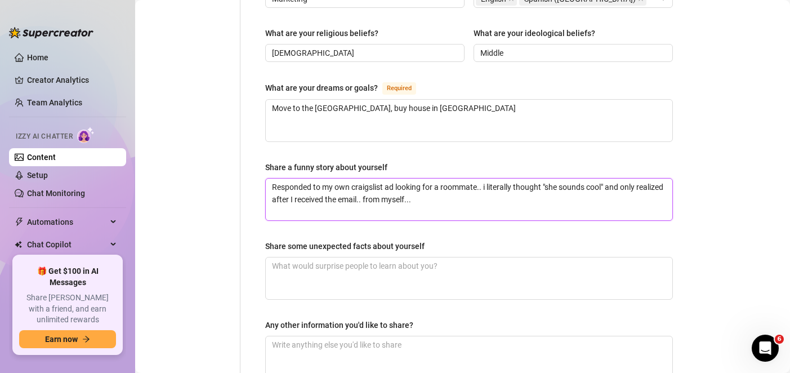
type textarea "Responded to my own craigslist ad looking for a roommate.. i literally thought …"
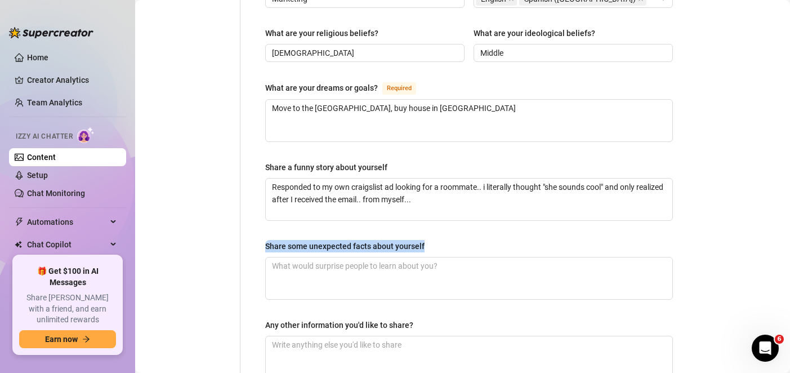
drag, startPoint x: 457, startPoint y: 231, endPoint x: 264, endPoint y: 226, distance: 192.5
copy div "Share some unexpected facts about yourself"
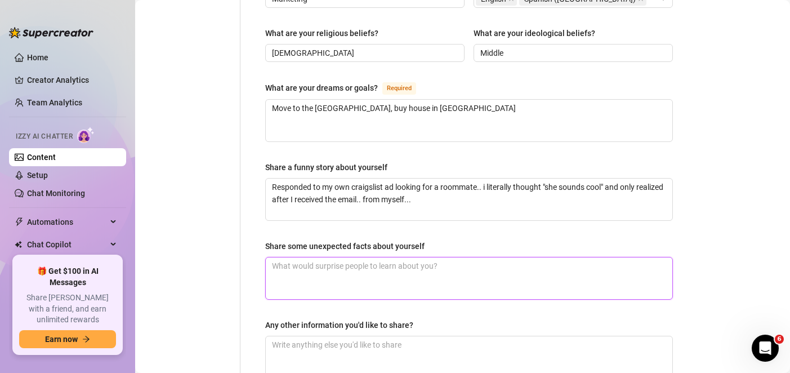
click at [326, 260] on textarea "Share some unexpected facts about yourself" at bounding box center [469, 278] width 406 height 42
paste textarea "i was born on the 7th day of the 7th month weighing 7 ounces and 7 pounds"
type textarea "i was born on the 7th day of the 7th month weighing 7 ounces and 7 pounds"
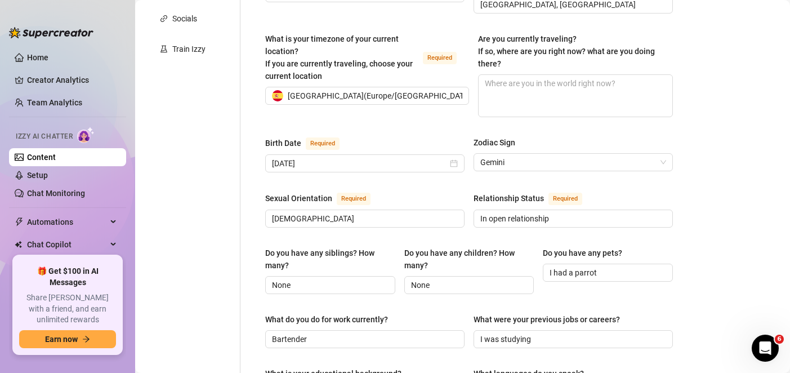
scroll to position [225, 0]
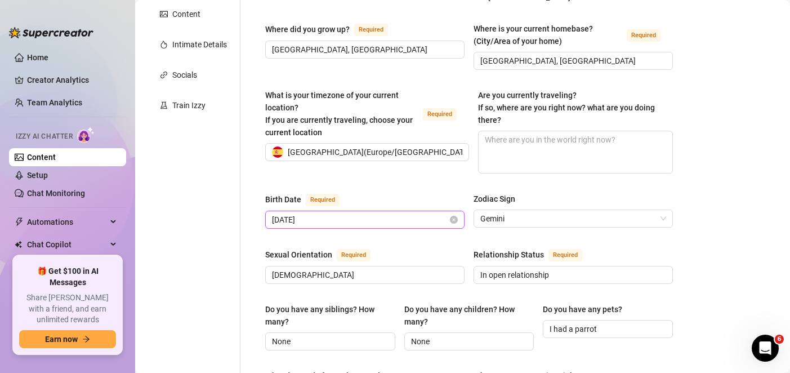
click at [295, 213] on input "[DATE]" at bounding box center [360, 219] width 176 height 12
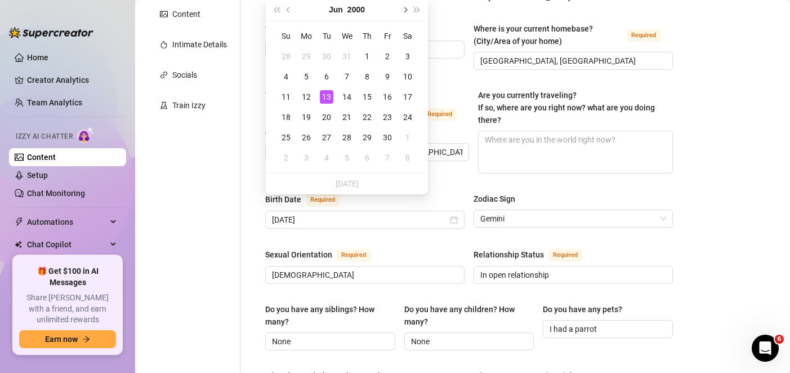
click at [405, 11] on span "Next month (PageDown)" at bounding box center [404, 10] width 6 height 6
type input "[DATE]"
click at [387, 77] on div "7" at bounding box center [387, 77] width 14 height 14
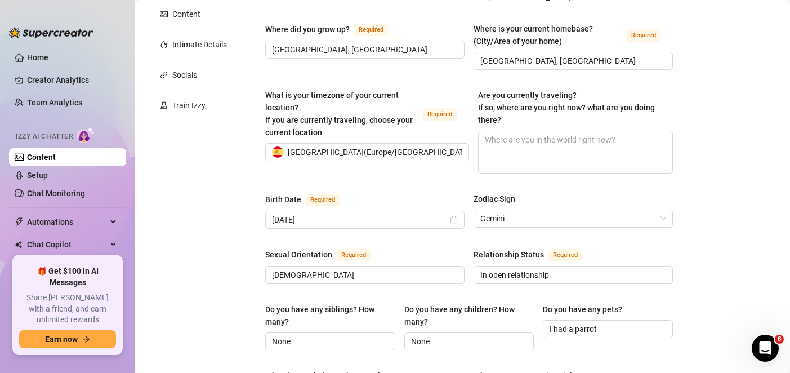
click at [226, 216] on div "Personal Info Chatting Lifestyle Physique Content Intimate Details Socials Trai…" at bounding box center [193, 366] width 94 height 968
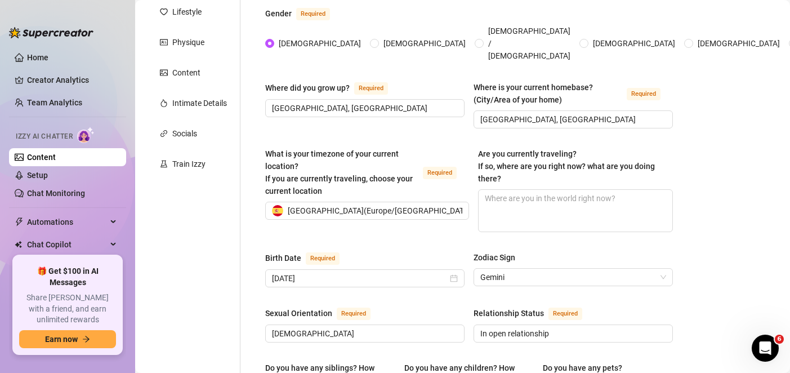
scroll to position [54, 0]
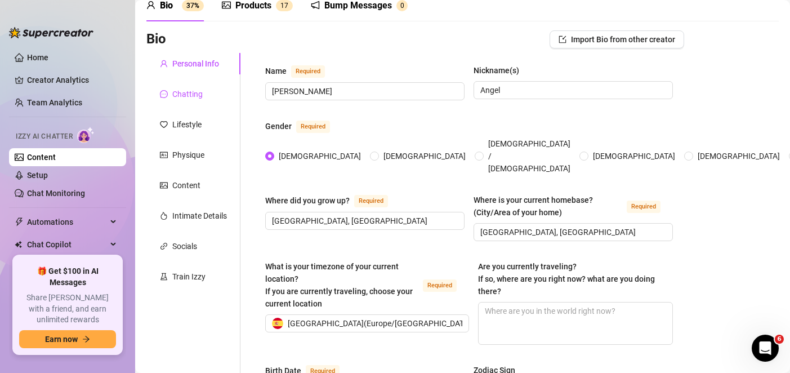
click at [196, 98] on div "Chatting" at bounding box center [187, 94] width 30 height 12
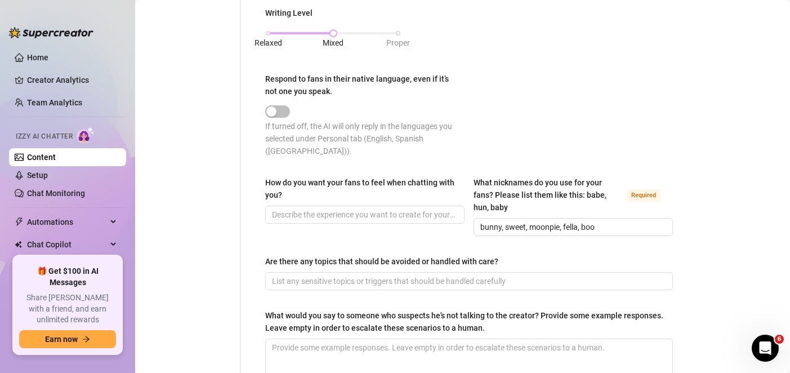
scroll to position [673, 0]
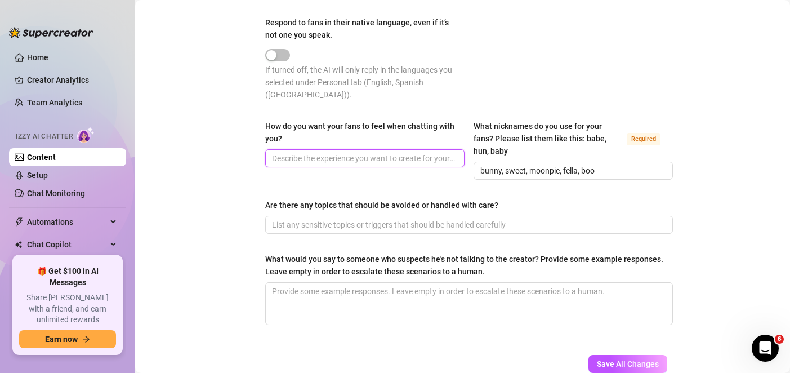
click at [411, 152] on input "How do you want your fans to feel when chatting with you?" at bounding box center [363, 158] width 183 height 12
type input "warm, at home, like with [PERSON_NAME]"
click at [405, 201] on div "Are there any topics that should be avoided or handled with care?" at bounding box center [468, 207] width 407 height 17
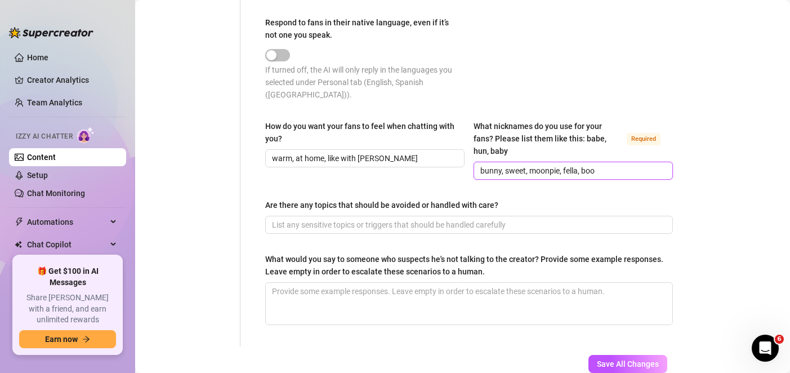
click at [612, 164] on input "bunny, sweet, moonpie, fella, boo" at bounding box center [571, 170] width 183 height 12
click at [550, 164] on span "bunny, sweet, moonpie, fella, boo" at bounding box center [572, 171] width 199 height 18
click at [555, 164] on input "bunny, sweet, moonpie, fella, boo" at bounding box center [571, 170] width 183 height 12
drag, startPoint x: 557, startPoint y: 155, endPoint x: 419, endPoint y: 150, distance: 137.4
click at [419, 153] on div "How do you want your fans to feel when chatting with you? warm, at home, like w…" at bounding box center [468, 155] width 407 height 70
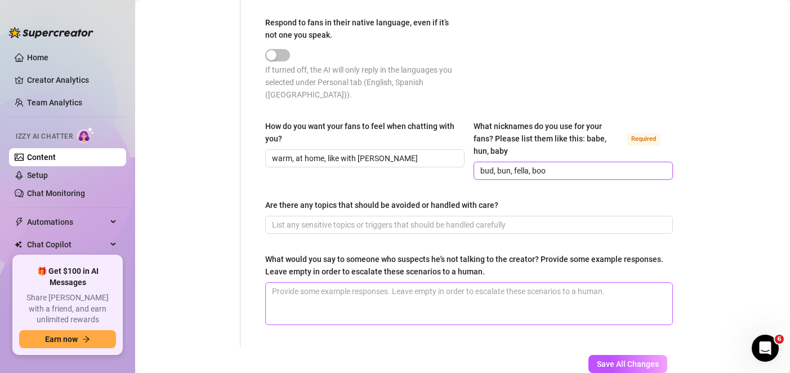
type input "bud, bun, fella, boo"
click at [503, 283] on textarea "What would you say to someone who suspects he's not talking to the creator? Pro…" at bounding box center [469, 304] width 406 height 42
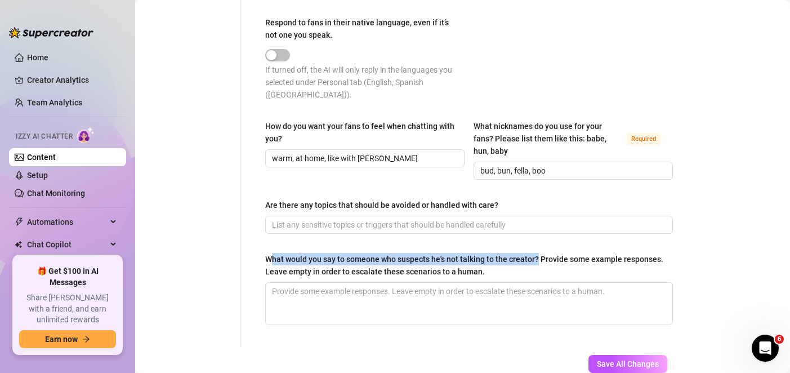
drag, startPoint x: 270, startPoint y: 240, endPoint x: 532, endPoint y: 251, distance: 262.5
click at [537, 253] on div "What would you say to someone who suspects he's not talking to the creator? Pro…" at bounding box center [465, 265] width 400 height 25
click at [526, 255] on div "What would you say to someone who suspects he's not talking to the creator? Pro…" at bounding box center [465, 265] width 400 height 25
click at [526, 283] on textarea "What would you say to someone who suspects he's not talking to the creator? Pro…" at bounding box center [469, 304] width 406 height 42
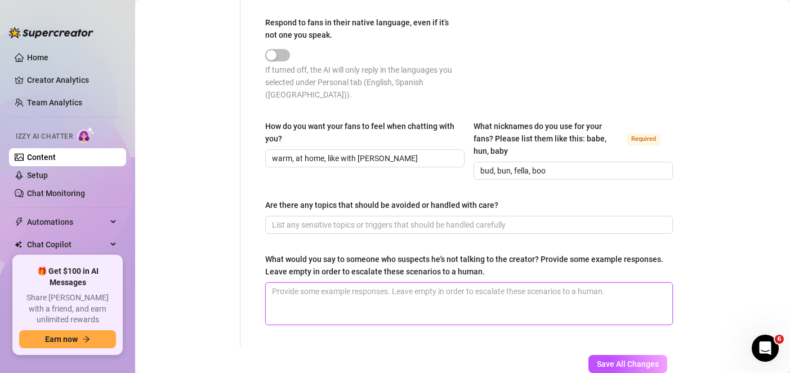
paste textarea "should take it as a compliment or an insult"
type textarea "should take it as a compliment or an insult"
click at [276, 283] on textarea "should take it as a compliment or an insult" at bounding box center [469, 304] width 406 height 42
type textarea "hould take it as a compliment or an insult"
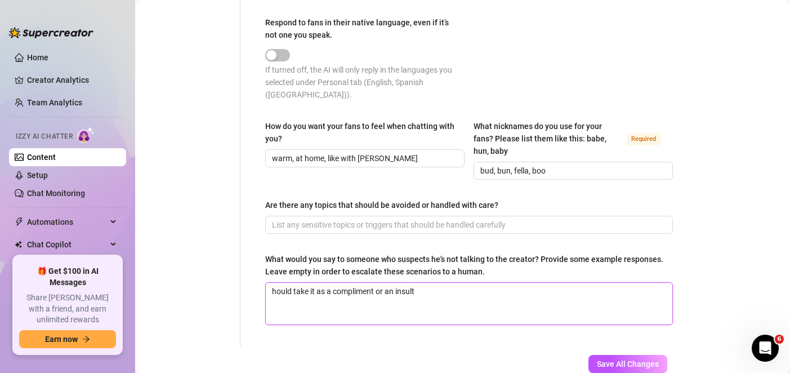
type textarea "should take it as a compliment or an insult"
click at [515, 288] on textarea "should take it as a compliment or an insult" at bounding box center [469, 304] width 406 height 42
type textarea "should take it as a compliment or an insult."
paste textarea "I’m sorry that I just happen to write like chatgpt I guess????"
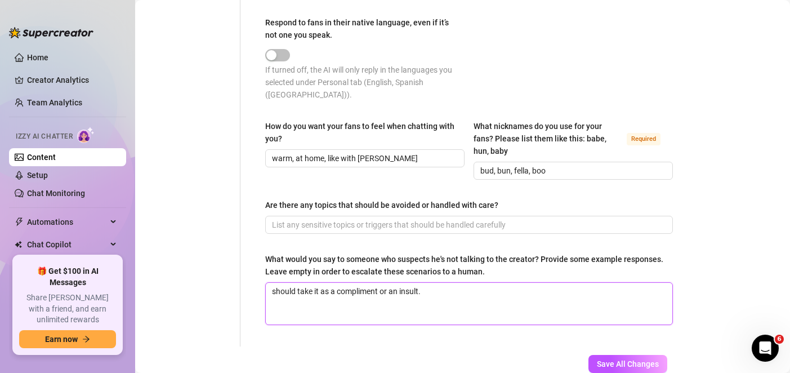
type textarea "should take it as a compliment or an insult. I’m sorry that I just happen to wr…"
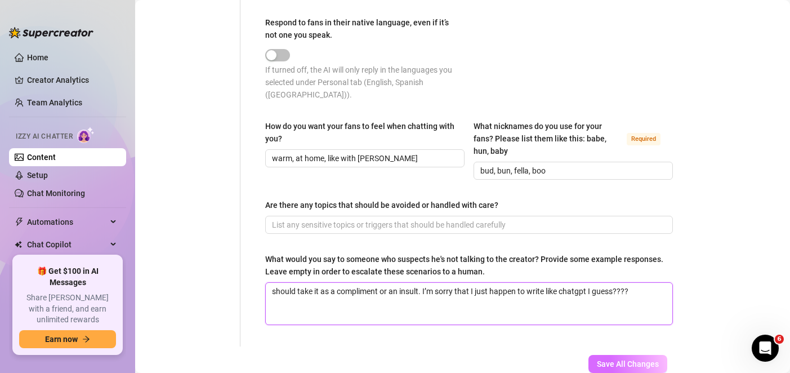
type textarea "should take it as a compliment or an insult. I’m sorry that I just happen to wr…"
click at [627, 359] on span "Save All Changes" at bounding box center [628, 363] width 62 height 9
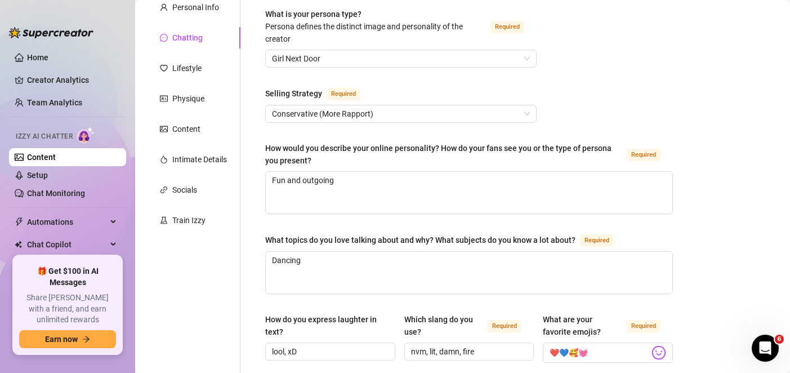
scroll to position [0, 0]
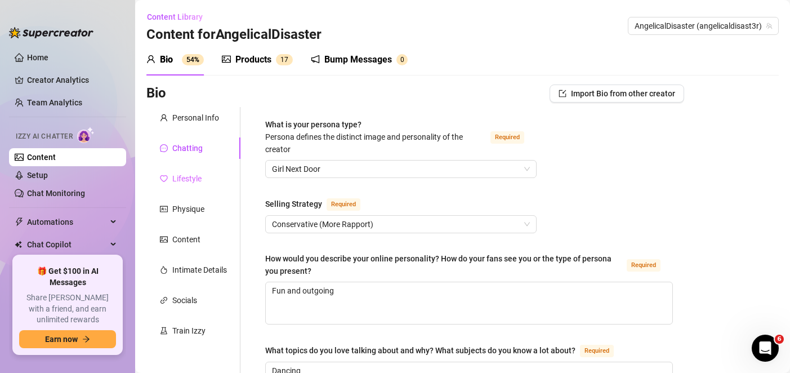
click at [190, 170] on div "Lifestyle" at bounding box center [193, 178] width 94 height 21
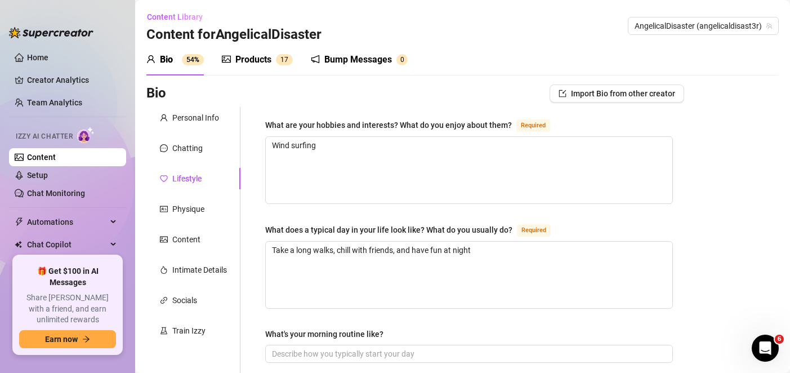
scroll to position [56, 0]
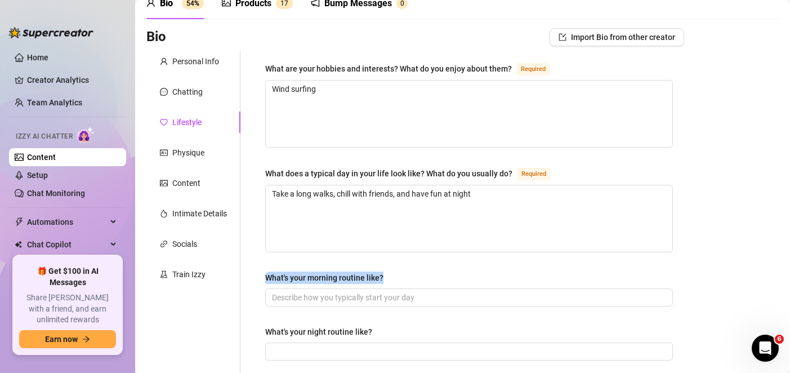
drag, startPoint x: 399, startPoint y: 273, endPoint x: 261, endPoint y: 272, distance: 138.4
copy div "What's your morning routine like?"
click at [346, 291] on input "What's your morning routine like?" at bounding box center [468, 297] width 392 height 12
paste input "Push snooze until I have 15 min."
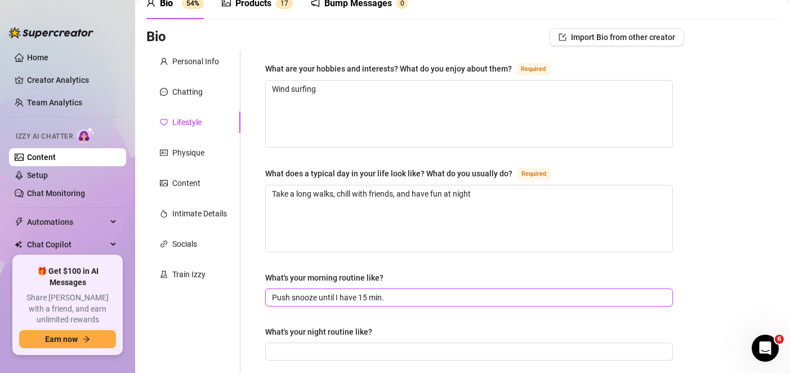
type input "Push snooze until I have 15 min."
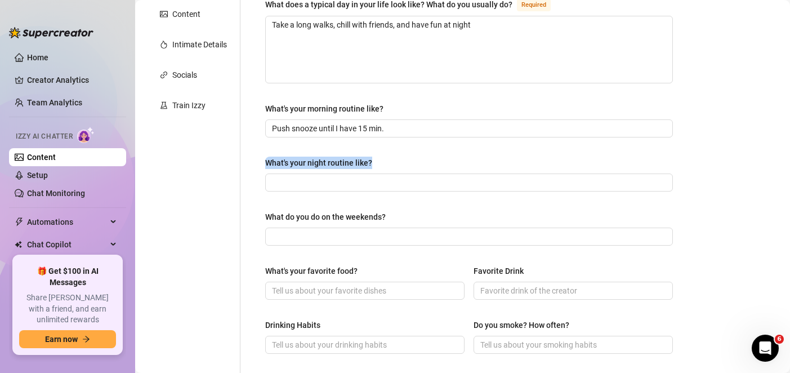
drag, startPoint x: 342, startPoint y: 160, endPoint x: 258, endPoint y: 160, distance: 83.9
click at [258, 160] on div "What are your hobbies and interests? What do you enjoy about them? Required Win…" at bounding box center [469, 261] width 430 height 759
copy div "What's your night routine like?"
click at [327, 185] on input "What's your night routine like?" at bounding box center [468, 182] width 392 height 12
paste input "a struggle between my wanting to get bed on time and my wife wanting to snuggle"
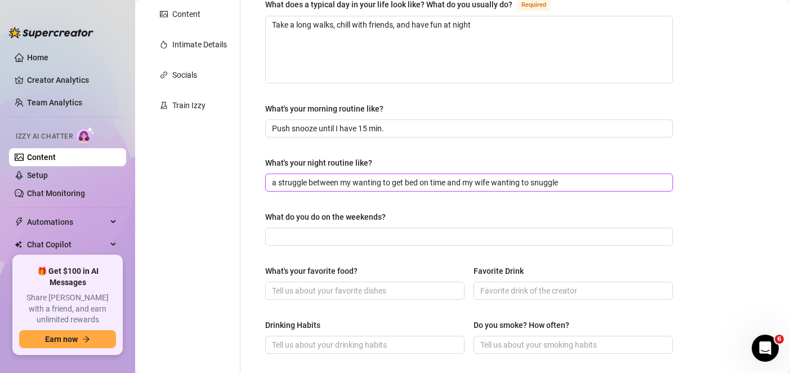
click at [348, 182] on input "a struggle between my wanting to get bed on time and my wife wanting to snuggle" at bounding box center [468, 182] width 392 height 12
drag, startPoint x: 464, startPoint y: 182, endPoint x: 490, endPoint y: 180, distance: 26.5
click at [490, 180] on input "a struggle between me wanting to get bed on time and my wife wanting to snuggle" at bounding box center [468, 182] width 392 height 12
type input "a struggle between me wanting to get bed on time and me also wanting to snuggle"
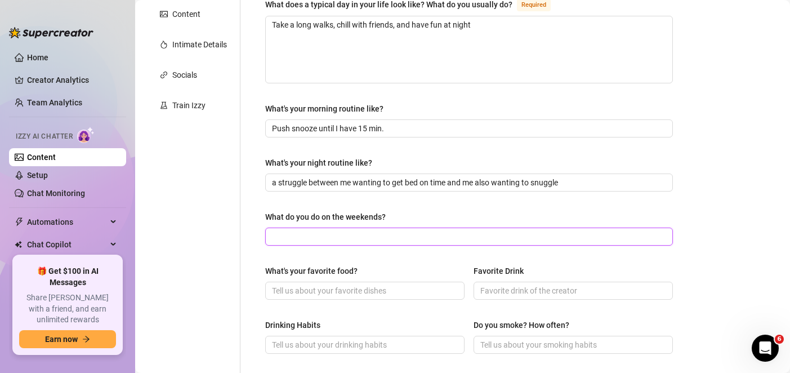
click at [373, 234] on input "What do you do on the weekends?" at bounding box center [468, 236] width 392 height 12
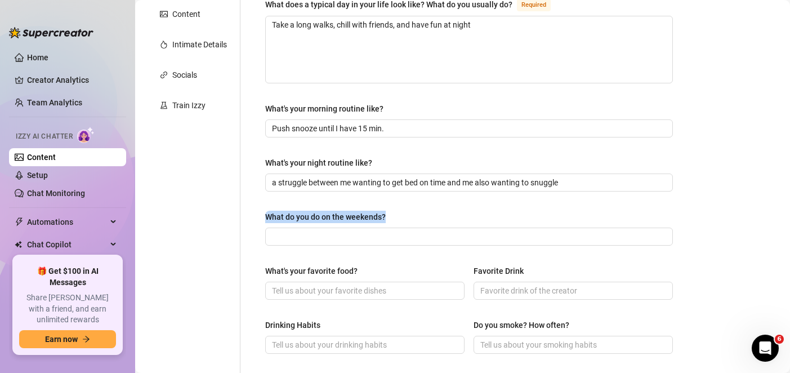
drag, startPoint x: 363, startPoint y: 211, endPoint x: 245, endPoint y: 218, distance: 117.8
click at [245, 218] on div "What are your hobbies and interests? What do you enjoy about them? Required Win…" at bounding box center [461, 261] width 443 height 759
copy div "What do you do on the weekends?"
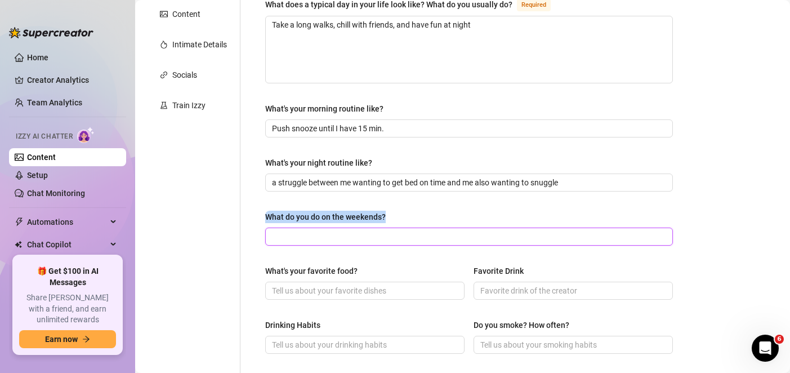
click at [315, 237] on input "What do you do on the weekends?" at bounding box center [468, 236] width 392 height 12
paste input "Go to the park, eat out at restaurants, play video games, read, go for walks/ru…"
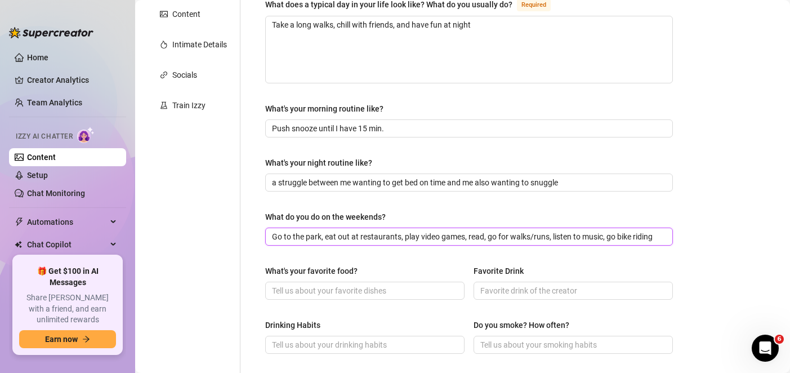
drag, startPoint x: 285, startPoint y: 235, endPoint x: 325, endPoint y: 232, distance: 40.6
click at [320, 234] on input "Go to the park, eat out at restaurants, play video games, read, go for walks/ru…" at bounding box center [468, 236] width 392 height 12
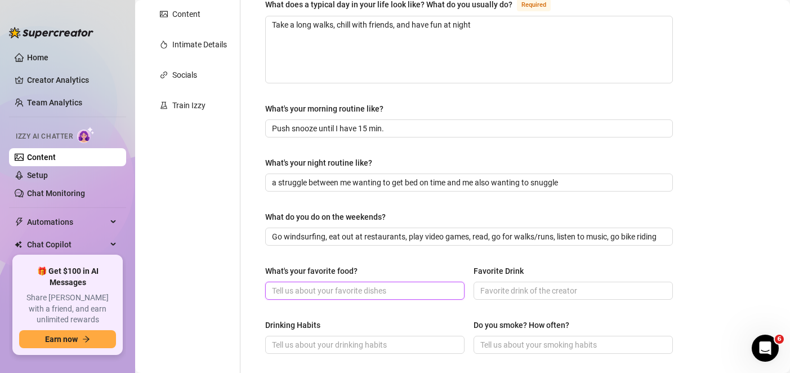
click at [351, 292] on input "What's your favorite food?" at bounding box center [363, 290] width 183 height 12
drag, startPoint x: 259, startPoint y: 266, endPoint x: 370, endPoint y: 270, distance: 110.9
click at [370, 270] on div "What are your hobbies and interests? What do you enjoy about them? Required Win…" at bounding box center [469, 261] width 430 height 759
copy div "What's your favorite food?"
click at [324, 287] on input "What's your favorite food?" at bounding box center [363, 290] width 183 height 12
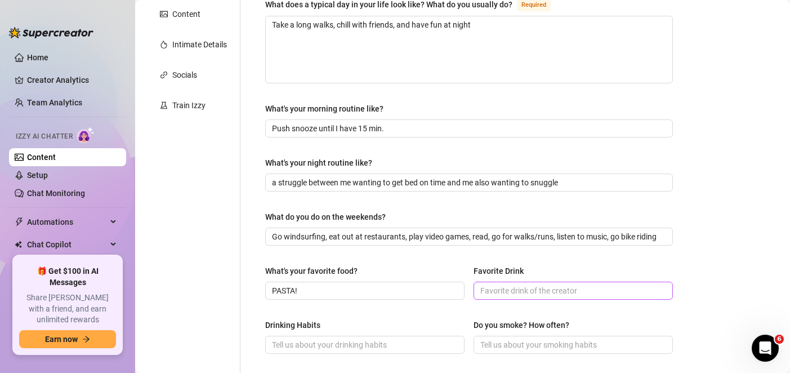
click at [522, 281] on span at bounding box center [572, 290] width 199 height 18
click at [530, 286] on input "Favorite Drink" at bounding box center [571, 290] width 183 height 12
click at [331, 282] on span "PASTA!" at bounding box center [364, 290] width 199 height 18
click at [331, 285] on input "PASTA!" at bounding box center [363, 290] width 183 height 12
click at [501, 294] on input "Favorite Drink" at bounding box center [571, 290] width 183 height 12
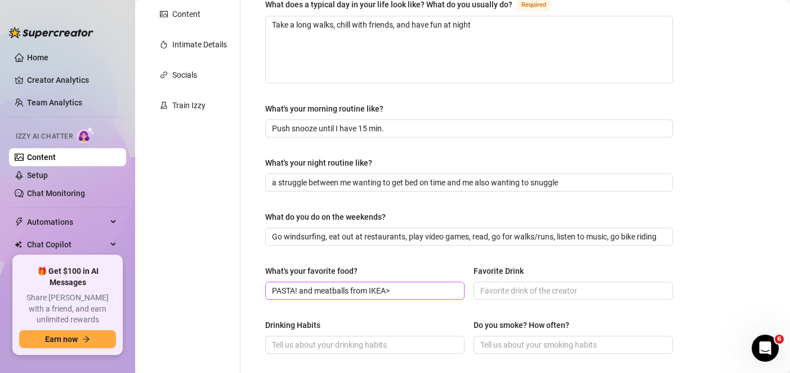
click at [452, 286] on span "PASTA! and meatballs from IKEA>" at bounding box center [364, 290] width 199 height 18
click at [445, 295] on input "PASTA! and meatballs from IKEA :>>" at bounding box center [363, 290] width 183 height 12
click at [437, 308] on div "What's your favorite food? PASTA! and meatballs from IKEA :>> Favorite Drink" at bounding box center [468, 286] width 407 height 45
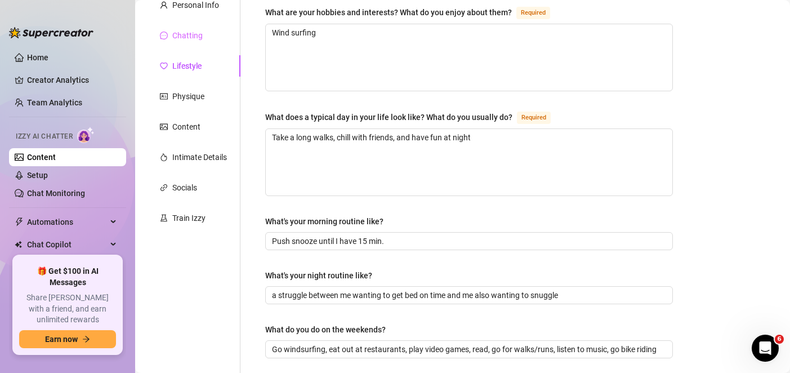
click at [197, 42] on div "Chatting" at bounding box center [193, 35] width 94 height 21
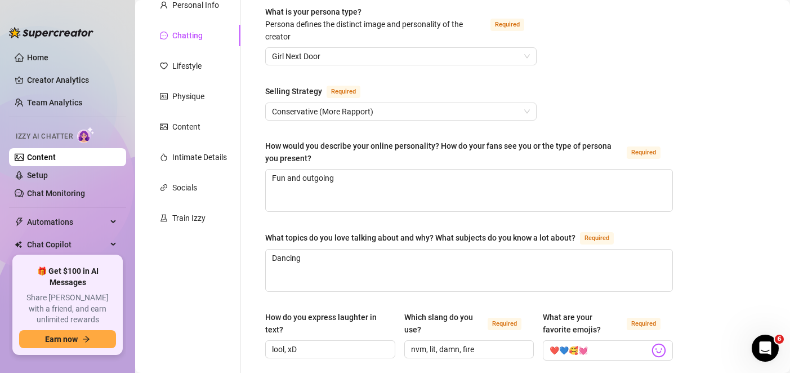
scroll to position [225, 0]
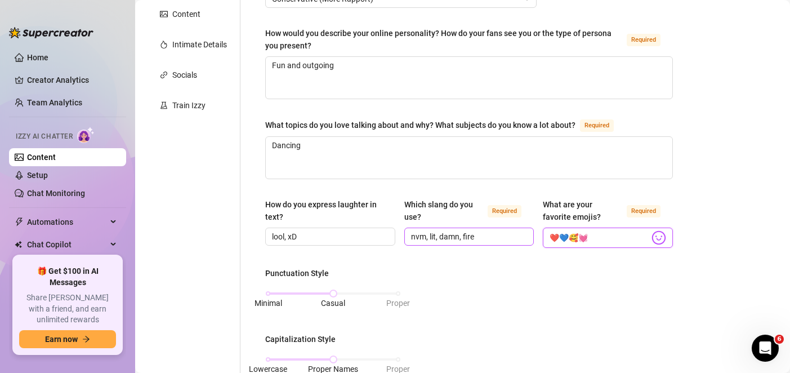
drag, startPoint x: 599, startPoint y: 235, endPoint x: 516, endPoint y: 235, distance: 82.7
click at [516, 235] on div "How do you express laughter in text? lool, xD Which slang do you use? Required …" at bounding box center [468, 228] width 407 height 60
click at [641, 239] on span ":>>" at bounding box center [607, 237] width 130 height 20
click at [651, 237] on img at bounding box center [658, 237] width 15 height 15
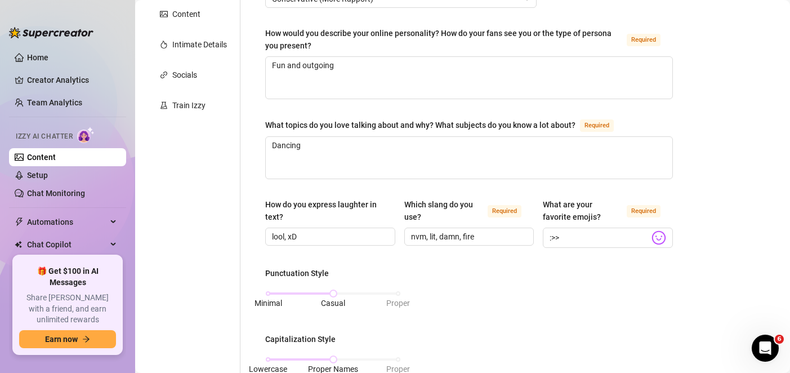
click at [653, 237] on body "Home Creator Analytics Team Analytics Izzy AI Chatter Content Setup Chat Monito…" at bounding box center [395, 186] width 790 height 373
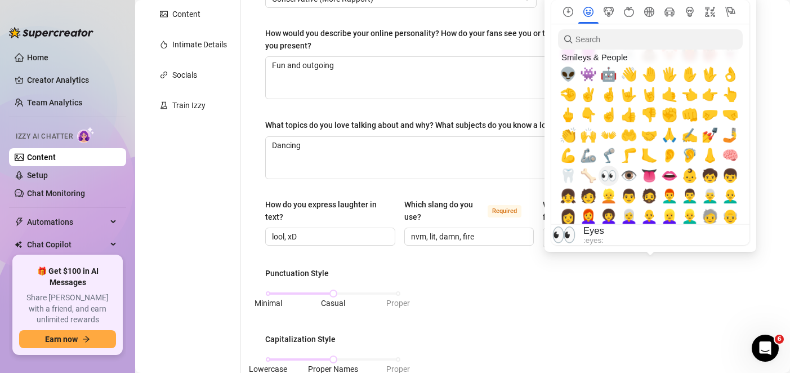
scroll to position [394, 0]
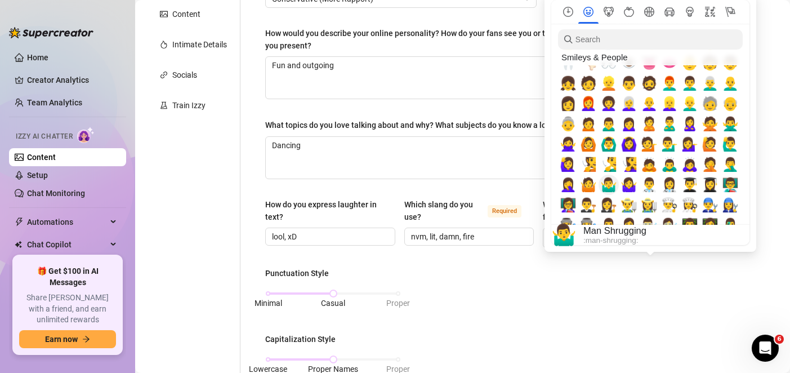
click at [611, 181] on span "🤷‍♂️" at bounding box center [608, 185] width 17 height 16
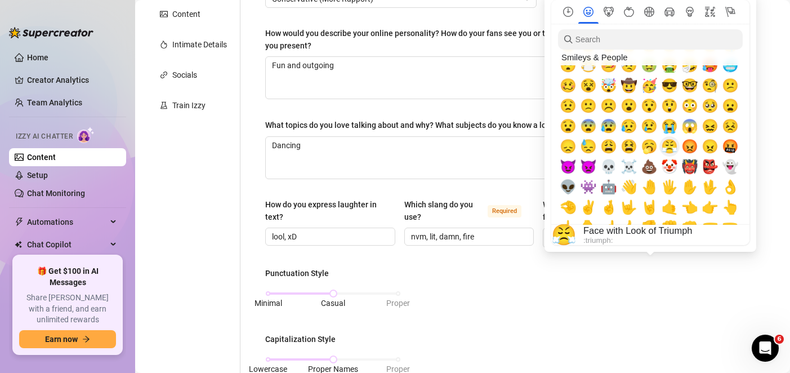
scroll to position [0, 0]
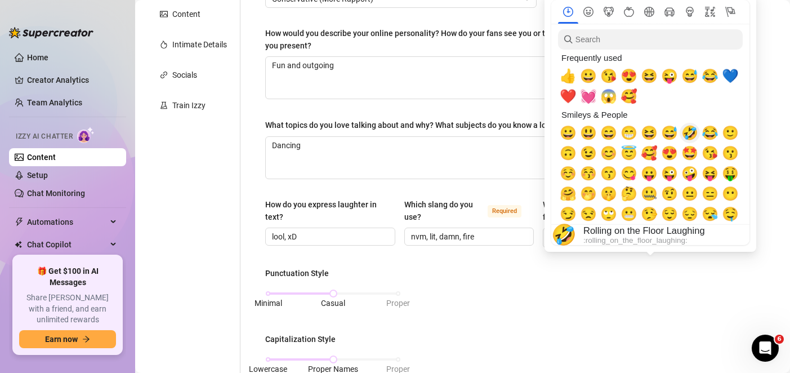
click at [690, 133] on span "🤣" at bounding box center [689, 133] width 17 height 16
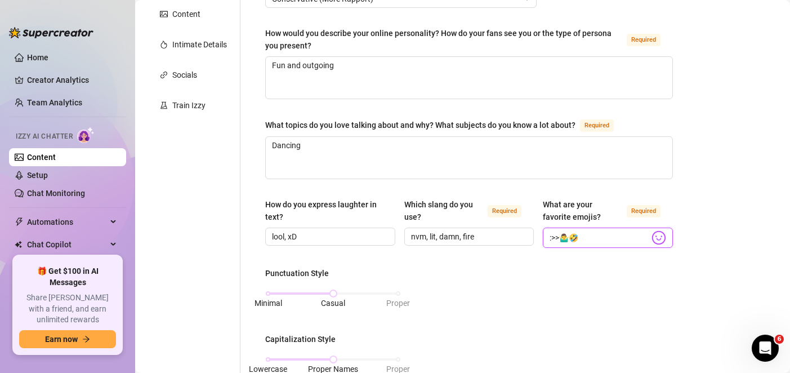
click at [555, 237] on input ":>>🤷‍♂️🤣" at bounding box center [599, 237] width 100 height 15
click at [600, 239] on input ":>>, 🤷‍♂️, 🤣, xD, ^^" at bounding box center [599, 237] width 100 height 15
click at [611, 254] on div "How do you express laughter in text? lool, xD Which slang do you use? Required …" at bounding box center [468, 228] width 407 height 60
click at [631, 235] on input ":>>, 🤷‍♂️, 🤣, xD, ^..^, ^^" at bounding box center [599, 237] width 100 height 15
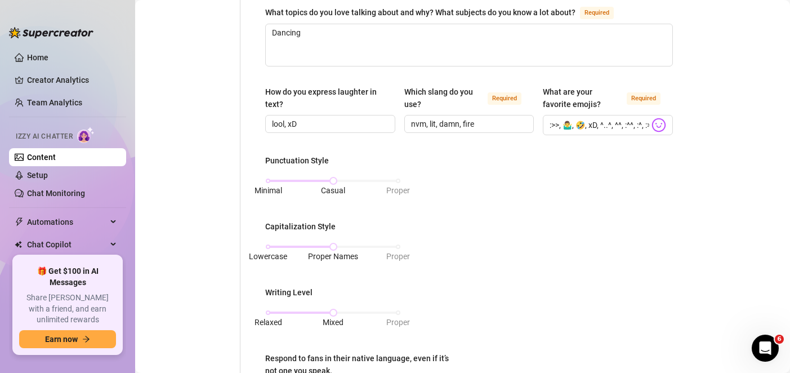
scroll to position [506, 0]
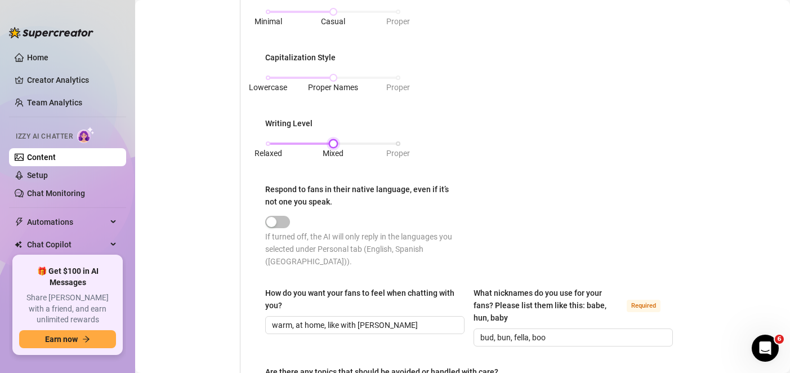
click at [268, 141] on div "Relaxed Mixed Proper" at bounding box center [333, 143] width 130 height 7
click at [227, 162] on div "Personal Info Chatting Lifestyle Physique Content Intimate Details Socials Trai…" at bounding box center [193, 56] width 94 height 912
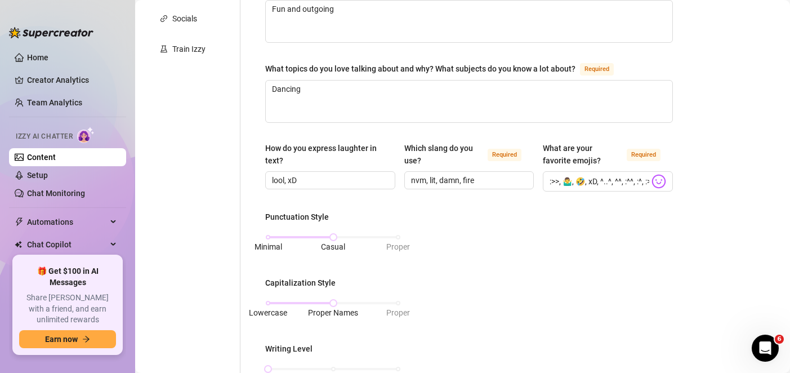
scroll to position [113, 0]
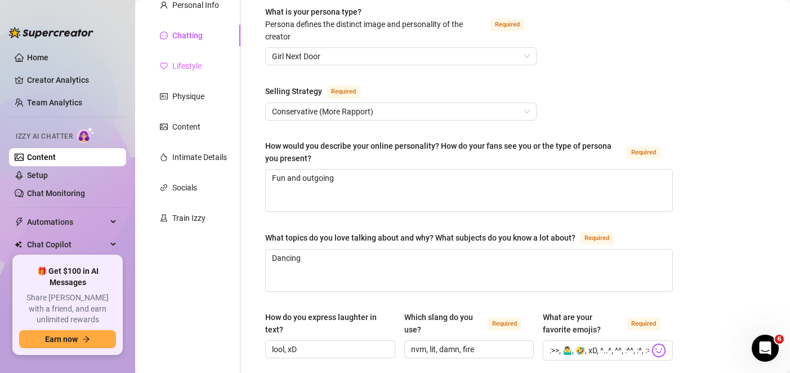
click at [183, 59] on div "Lifestyle" at bounding box center [193, 65] width 94 height 21
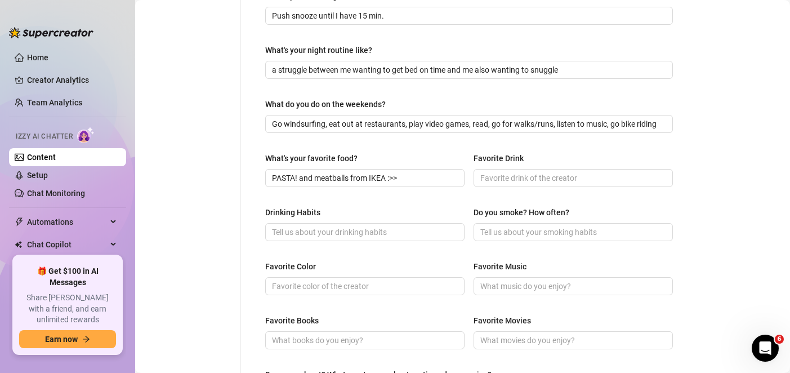
scroll to position [394, 0]
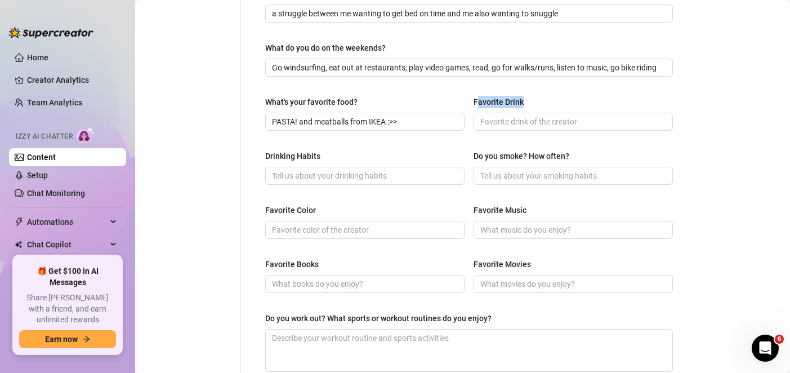
drag, startPoint x: 519, startPoint y: 98, endPoint x: 472, endPoint y: 98, distance: 47.3
click at [473, 98] on div "Favorite Drink" at bounding box center [572, 104] width 199 height 17
drag, startPoint x: 468, startPoint y: 101, endPoint x: 533, endPoint y: 98, distance: 64.8
click at [533, 98] on div "What's your favorite food? PASTA! and meatballs from IKEA :>> Favorite Drink" at bounding box center [468, 118] width 407 height 45
copy div "Favorite Drink"
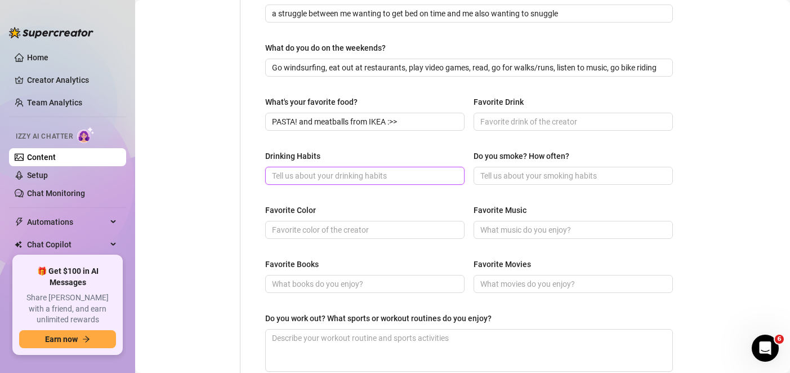
click at [320, 178] on input "Drinking Habits" at bounding box center [363, 175] width 183 height 12
click at [485, 120] on input "Favorite Drink" at bounding box center [571, 121] width 183 height 12
paste input "A good ole Coca Cola"
drag, startPoint x: 337, startPoint y: 155, endPoint x: 243, endPoint y: 160, distance: 94.1
click at [243, 160] on div "What are your hobbies and interests? What do you enjoy about them? Required Win…" at bounding box center [461, 92] width 443 height 759
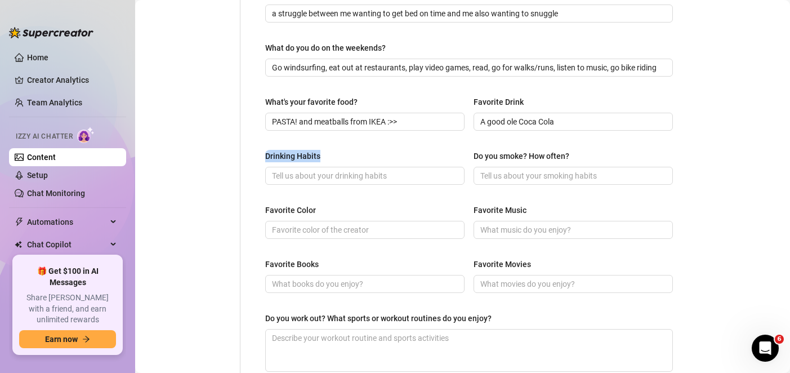
copy div "Drinking Habits"
click at [321, 175] on input "Drinking Habits" at bounding box center [363, 175] width 183 height 12
paste input "I drink every day multiple times a day so I don't get dehydrated"
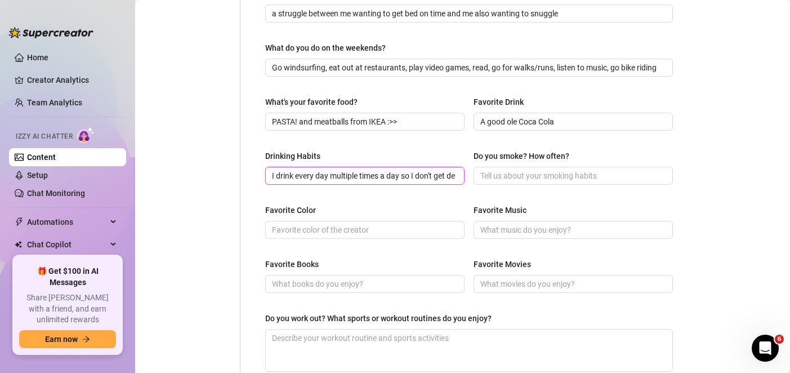
scroll to position [0, 37]
click at [530, 173] on input "Do you smoke? How often?" at bounding box center [571, 175] width 183 height 12
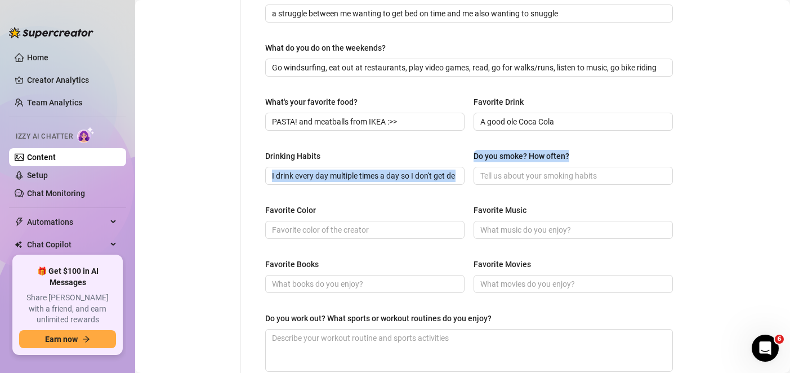
drag, startPoint x: 580, startPoint y: 152, endPoint x: 458, endPoint y: 147, distance: 122.2
click at [458, 147] on div "What are your hobbies and interests? What do you enjoy about them? Required Win…" at bounding box center [468, 92] width 407 height 736
click at [463, 152] on div "Drinking Habits I drink every day multiple times a day so I don't get dehydrate…" at bounding box center [468, 172] width 407 height 45
drag, startPoint x: 469, startPoint y: 154, endPoint x: 568, endPoint y: 152, distance: 98.5
click at [568, 152] on label "Do you smoke? How often?" at bounding box center [525, 156] width 104 height 12
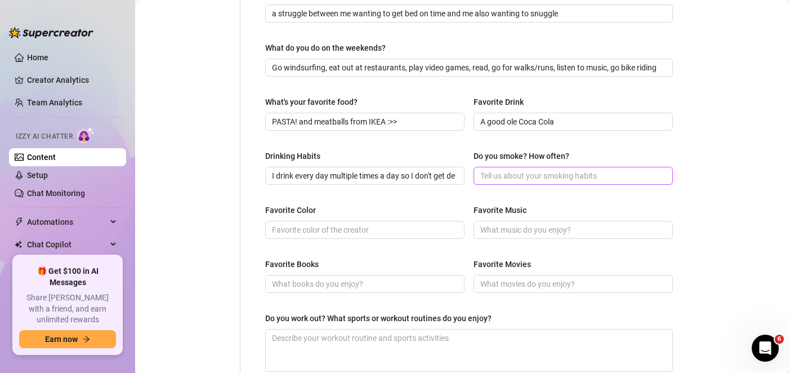
click at [538, 181] on span at bounding box center [572, 176] width 199 height 18
click at [538, 173] on input "Do you smoke? How often?" at bounding box center [571, 175] width 183 height 12
paste input "Twice a day on weekdays and 3-4 times a day on weekends"
drag, startPoint x: 326, startPoint y: 205, endPoint x: 262, endPoint y: 201, distance: 63.7
click at [262, 201] on div "What are your hobbies and interests? What do you enjoy about them? Required Win…" at bounding box center [469, 92] width 430 height 759
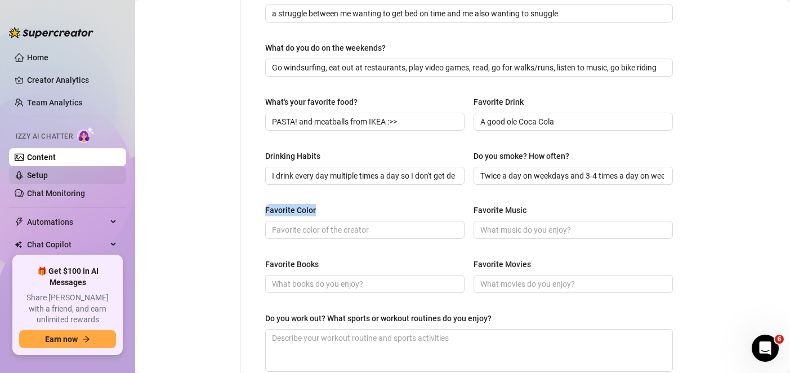
copy div "Favorite Color"
click at [300, 221] on span at bounding box center [364, 230] width 199 height 18
paste input "brown"
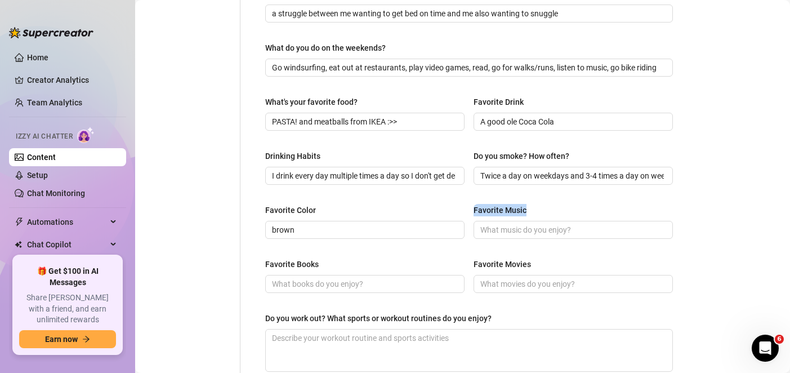
drag, startPoint x: 515, startPoint y: 213, endPoint x: 471, endPoint y: 212, distance: 43.9
click at [473, 212] on div "Favorite Music" at bounding box center [572, 212] width 199 height 17
click at [490, 226] on input "Favorite Music" at bounding box center [571, 229] width 183 height 12
click at [364, 262] on div "Favorite Books" at bounding box center [364, 266] width 199 height 17
click at [337, 284] on input "Favorite Books" at bounding box center [363, 283] width 183 height 12
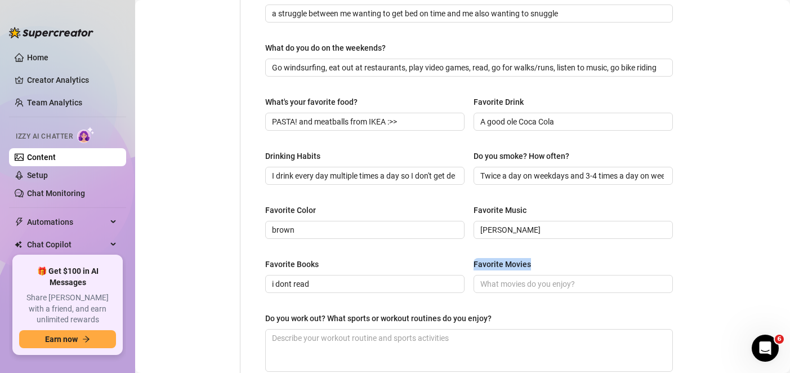
drag, startPoint x: 488, startPoint y: 266, endPoint x: 470, endPoint y: 266, distance: 18.6
click at [473, 266] on div "Favorite Movies" at bounding box center [572, 266] width 199 height 17
drag, startPoint x: 531, startPoint y: 299, endPoint x: 532, endPoint y: 290, distance: 9.2
click at [532, 293] on div "Favorite Books i dont read Favorite Movies" at bounding box center [468, 280] width 407 height 45
click at [532, 284] on input "Favorite Movies" at bounding box center [571, 283] width 183 height 12
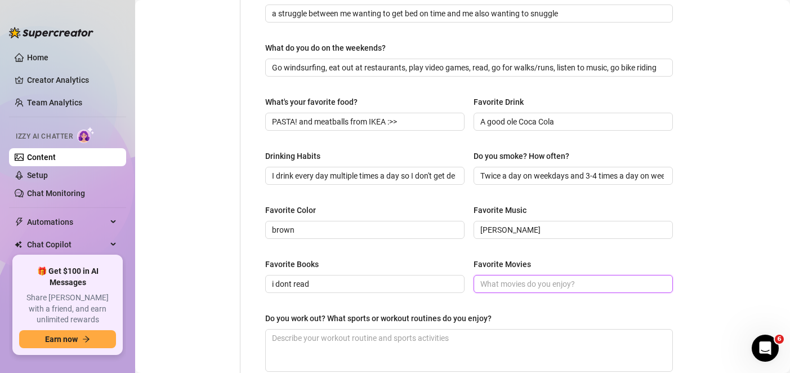
paste input "The Wizard Of Oz"
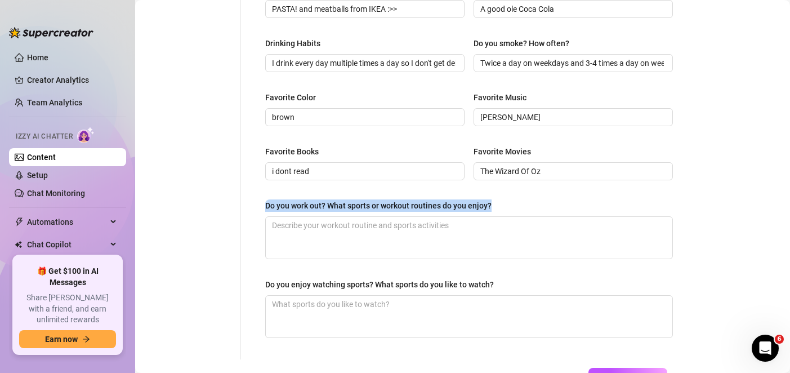
drag, startPoint x: 468, startPoint y: 208, endPoint x: 267, endPoint y: 206, distance: 201.5
click at [267, 206] on div "Do you work out? What sports or workout routines do you enjoy?" at bounding box center [468, 207] width 407 height 17
drag, startPoint x: 250, startPoint y: 226, endPoint x: 32, endPoint y: 208, distance: 219.1
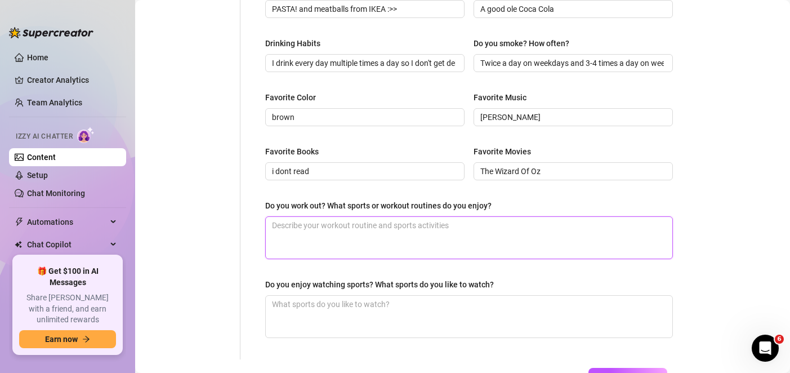
click at [496, 225] on textarea "Do you work out? What sports or workout routines do you enjoy?" at bounding box center [469, 238] width 406 height 42
paste textarea "enjoy cardio"
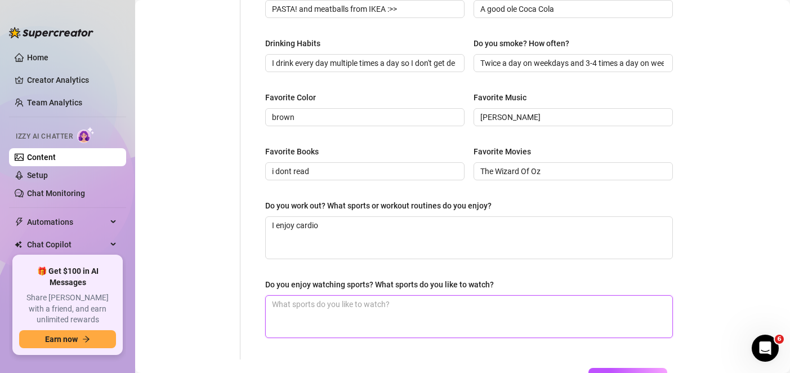
click at [433, 304] on textarea "Do you enjoy watching sports? What sports do you like to watch?" at bounding box center [469, 316] width 406 height 42
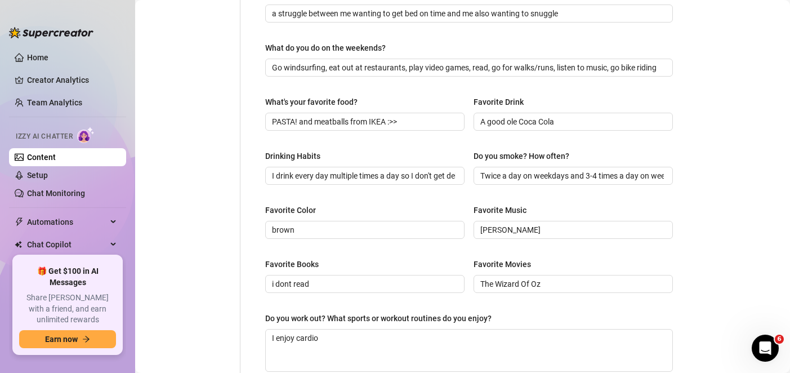
scroll to position [590, 0]
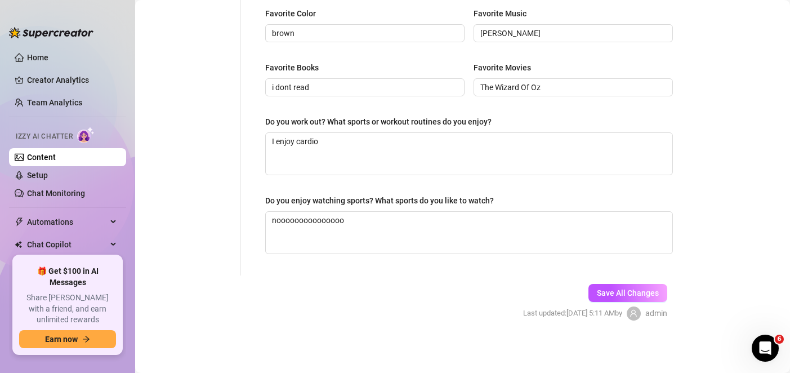
click at [622, 281] on div "Save All Changes Last updated: [DATE] 5:11 AM by admin" at bounding box center [595, 301] width 178 height 53
click at [625, 288] on span "Save All Changes" at bounding box center [628, 292] width 62 height 9
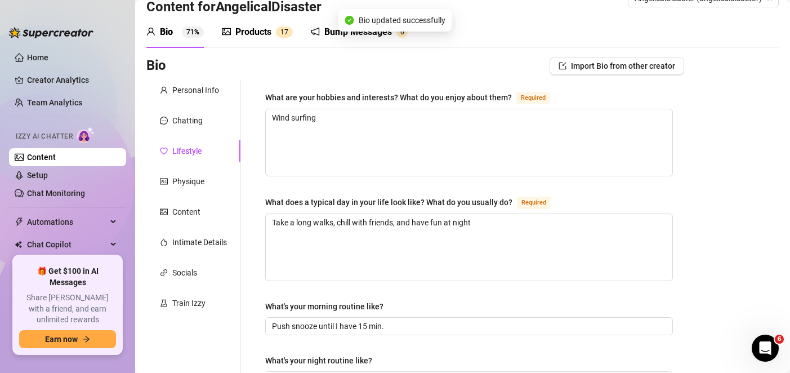
scroll to position [0, 0]
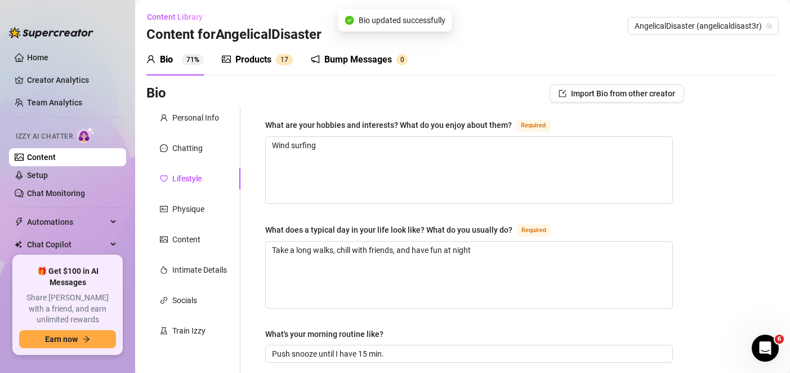
click at [195, 209] on div "Physique" at bounding box center [188, 209] width 32 height 12
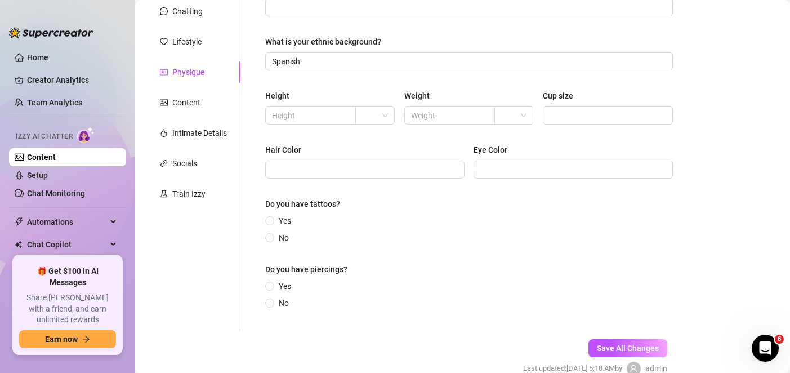
scroll to position [193, 0]
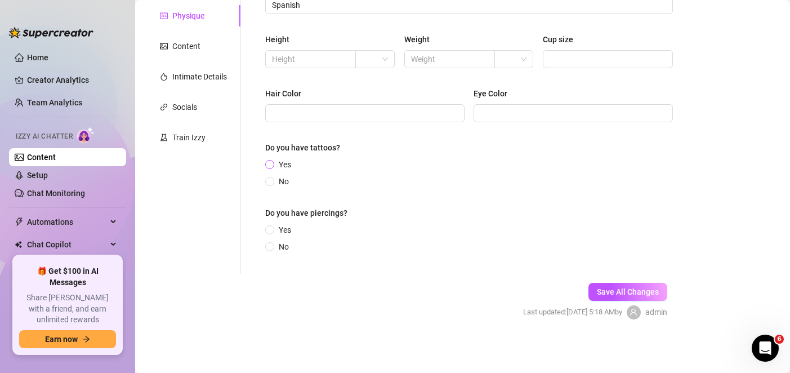
click at [281, 162] on span "Yes" at bounding box center [284, 164] width 21 height 12
click at [272, 162] on input "Yes" at bounding box center [270, 165] width 5 height 7
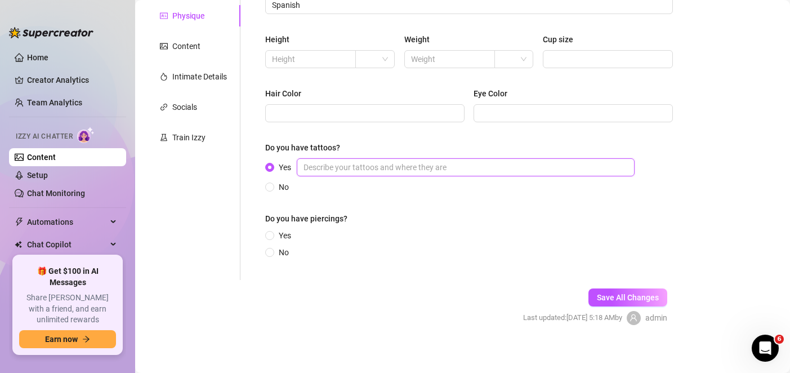
click at [379, 160] on input "Yes" at bounding box center [466, 167] width 338 height 18
click at [612, 171] on input "cherry on left upper arm, alien on right lower arm, butterfly just slightly dow…" at bounding box center [466, 167] width 338 height 18
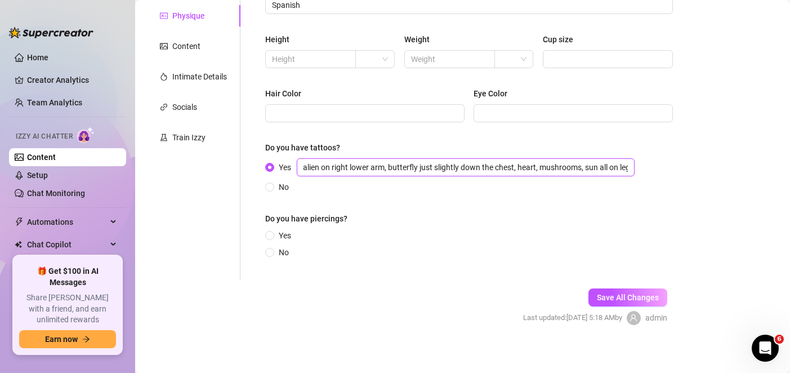
scroll to position [0, 96]
click at [281, 234] on span "Yes" at bounding box center [284, 235] width 21 height 12
click at [272, 234] on input "Yes" at bounding box center [270, 235] width 5 height 7
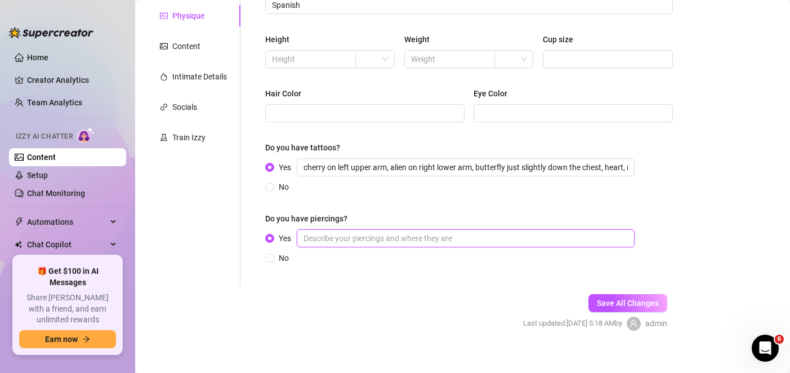
click at [343, 238] on input "Yes" at bounding box center [466, 238] width 338 height 18
click at [349, 304] on form "Personal Info Chatting Lifestyle Physique Content Intimate Details Socials Trai…" at bounding box center [414, 132] width 537 height 436
click at [279, 311] on form "Personal Info Chatting Lifestyle Physique Content Intimate Details Socials Trai…" at bounding box center [414, 132] width 537 height 436
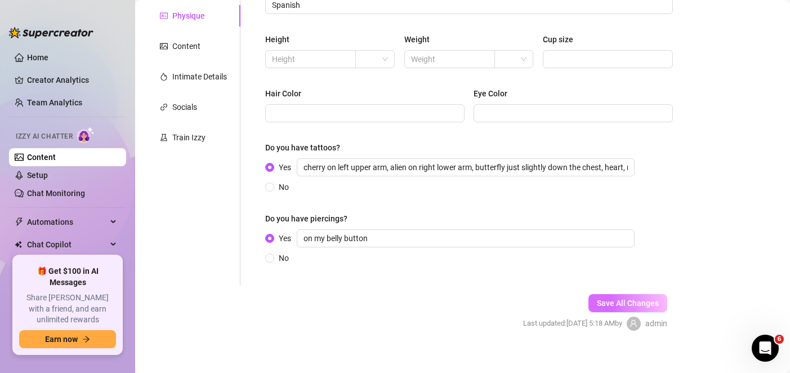
click at [595, 296] on button "Save All Changes" at bounding box center [627, 303] width 79 height 18
click at [299, 125] on div "Hair Color [MEDICAL_DATA]" at bounding box center [468, 109] width 407 height 45
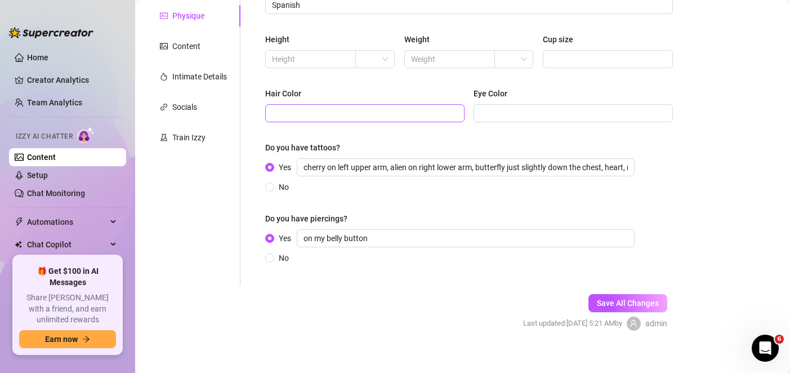
click at [305, 120] on span at bounding box center [364, 113] width 199 height 18
click at [523, 104] on div "Eye Color" at bounding box center [572, 95] width 199 height 17
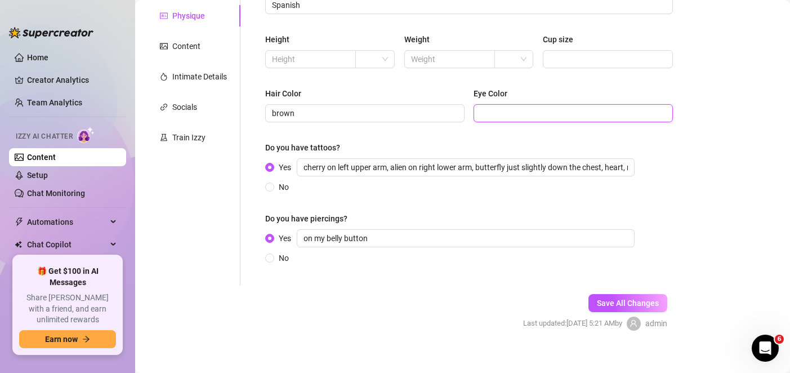
click at [524, 107] on input "Eye Color" at bounding box center [571, 113] width 183 height 12
click at [565, 134] on div "How would you describe your body type? What is your ethnic background? Spanish …" at bounding box center [468, 99] width 407 height 349
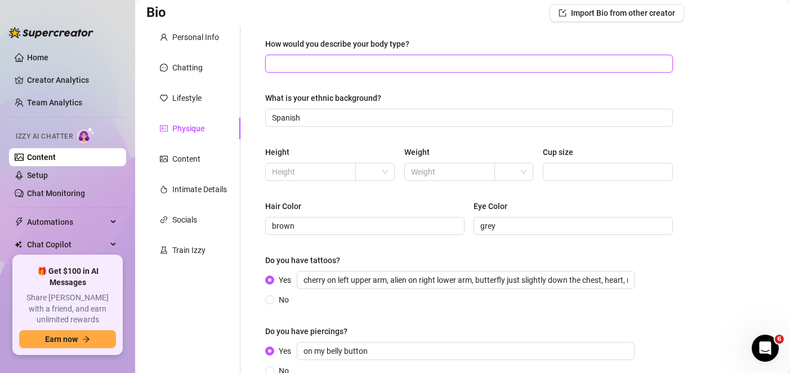
click at [330, 62] on input "How would you describe your body type?" at bounding box center [468, 63] width 392 height 12
click at [325, 85] on div "How would you describe your body type? sexy What is your ethnic background? Spa…" at bounding box center [468, 212] width 407 height 349
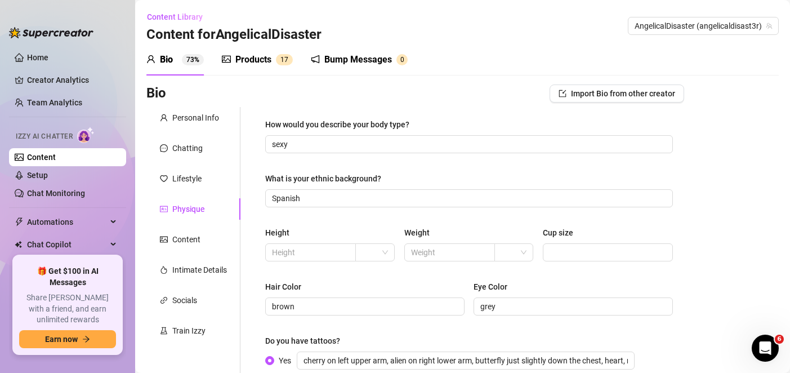
scroll to position [204, 0]
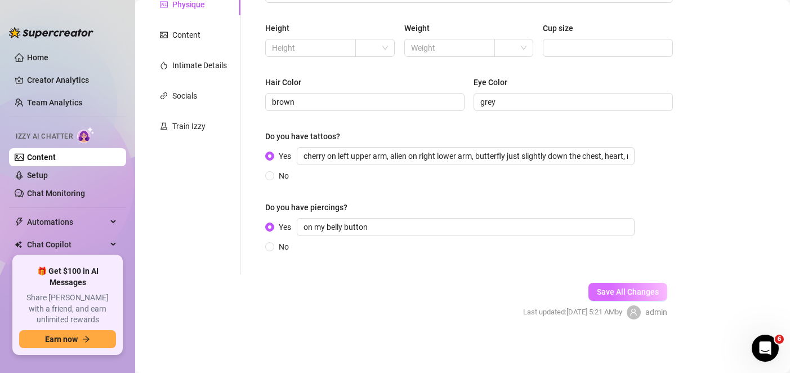
click at [613, 289] on span "Save All Changes" at bounding box center [628, 291] width 62 height 9
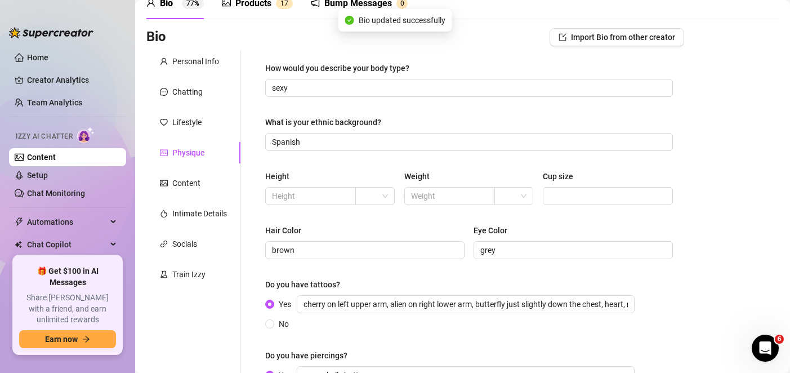
scroll to position [0, 0]
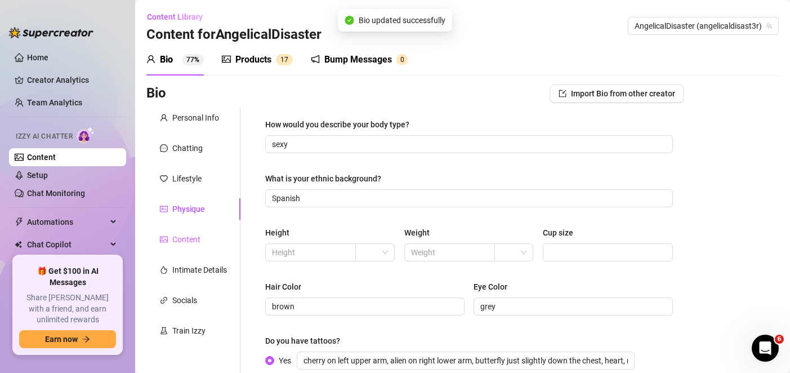
click at [181, 245] on div "Content" at bounding box center [193, 238] width 94 height 21
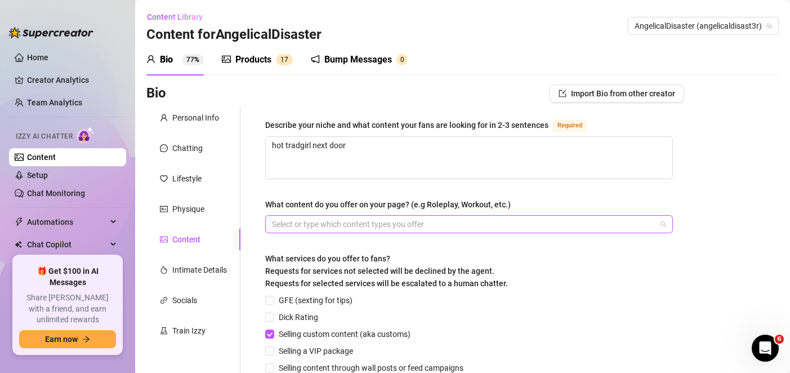
click at [296, 228] on div at bounding box center [462, 224] width 391 height 16
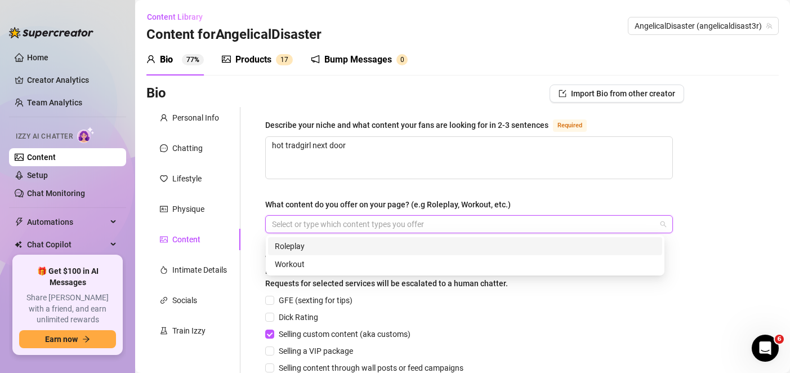
click at [324, 247] on div "Roleplay" at bounding box center [465, 246] width 380 height 12
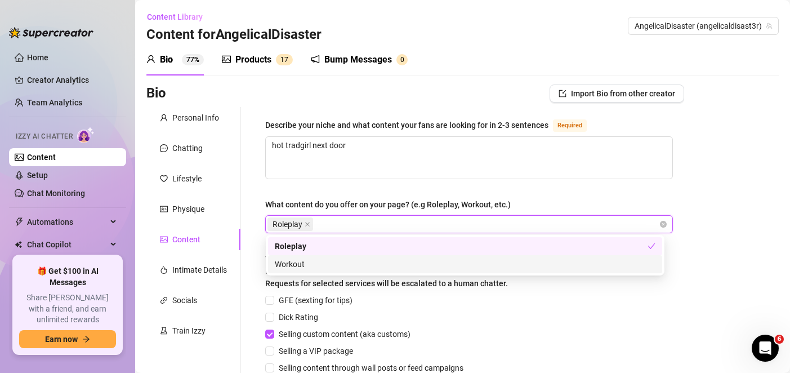
click at [330, 263] on div "Workout" at bounding box center [465, 264] width 380 height 12
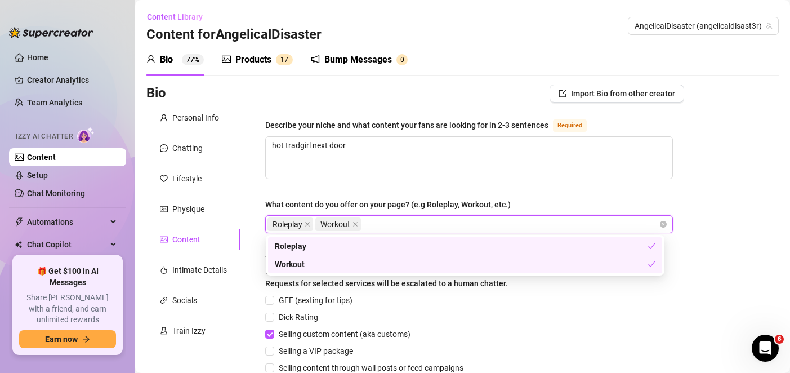
click at [350, 185] on div "Describe your niche and what content your fans are looking for in 2-3 sentences…" at bounding box center [468, 297] width 407 height 359
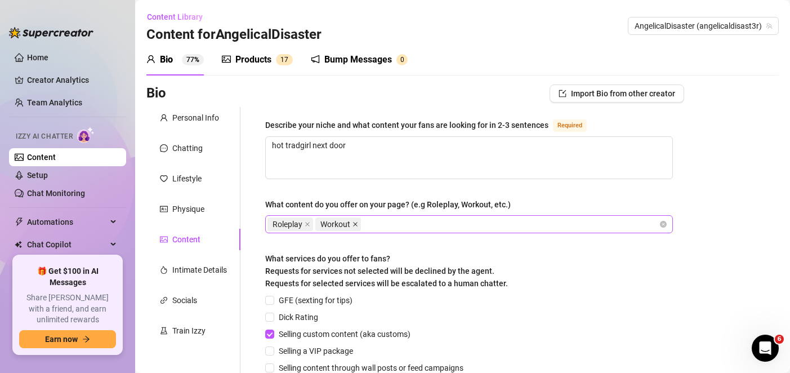
click at [355, 226] on span at bounding box center [355, 224] width 6 height 12
click at [306, 223] on icon "close" at bounding box center [307, 224] width 6 height 6
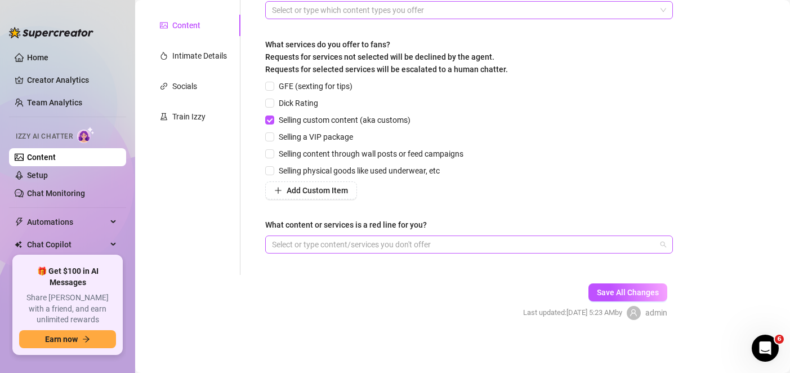
click at [494, 239] on div at bounding box center [462, 244] width 391 height 16
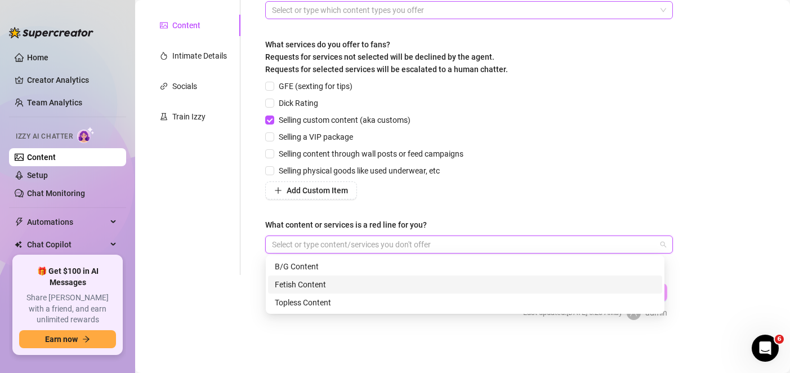
click at [232, 289] on form "Personal Info Chatting Lifestyle Physique Content Intimate Details Socials Trai…" at bounding box center [414, 116] width 537 height 446
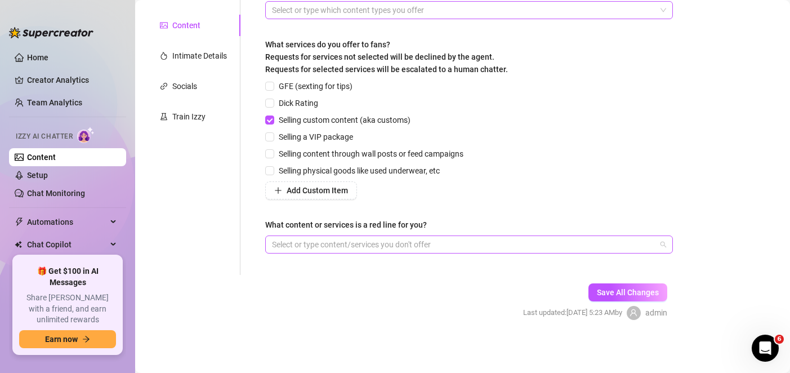
click at [335, 252] on div "Select or type content/services you don't offer" at bounding box center [468, 244] width 407 height 18
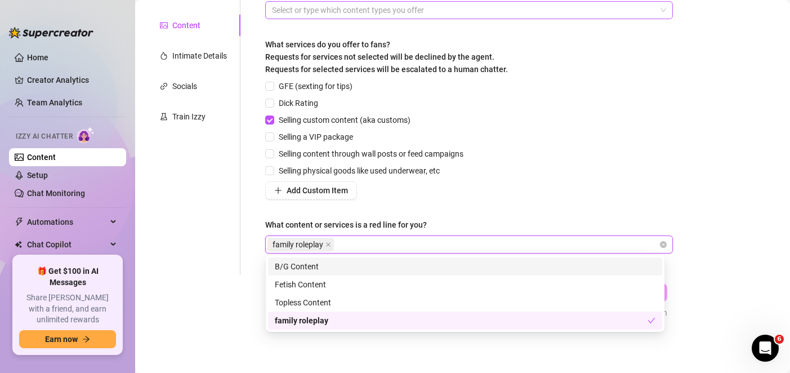
click at [376, 245] on div "family roleplay" at bounding box center [462, 244] width 391 height 16
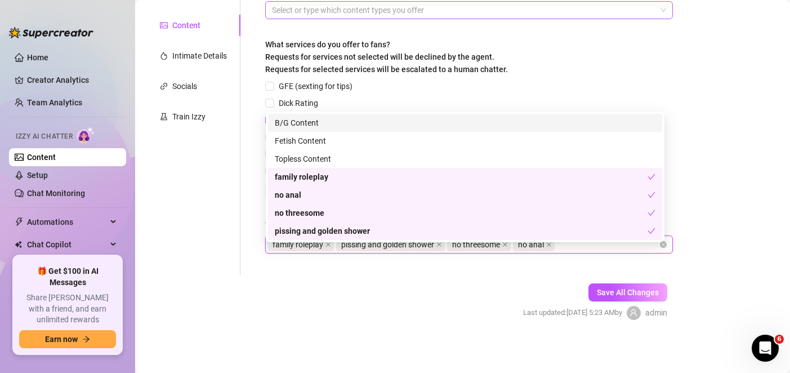
click at [401, 300] on form "Personal Info Chatting Lifestyle Physique Content Intimate Details Socials Trai…" at bounding box center [414, 116] width 537 height 446
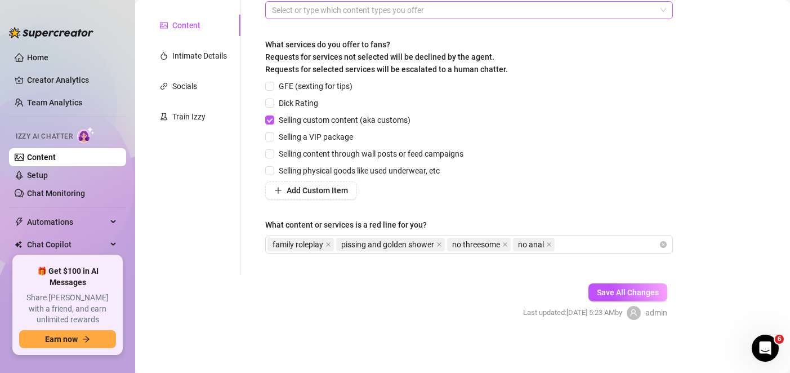
click at [612, 288] on span "Save All Changes" at bounding box center [628, 292] width 62 height 9
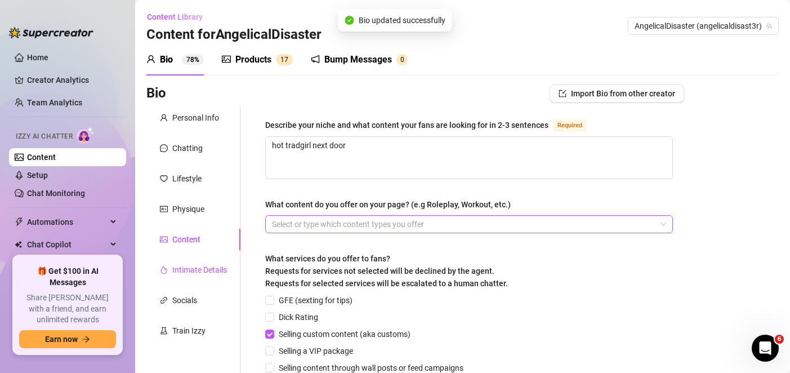
click at [197, 266] on div "Intimate Details" at bounding box center [199, 269] width 55 height 12
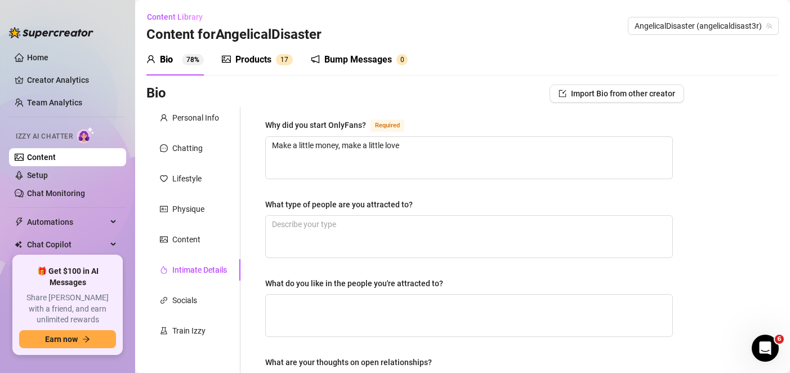
scroll to position [56, 0]
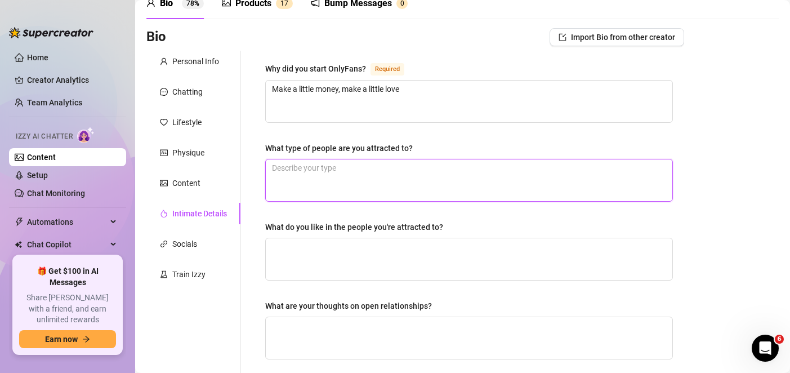
click at [316, 181] on textarea "What type of people are you attracted to?" at bounding box center [469, 180] width 406 height 42
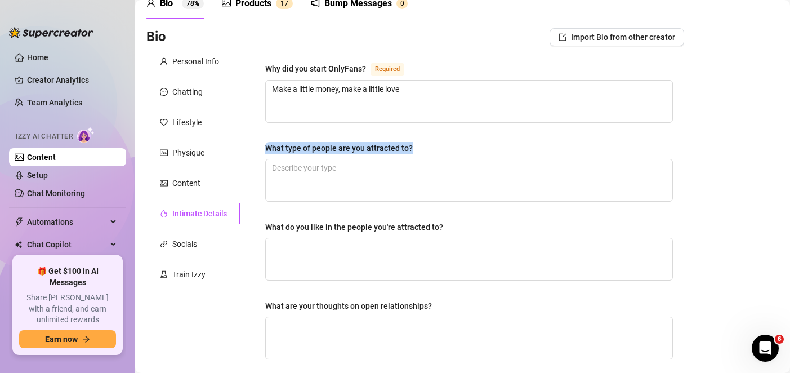
drag, startPoint x: 263, startPoint y: 150, endPoint x: 456, endPoint y: 153, distance: 192.5
click at [456, 153] on div "Why did you start OnlyFans? Required Make a little money, make a little love Wh…" at bounding box center [469, 334] width 430 height 566
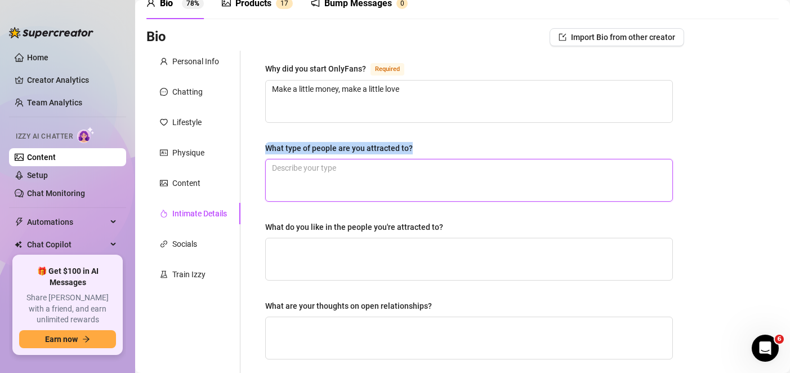
click at [423, 180] on textarea "What type of people are you attracted to?" at bounding box center [469, 180] width 406 height 42
paste textarea "I've had a pretty bad history of attracting people who are going through some b…"
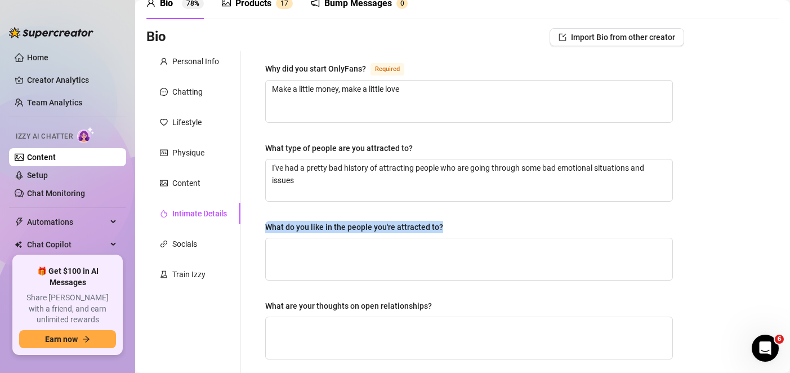
drag, startPoint x: 410, startPoint y: 230, endPoint x: 251, endPoint y: 227, distance: 158.7
click at [251, 227] on div "Why did you start OnlyFans? Required Make a little money, make a little love Wh…" at bounding box center [461, 334] width 443 height 566
click at [331, 257] on textarea "What do you like in the people you're attracted to?" at bounding box center [469, 259] width 406 height 42
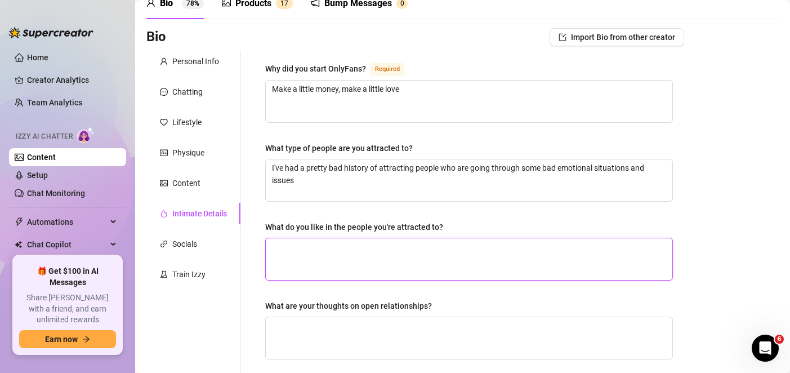
paste textarea "His hair is just... AUGH. So thick and luscious it makes me jealous. 😍 He's chi…"
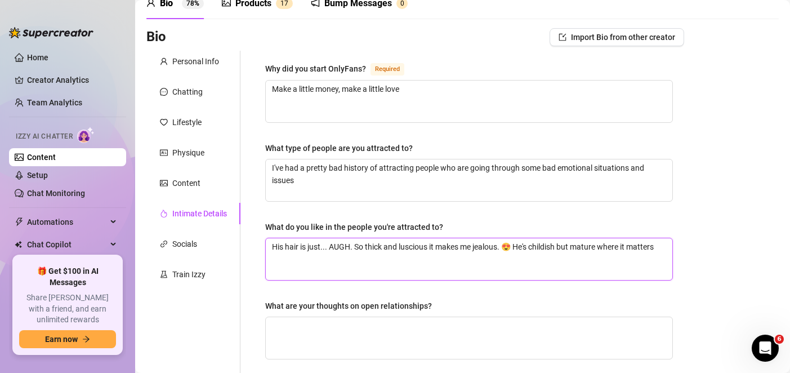
scroll to position [169, 0]
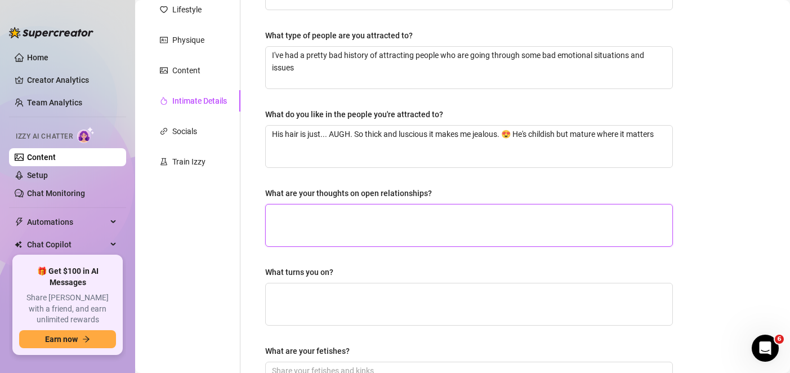
click at [355, 228] on textarea "What are your thoughts on open relationships?" at bounding box center [469, 225] width 406 height 42
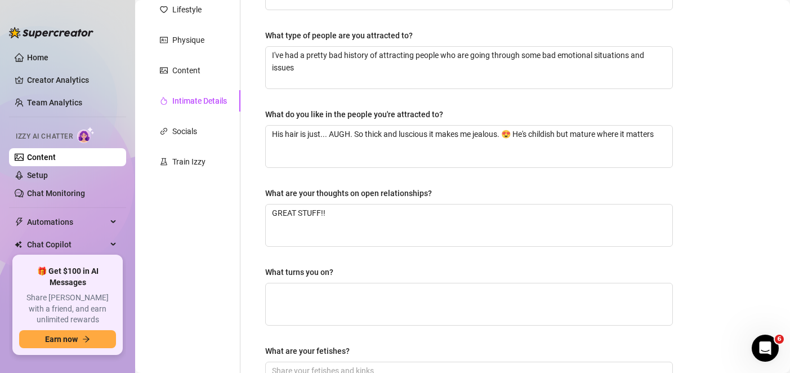
click at [370, 280] on div "What turns you on?" at bounding box center [468, 274] width 407 height 17
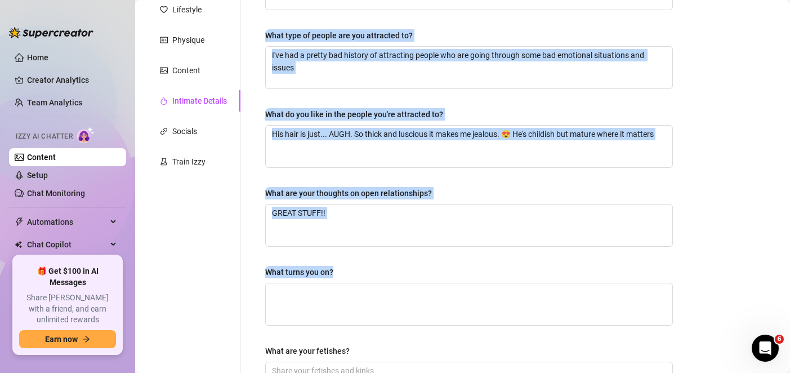
drag, startPoint x: 257, startPoint y: 272, endPoint x: 231, endPoint y: 273, distance: 26.5
click at [231, 273] on div "Personal Info Chatting Lifestyle Physique Content Intimate Details Socials Trai…" at bounding box center [414, 221] width 537 height 566
click at [304, 221] on textarea "GREAT STUFF!!" at bounding box center [469, 225] width 406 height 42
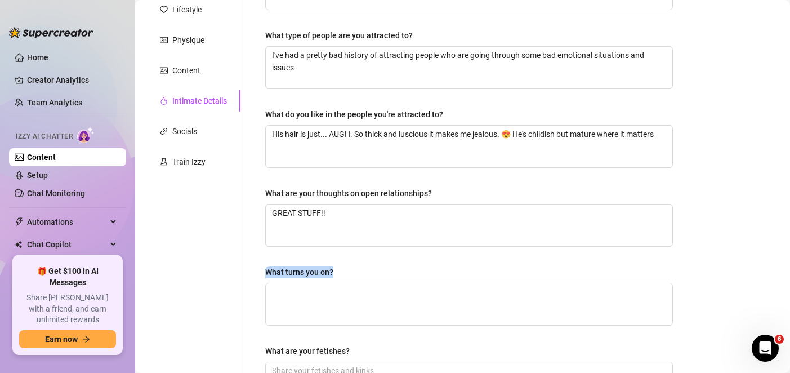
drag, startPoint x: 357, startPoint y: 276, endPoint x: 261, endPoint y: 270, distance: 97.0
click at [261, 270] on div "Why did you start OnlyFans? Required Make a little money, make a little love Wh…" at bounding box center [469, 221] width 430 height 566
click at [330, 294] on textarea "What turns you on?" at bounding box center [469, 304] width 406 height 42
paste textarea "A hand on my thigh. A kiss on the neck. A gentle guiding hand at the base of my…"
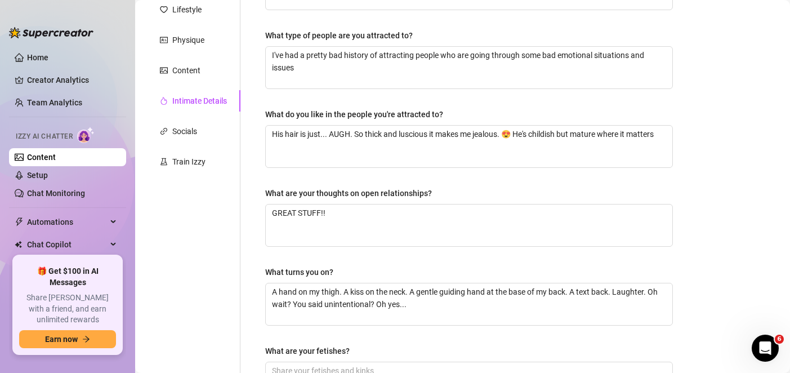
click at [692, 255] on div "Bio Import Bio from other creator Personal Info Chatting Lifestyle Physique Con…" at bounding box center [462, 242] width 632 height 653
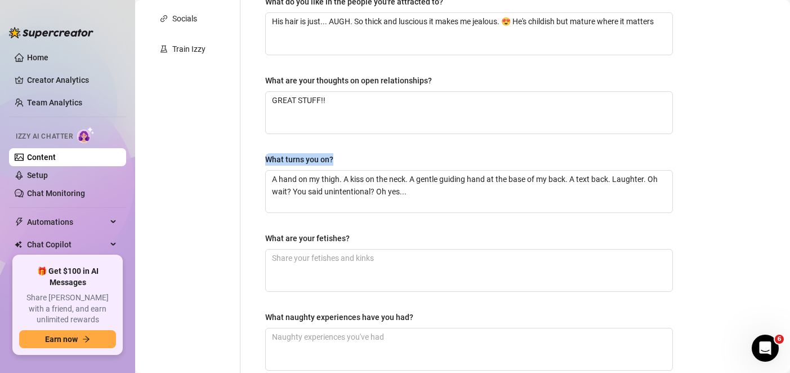
click at [393, 227] on div "Why did you start OnlyFans? Required Make a little money, make a little love Wh…" at bounding box center [468, 109] width 407 height 544
drag, startPoint x: 369, startPoint y: 242, endPoint x: 264, endPoint y: 239, distance: 105.3
click at [264, 239] on div "Why did you start OnlyFans? Required Make a little money, make a little love Wh…" at bounding box center [469, 109] width 430 height 566
click at [315, 287] on textarea "What are your fetishes?" at bounding box center [469, 270] width 406 height 42
paste textarea "I love affectionate bdsm, pull my hair and spank me, but also kiss me and nibbl…"
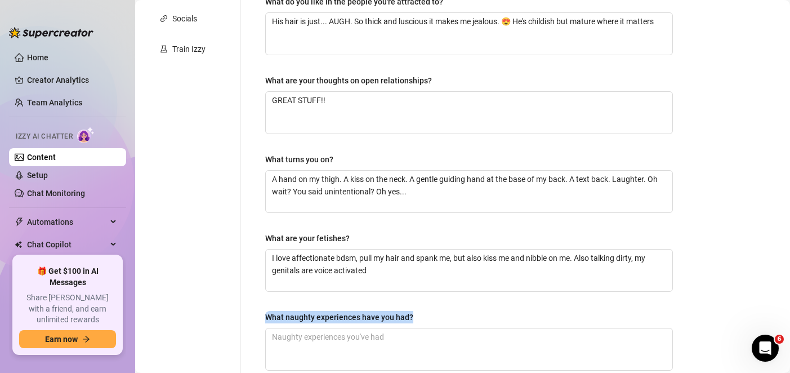
drag, startPoint x: 424, startPoint y: 315, endPoint x: 249, endPoint y: 311, distance: 174.5
click at [249, 311] on div "Why did you start OnlyFans? Required Make a little money, make a little love Wh…" at bounding box center [461, 109] width 443 height 566
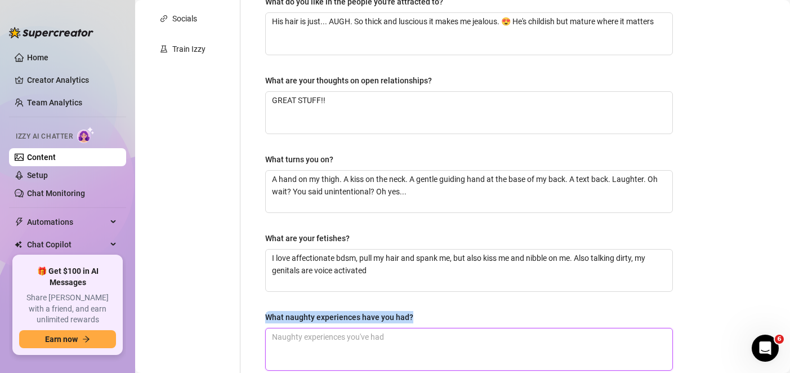
click at [314, 352] on textarea "What naughty experiences have you had?" at bounding box center [469, 349] width 406 height 42
paste textarea "First boyfriend. I taught him how I liked it and we grew together in that way. …"
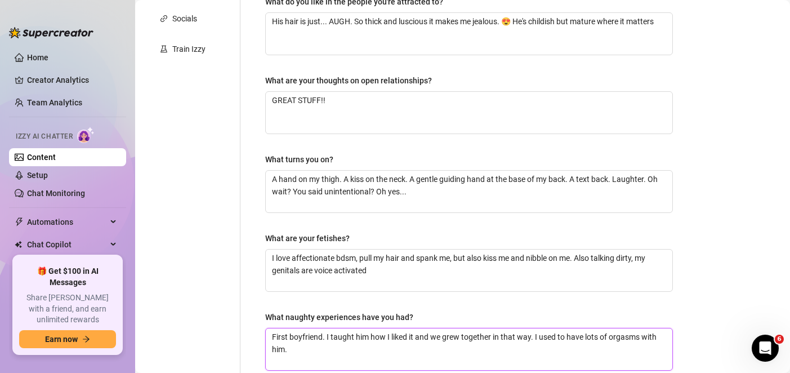
click at [279, 339] on textarea "First boyfriend. I taught him how I liked it and we grew together in that way. …" at bounding box center [469, 349] width 406 height 42
click at [401, 338] on textarea "My boyfriend. I taught him how I liked it and we grew together in that way. I u…" at bounding box center [469, 349] width 406 height 42
click at [442, 336] on textarea "My boyfriend. I taught him how I like it and we grew together in that way. I us…" at bounding box center [469, 349] width 406 height 42
click at [454, 341] on textarea "My boyfriend. I taught him how I like it and we grew together in that way. I us…" at bounding box center [469, 349] width 406 height 42
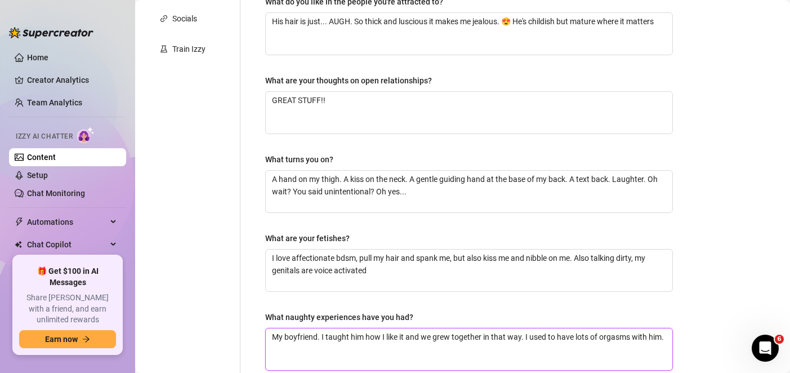
scroll to position [338, 0]
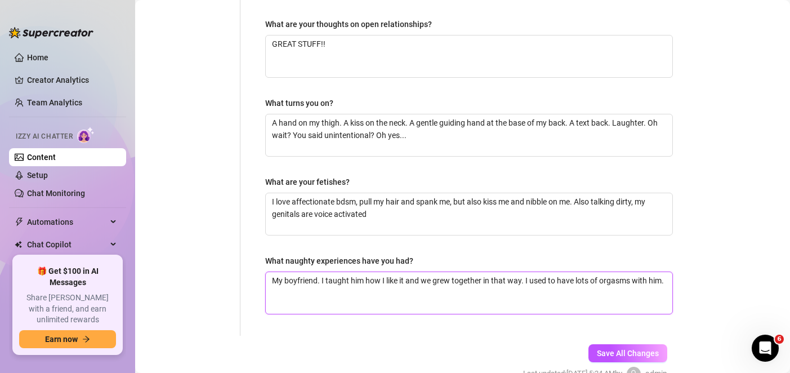
drag, startPoint x: 524, startPoint y: 280, endPoint x: 539, endPoint y: 303, distance: 27.6
click at [539, 303] on textarea "My boyfriend. I taught him how I like it and we grew together in that way. I us…" at bounding box center [469, 293] width 406 height 42
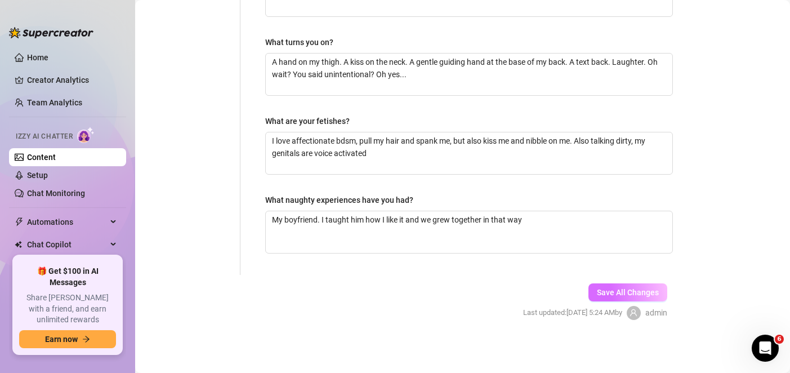
click at [625, 291] on span "Save All Changes" at bounding box center [628, 292] width 62 height 9
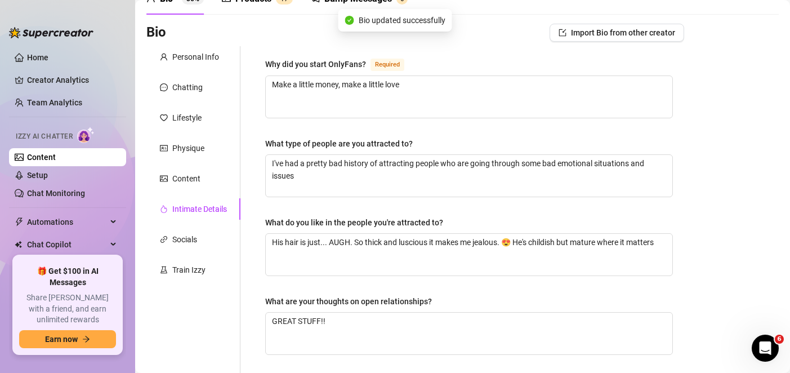
scroll to position [5, 0]
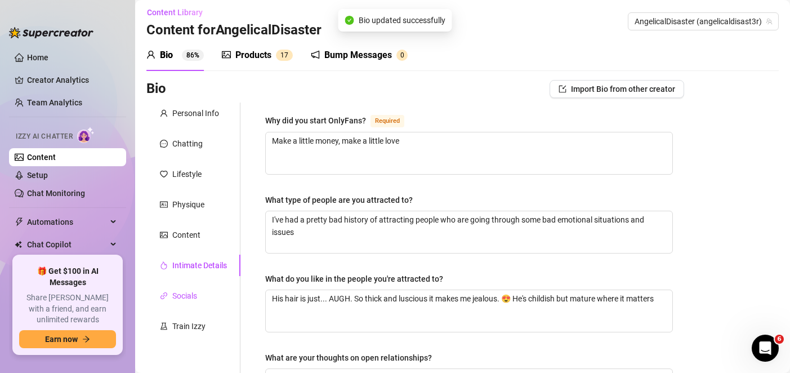
click at [180, 290] on div "Socials" at bounding box center [184, 295] width 25 height 12
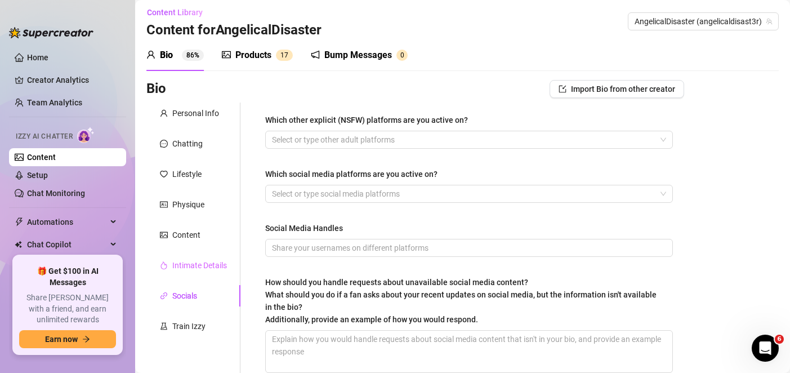
scroll to position [61, 0]
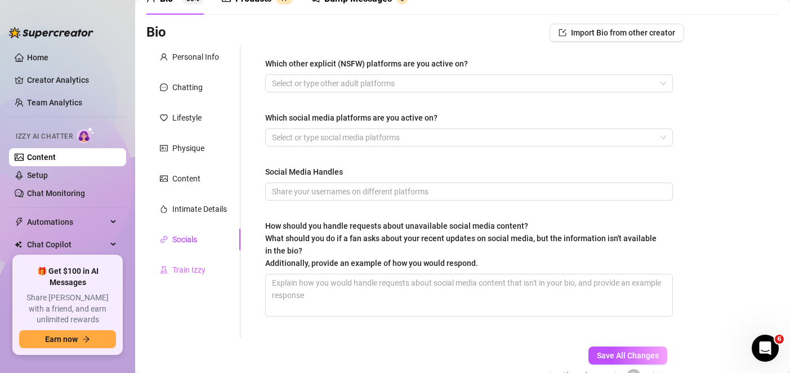
click at [213, 278] on div "Train Izzy" at bounding box center [193, 269] width 94 height 21
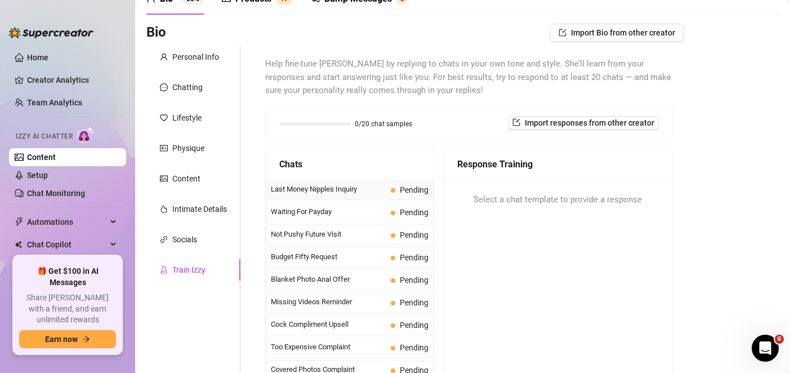
click at [334, 186] on span "Last Money Nipples Inquiry" at bounding box center [328, 188] width 115 height 11
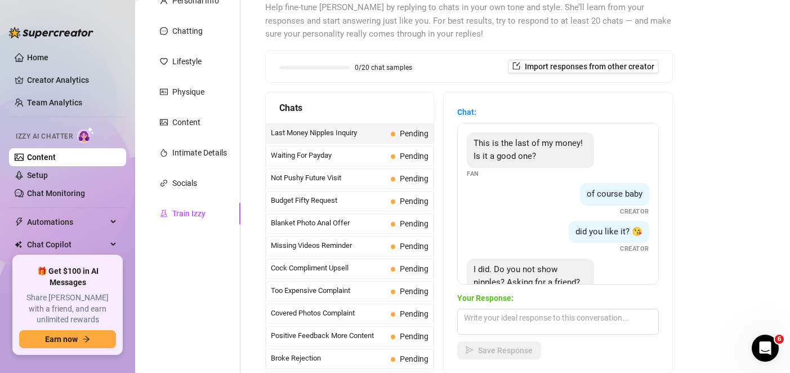
scroll to position [48, 0]
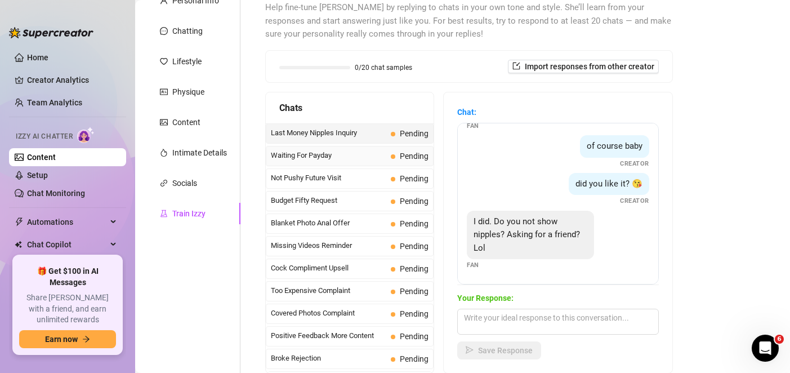
click at [330, 160] on span "Waiting For Payday" at bounding box center [328, 155] width 115 height 11
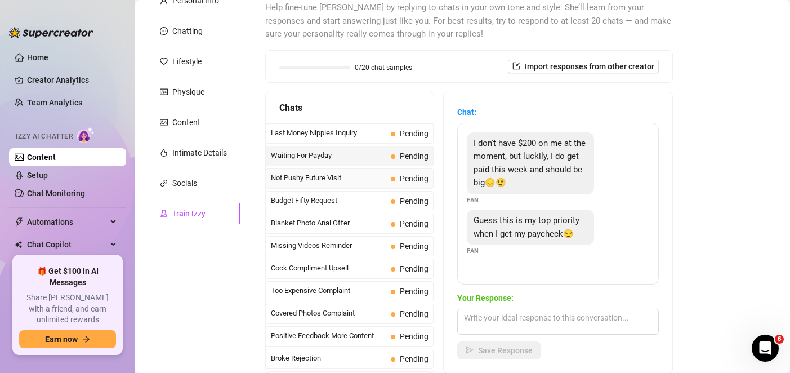
click at [333, 175] on span "Not Pushy Future Visit" at bounding box center [328, 177] width 115 height 11
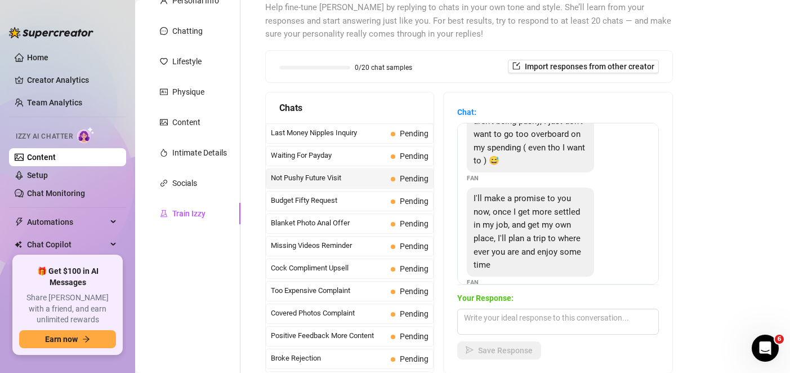
scroll to position [143, 0]
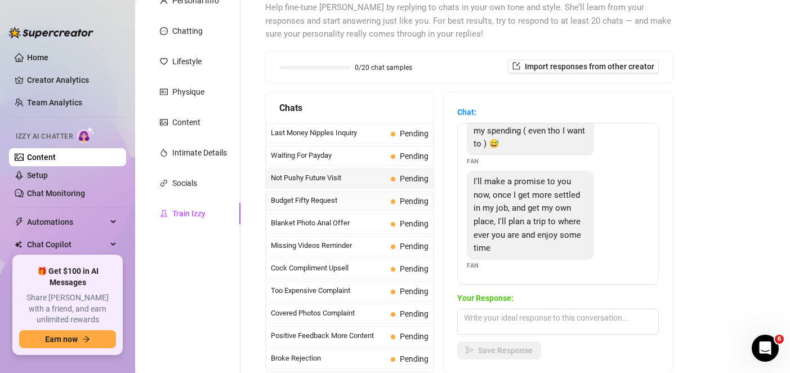
click at [345, 202] on span "Budget Fifty Request" at bounding box center [328, 200] width 115 height 11
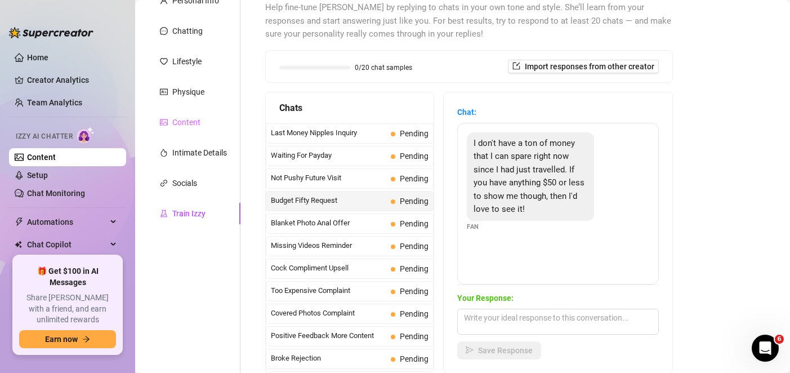
scroll to position [0, 0]
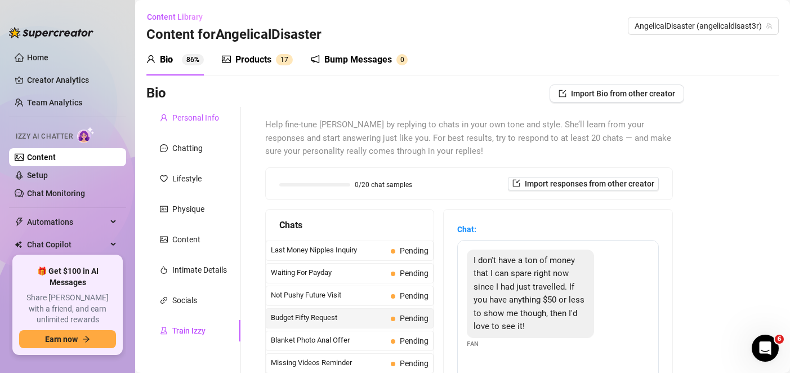
click at [182, 116] on div "Personal Info" at bounding box center [195, 117] width 47 height 12
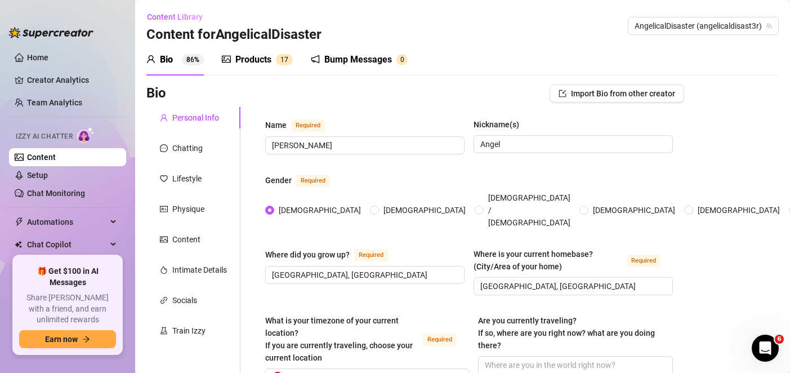
click at [44, 155] on link "Content" at bounding box center [41, 157] width 29 height 9
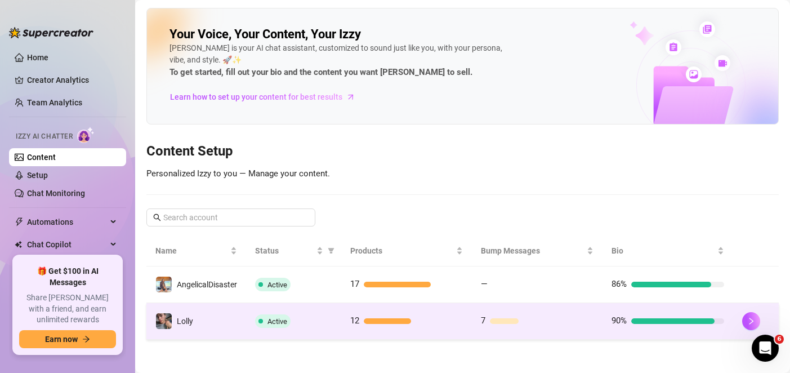
scroll to position [1, 0]
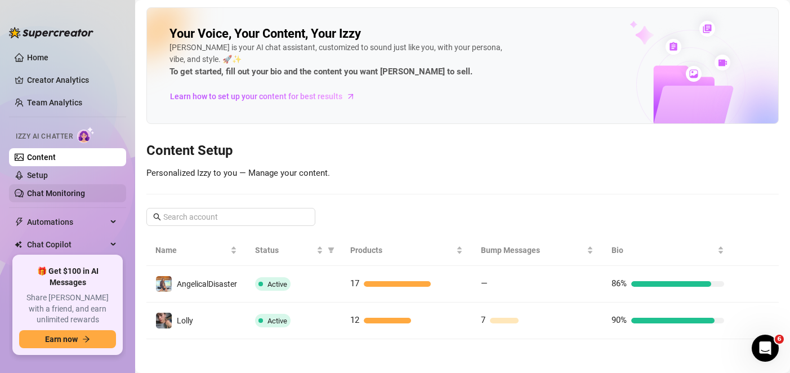
click at [65, 190] on link "Chat Monitoring" at bounding box center [56, 193] width 58 height 9
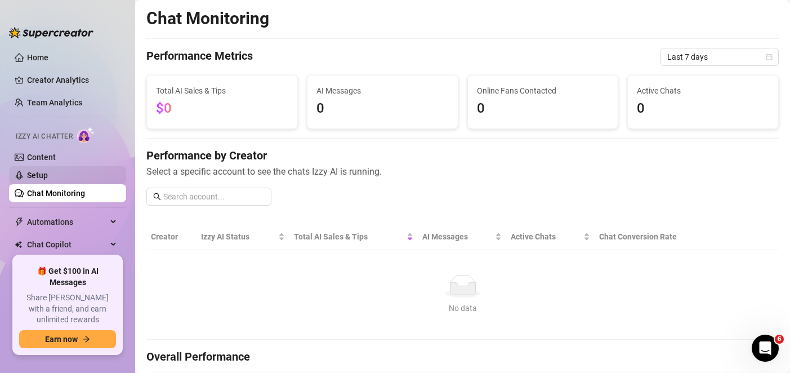
scroll to position [1, 0]
